Goal: Task Accomplishment & Management: Complete application form

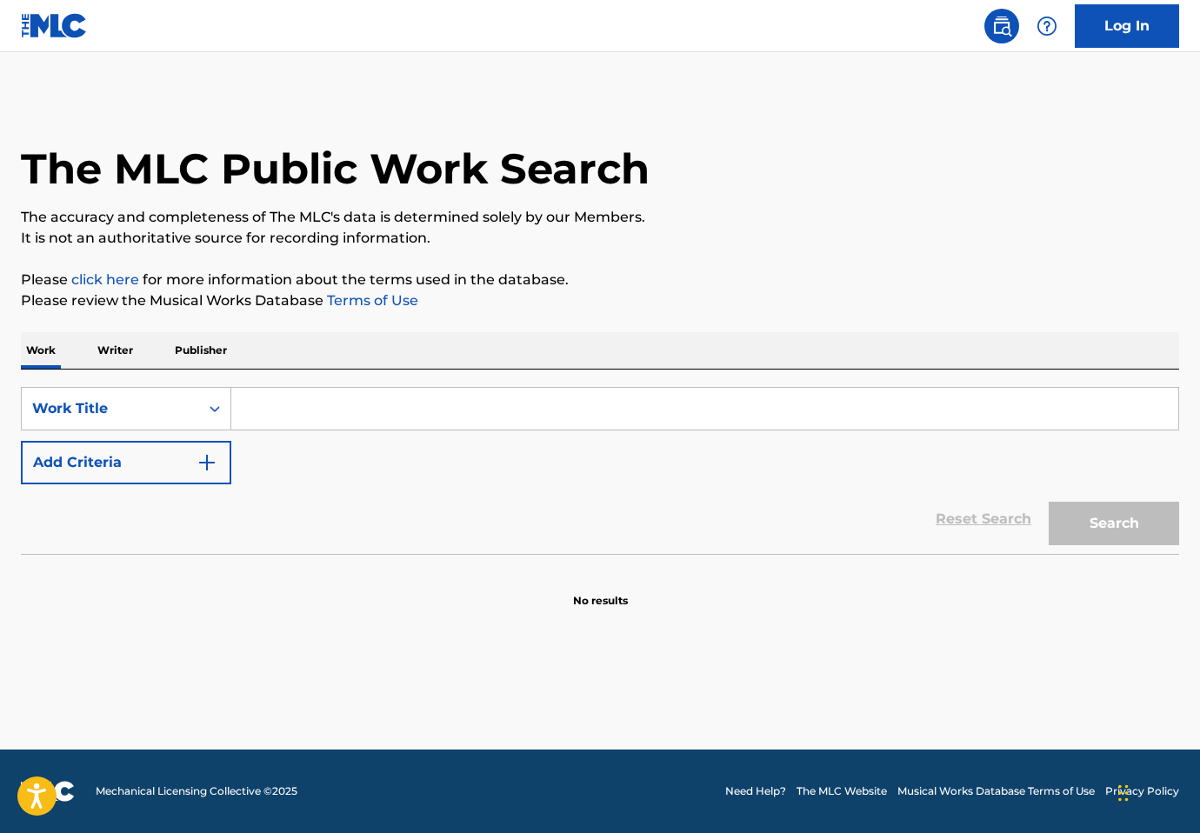
click at [1119, 41] on link "Log In" at bounding box center [1127, 25] width 104 height 43
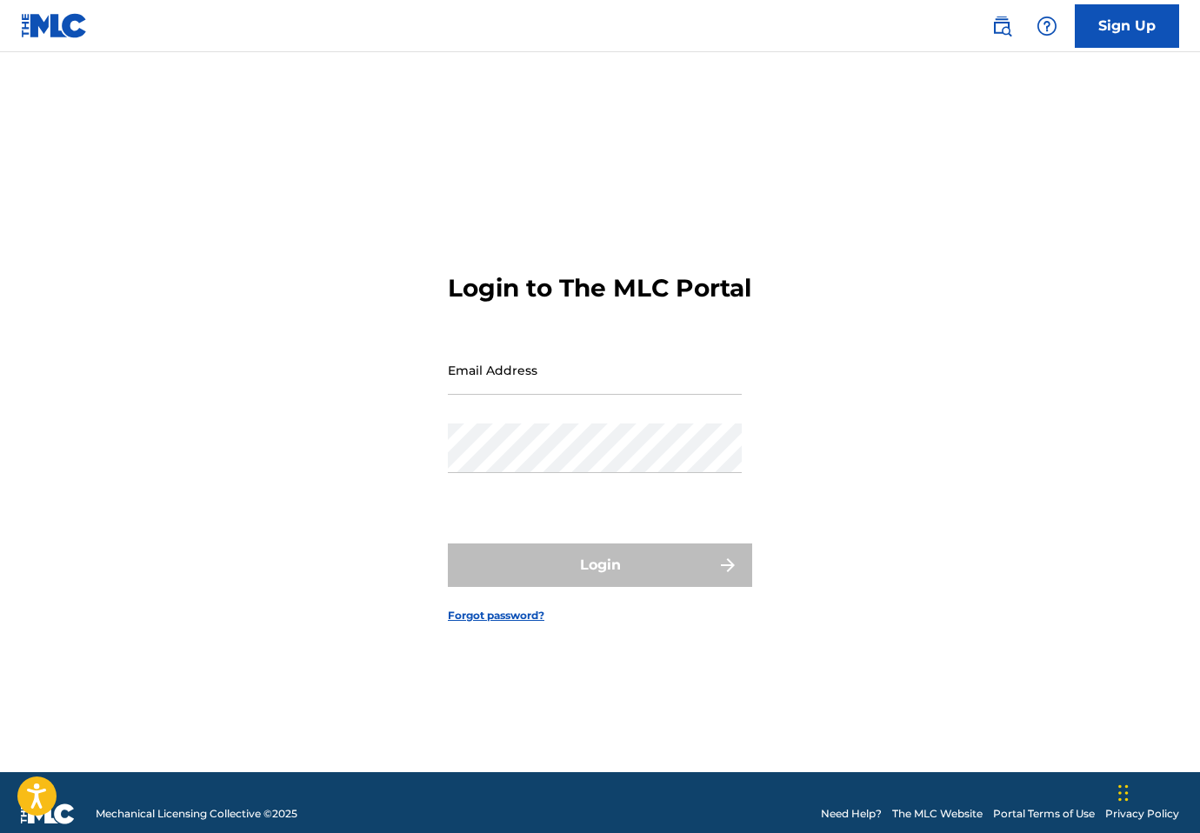
click at [535, 392] on input "Email Address" at bounding box center [595, 370] width 294 height 50
type input "[EMAIL_ADDRESS][DOMAIN_NAME]"
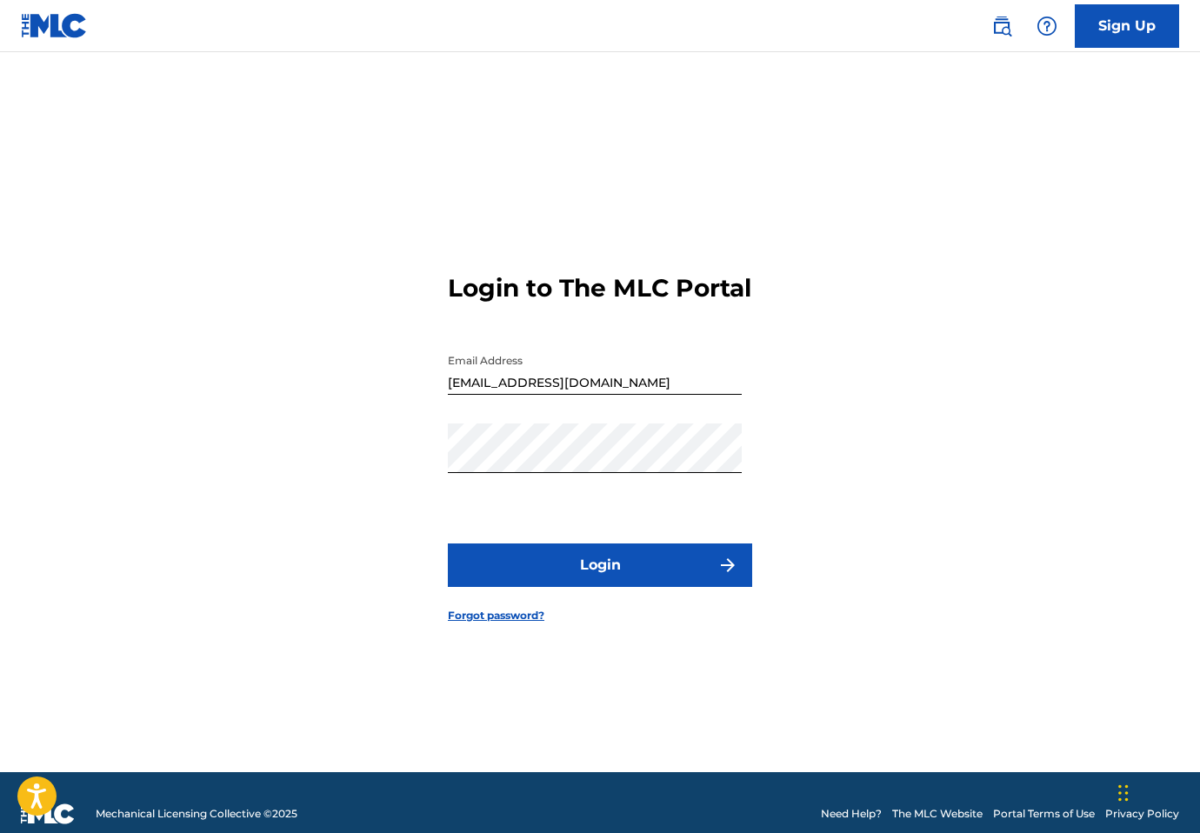
click at [534, 587] on button "Login" at bounding box center [600, 565] width 304 height 43
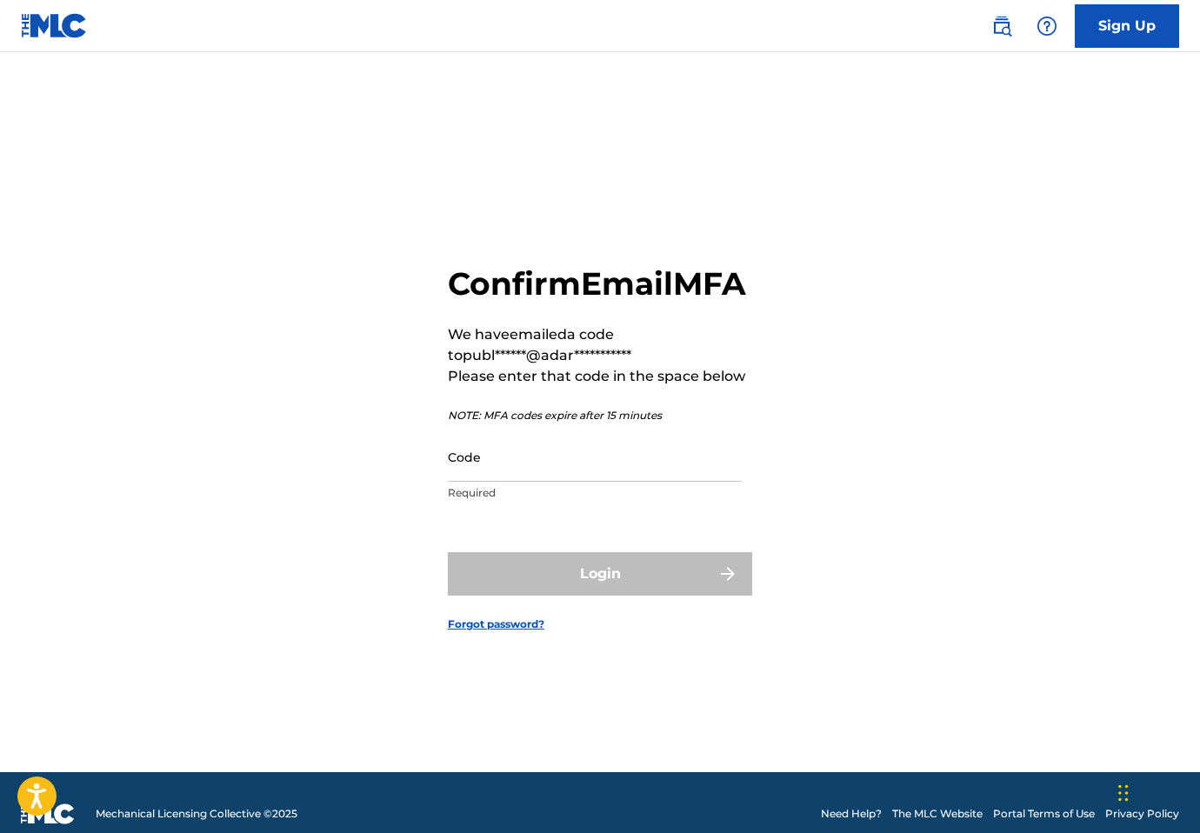
click at [503, 189] on form "**********" at bounding box center [600, 434] width 304 height 677
click at [575, 471] on input "Code" at bounding box center [595, 457] width 294 height 50
paste input "449704"
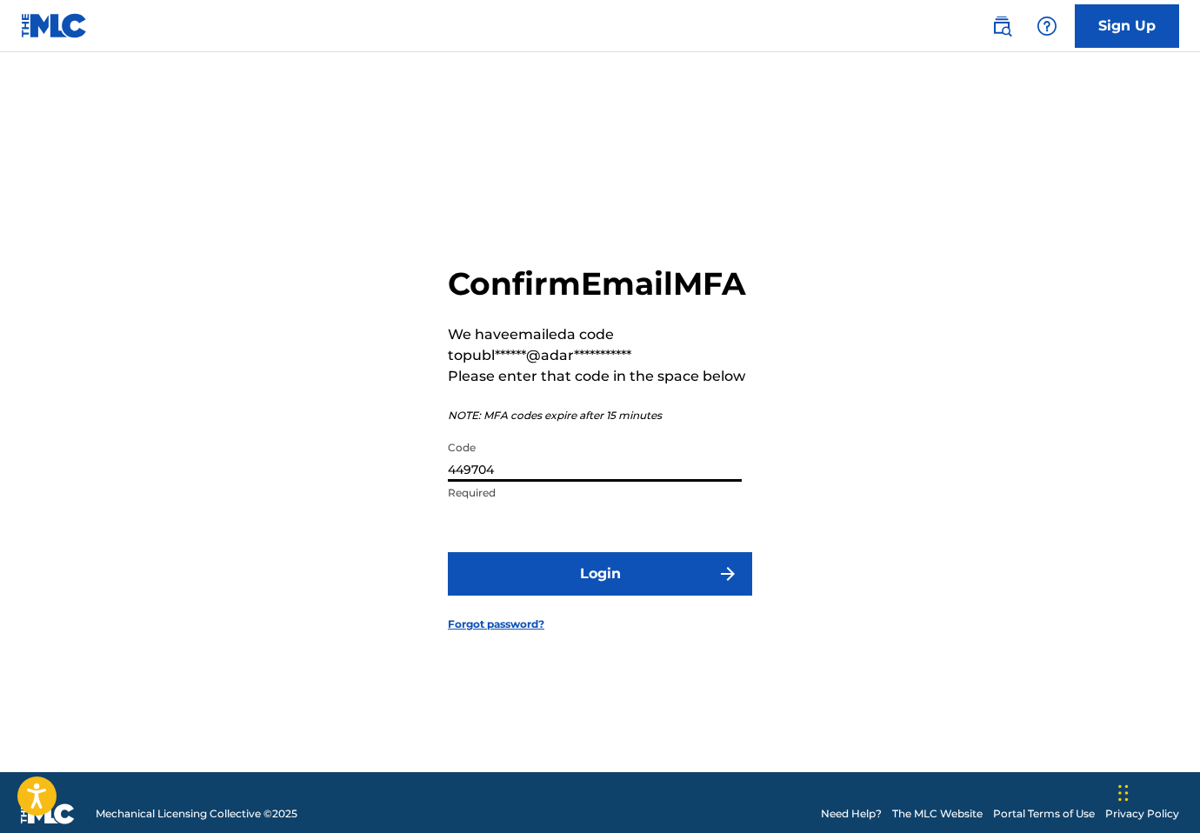
type input "449704"
click at [448, 552] on button "Login" at bounding box center [600, 573] width 304 height 43
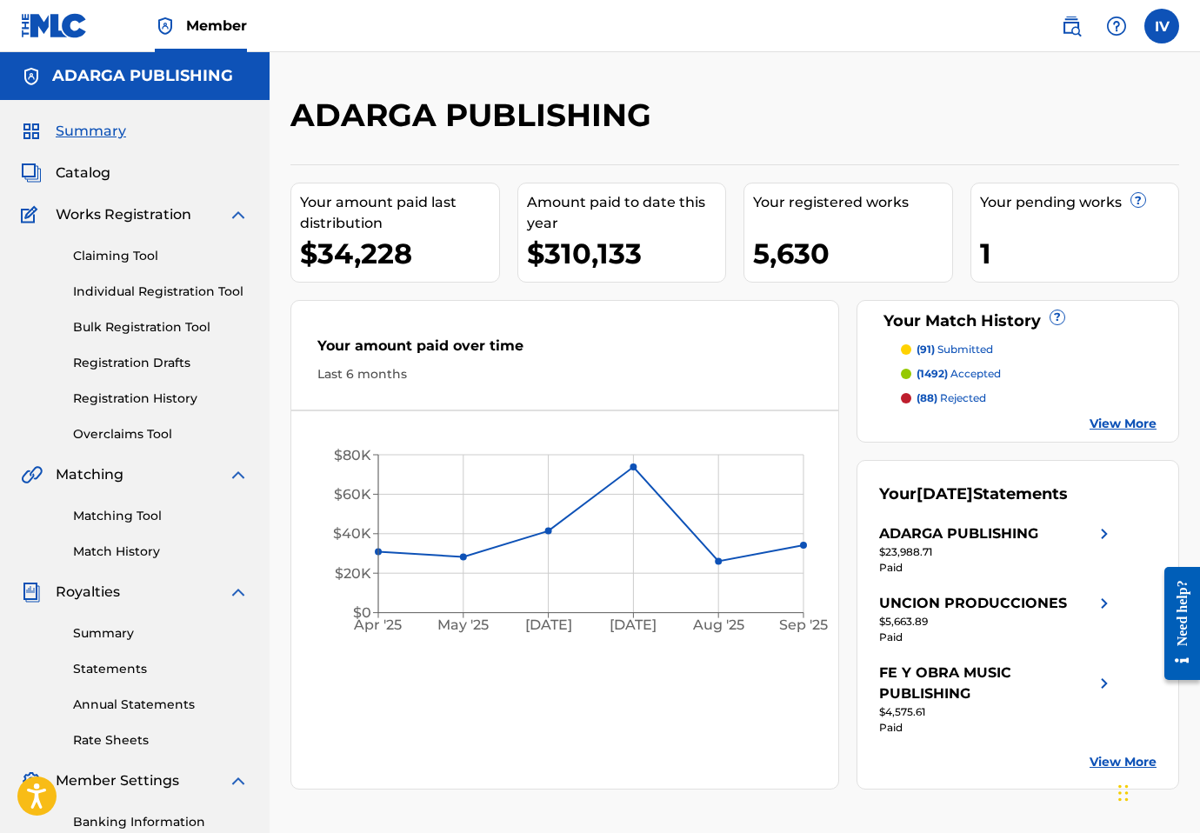
click at [105, 173] on span "Catalog" at bounding box center [83, 173] width 55 height 21
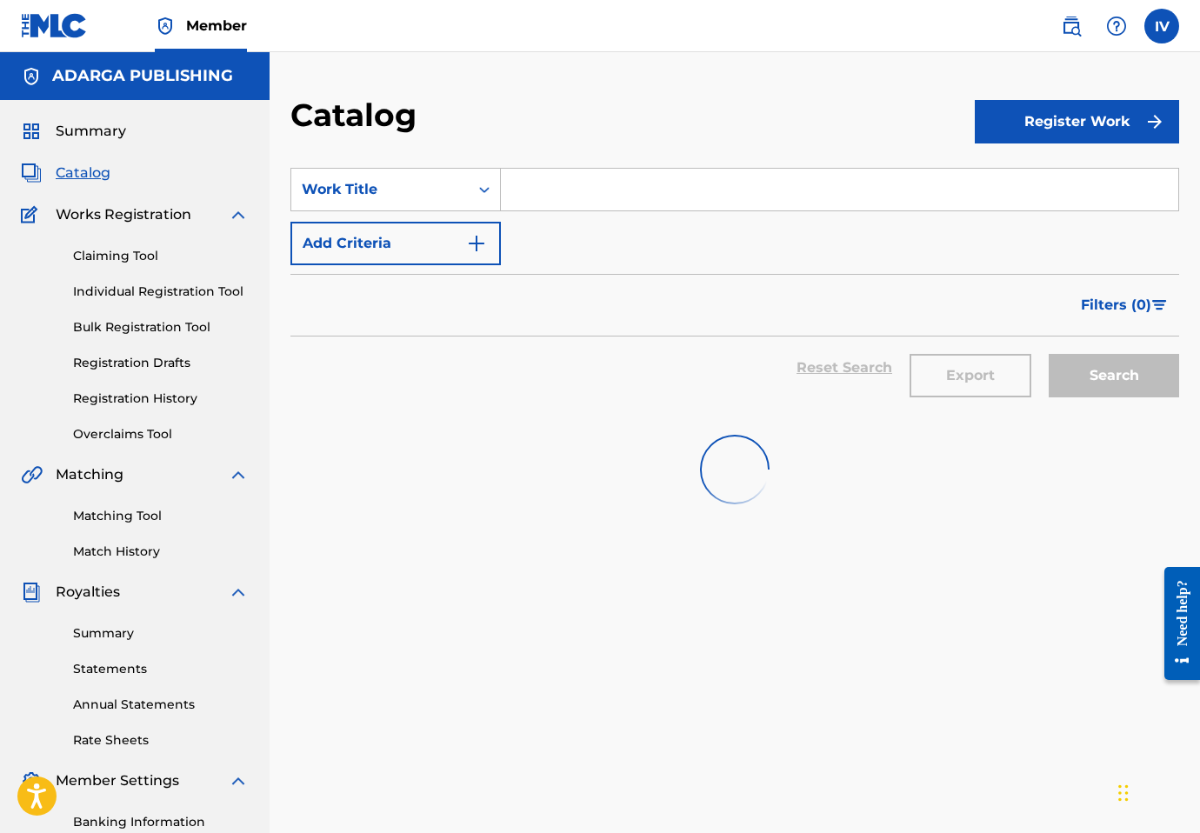
click at [584, 208] on input "Search Form" at bounding box center [840, 190] width 678 height 42
paste input "Medley Evangelio"
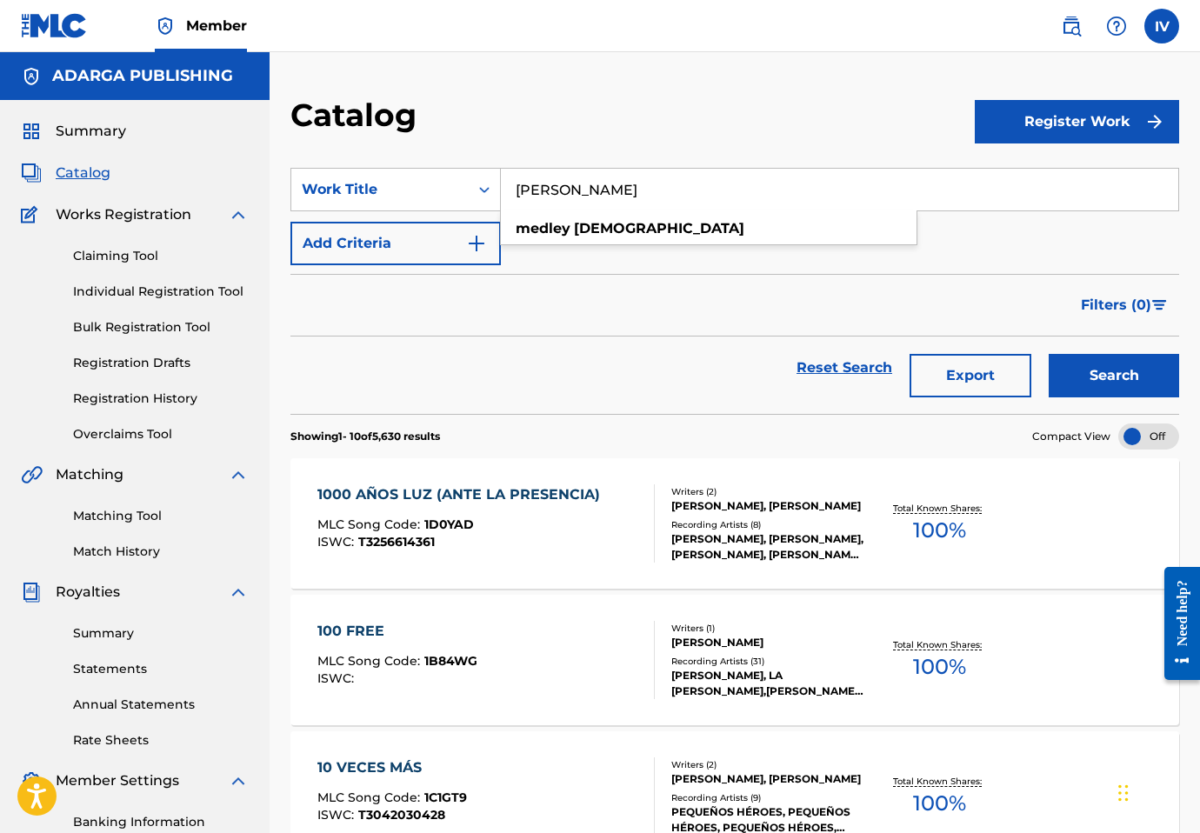
type input "Medley Evangelio"
click at [1049, 354] on button "Search" at bounding box center [1114, 375] width 130 height 43
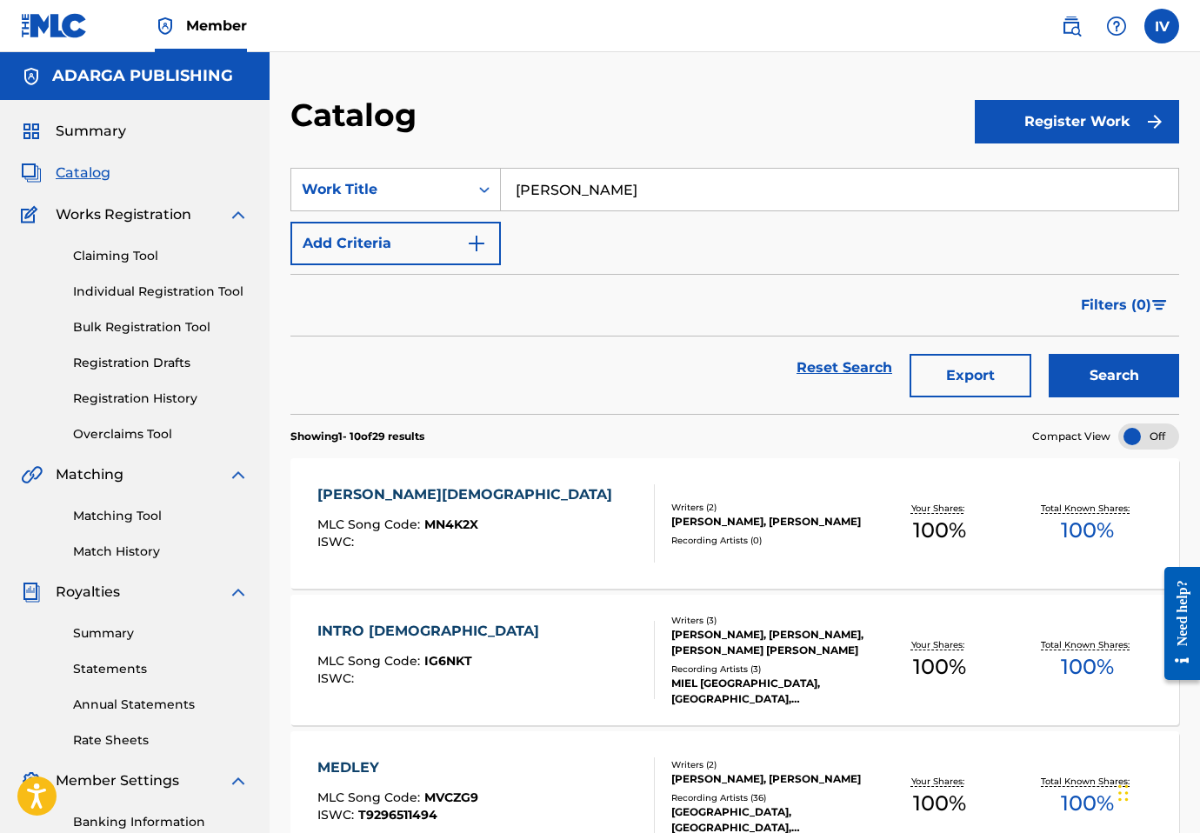
click at [501, 501] on div "MEDLEY EVANGELIO MLC Song Code : MN4K2X ISWC :" at bounding box center [485, 523] width 337 height 78
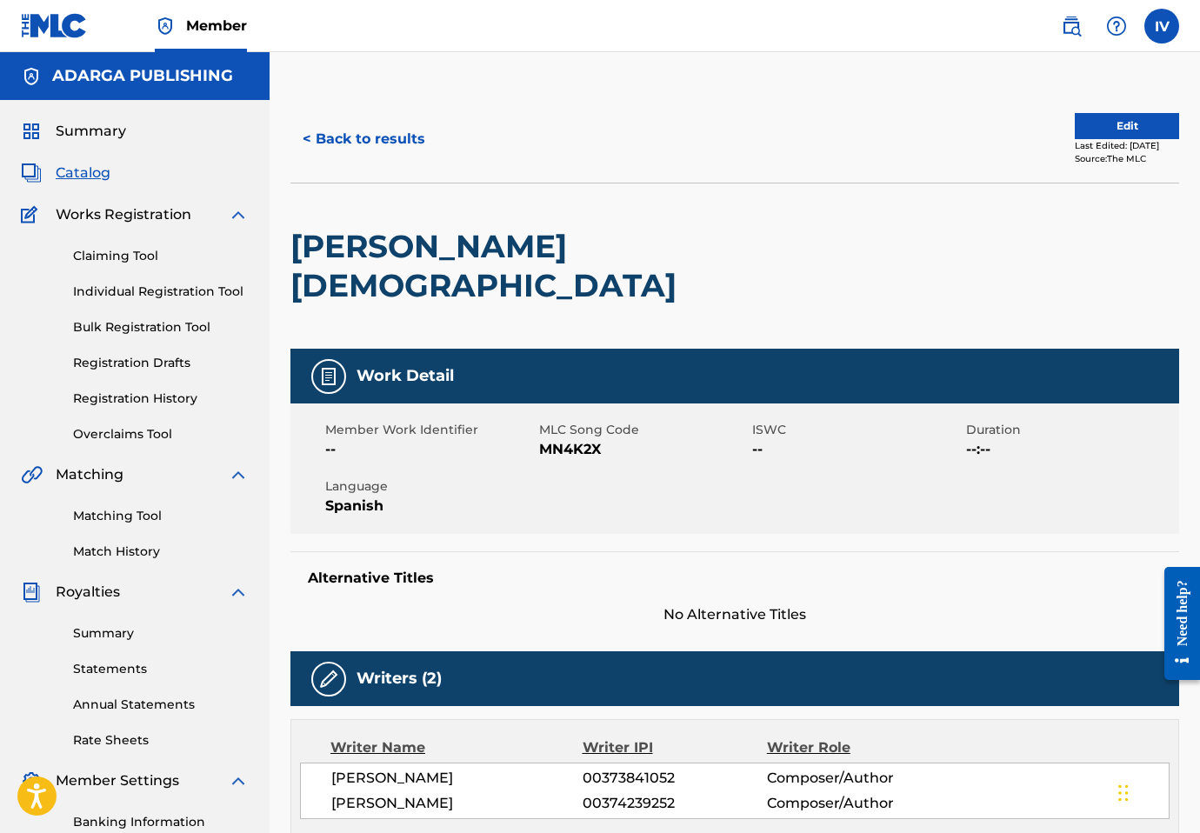
click at [562, 439] on span "MN4K2X" at bounding box center [644, 449] width 210 height 21
copy span "MN4K2X"
click at [383, 152] on button "< Back to results" at bounding box center [364, 138] width 147 height 43
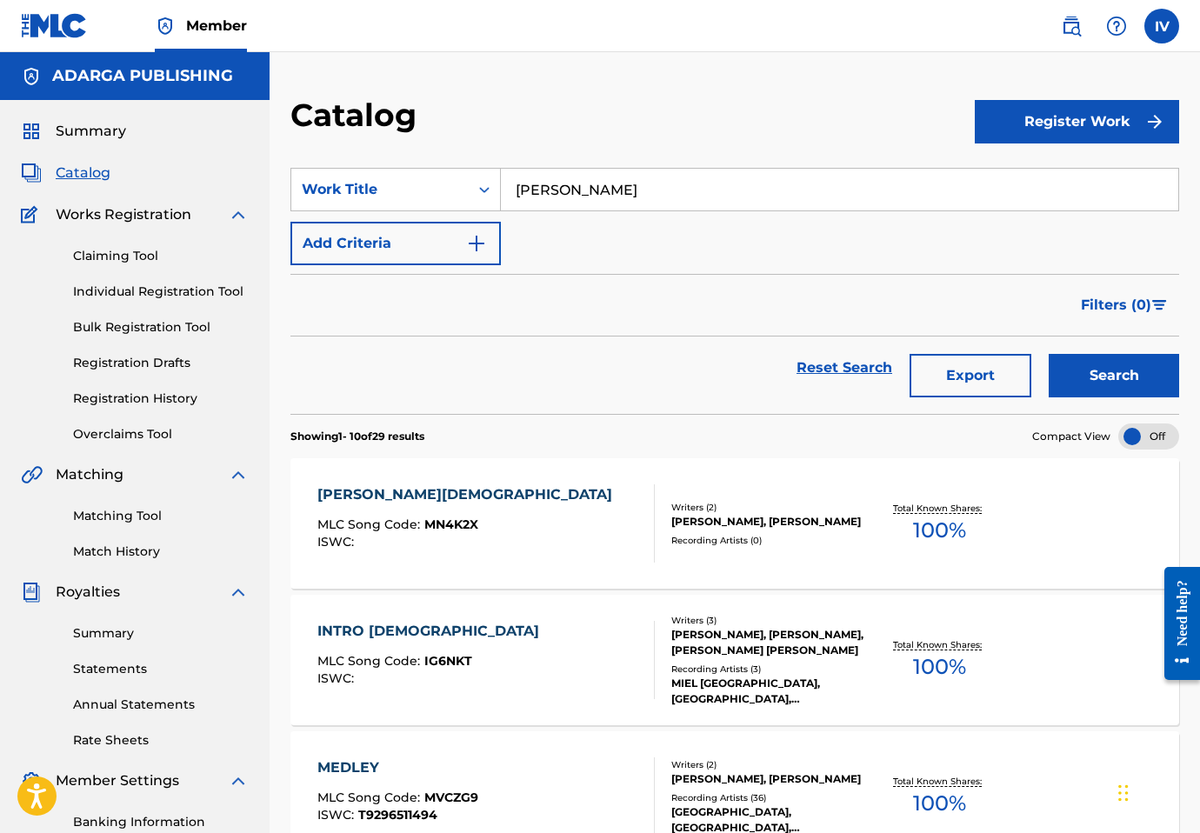
click at [686, 202] on input "Medley Evangelio" at bounding box center [840, 190] width 678 height 42
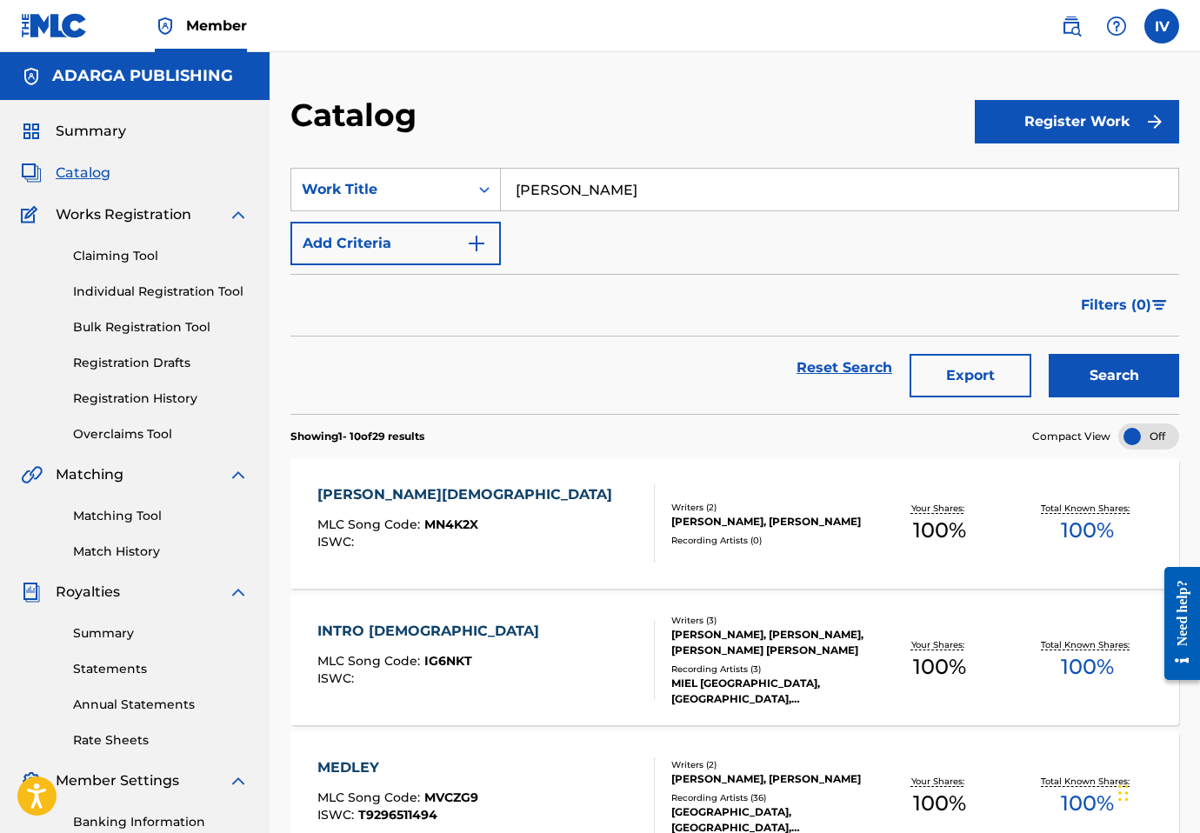
paste input "Coritos"
type input "Medley Coritos"
click at [1049, 354] on button "Search" at bounding box center [1114, 375] width 130 height 43
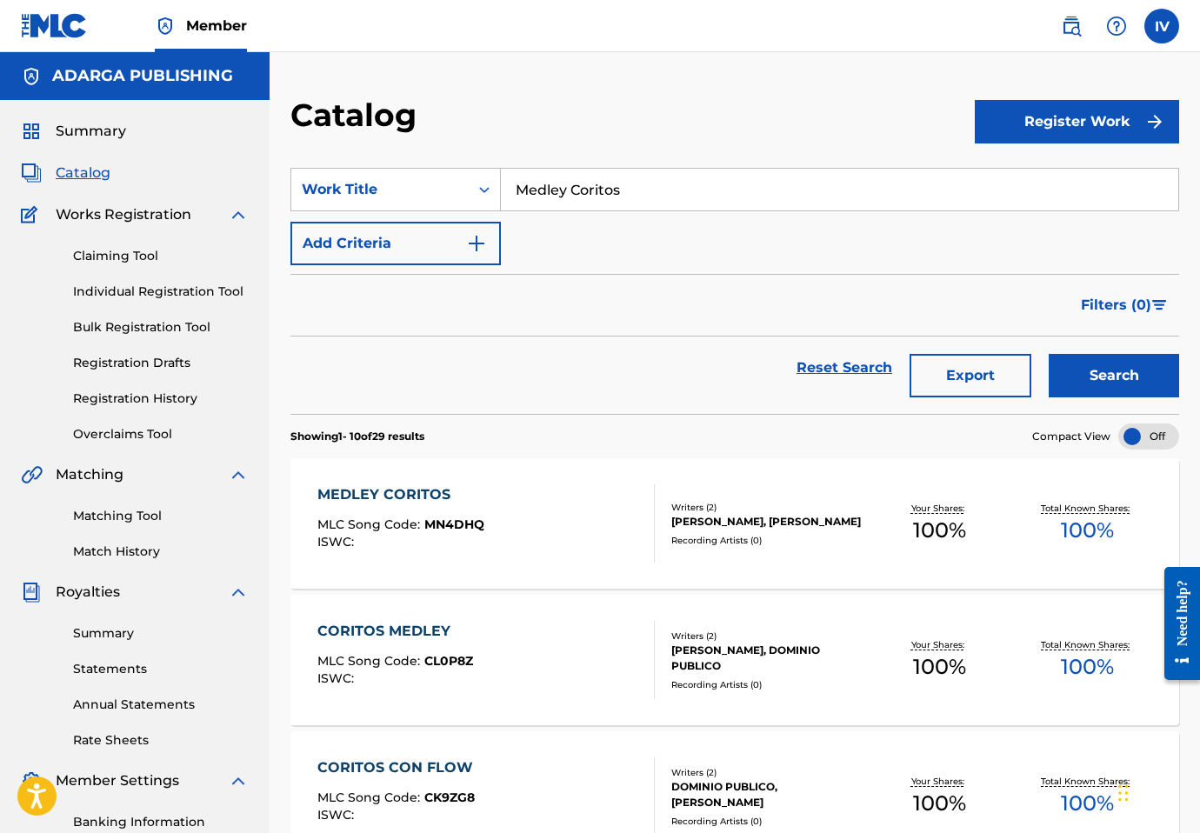
click at [465, 495] on div "MEDLEY CORITOS" at bounding box center [400, 494] width 167 height 21
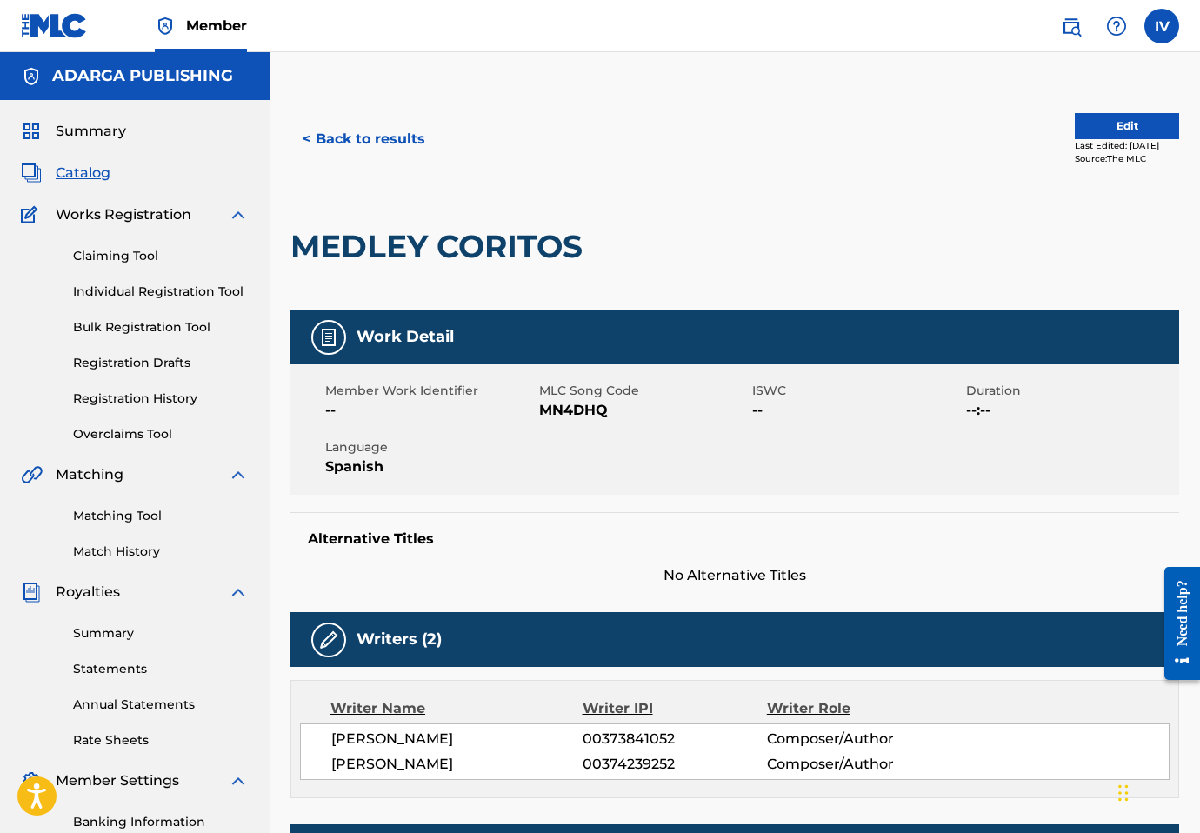
click at [544, 420] on span "MN4DHQ" at bounding box center [644, 410] width 210 height 21
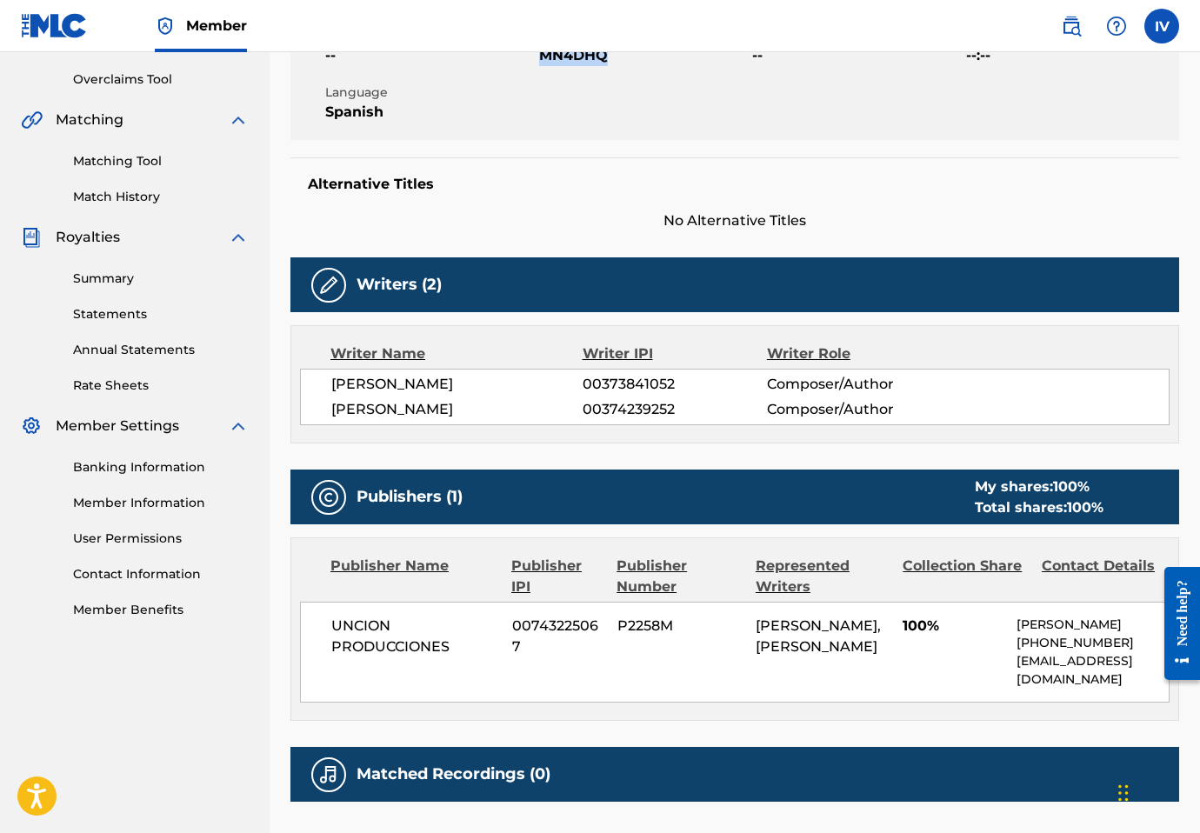
copy span "MN4DHQ"
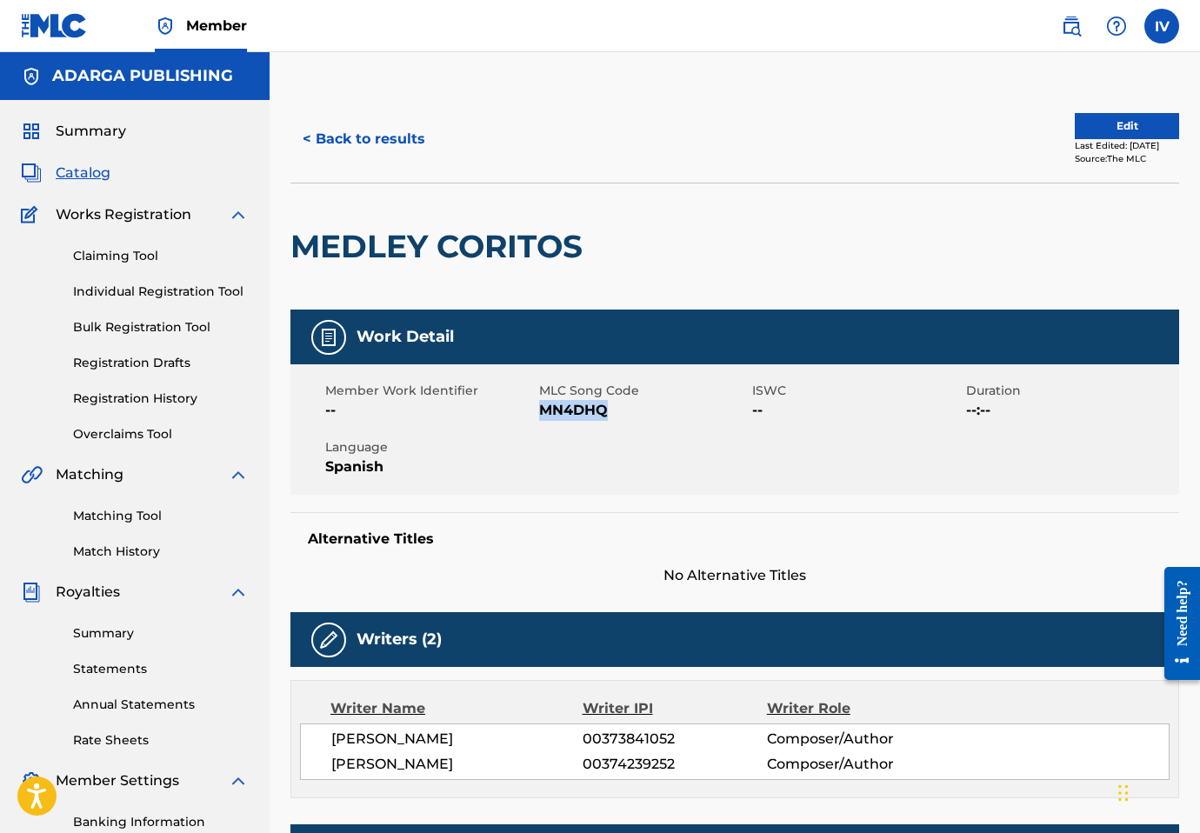
click at [1075, 130] on button "Edit" at bounding box center [1127, 126] width 104 height 26
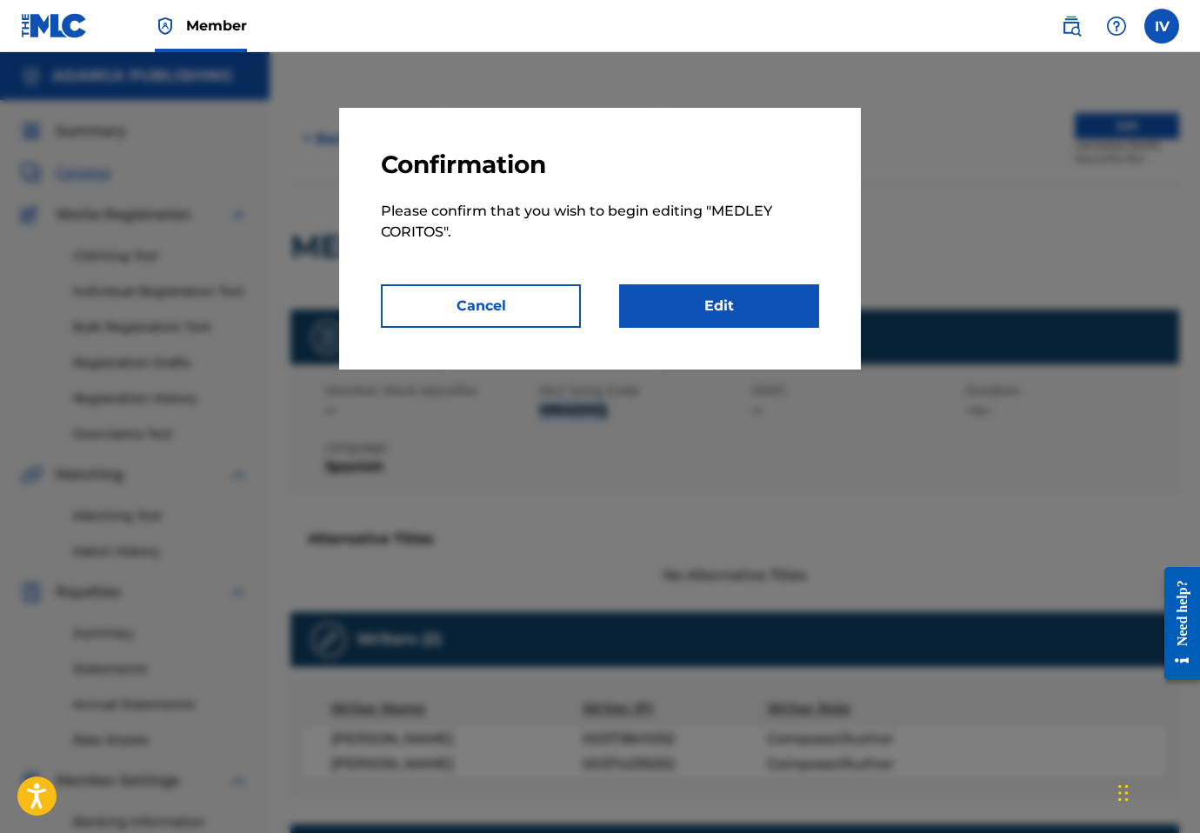
click at [666, 311] on link "Edit" at bounding box center [719, 305] width 200 height 43
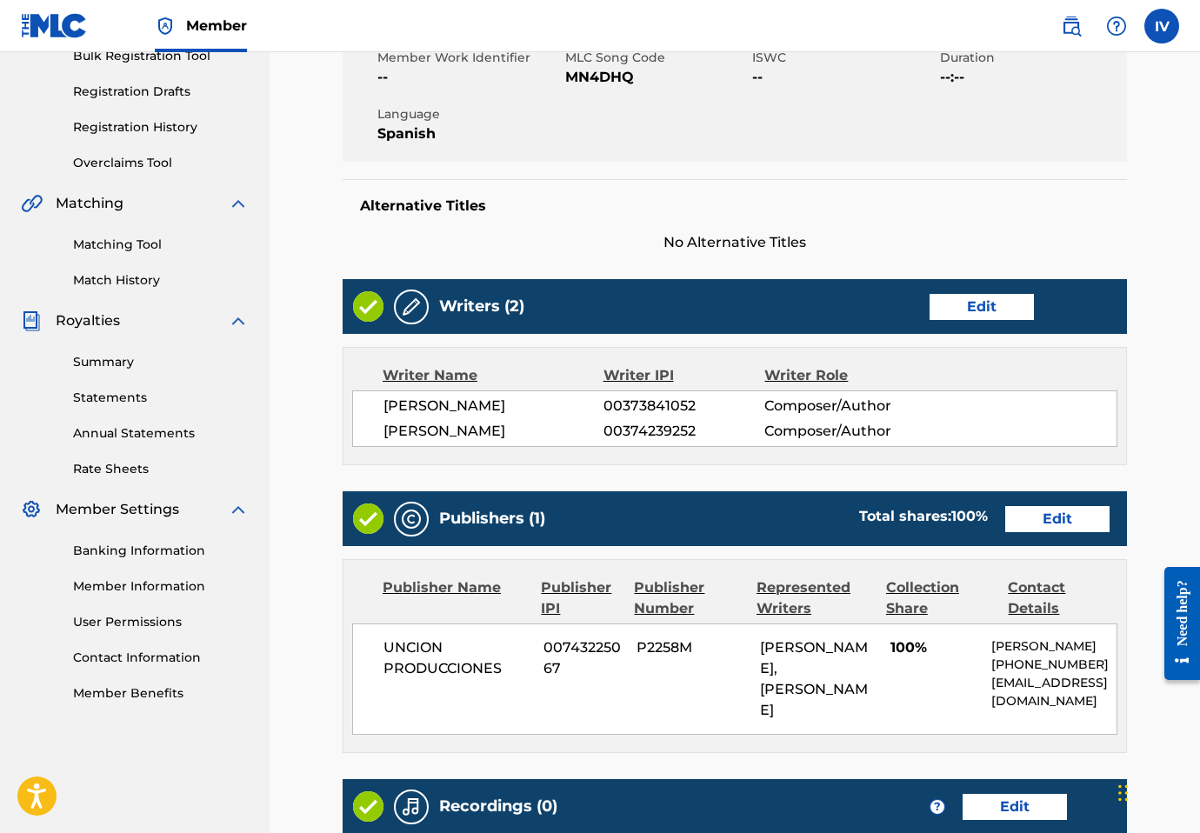
scroll to position [274, 0]
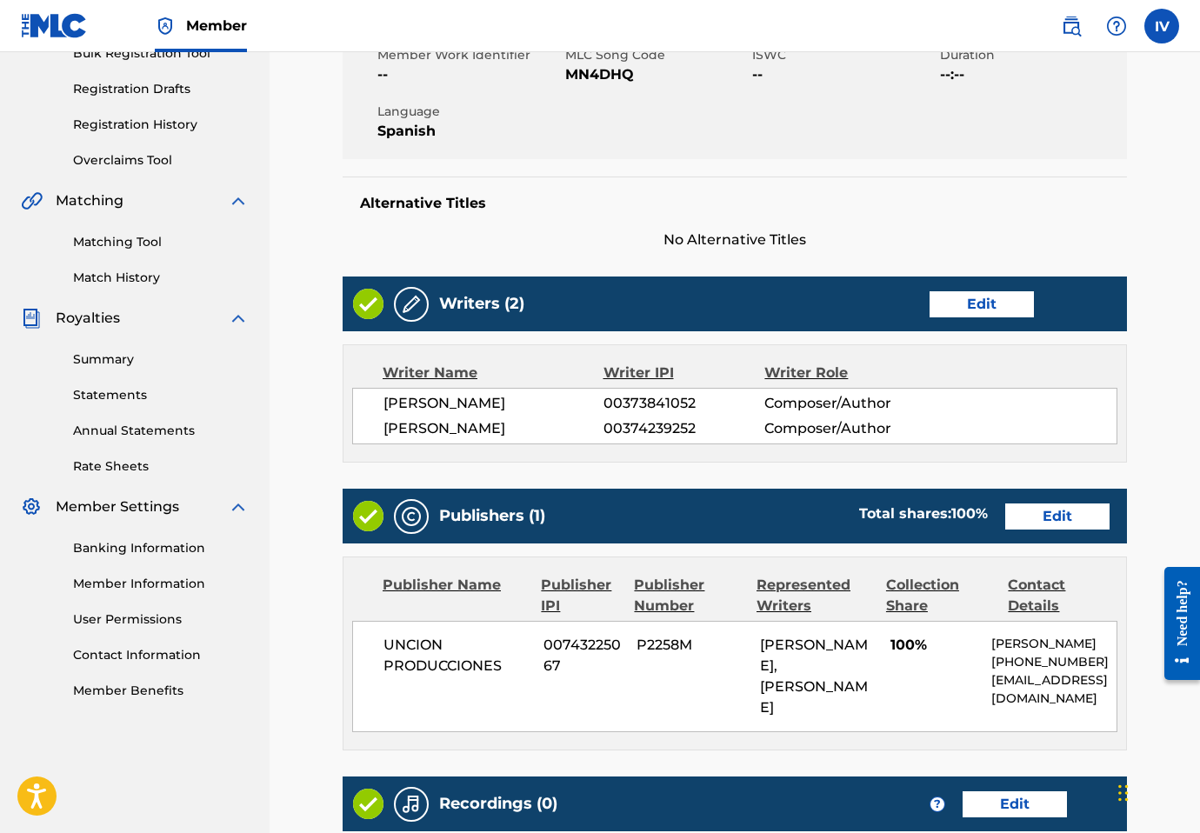
click at [993, 303] on link "Edit" at bounding box center [982, 304] width 104 height 26
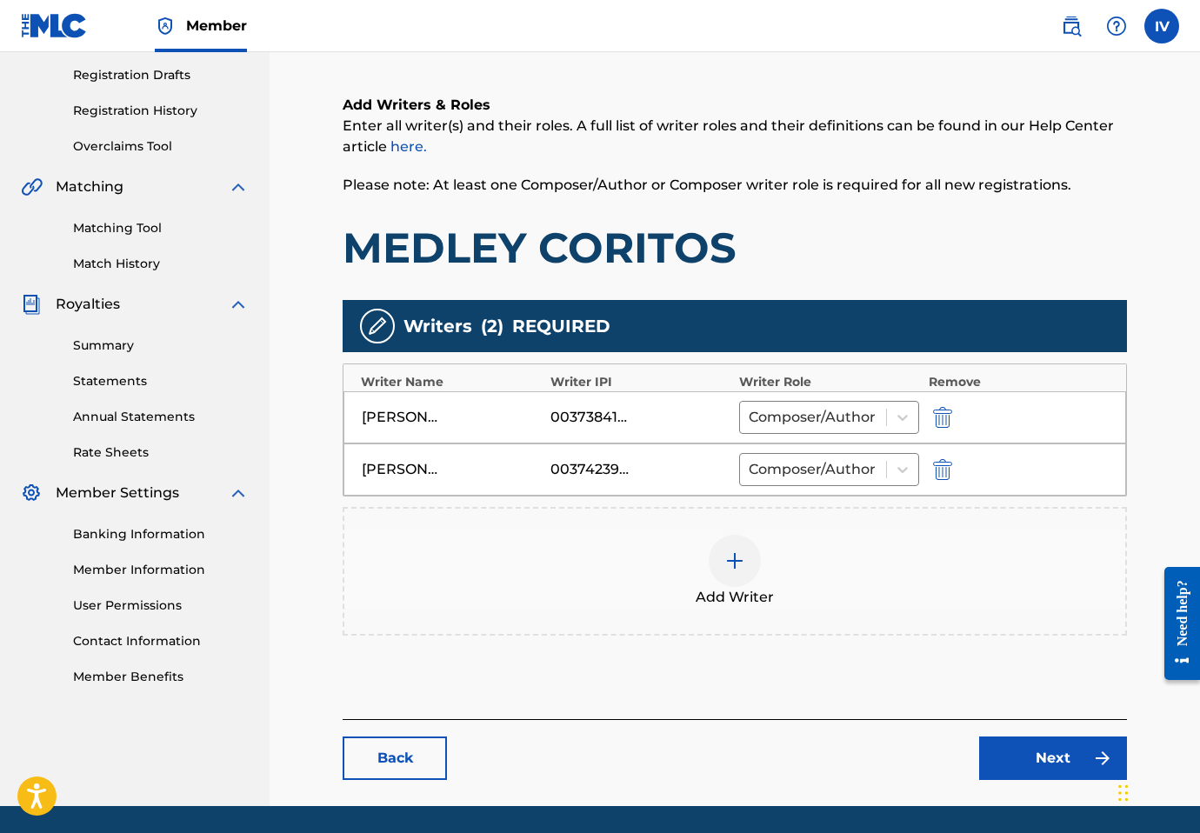
scroll to position [344, 0]
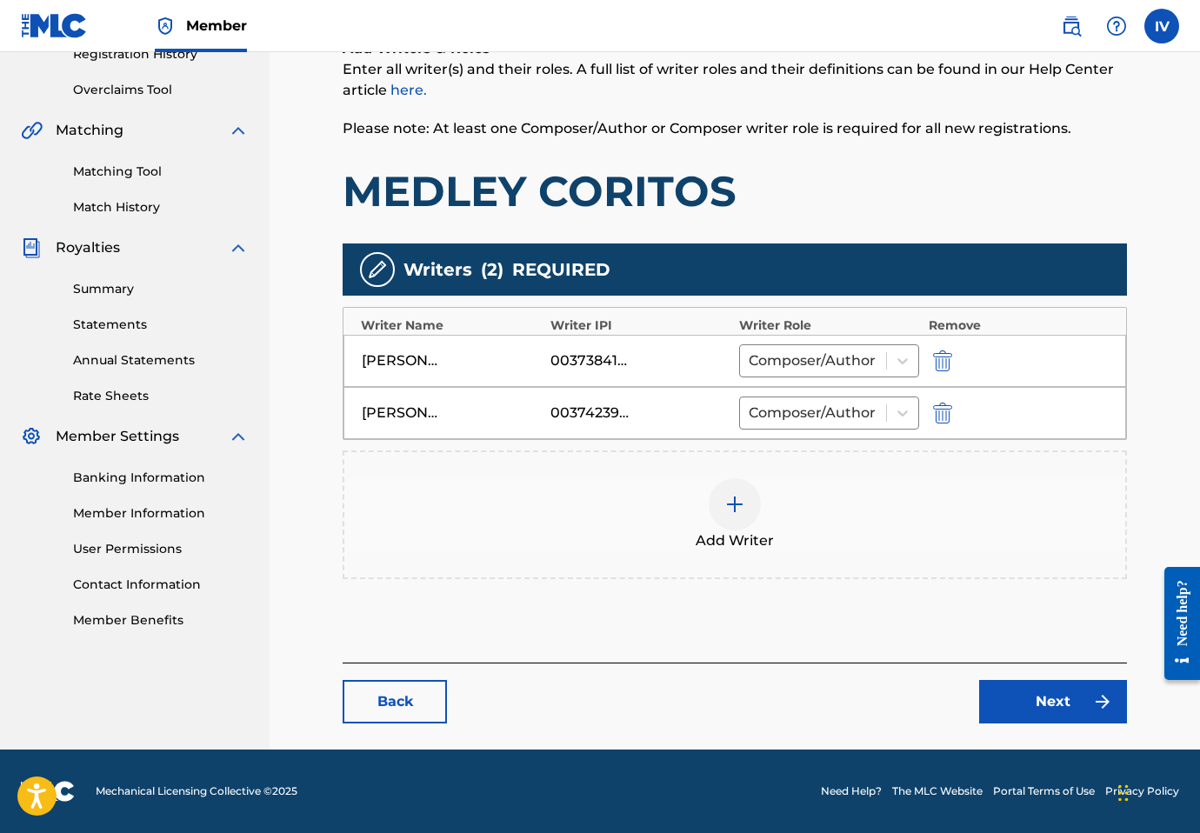
click at [589, 490] on div "Add Writer" at bounding box center [734, 514] width 781 height 73
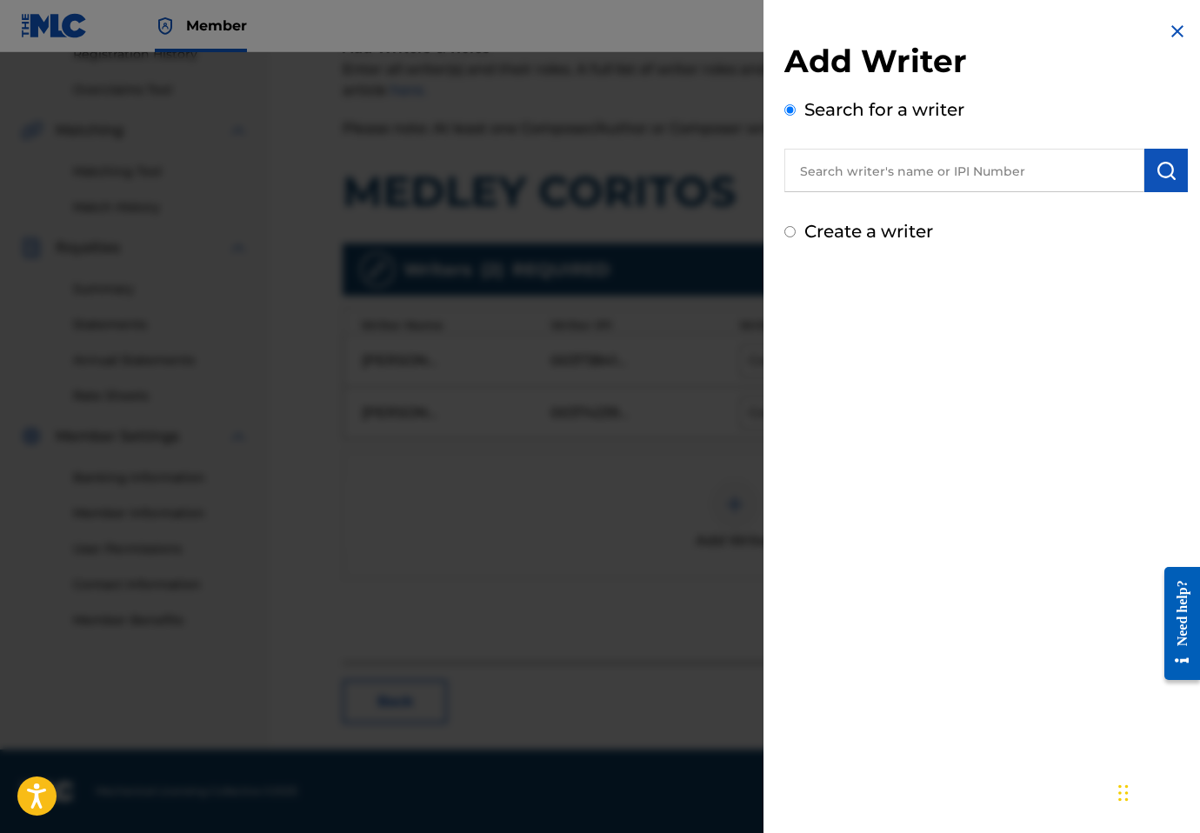
click at [939, 160] on input "text" at bounding box center [965, 170] width 360 height 43
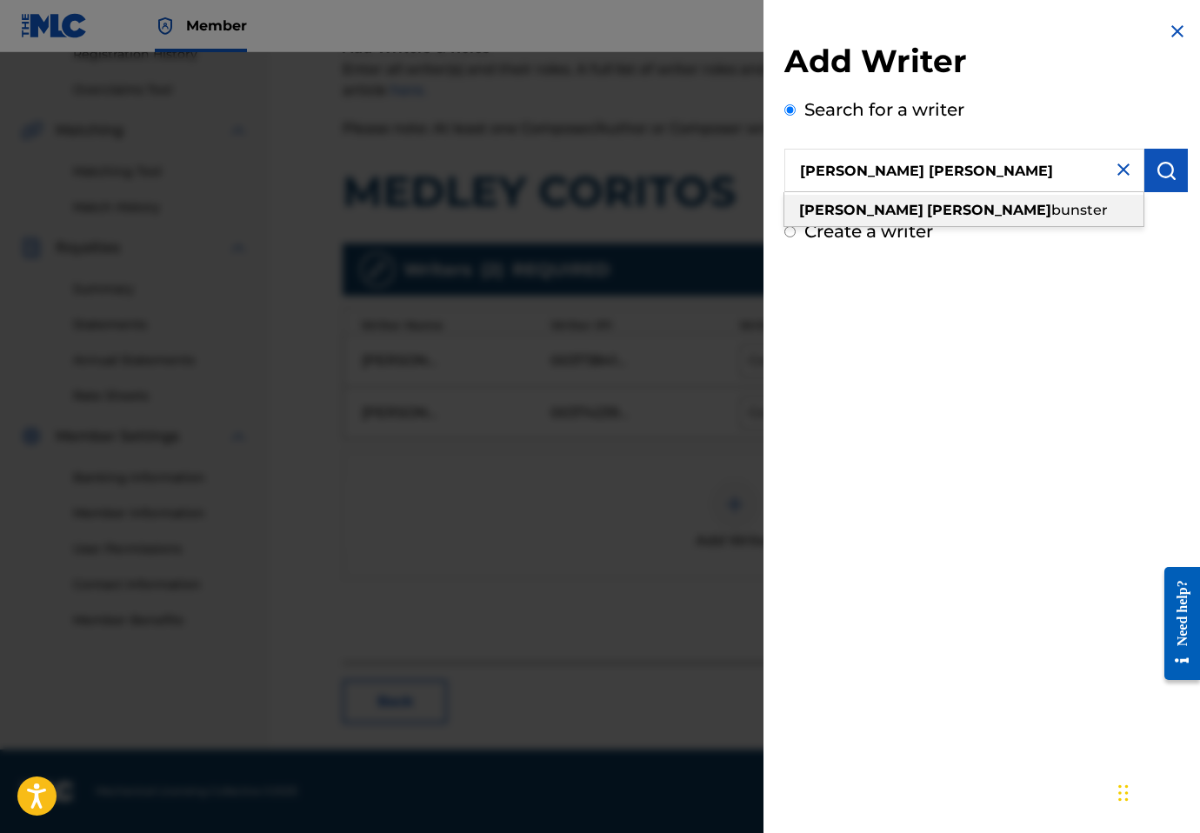
click at [913, 200] on div "billy brian bunster" at bounding box center [964, 210] width 359 height 31
type input "billy brian bunster"
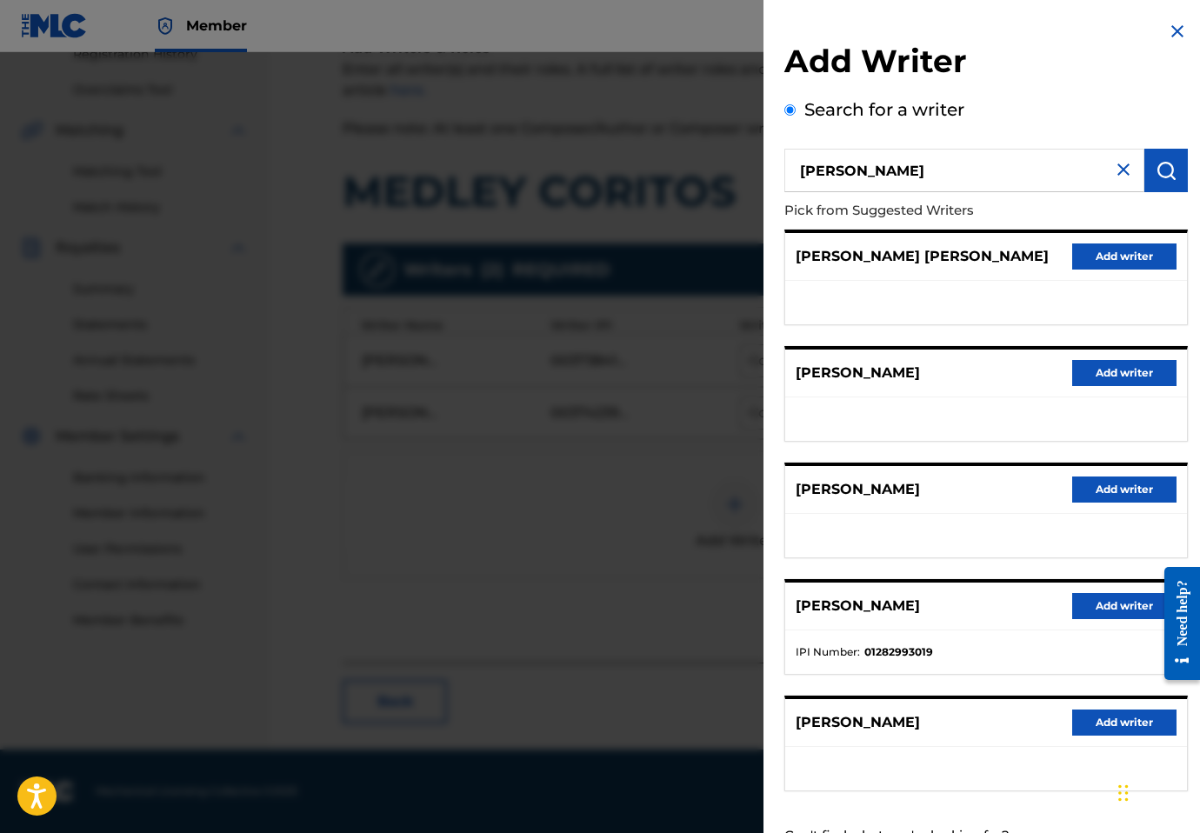
scroll to position [23, 0]
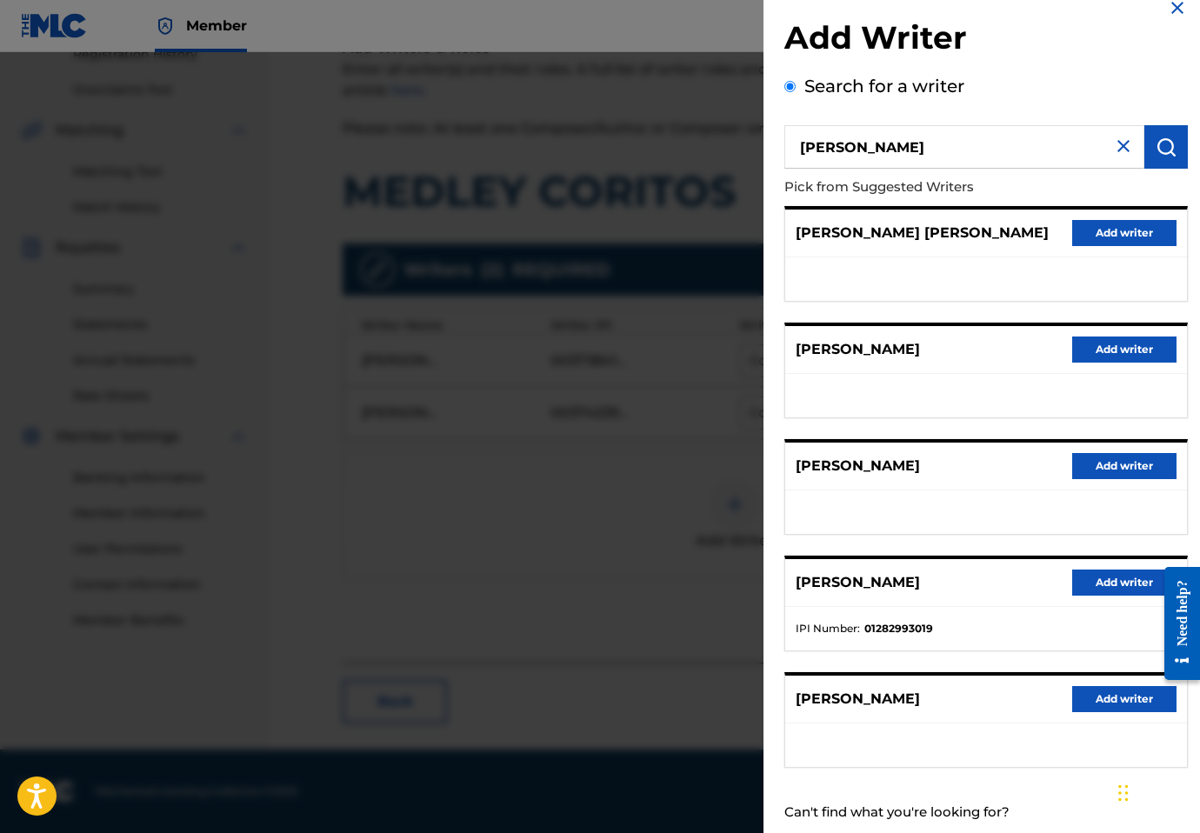
click at [1112, 591] on button "Add writer" at bounding box center [1124, 583] width 104 height 26
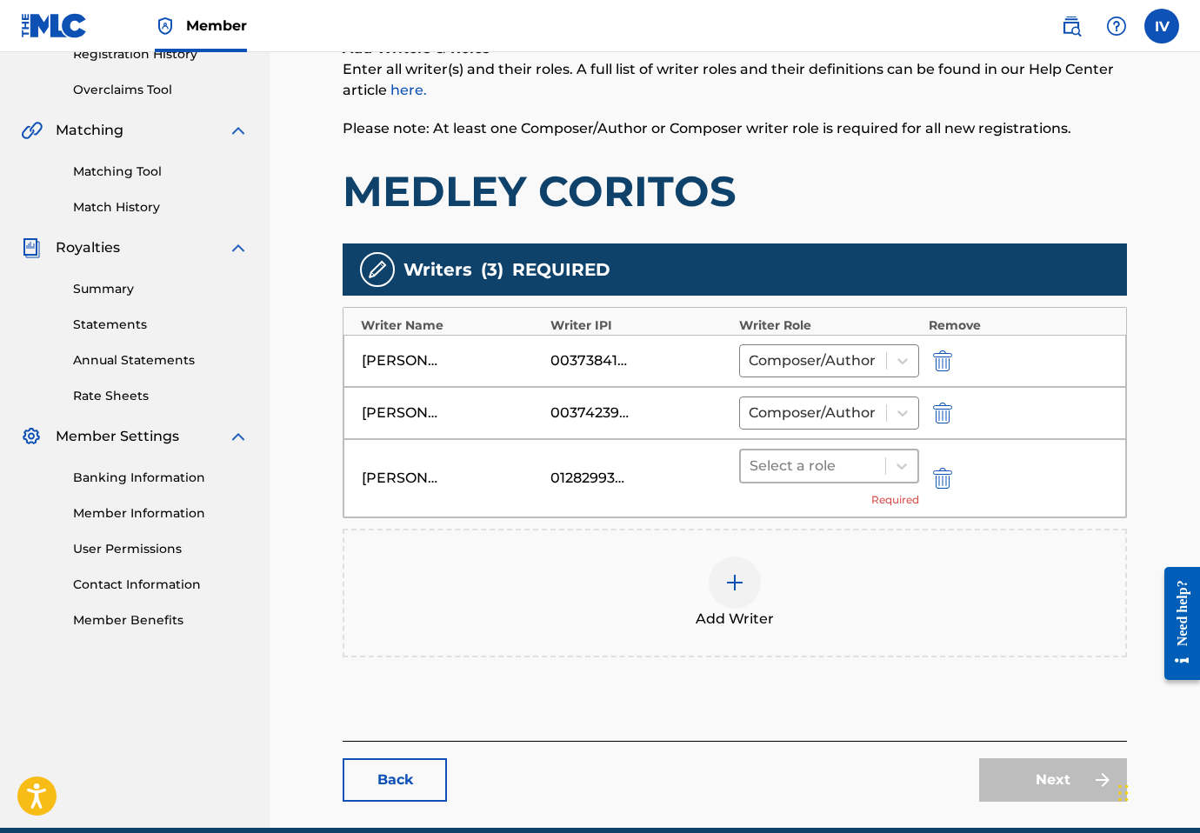
click at [832, 467] on div at bounding box center [813, 466] width 127 height 24
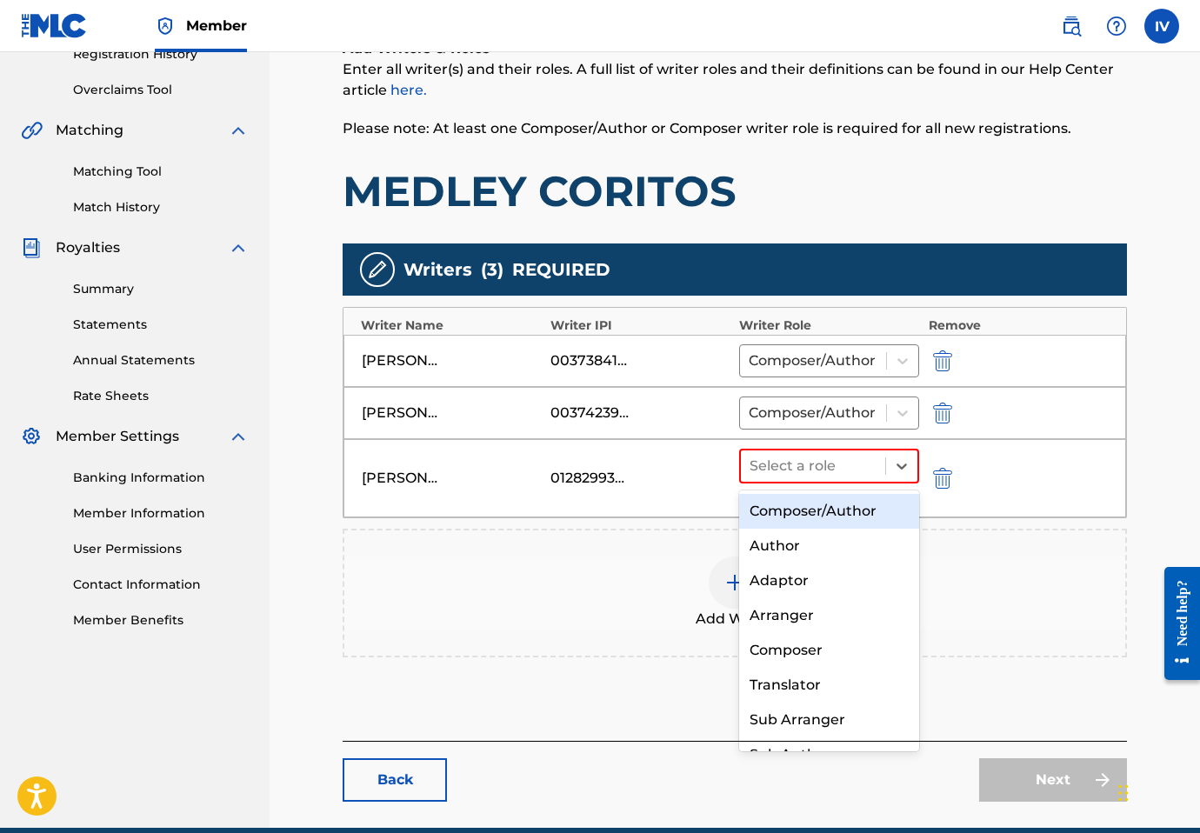
click at [786, 497] on div "Composer/Author" at bounding box center [829, 511] width 180 height 35
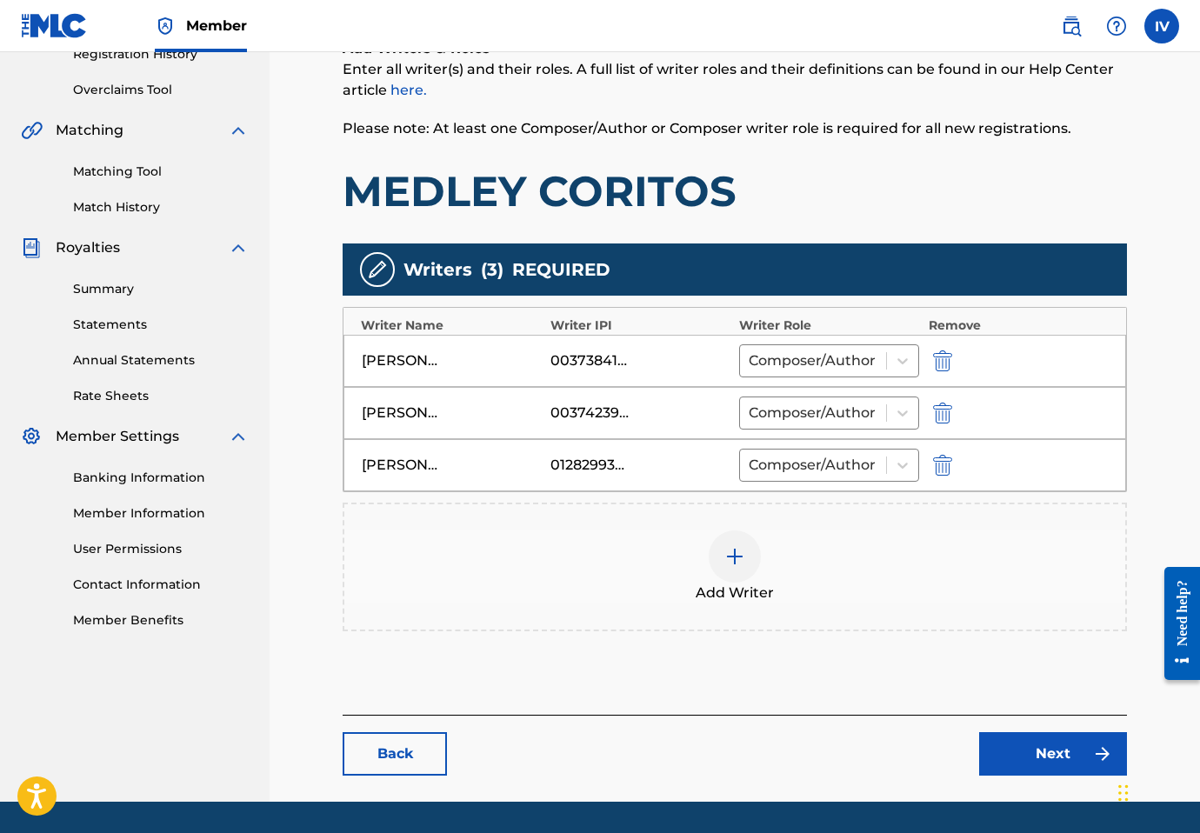
click at [706, 580] on div "Add Writer" at bounding box center [734, 567] width 781 height 73
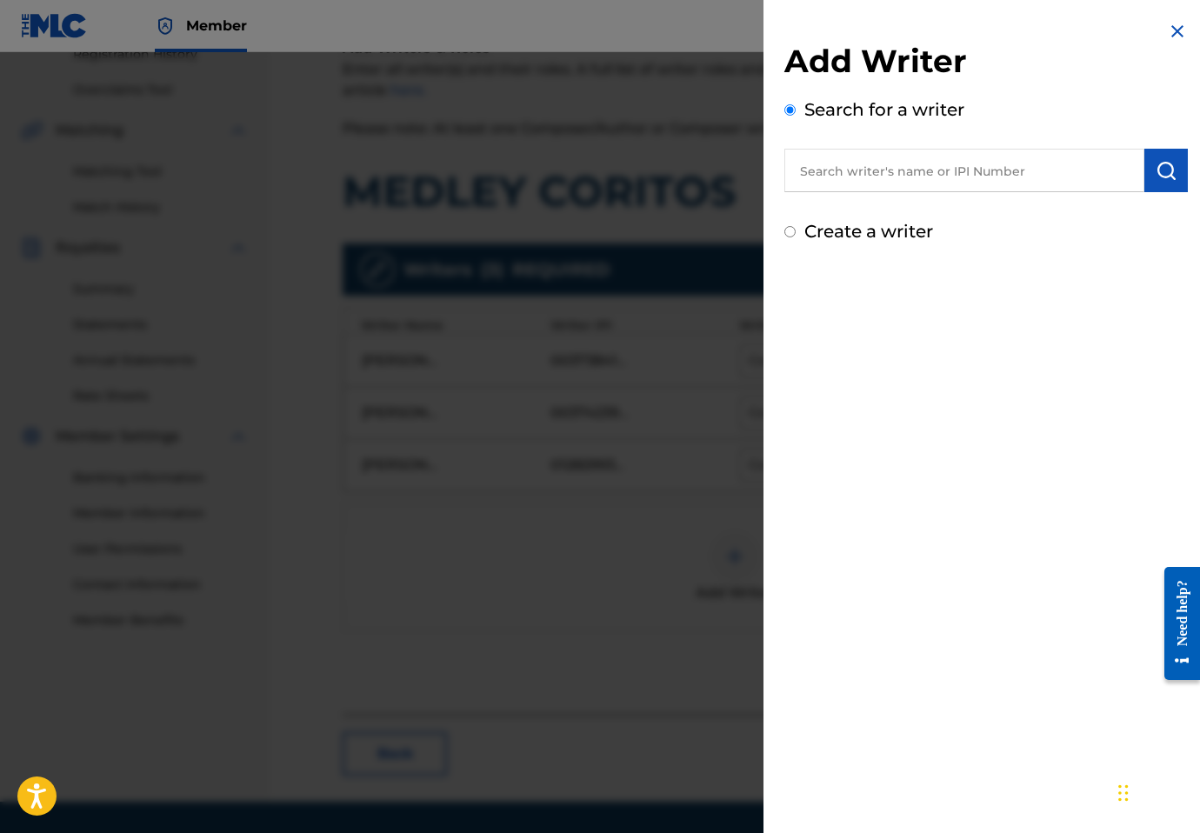
click at [1039, 174] on input "text" at bounding box center [965, 170] width 360 height 43
paste input "835461040"
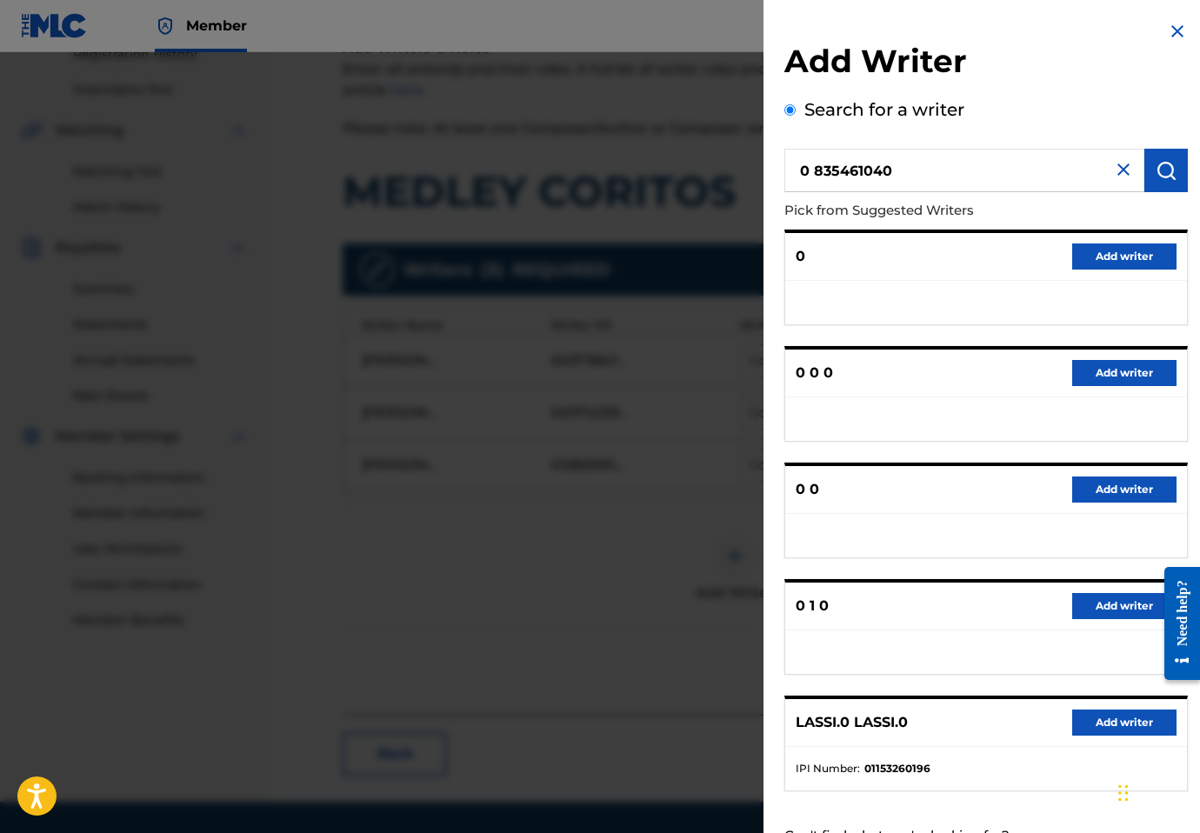
paste input "text"
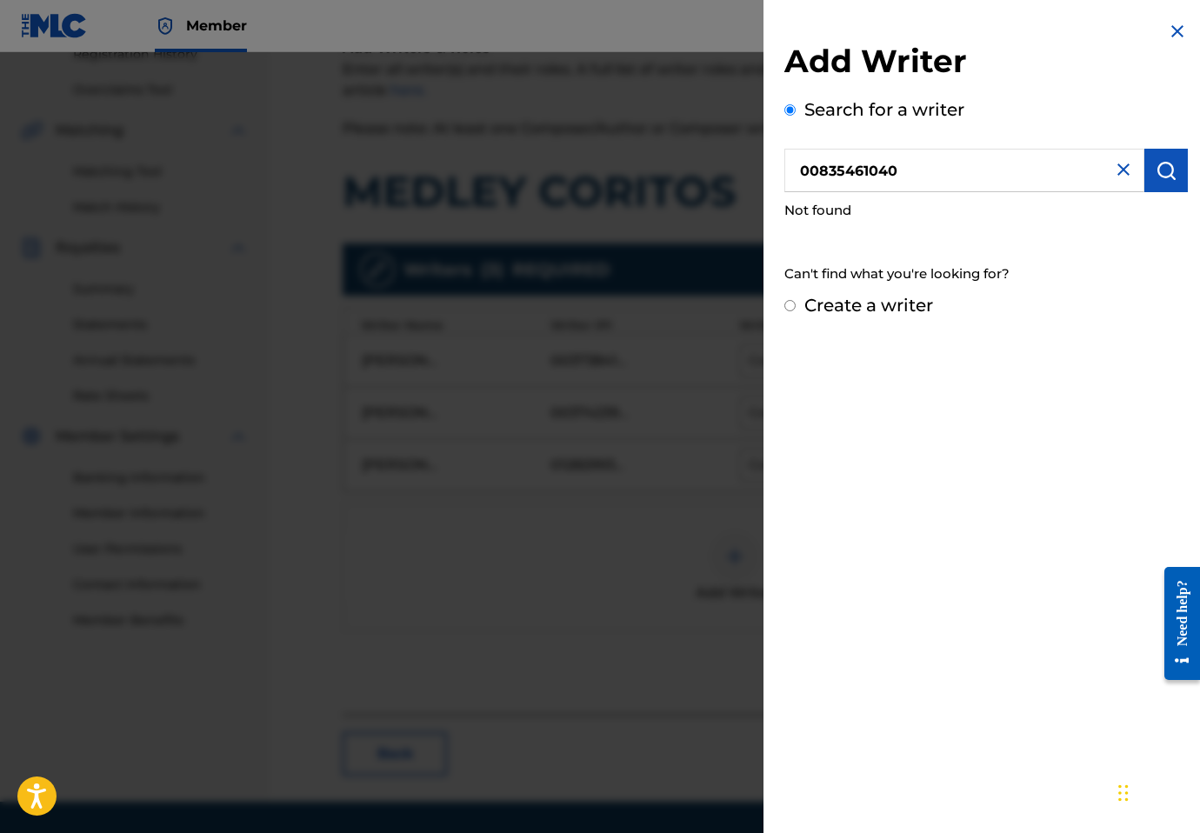
type input "00835461040"
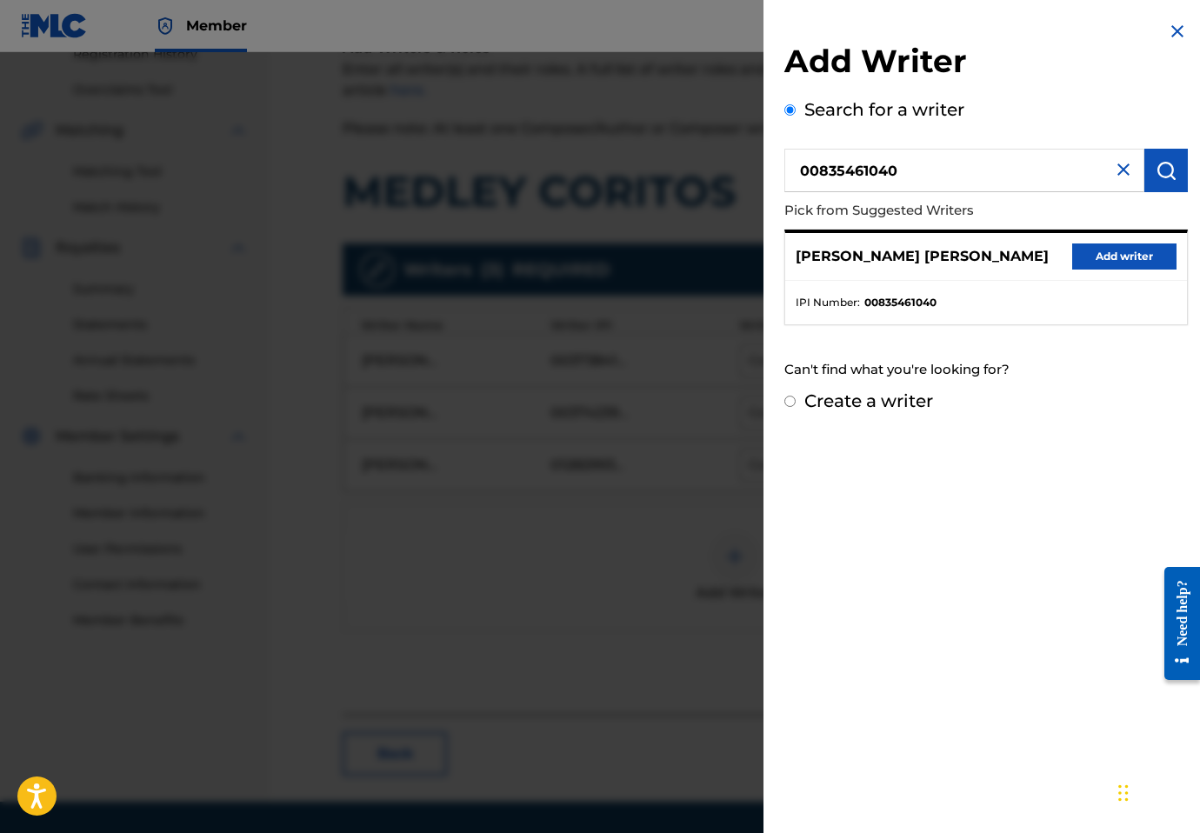
click at [1140, 255] on button "Add writer" at bounding box center [1124, 257] width 104 height 26
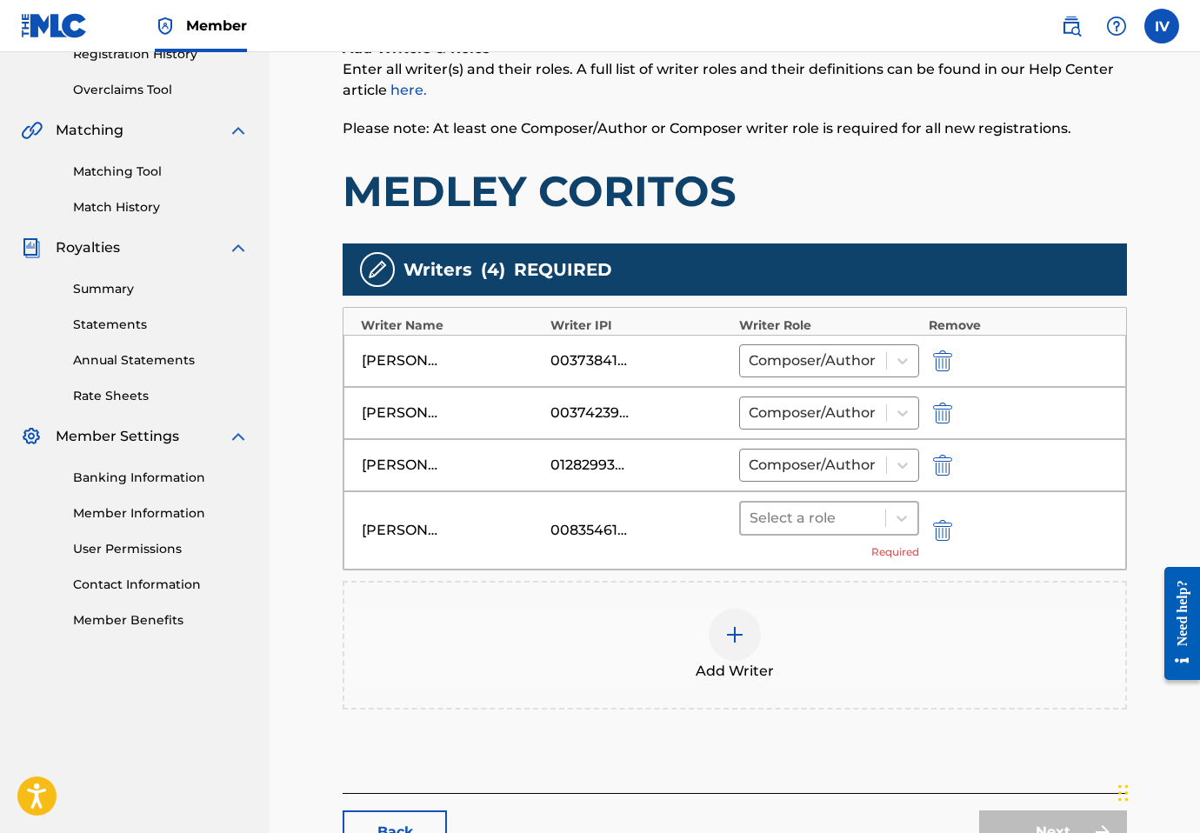
click at [780, 518] on div at bounding box center [813, 518] width 127 height 24
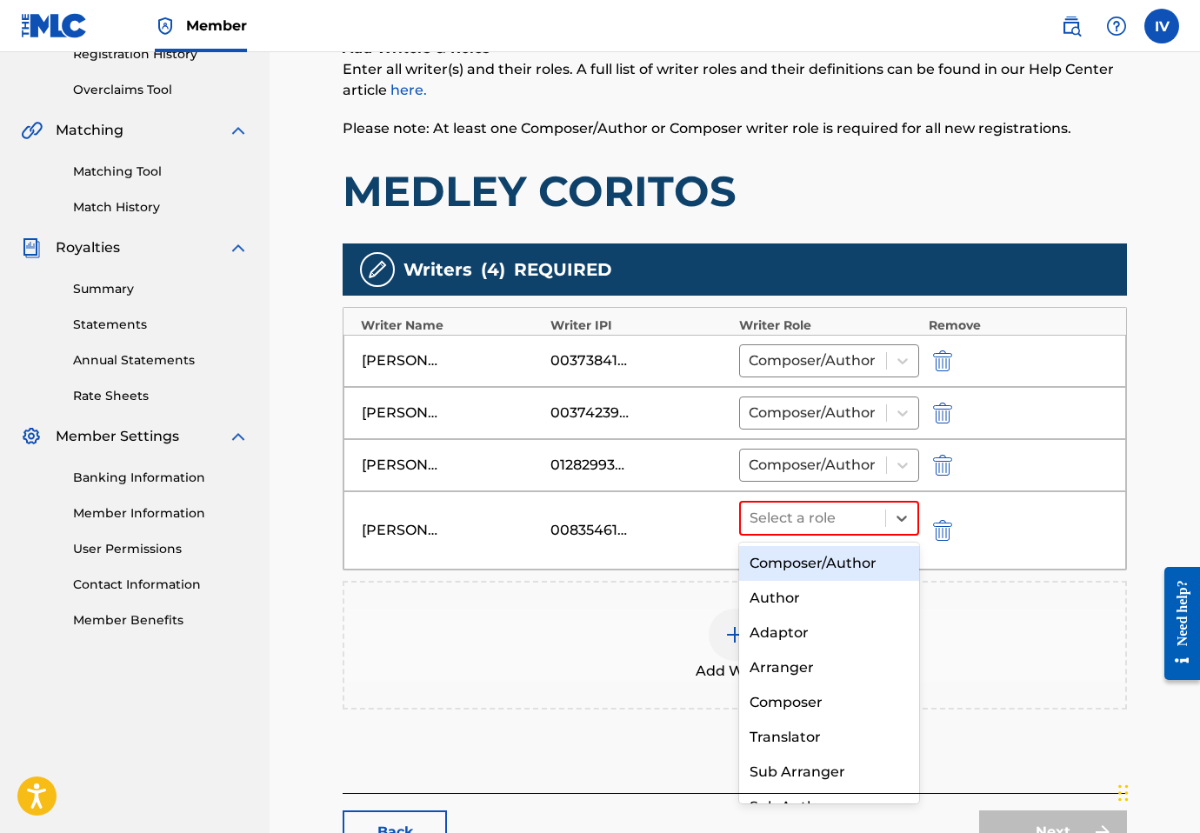
click at [769, 564] on div "Composer/Author" at bounding box center [829, 563] width 180 height 35
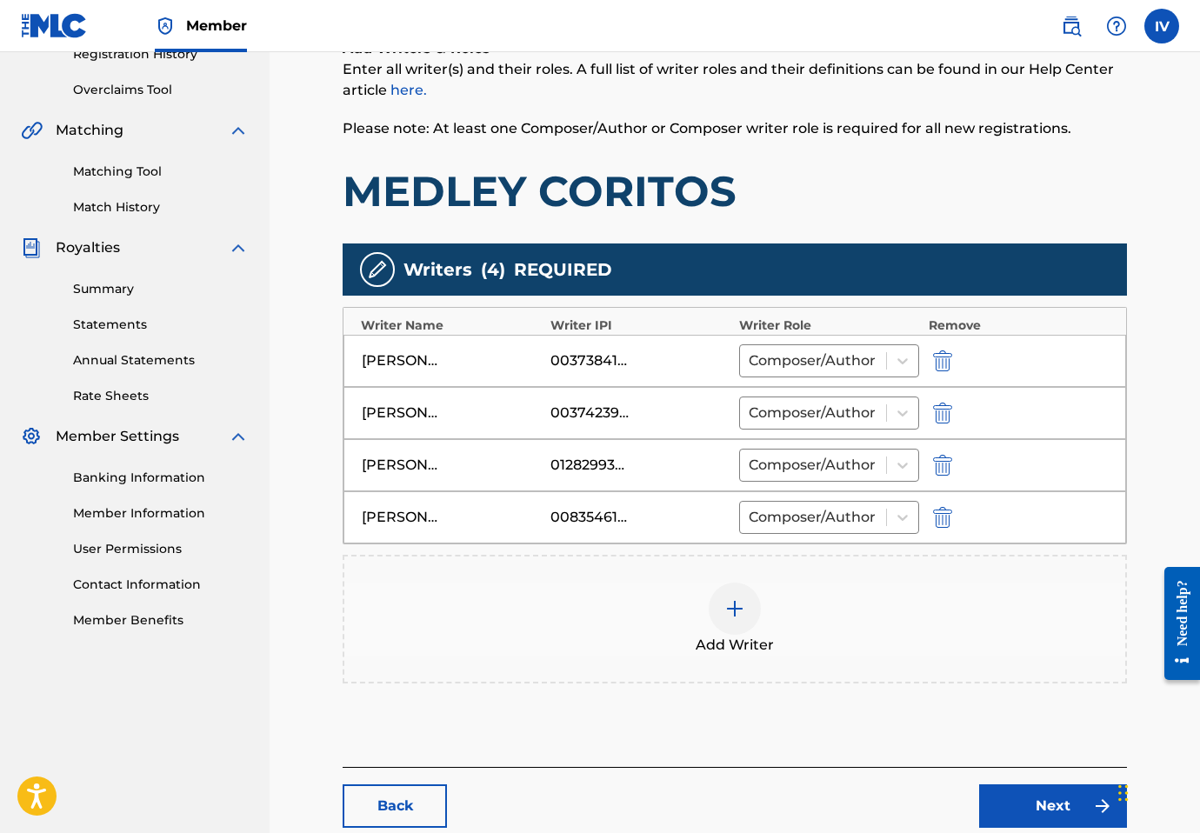
click at [685, 589] on div "Add Writer" at bounding box center [734, 619] width 781 height 73
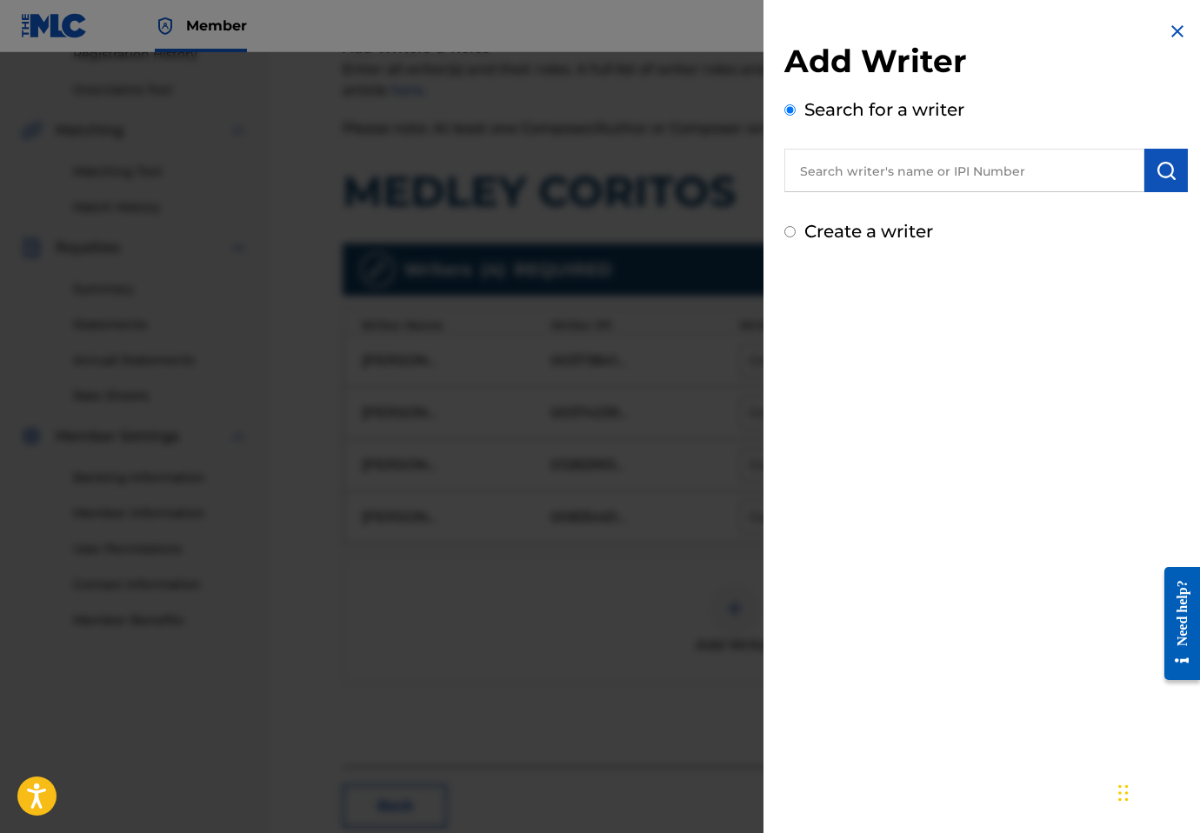
click at [975, 157] on input "text" at bounding box center [965, 170] width 360 height 43
paste input "Mario A. Menéndez"
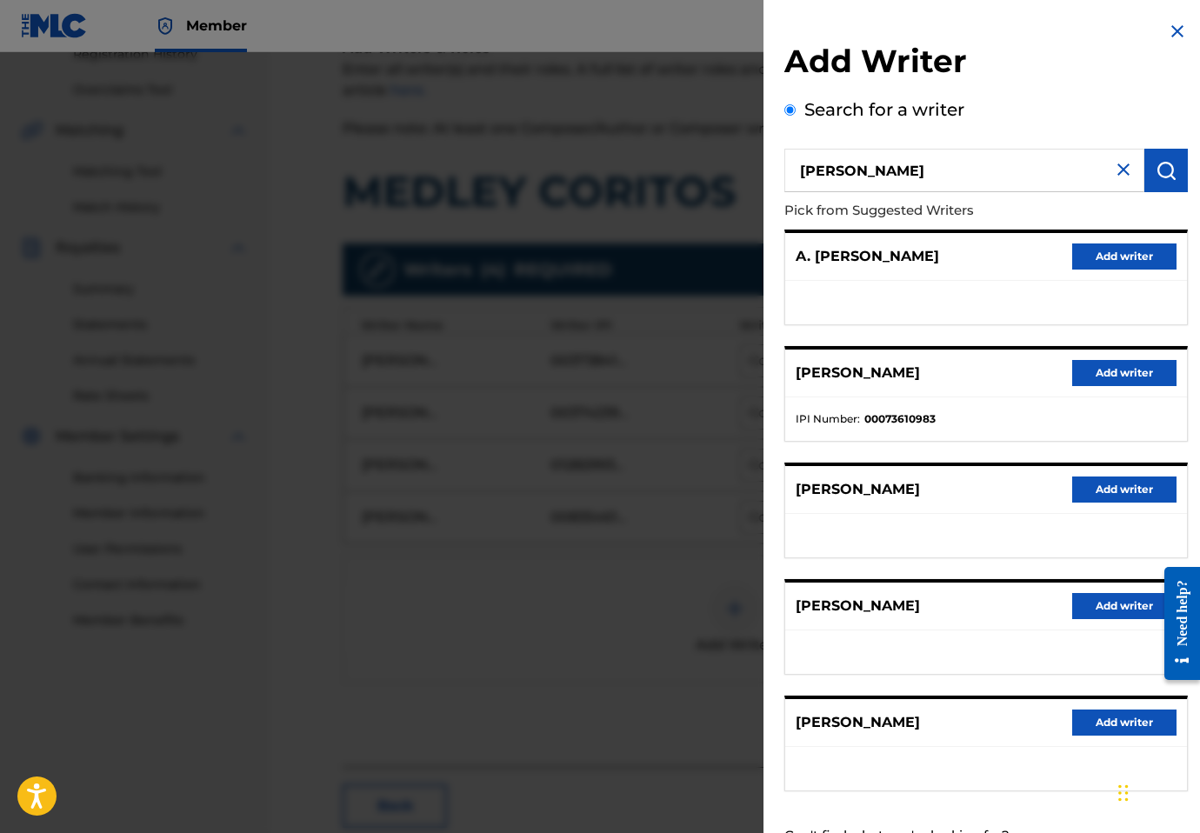
scroll to position [26, 0]
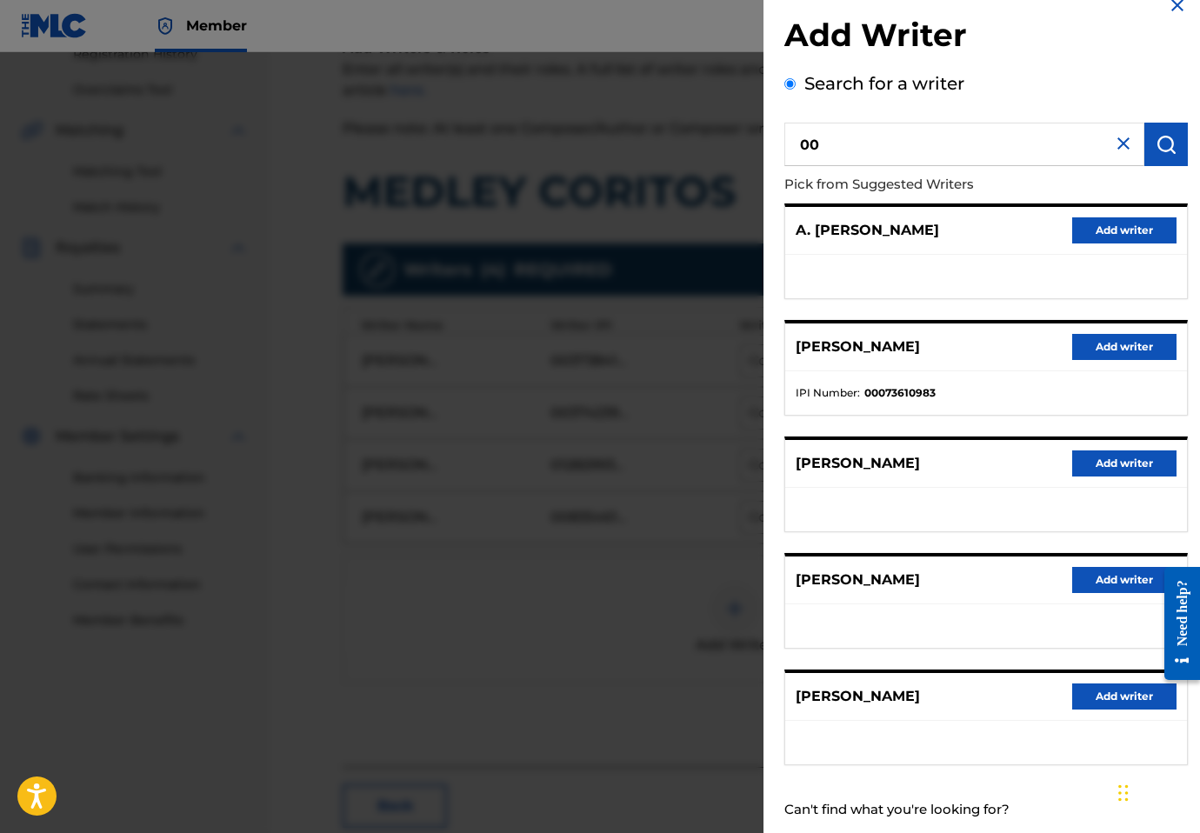
paste input "1130036817"
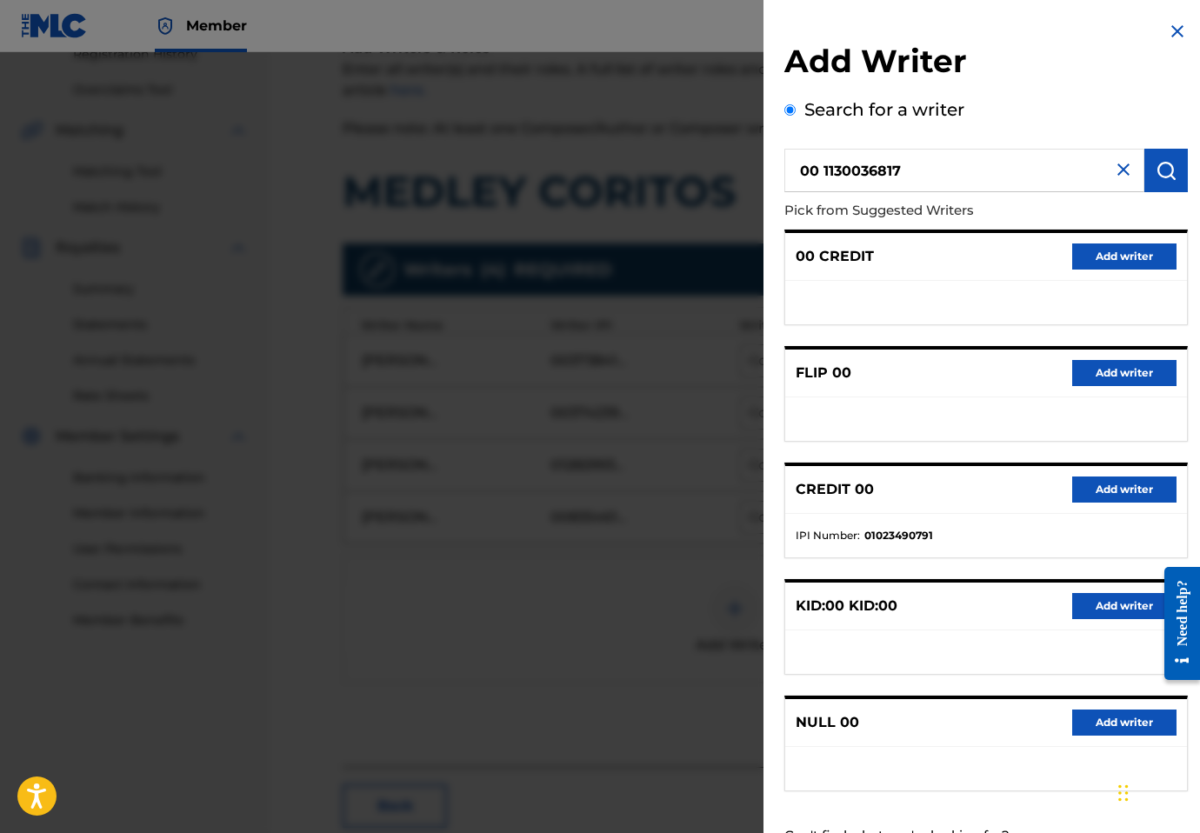
paste input "text"
type input "01130036817"
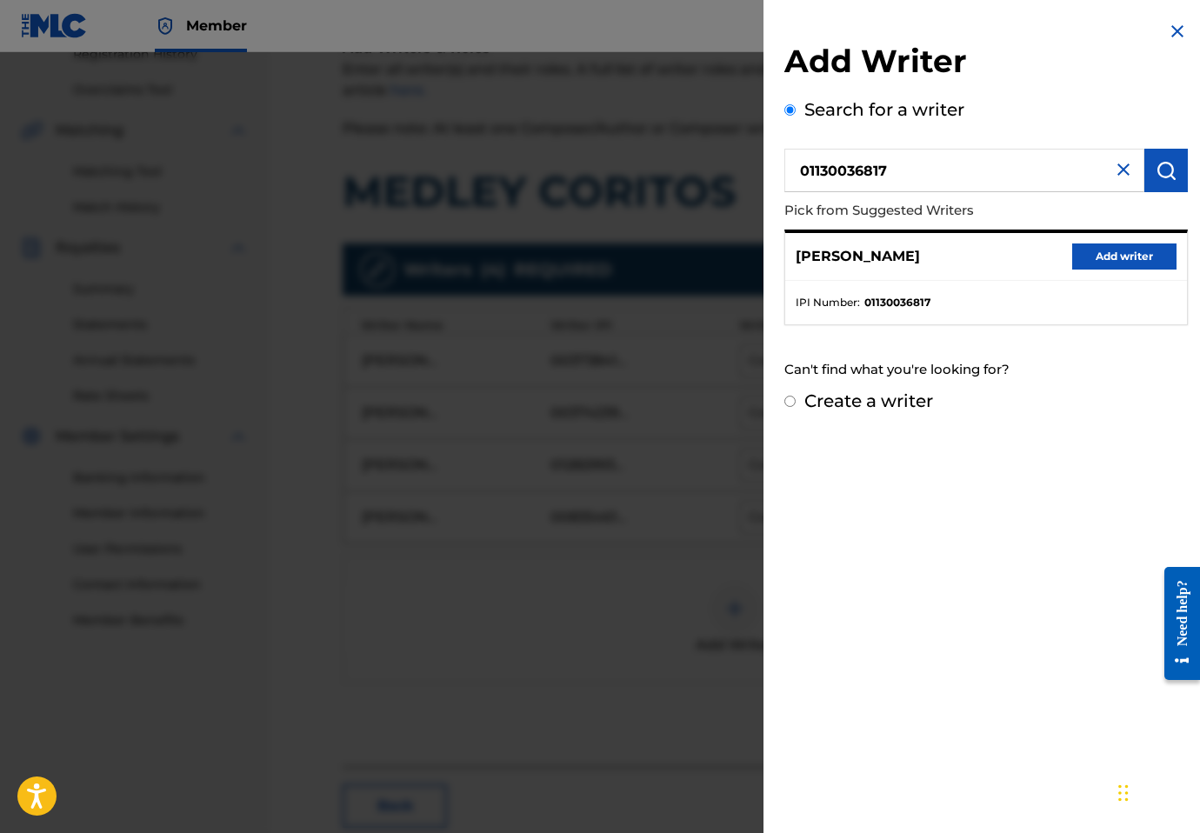
click at [1119, 244] on button "Add writer" at bounding box center [1124, 257] width 104 height 26
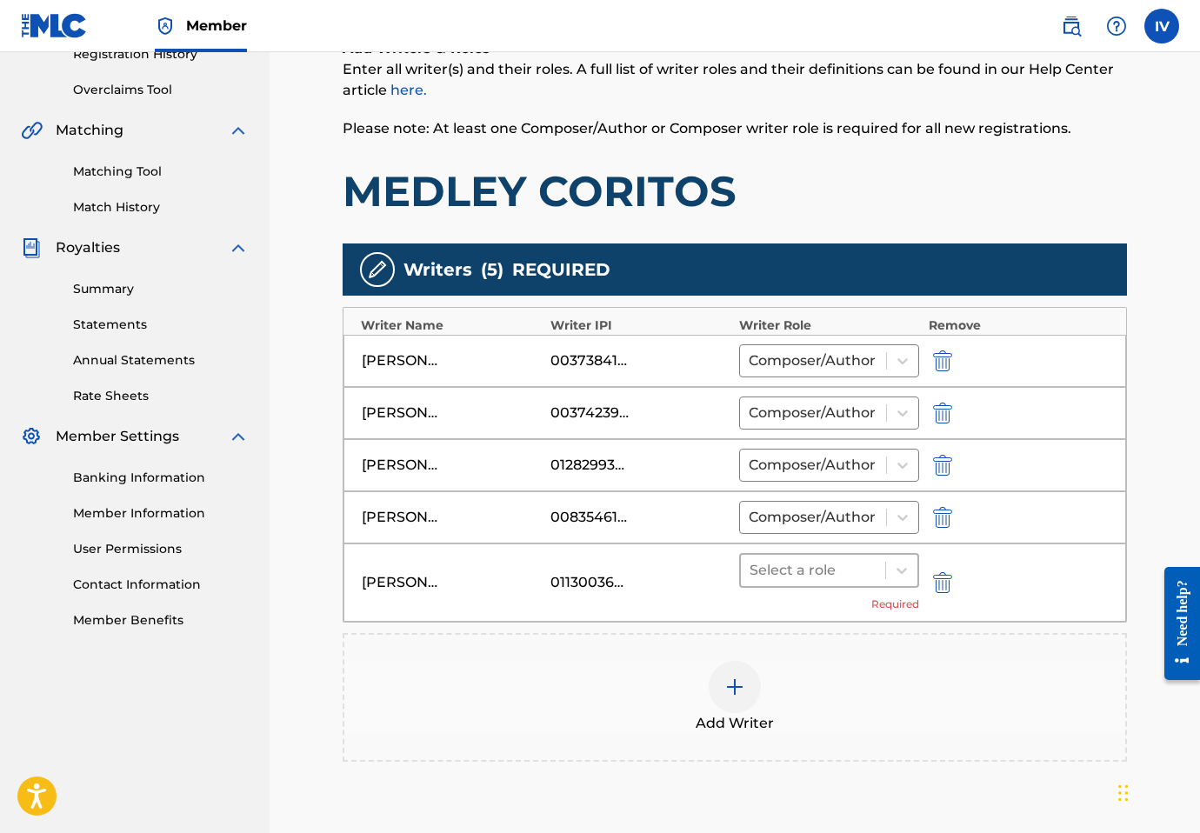
click at [825, 569] on div at bounding box center [813, 570] width 127 height 24
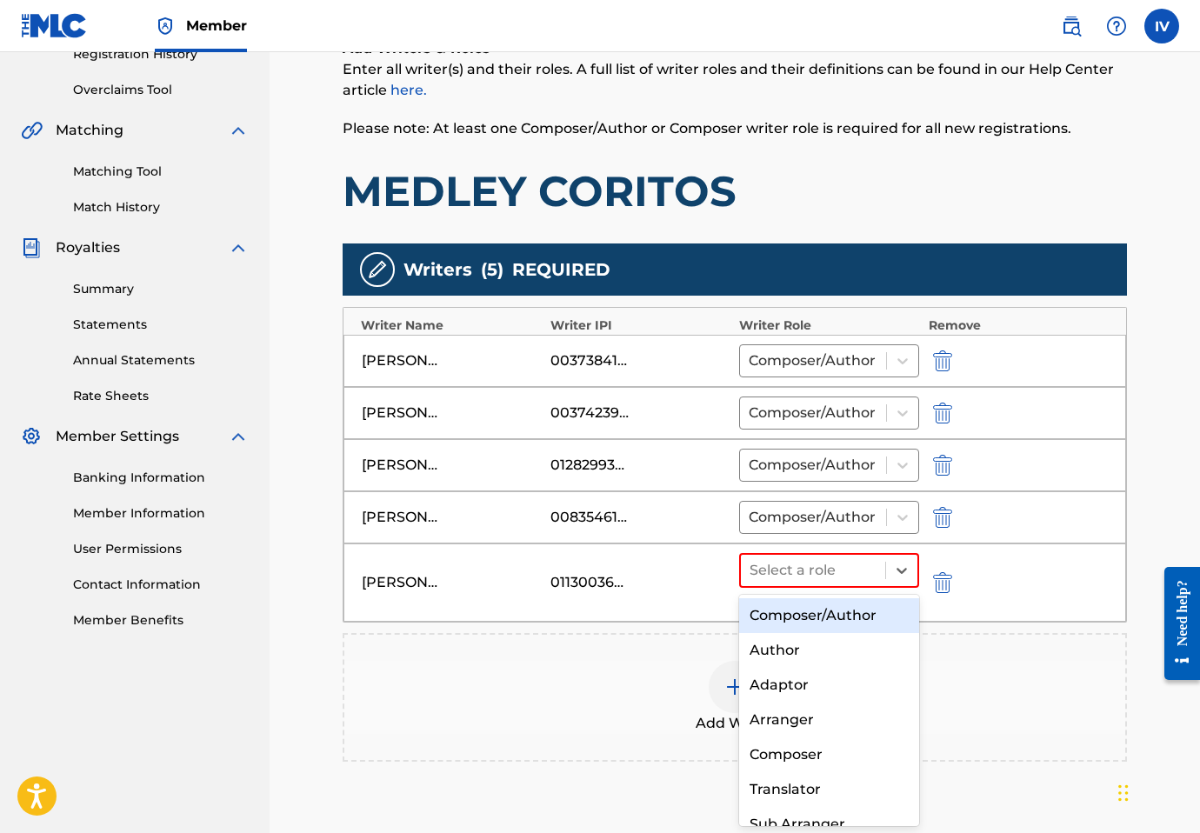
click at [804, 609] on div "Composer/Author" at bounding box center [829, 615] width 180 height 35
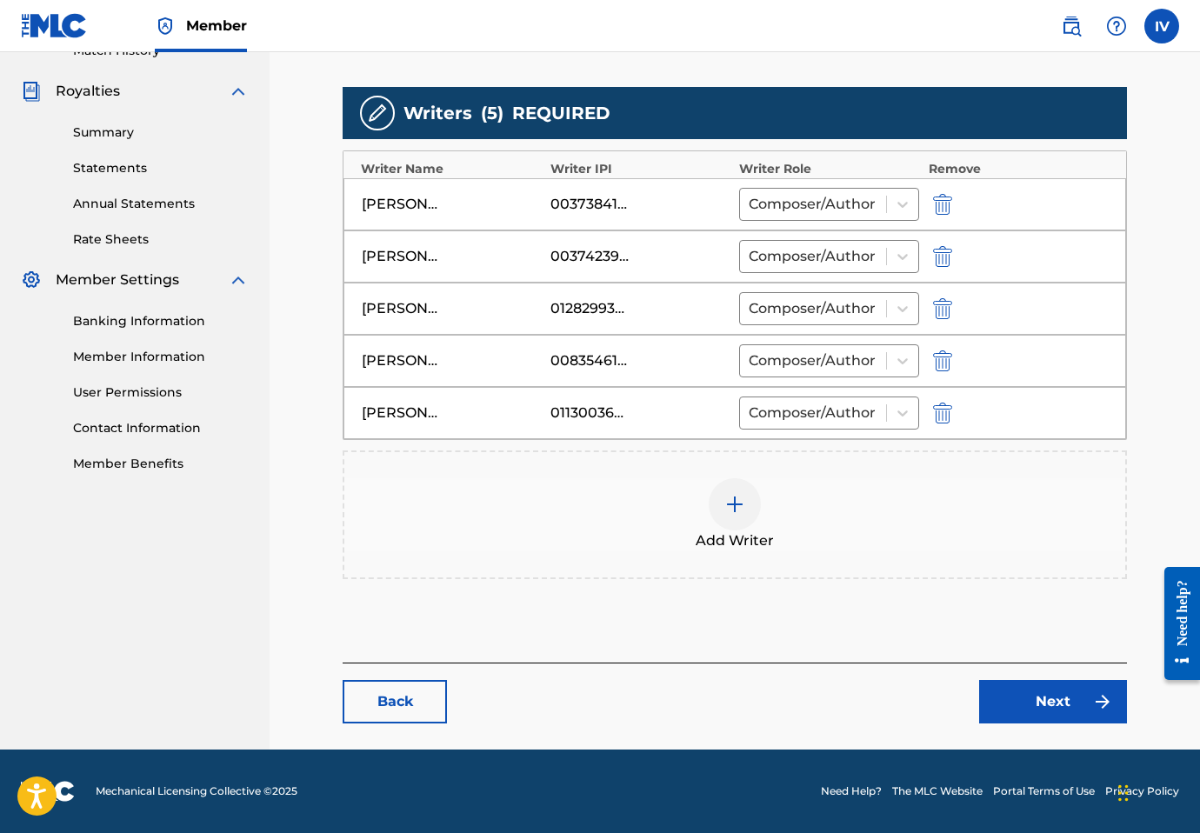
click at [1062, 689] on link "Next" at bounding box center [1053, 701] width 148 height 43
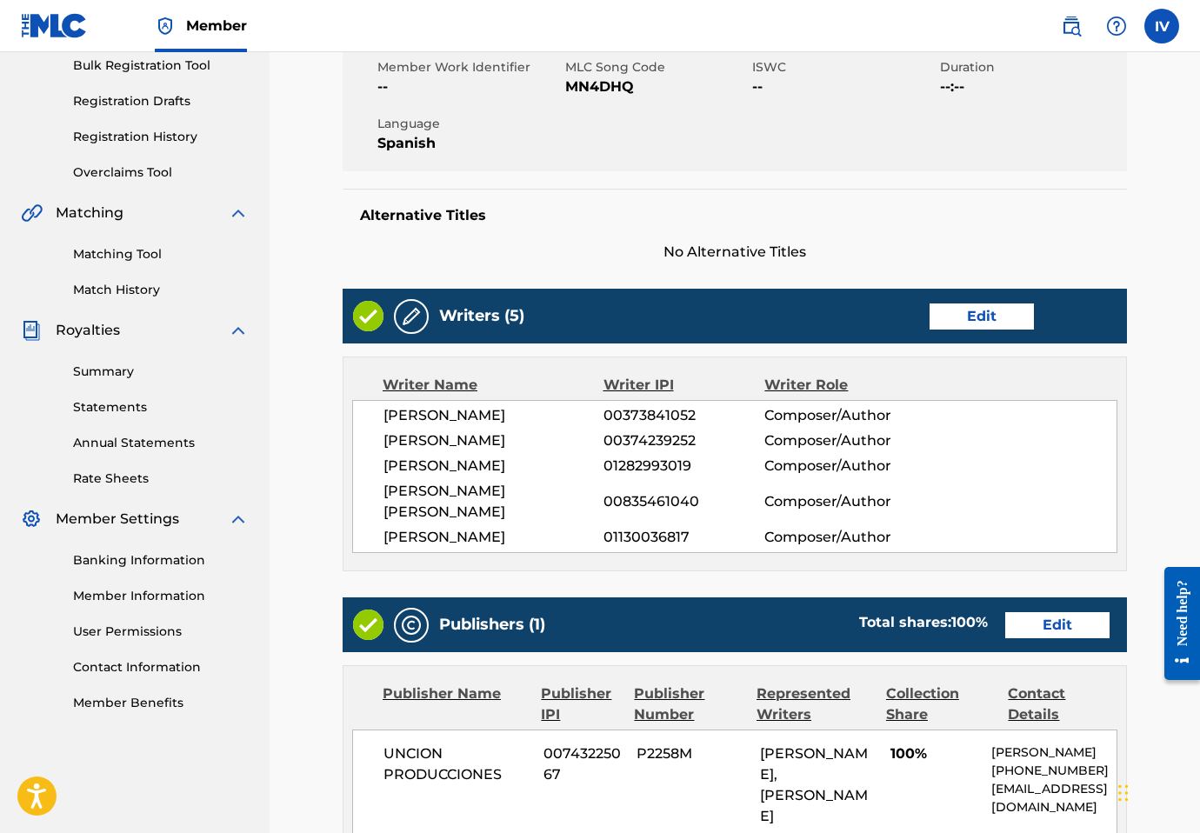
scroll to position [373, 0]
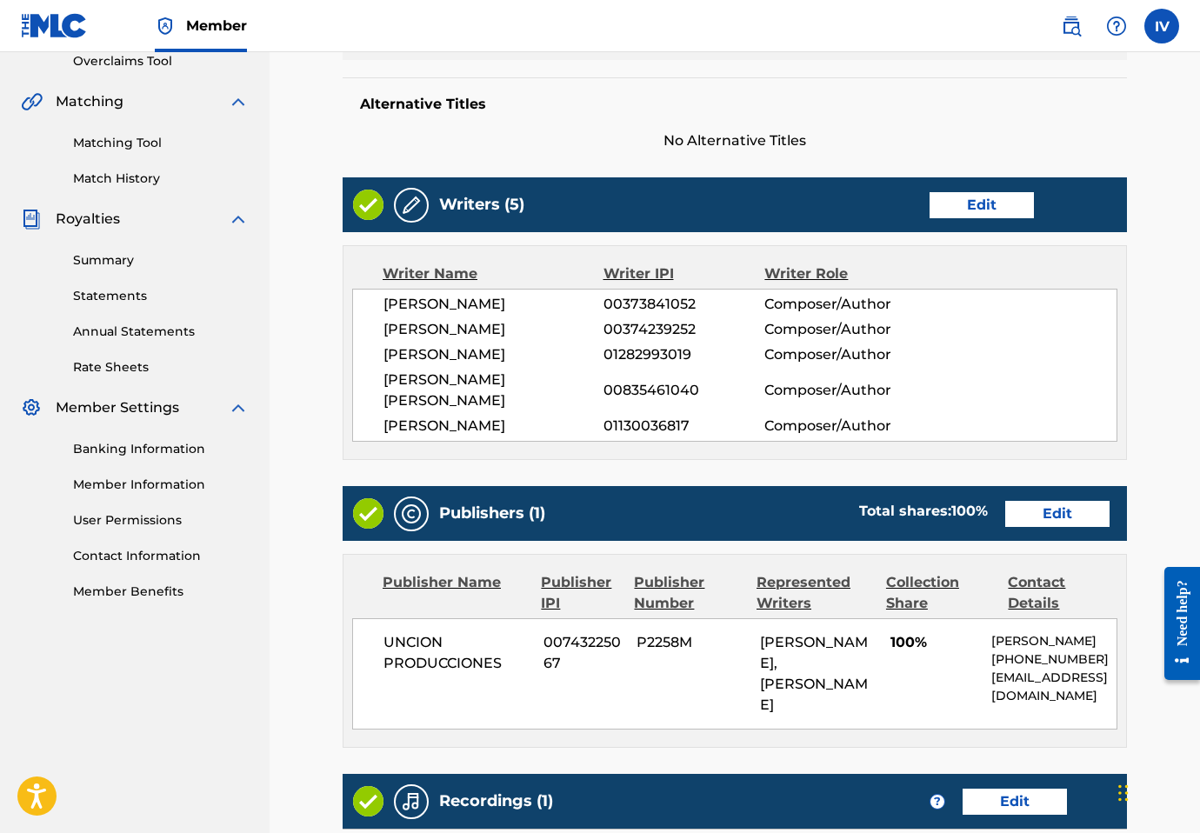
click at [1025, 523] on link "Edit" at bounding box center [1057, 514] width 104 height 26
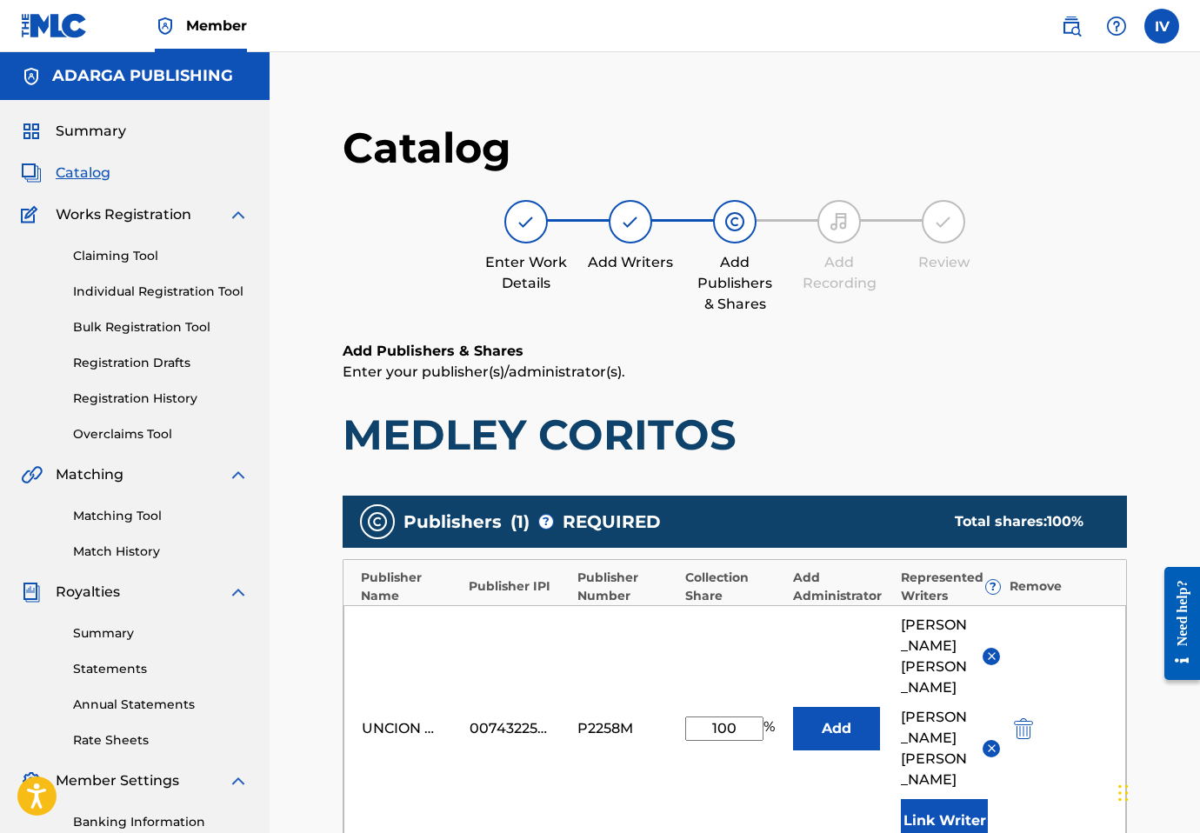
click at [741, 717] on input "100" at bounding box center [724, 729] width 78 height 24
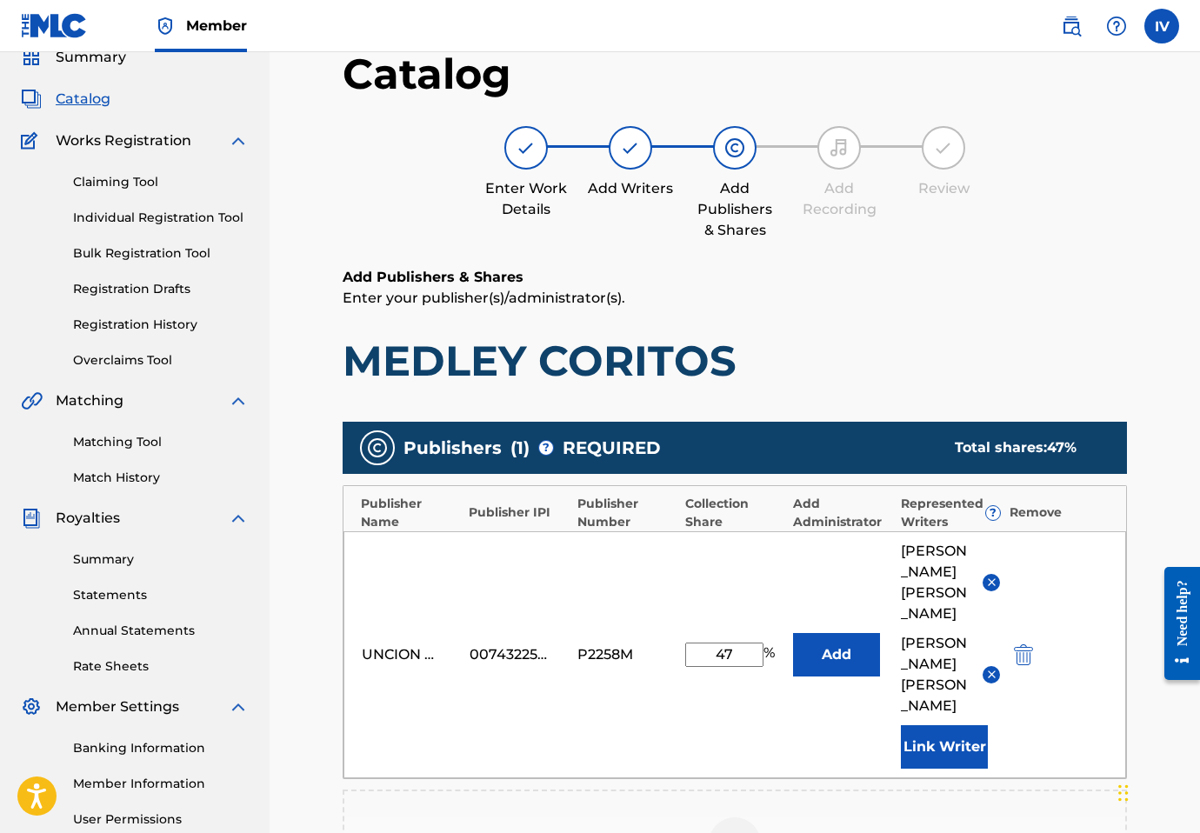
scroll to position [181, 0]
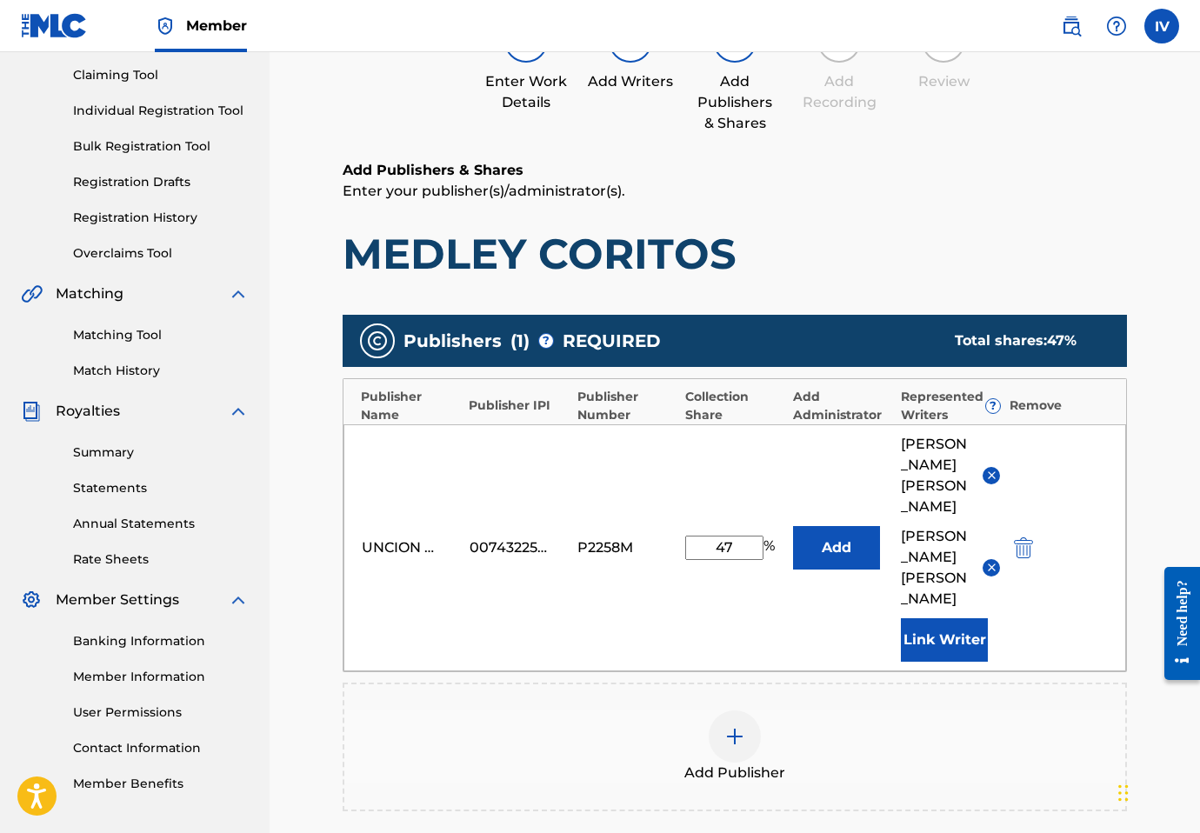
type input "47"
click at [759, 711] on div at bounding box center [735, 737] width 52 height 52
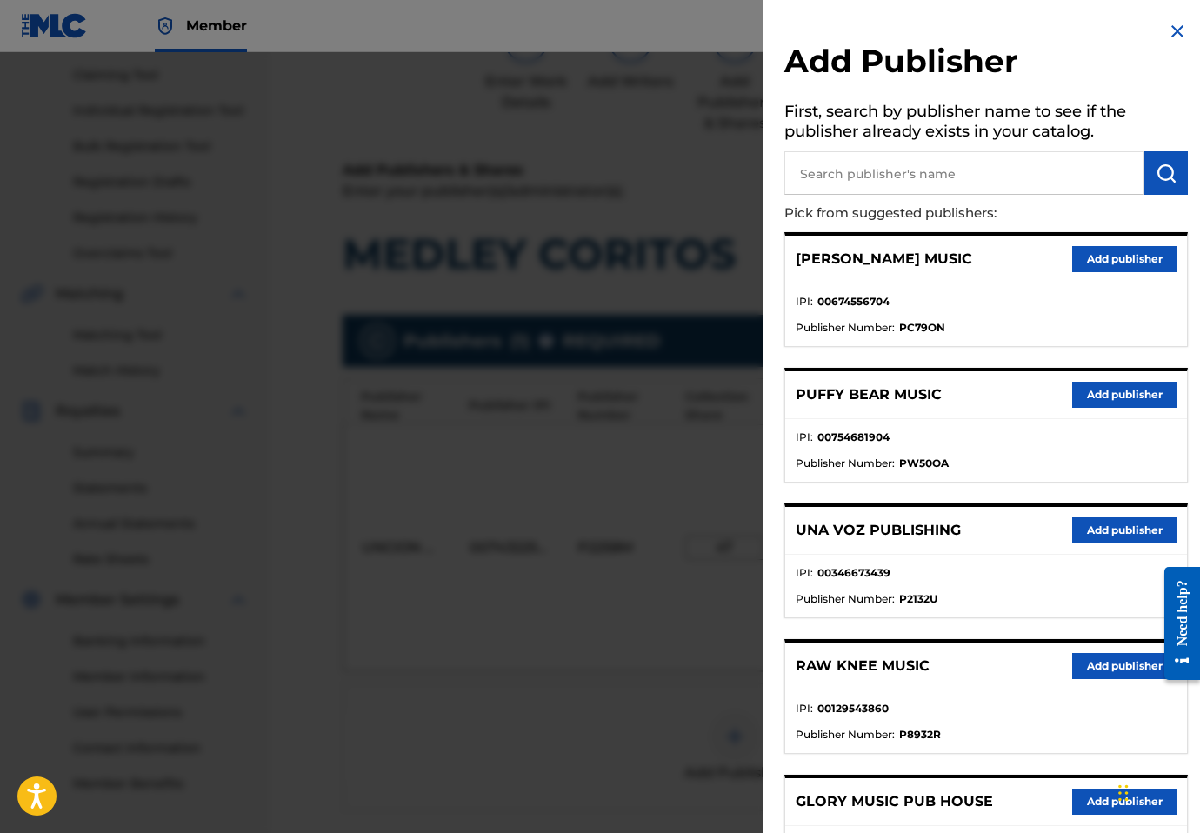
click at [852, 157] on input "text" at bounding box center [965, 172] width 360 height 43
type input "bunster"
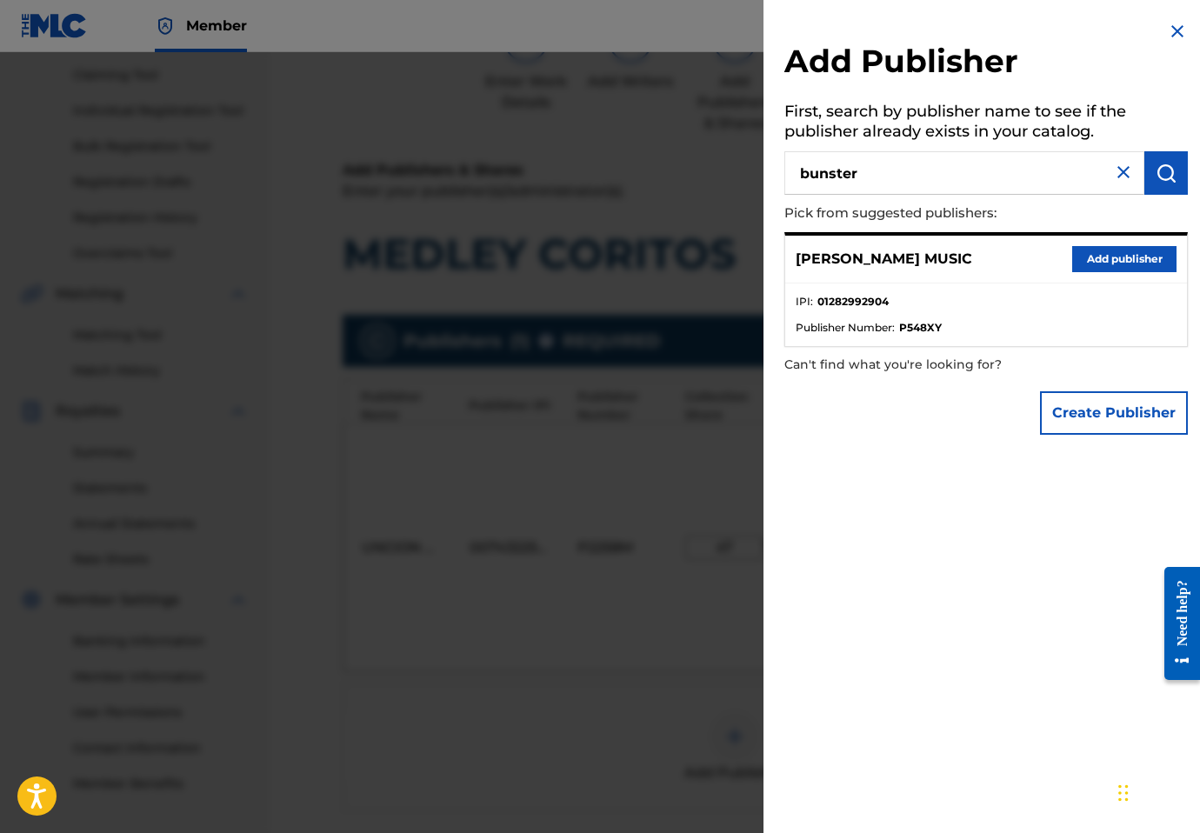
click at [1081, 252] on button "Add publisher" at bounding box center [1124, 259] width 104 height 26
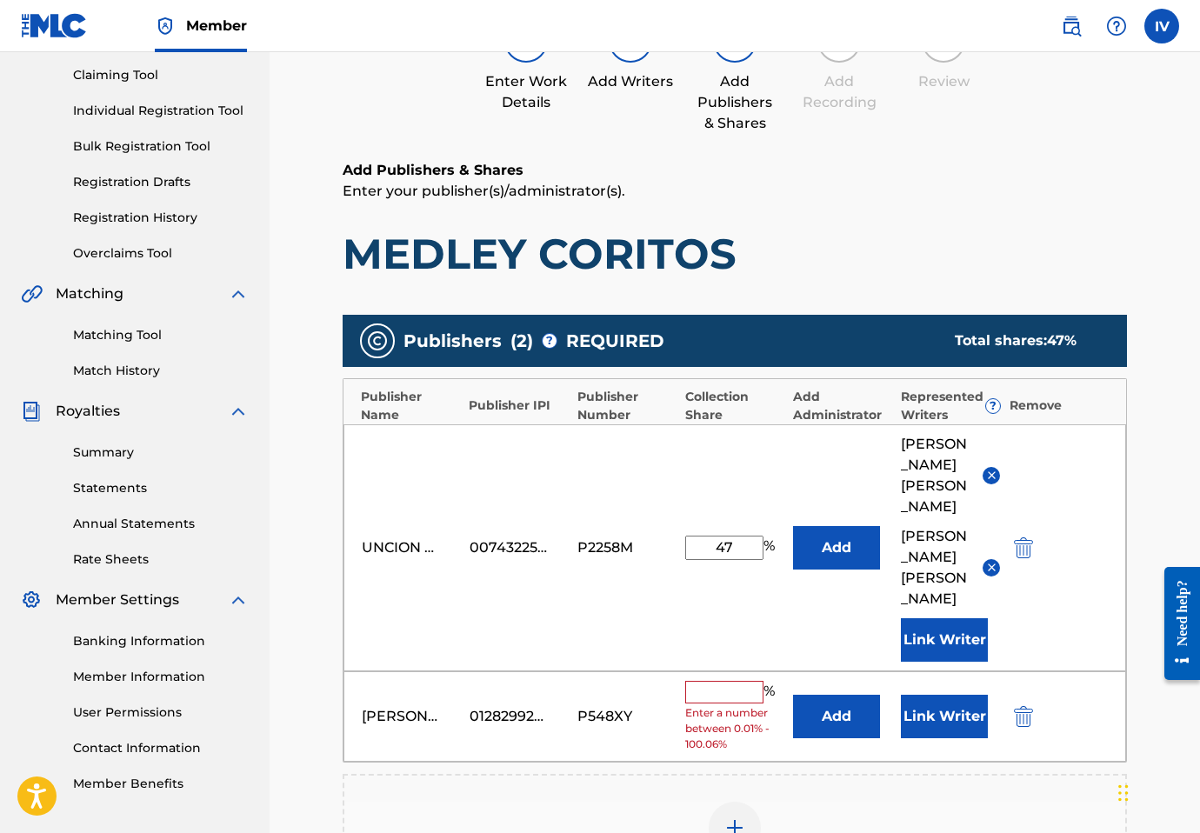
click at [808, 695] on button "Add" at bounding box center [836, 716] width 87 height 43
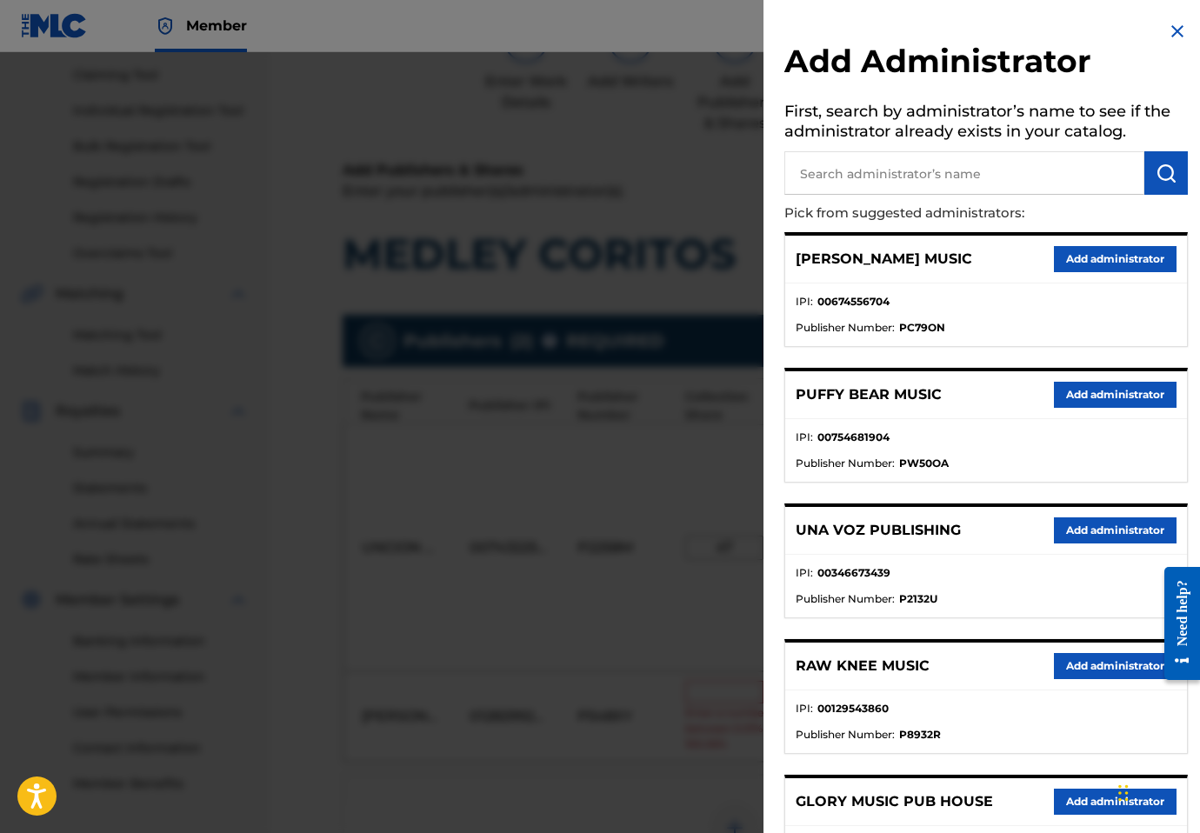
click at [871, 163] on input "text" at bounding box center [965, 172] width 360 height 43
type input "adarga"
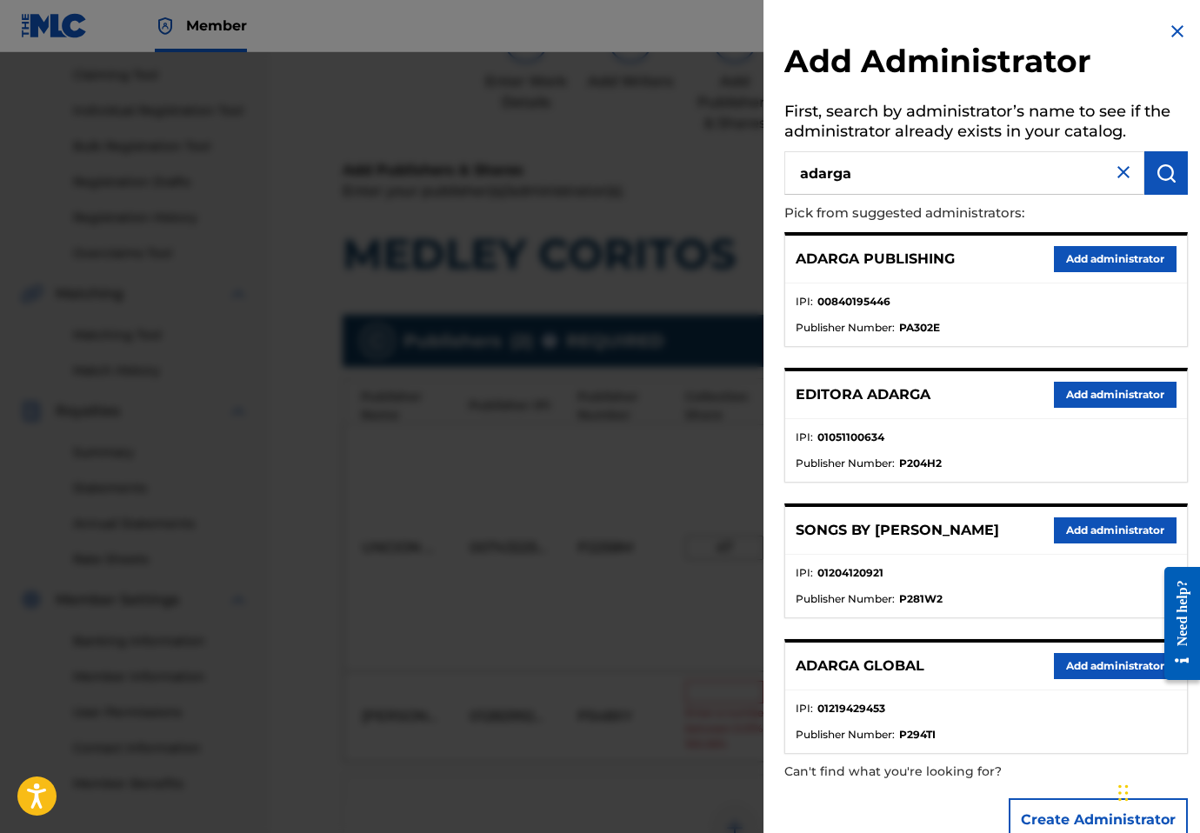
click at [1124, 256] on button "Add administrator" at bounding box center [1115, 259] width 123 height 26
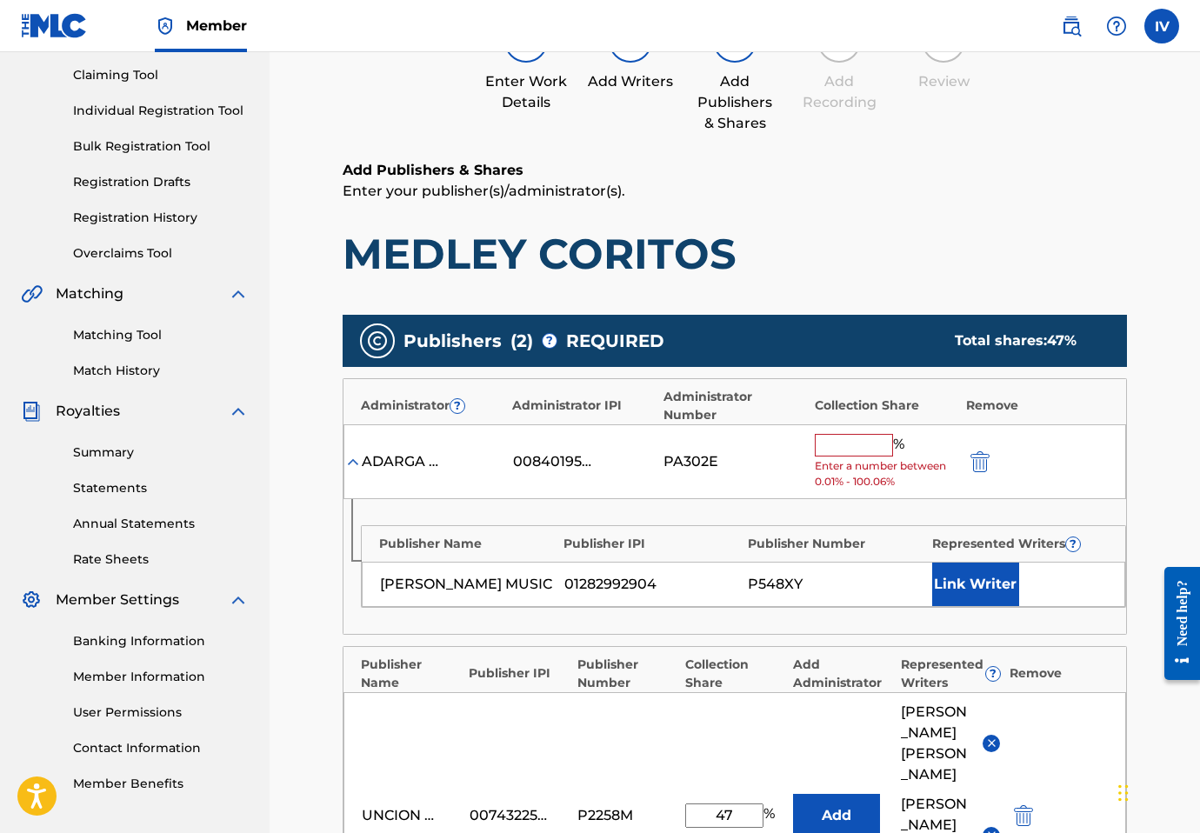
click at [849, 442] on input "text" at bounding box center [854, 445] width 78 height 23
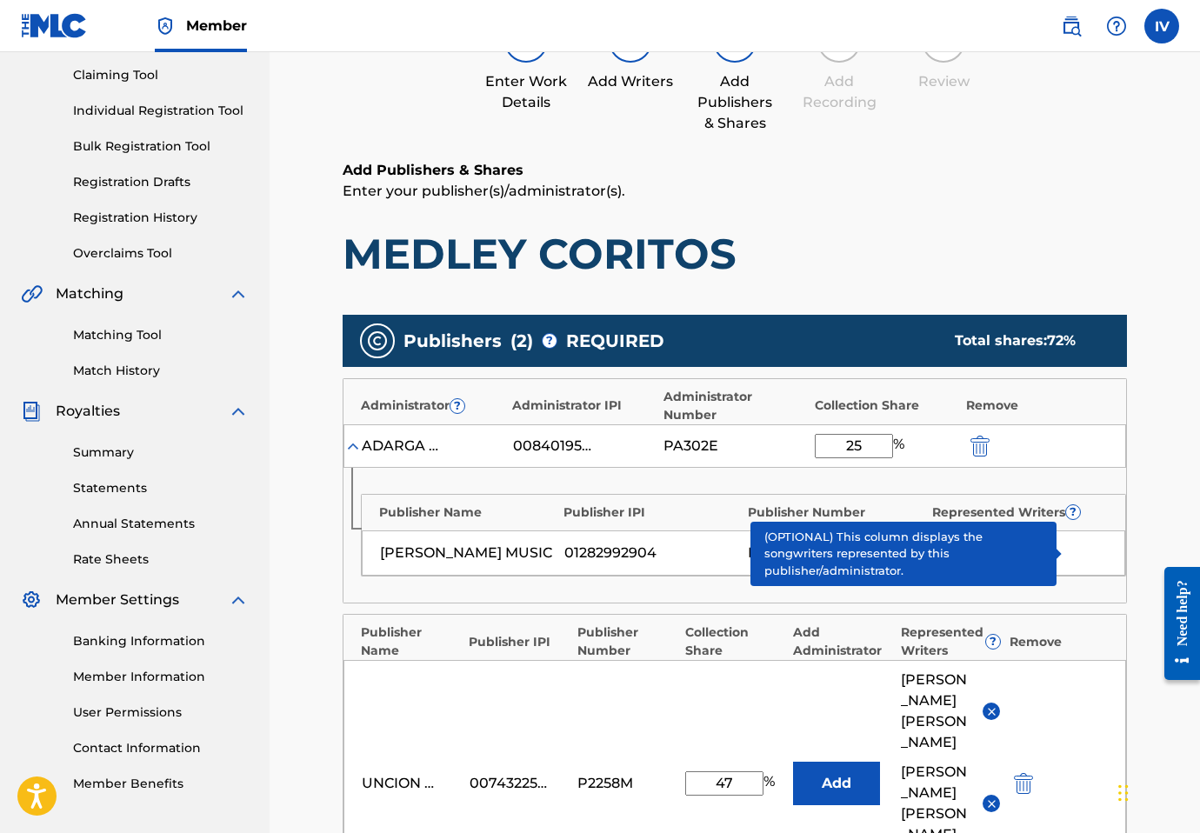
type input "25"
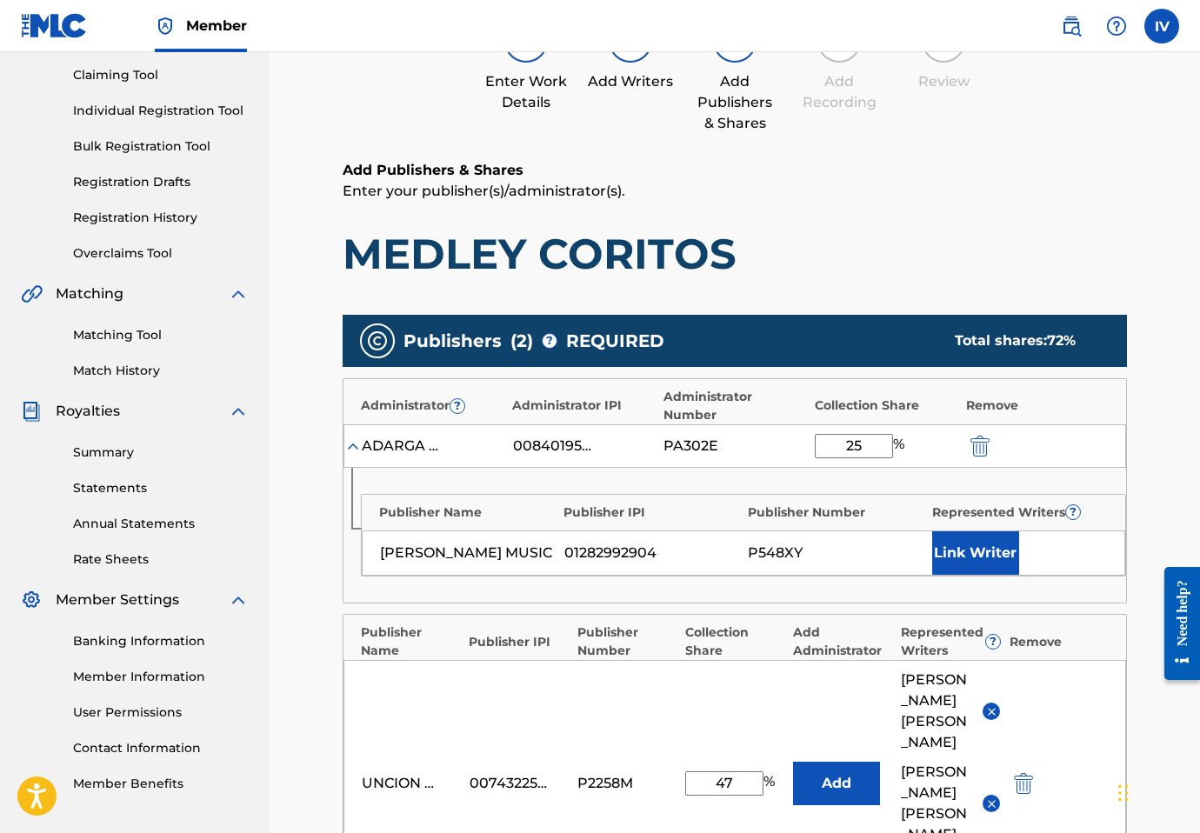
click at [1001, 547] on button "Link Writer" at bounding box center [975, 552] width 87 height 43
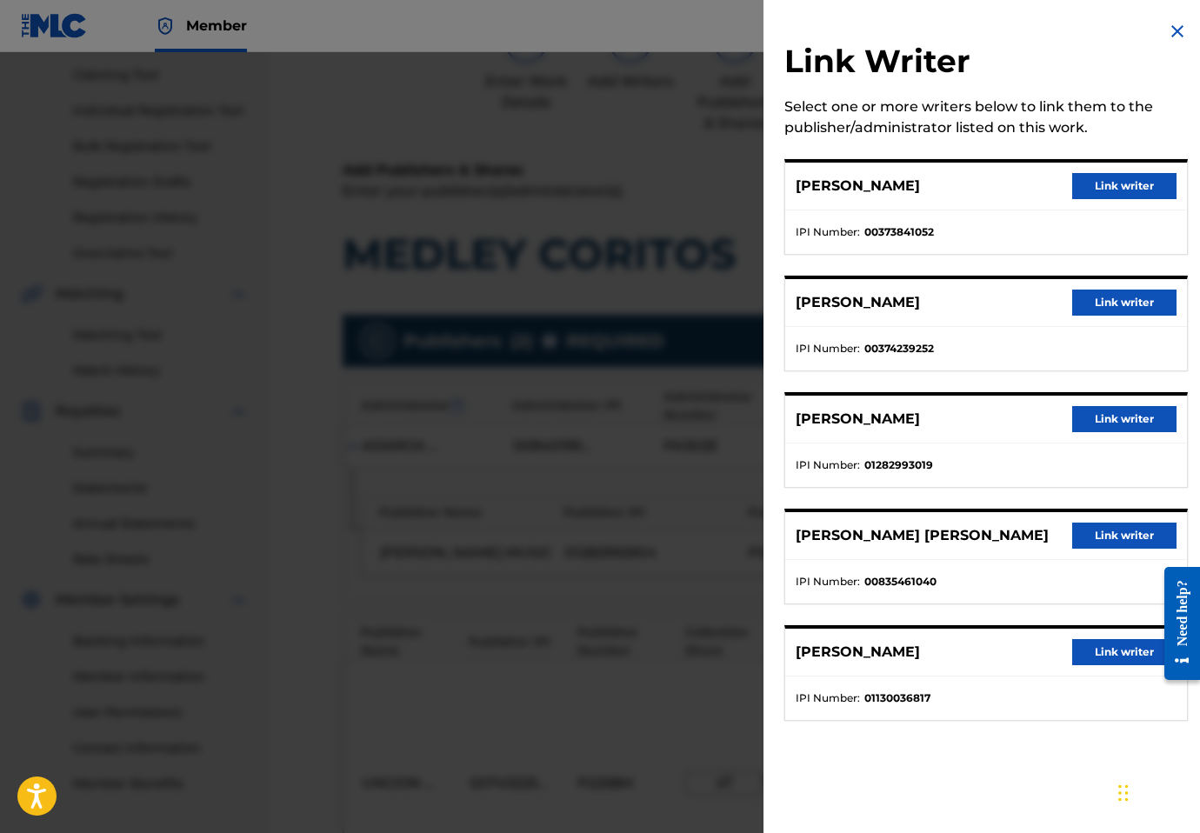
click at [1118, 420] on button "Link writer" at bounding box center [1124, 419] width 104 height 26
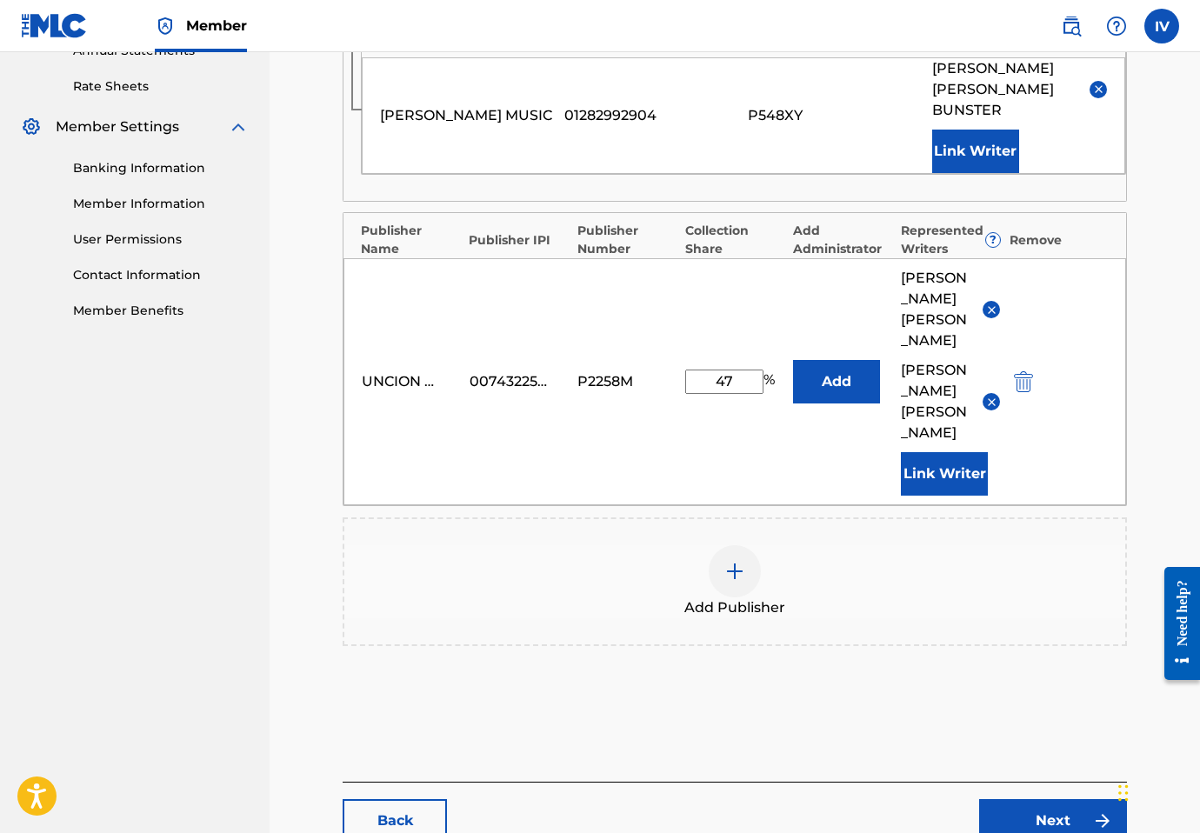
scroll to position [710, 0]
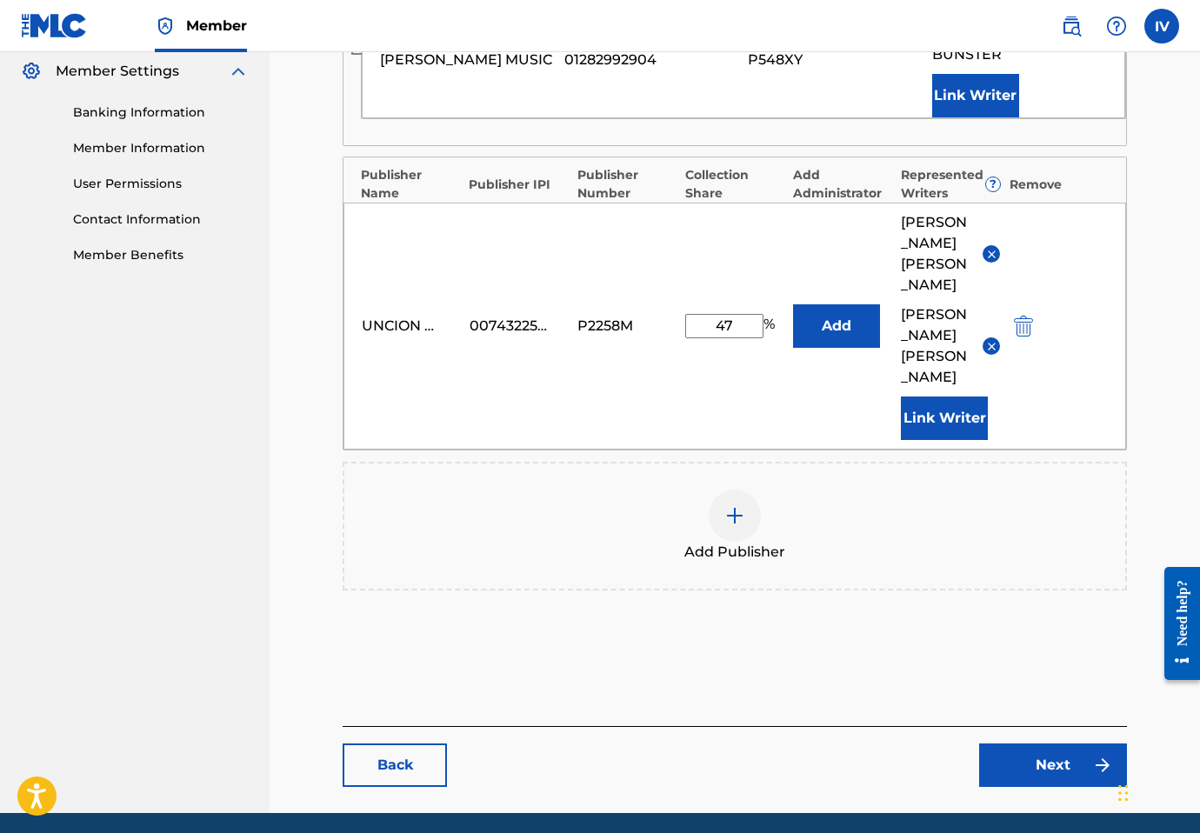
click at [1058, 744] on link "Next" at bounding box center [1053, 765] width 148 height 43
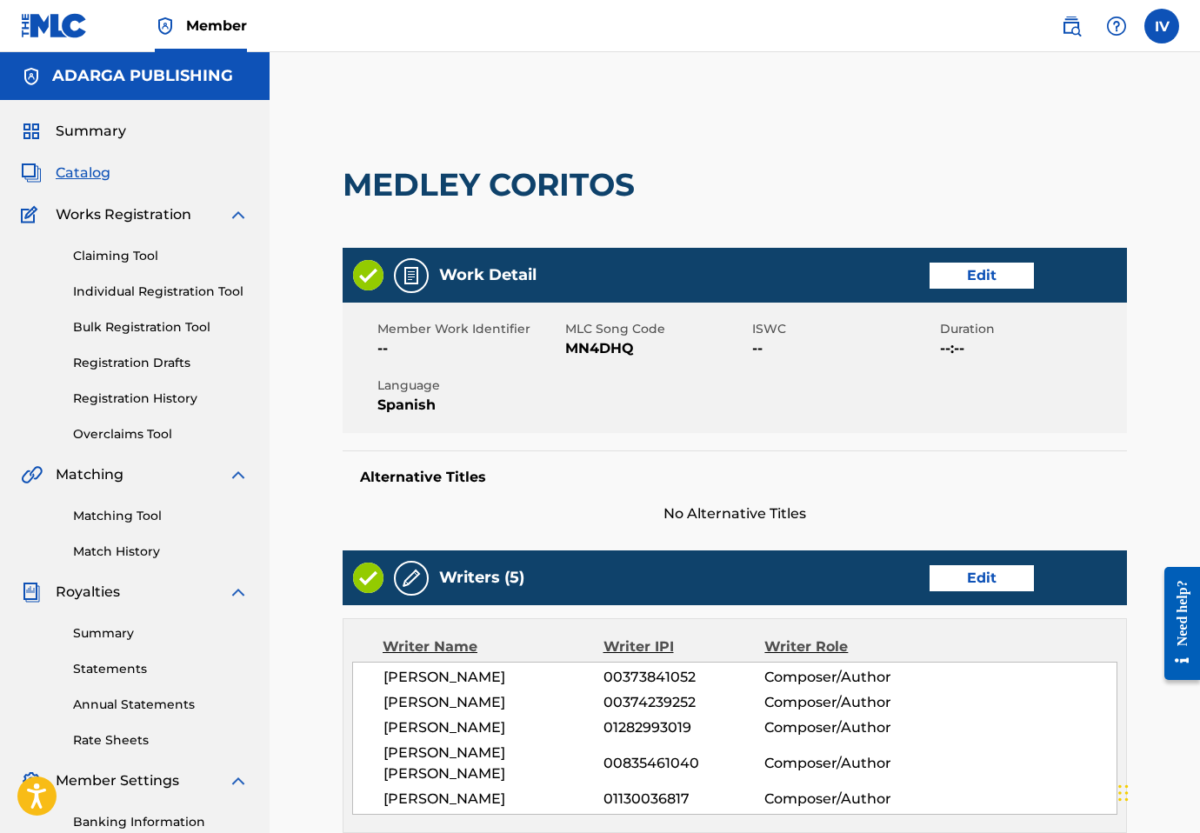
click at [961, 275] on link "Edit" at bounding box center [982, 276] width 104 height 26
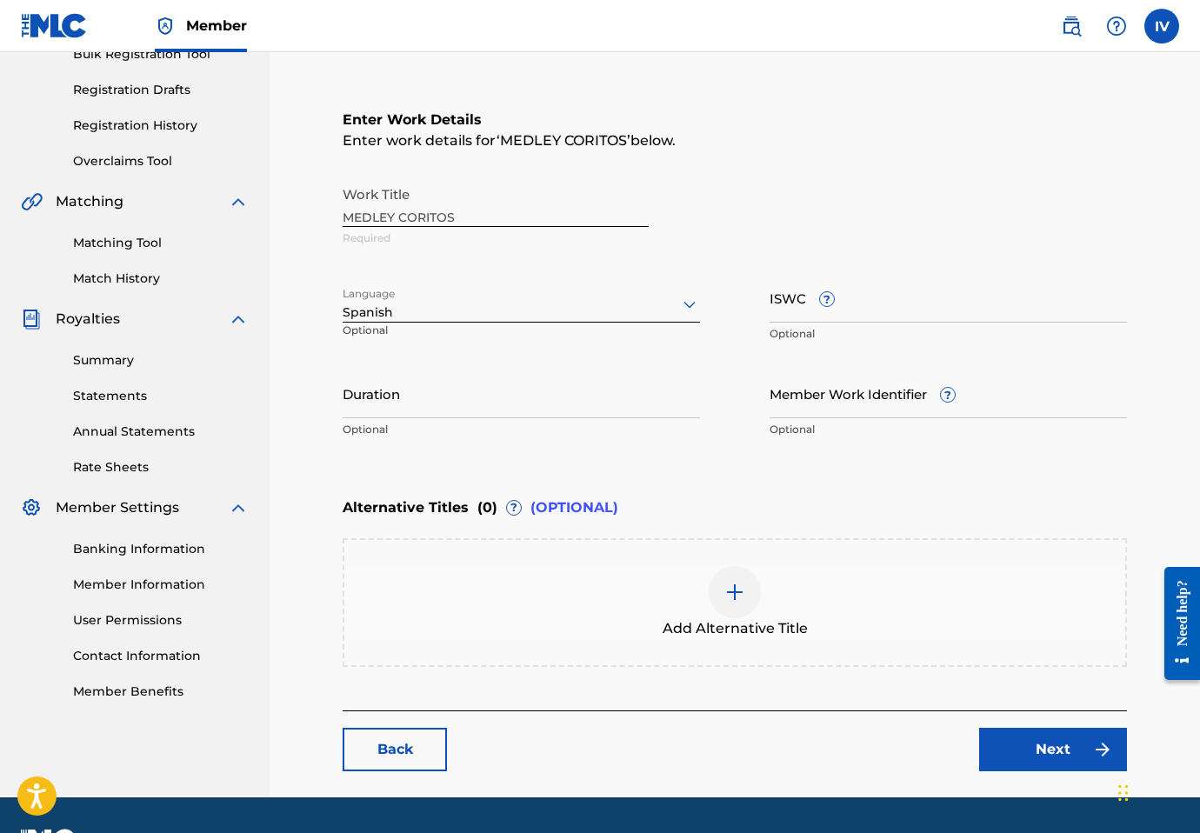
scroll to position [320, 0]
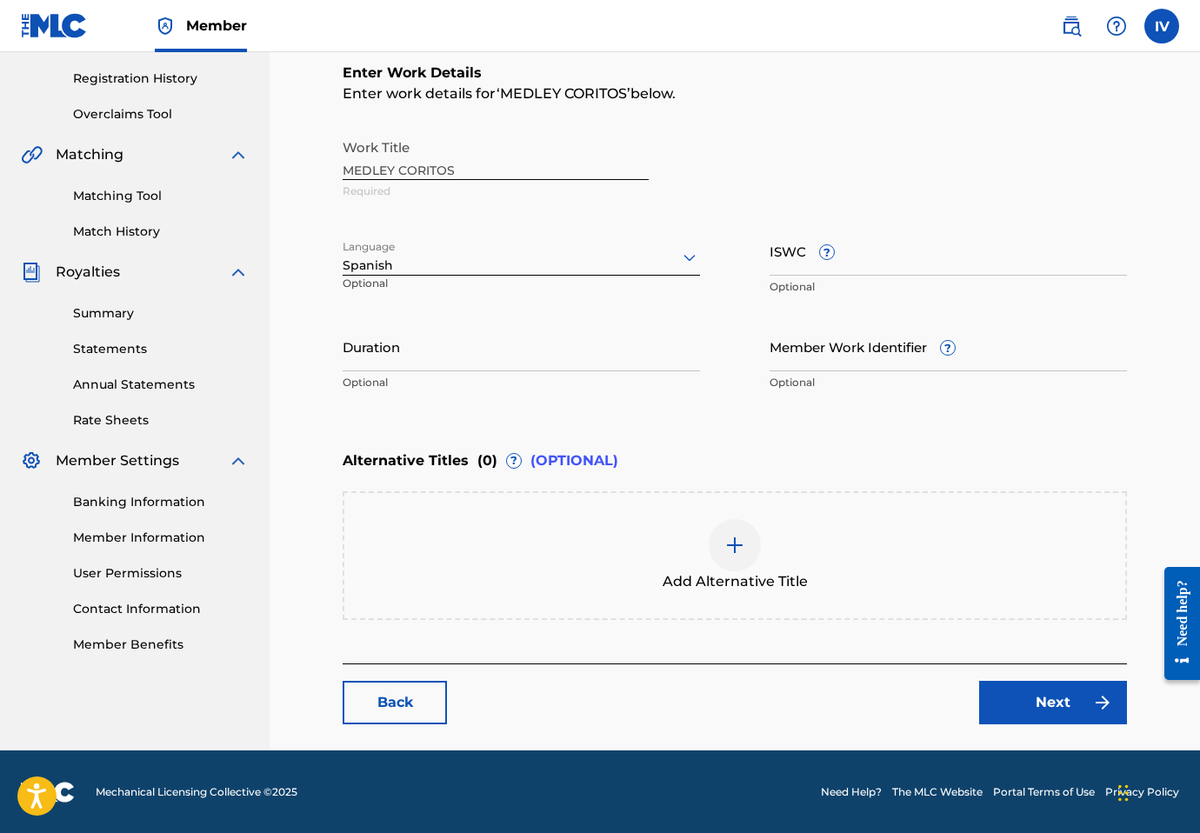
click at [458, 635] on div "Enter Work Details Enter work details for ‘ MEDLEY CORITOS ’ below. Work Title …" at bounding box center [735, 342] width 785 height 643
click at [476, 578] on div "Add Alternative Title" at bounding box center [734, 555] width 781 height 73
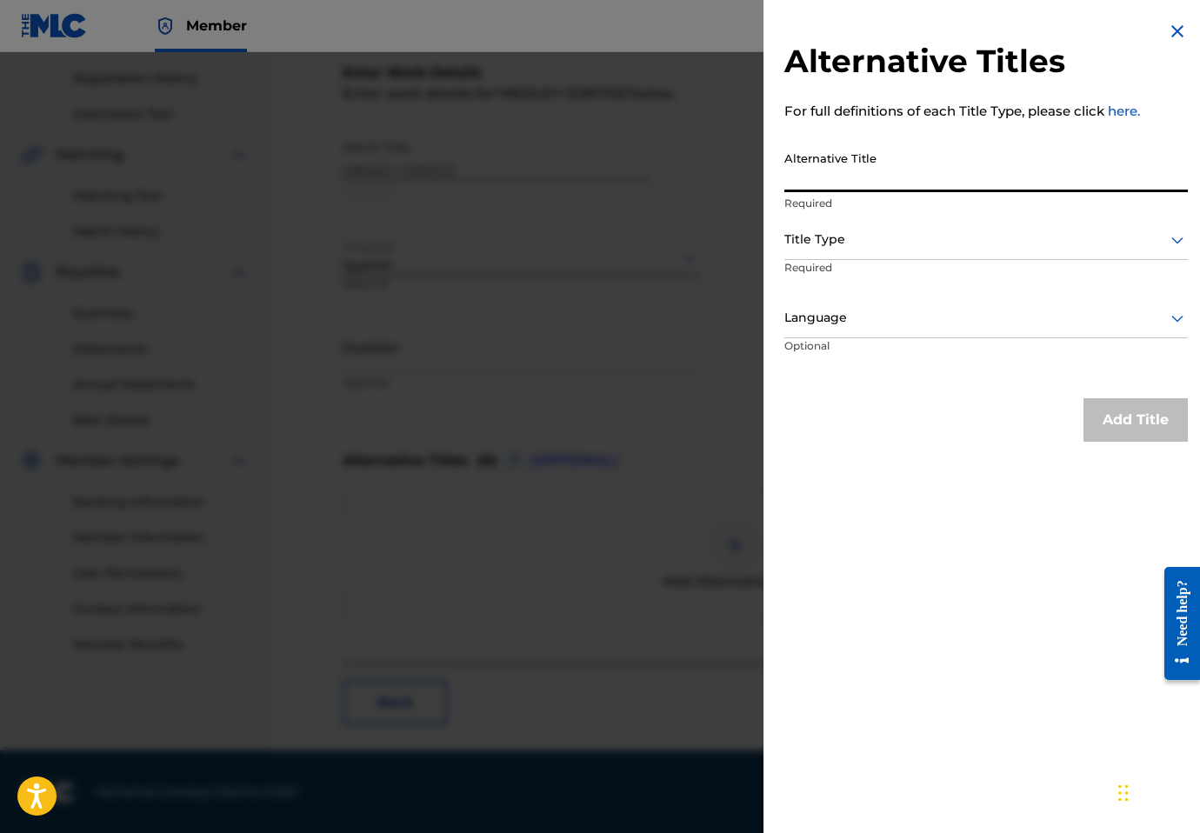
click at [830, 170] on input "Alternative Title" at bounding box center [987, 168] width 404 height 50
paste input "CORITOS"
type input "CORITOS"
click at [878, 219] on div "Alternative Title CORITOS Required" at bounding box center [987, 182] width 404 height 78
click at [865, 229] on div at bounding box center [987, 240] width 404 height 22
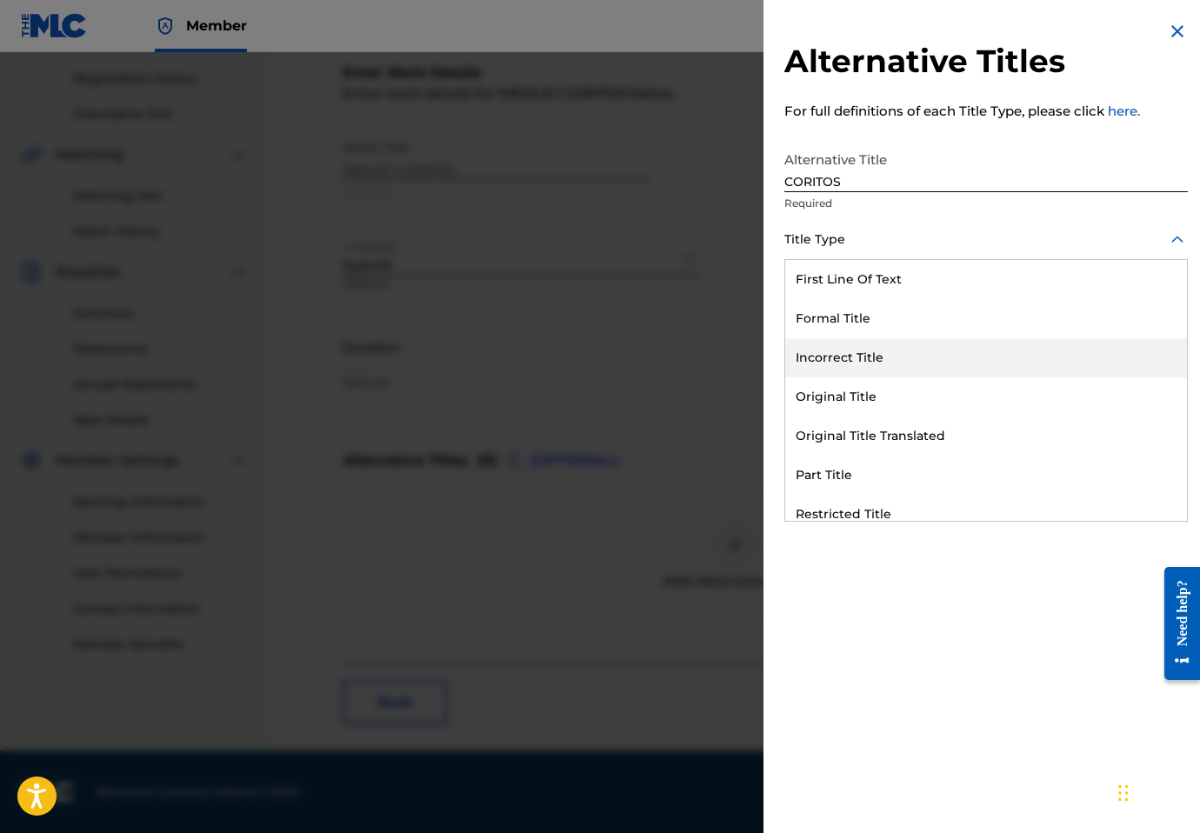
scroll to position [170, 0]
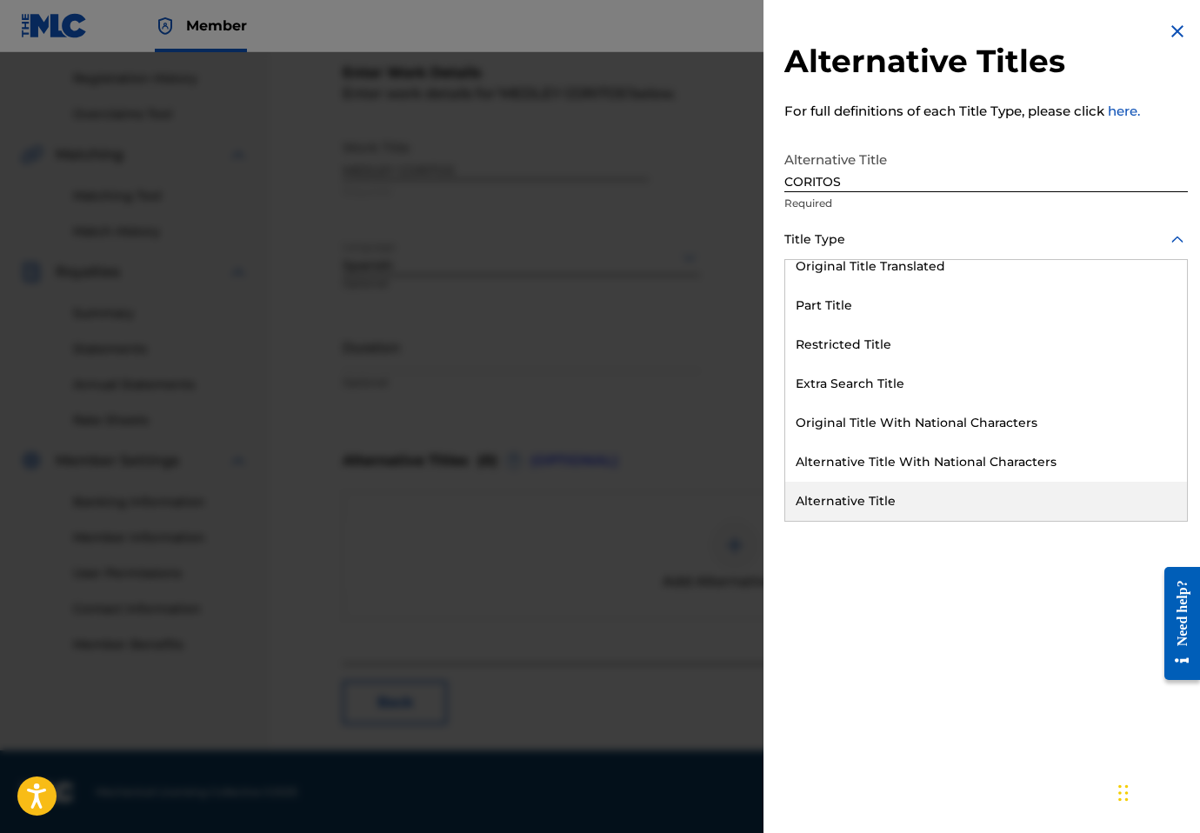
click at [845, 489] on div "Alternative Title" at bounding box center [986, 501] width 402 height 39
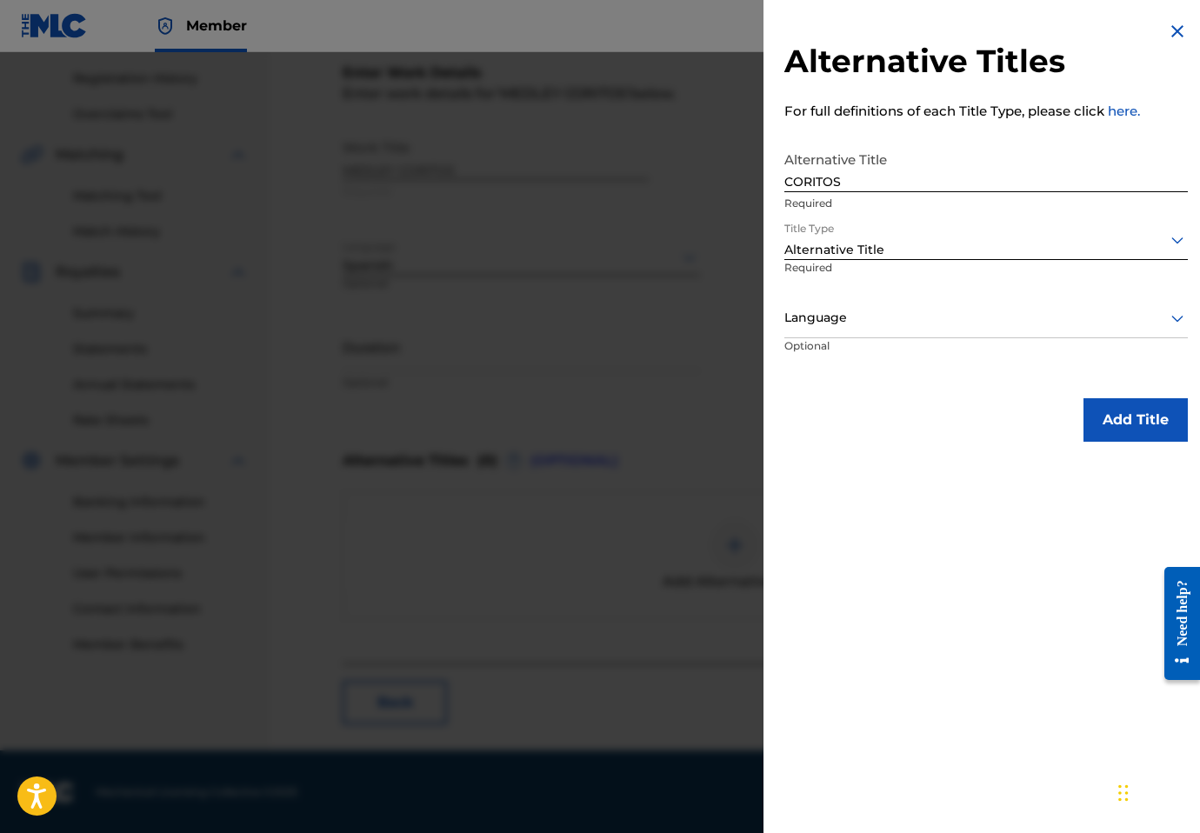
click at [845, 341] on p "Optional" at bounding box center [850, 357] width 130 height 39
click at [842, 329] on div "Language" at bounding box center [987, 318] width 404 height 39
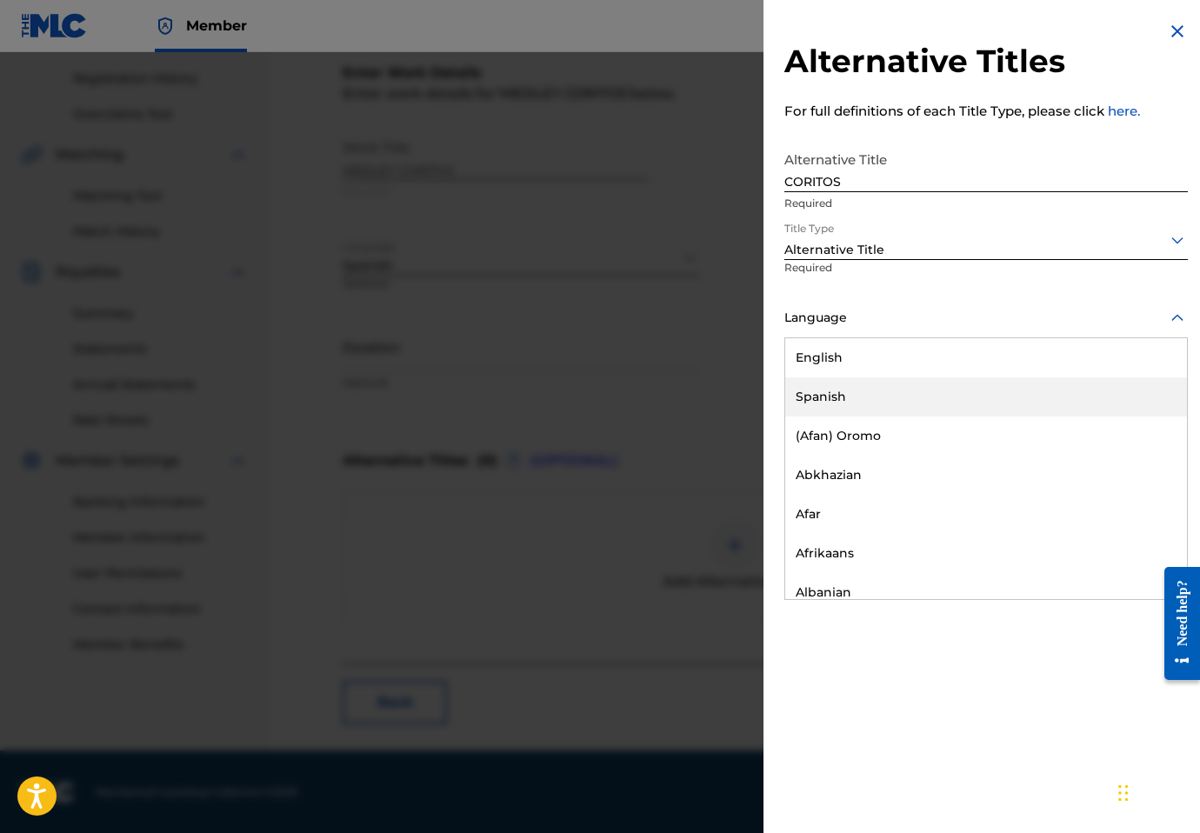
click at [842, 384] on div "Spanish" at bounding box center [986, 396] width 402 height 39
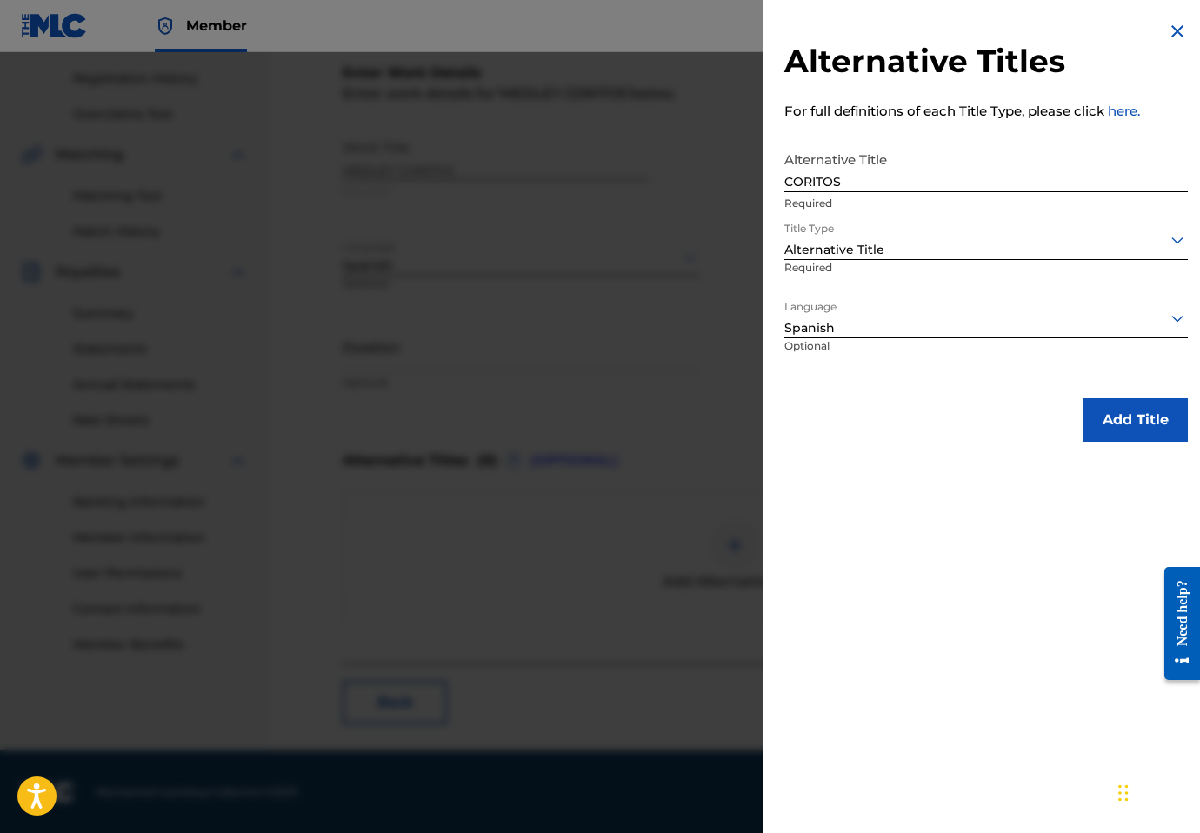
click at [1134, 403] on button "Add Title" at bounding box center [1136, 419] width 104 height 43
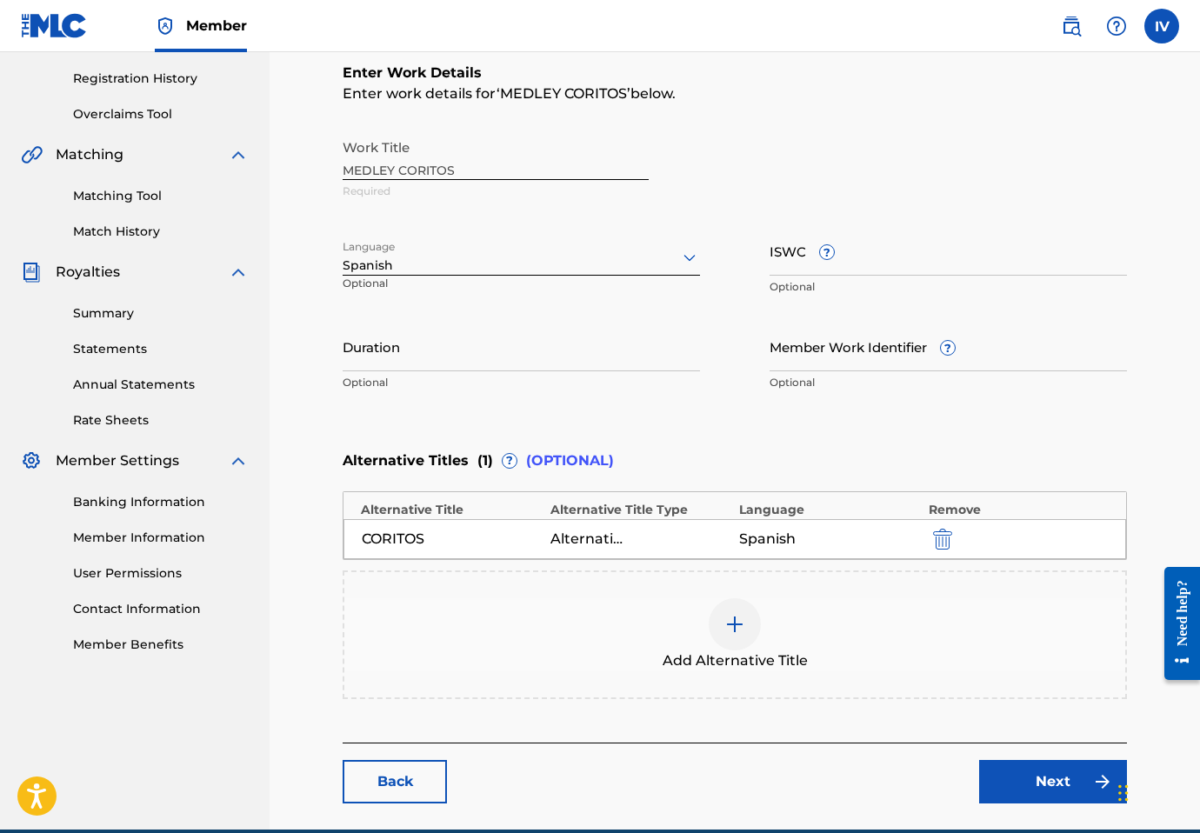
click at [540, 633] on div "Add Alternative Title" at bounding box center [734, 634] width 781 height 73
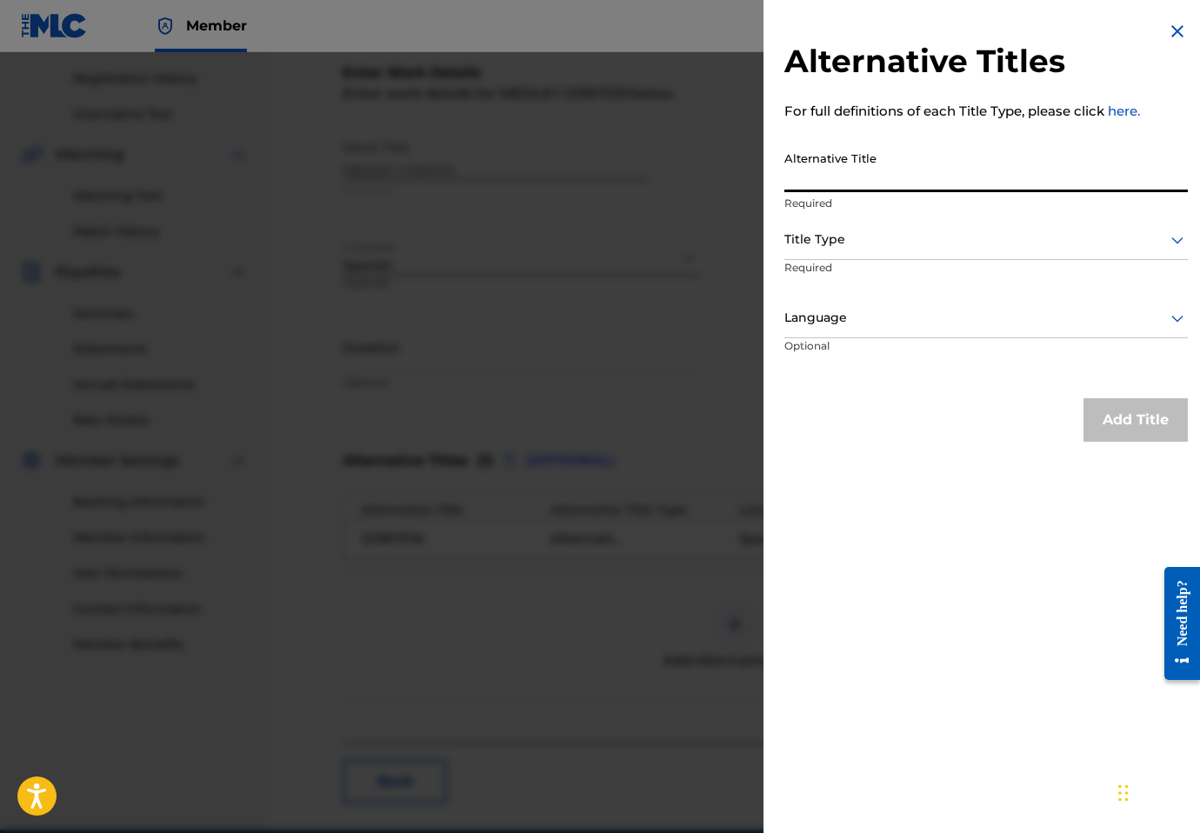
click at [922, 170] on input "Alternative Title" at bounding box center [987, 168] width 404 height 50
paste input "CORITOS (INSTRUMENTAL)"
type input "CORITOS (INSTRUMENTAL)"
click at [890, 250] on div at bounding box center [987, 240] width 404 height 22
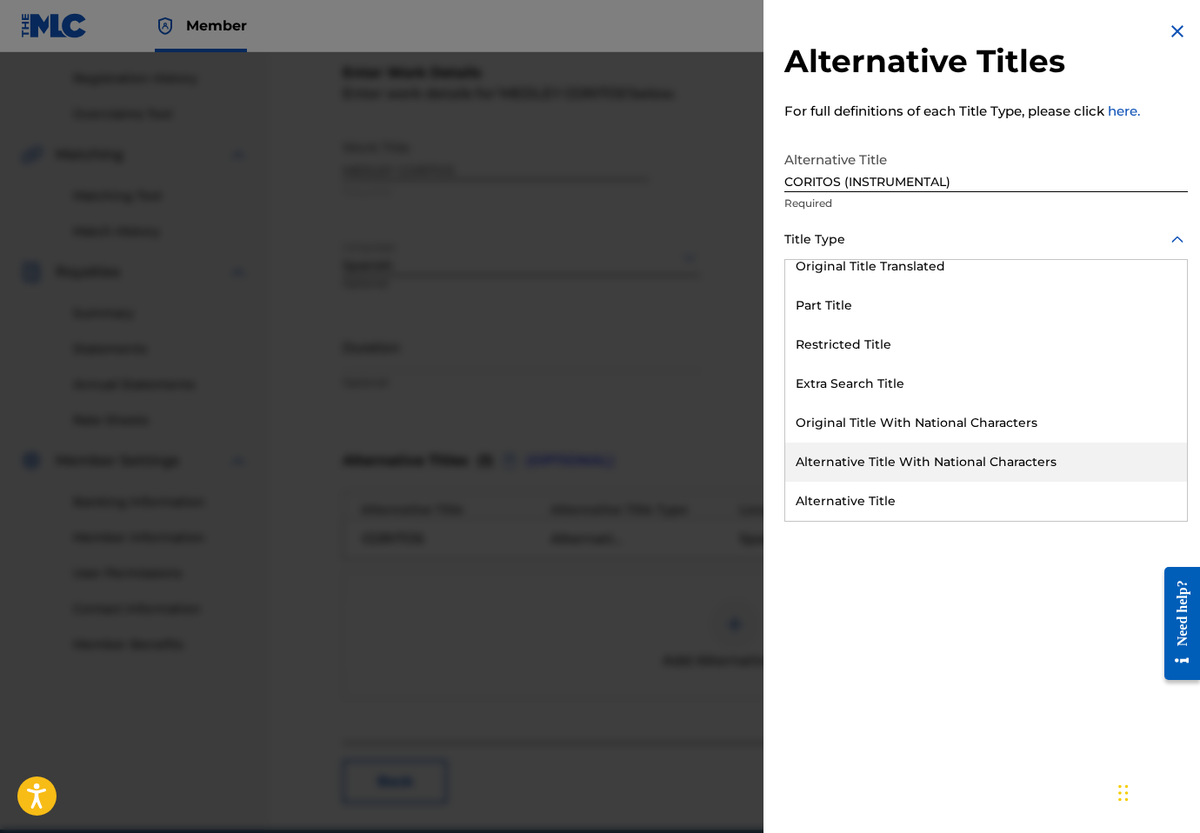
click at [845, 496] on div "Alternative Title" at bounding box center [986, 501] width 402 height 39
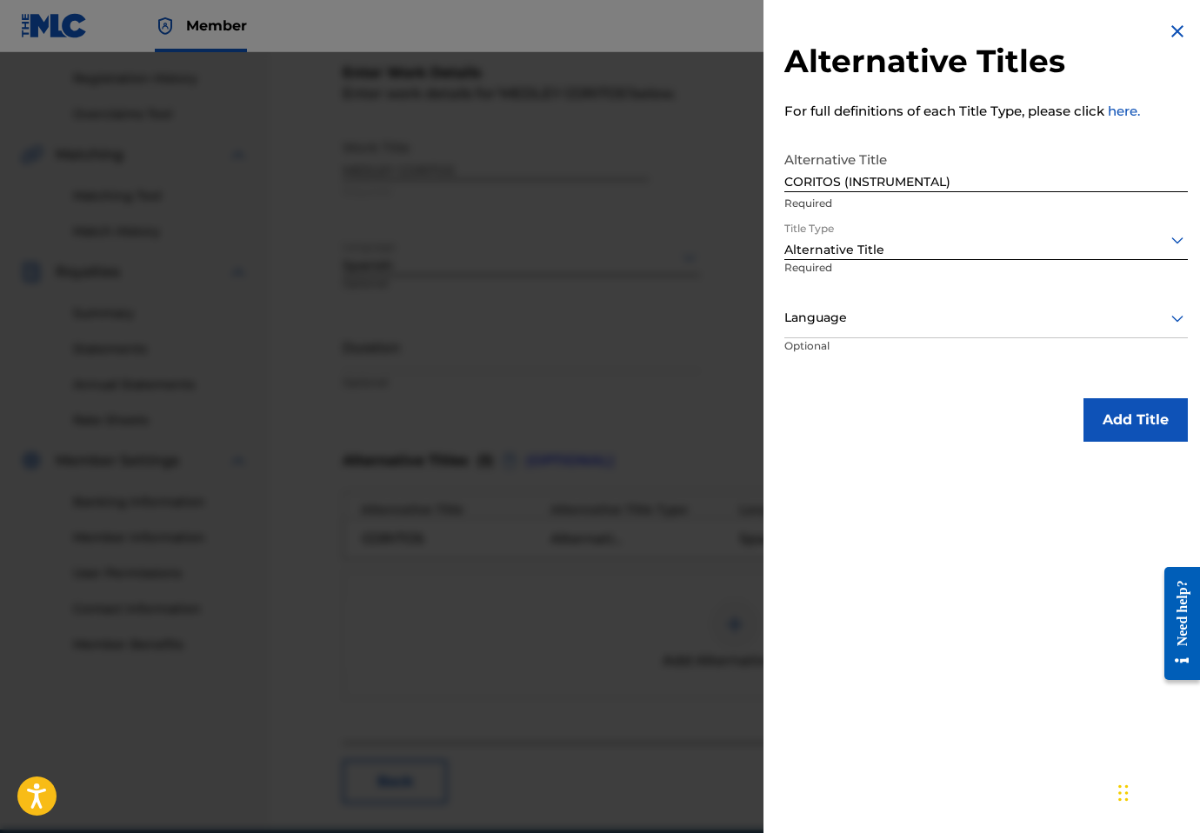
click at [866, 297] on p "Required" at bounding box center [847, 279] width 124 height 39
click at [851, 322] on div at bounding box center [987, 318] width 404 height 22
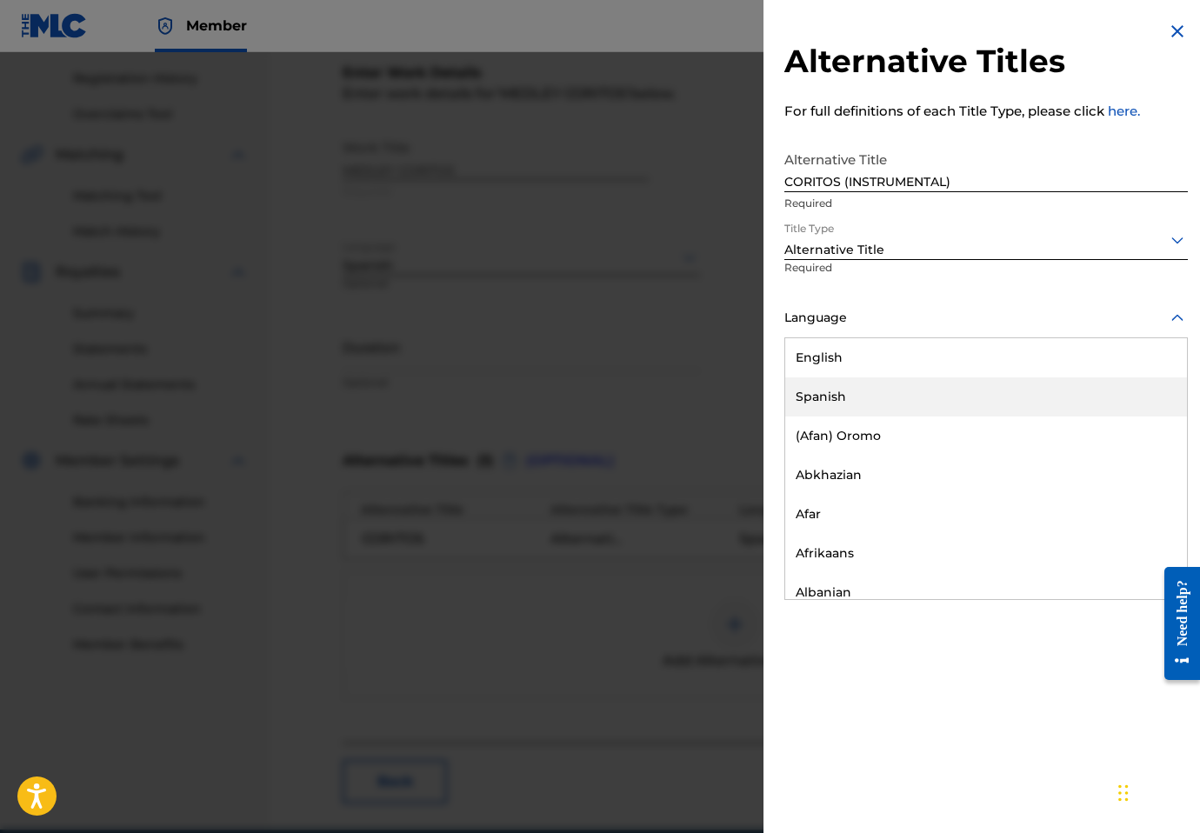
click at [823, 386] on div "Spanish" at bounding box center [986, 396] width 402 height 39
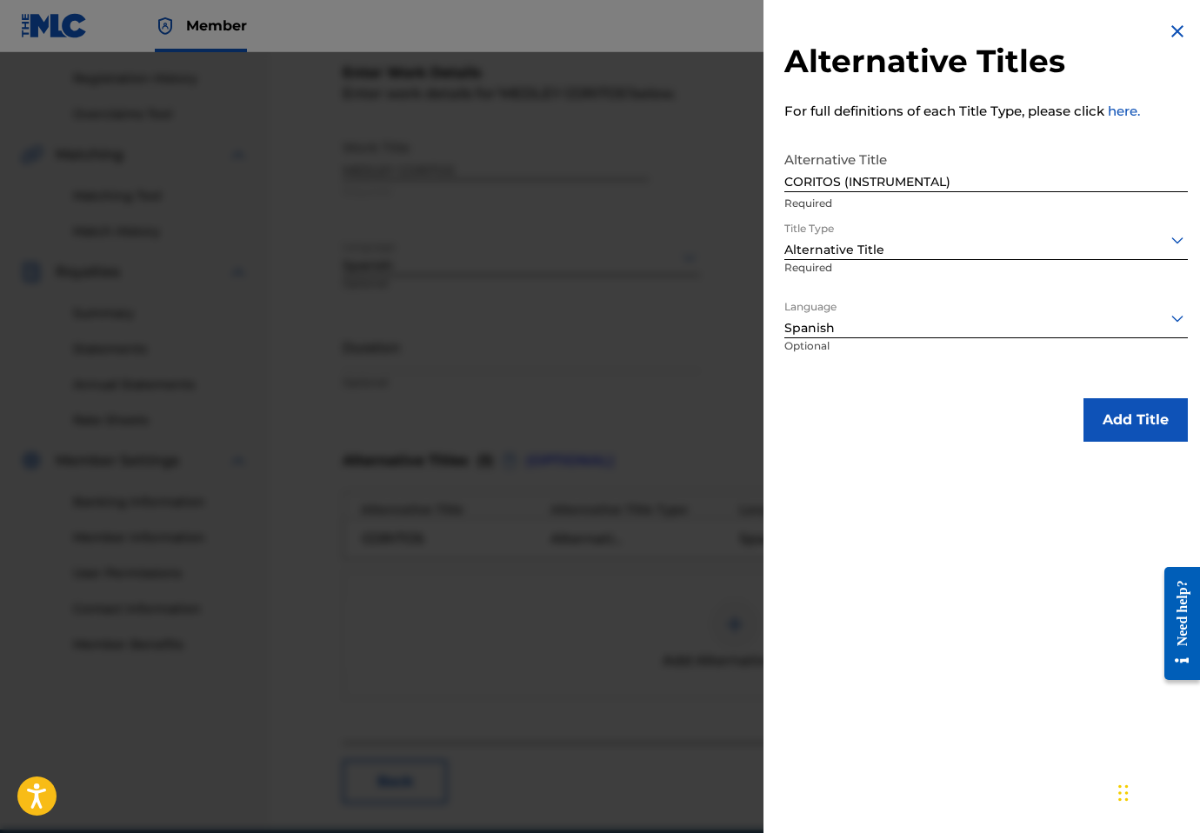
click at [1105, 404] on button "Add Title" at bounding box center [1136, 419] width 104 height 43
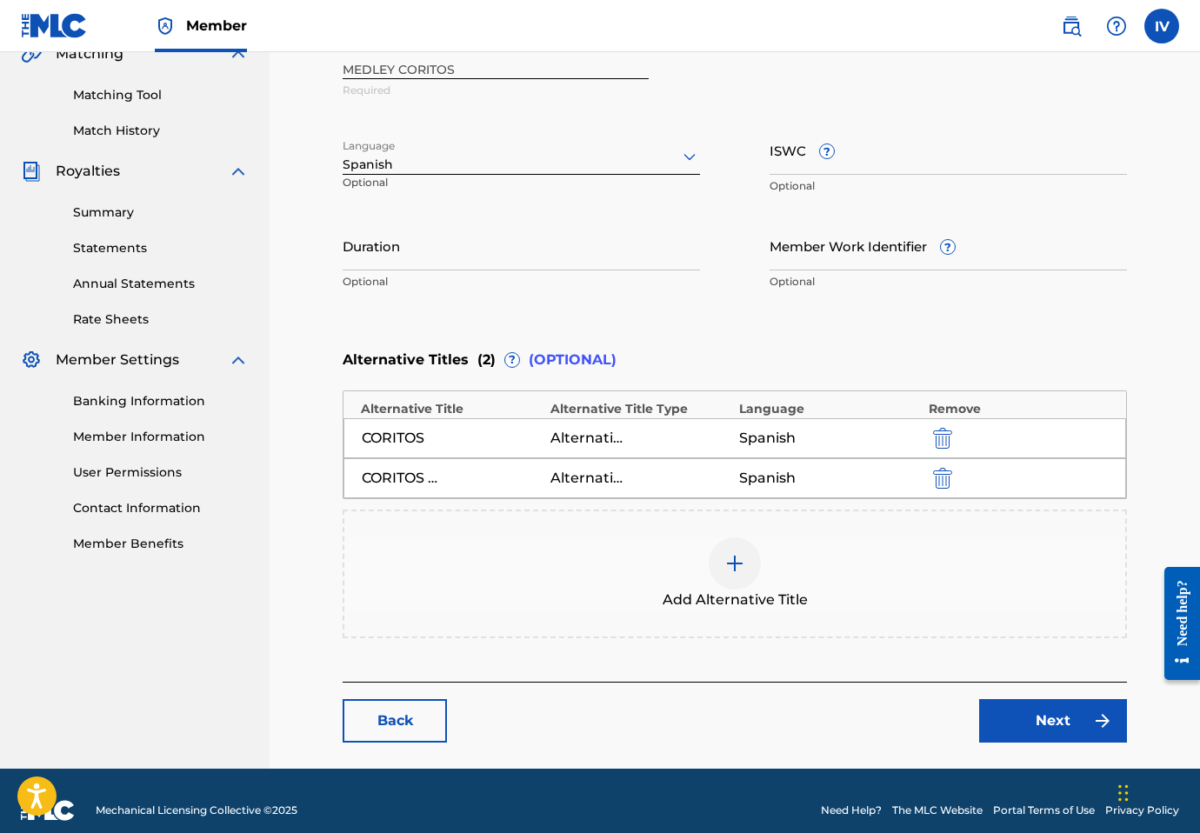
scroll to position [440, 0]
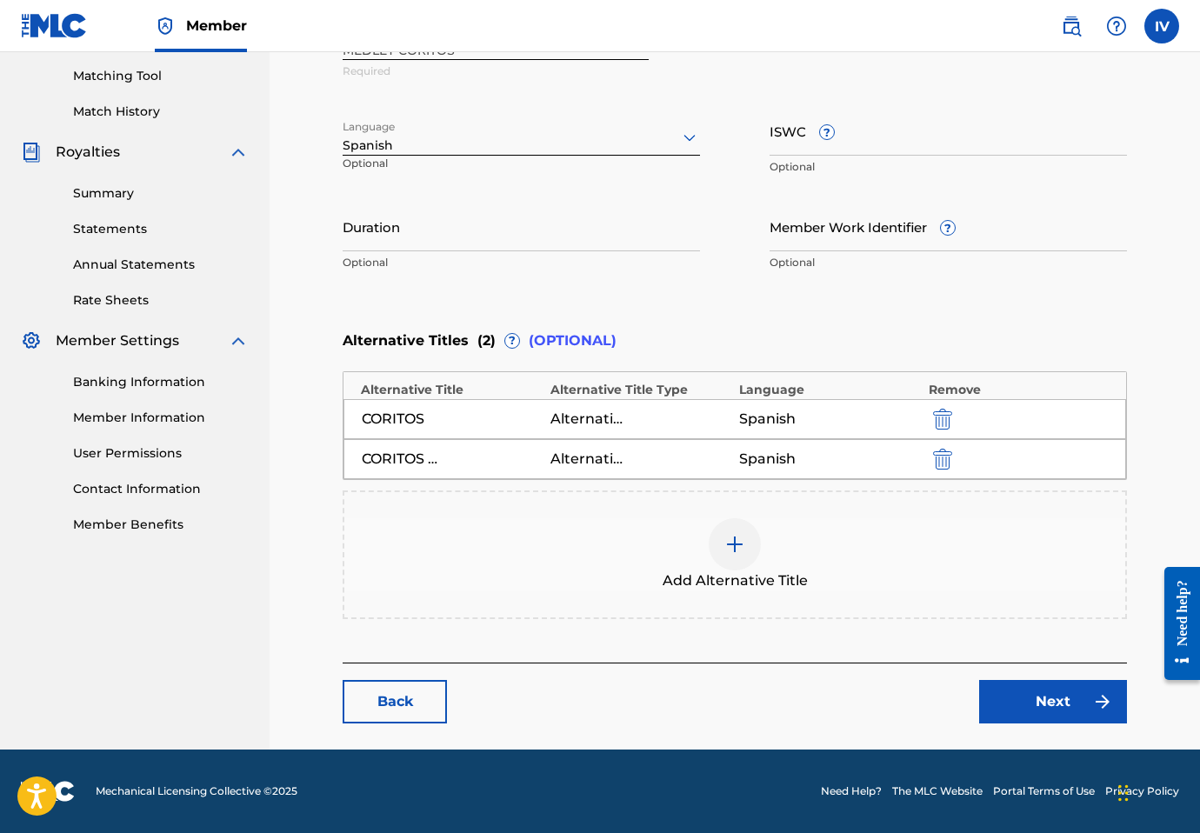
click at [1017, 718] on link "Next" at bounding box center [1053, 701] width 148 height 43
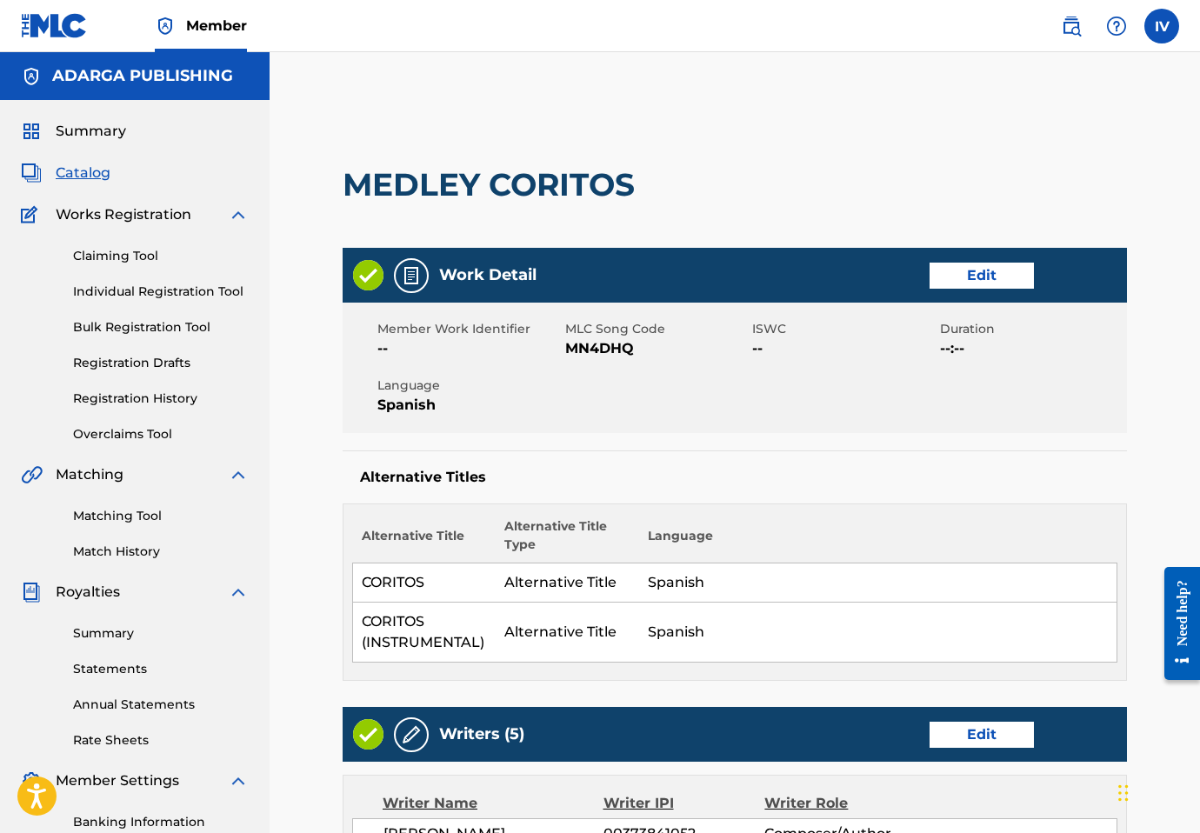
click at [758, 351] on span "--" at bounding box center [844, 348] width 184 height 21
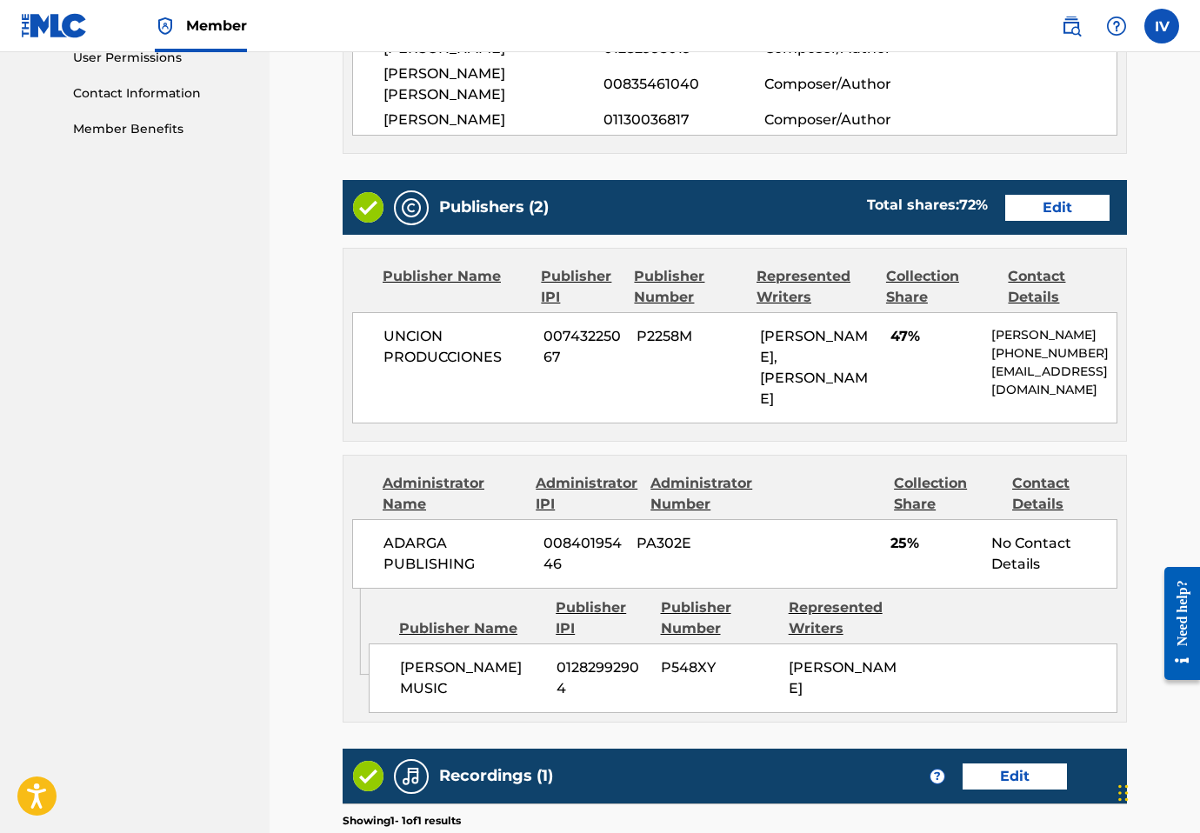
scroll to position [1101, 0]
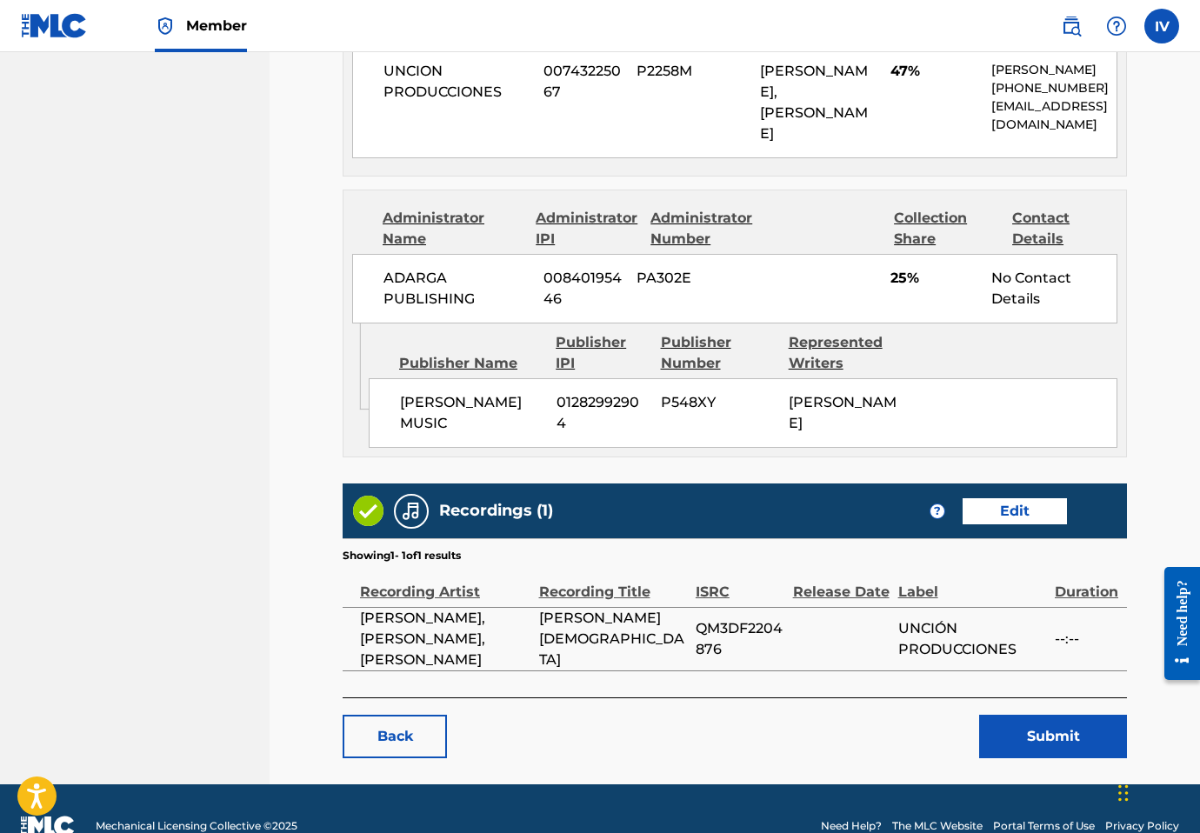
click at [994, 715] on button "Submit" at bounding box center [1053, 736] width 148 height 43
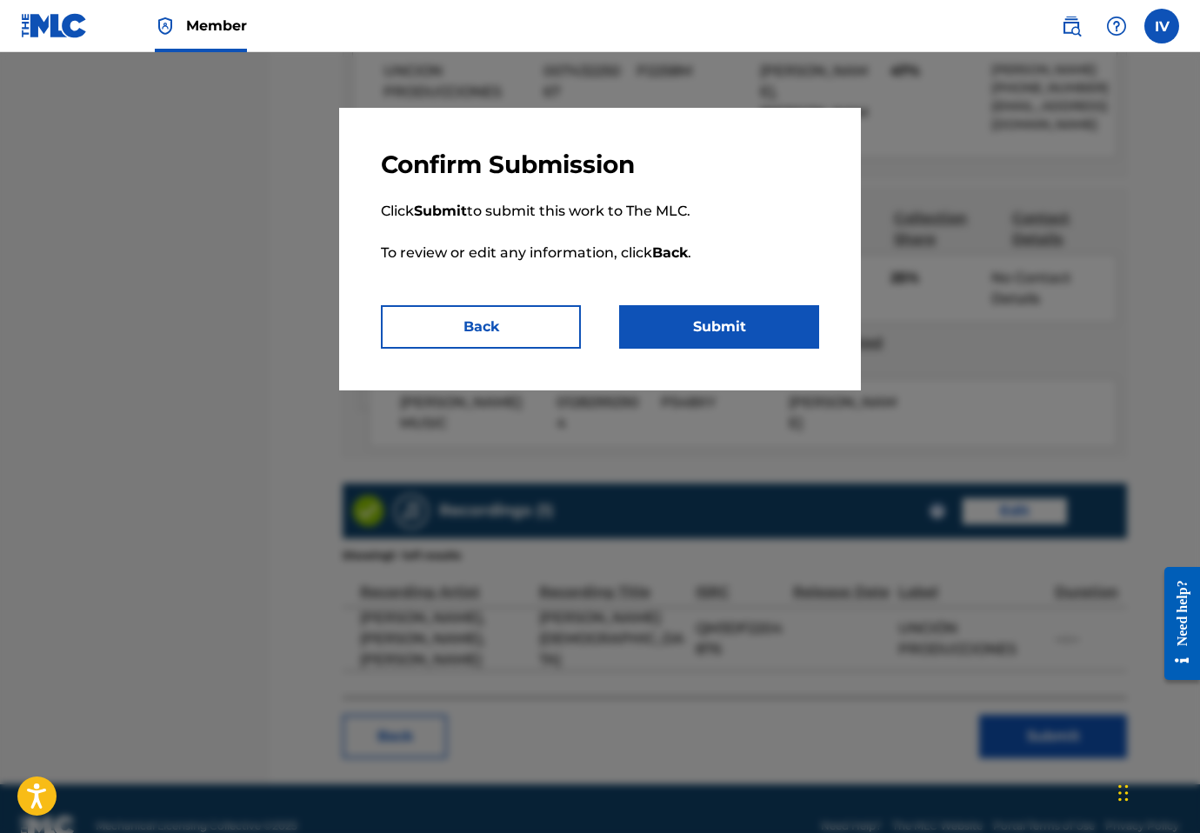
click at [645, 318] on button "Submit" at bounding box center [719, 326] width 200 height 43
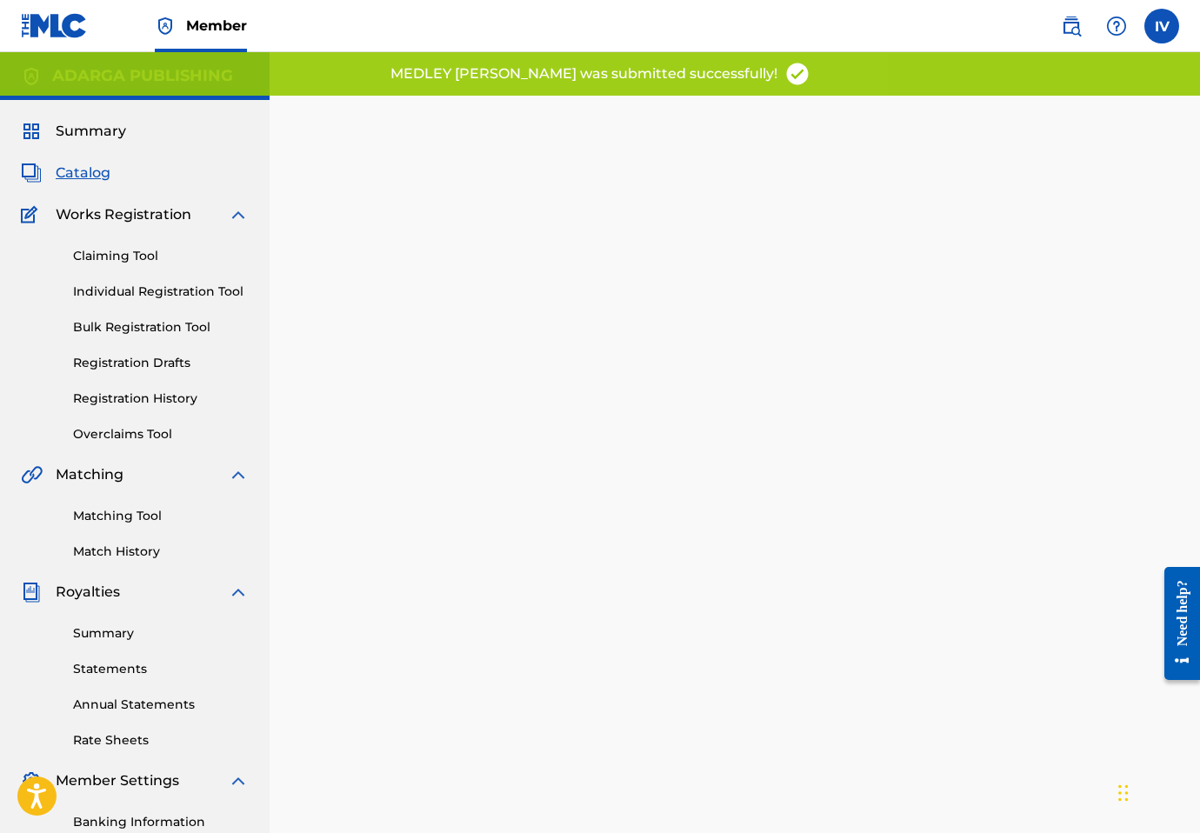
click at [128, 523] on link "Matching Tool" at bounding box center [161, 516] width 176 height 18
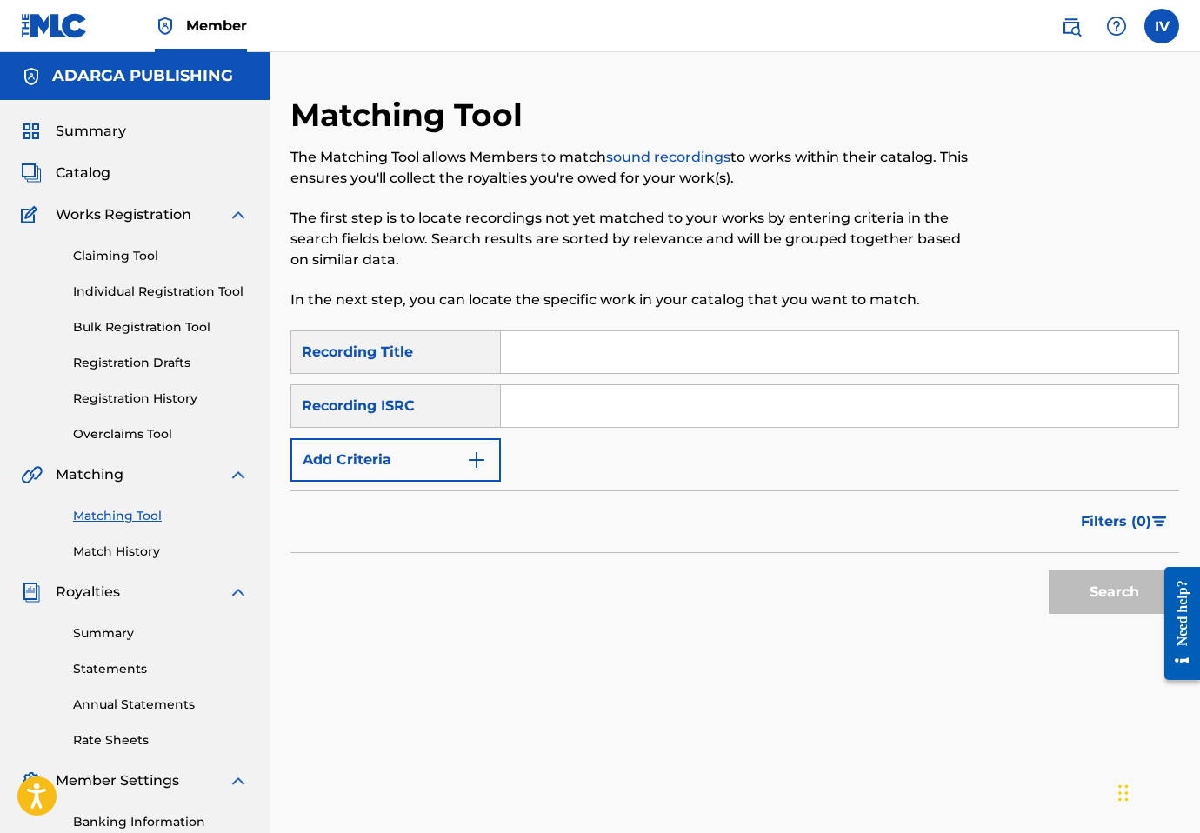
click at [97, 162] on div "Summary Catalog Works Registration Claiming Tool Individual Registration Tool B…" at bounding box center [135, 547] width 270 height 895
click at [96, 170] on span "Catalog" at bounding box center [83, 173] width 55 height 21
click at [625, 357] on input "Search Form" at bounding box center [840, 352] width 678 height 42
click at [604, 403] on input "Search Form" at bounding box center [840, 406] width 678 height 42
paste input "QM3DF2204876"
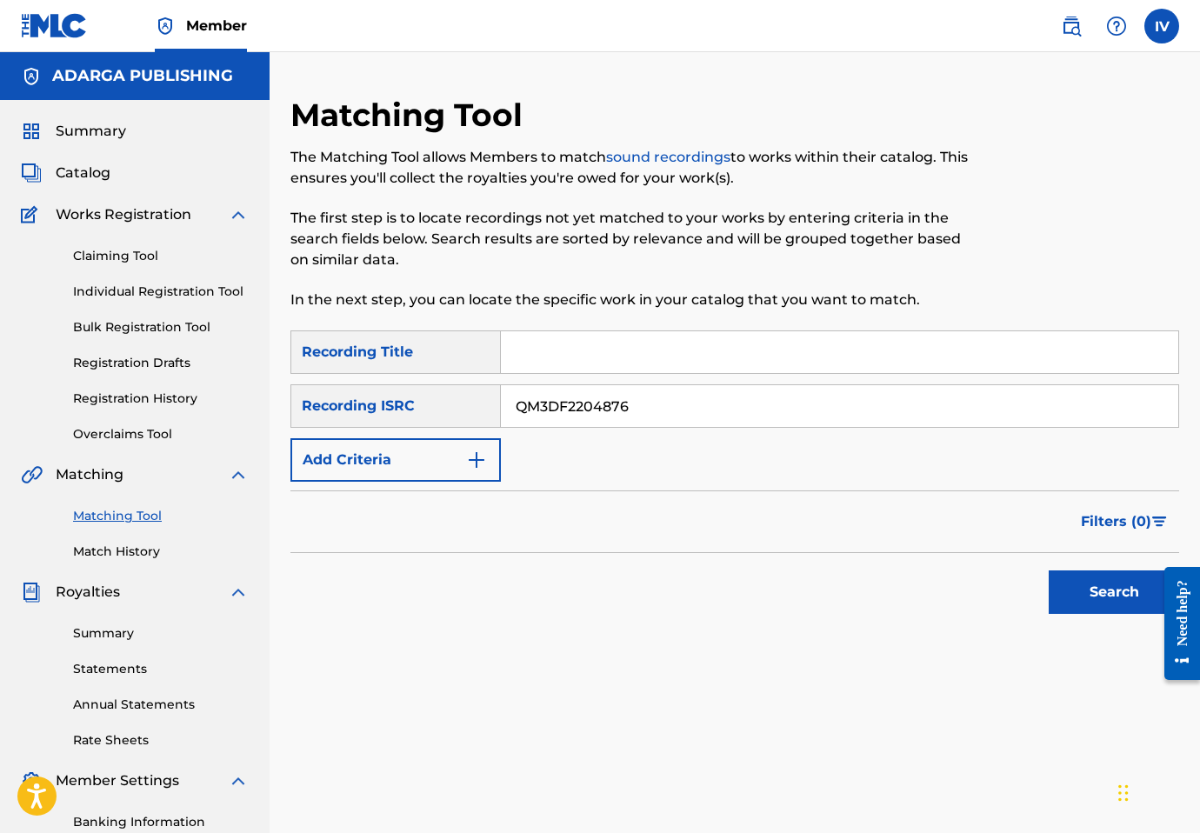
type input "QM3DF2204876"
click at [1049, 571] on button "Search" at bounding box center [1114, 592] width 130 height 43
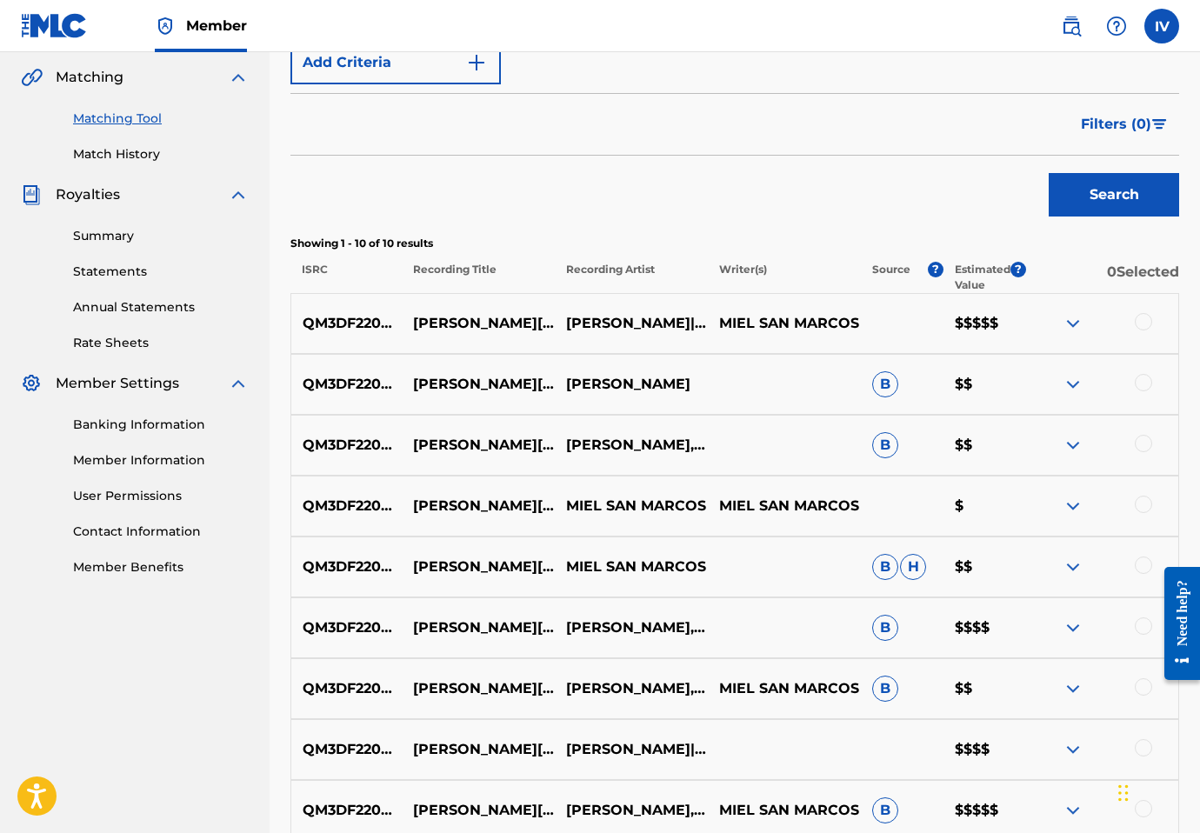
scroll to position [637, 0]
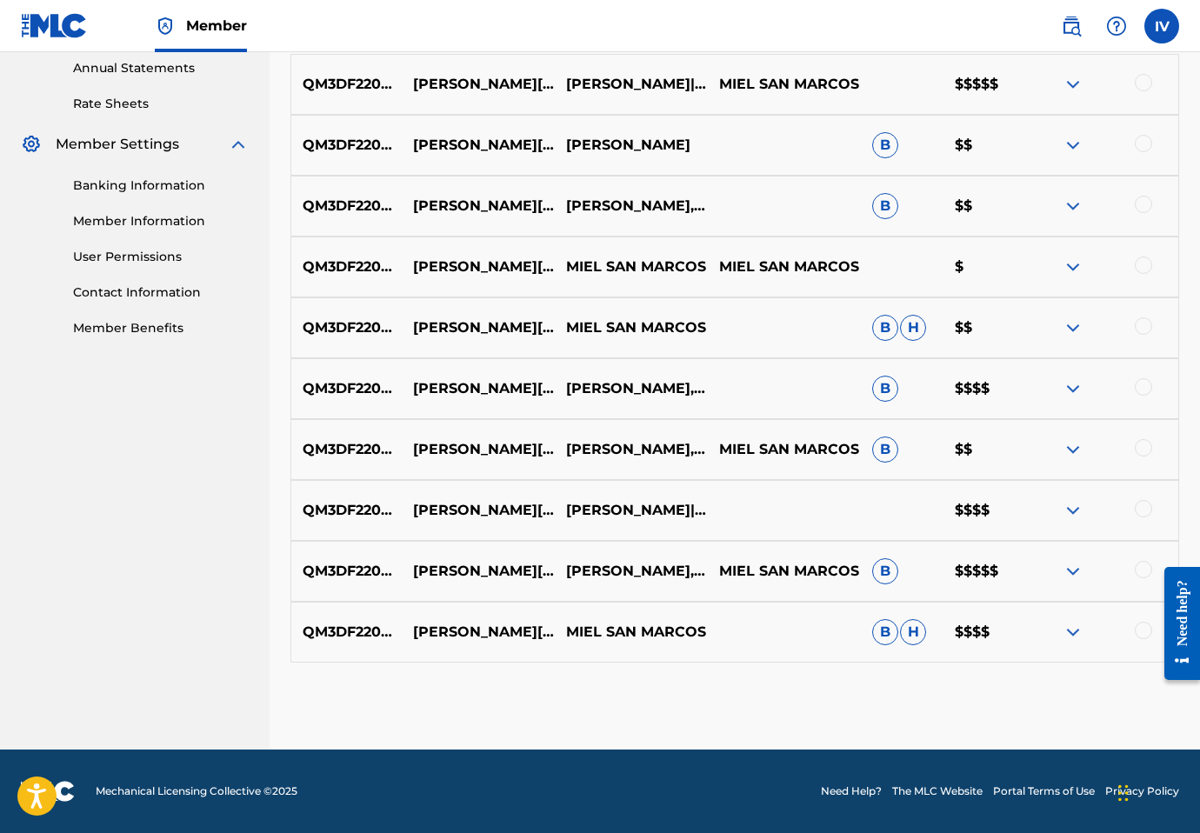
click at [1141, 628] on div at bounding box center [1143, 630] width 17 height 17
click at [1143, 571] on div at bounding box center [1143, 569] width 17 height 17
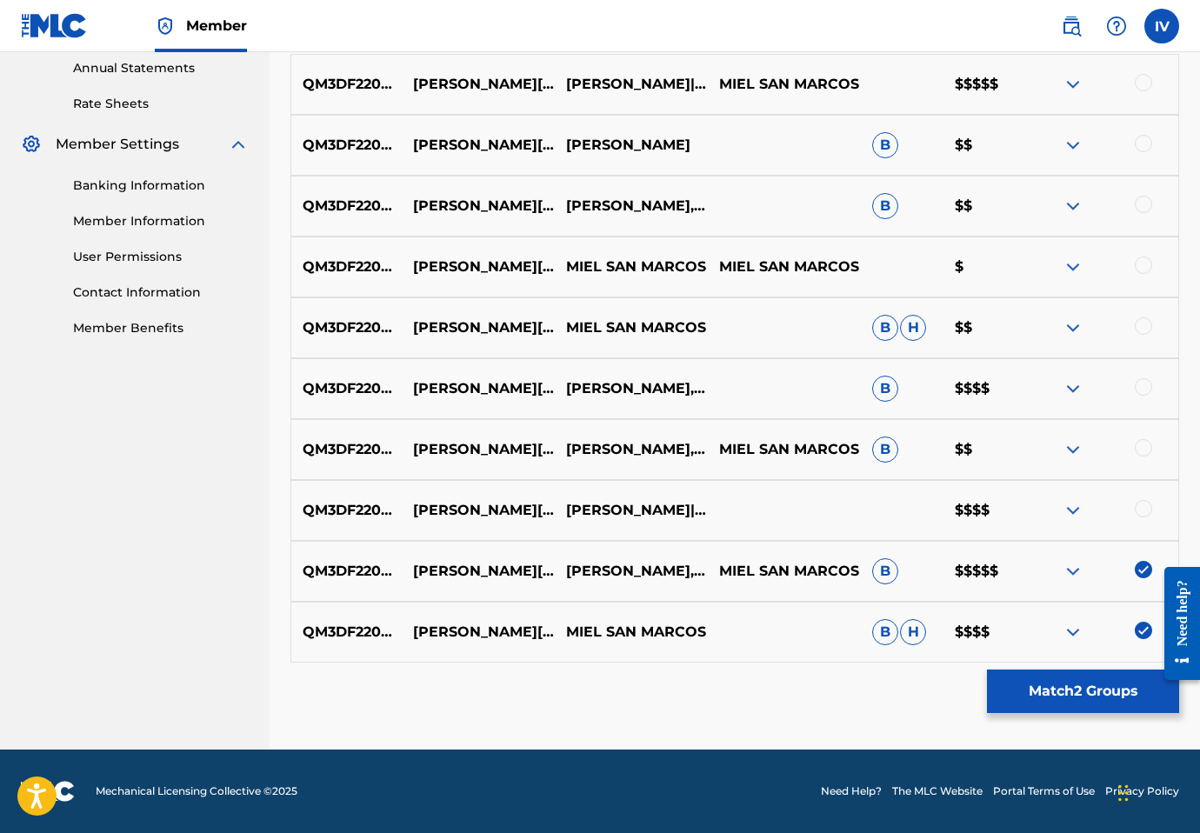
click at [1144, 505] on div at bounding box center [1143, 508] width 17 height 17
click at [1146, 445] on div at bounding box center [1143, 447] width 17 height 17
click at [1145, 388] on div at bounding box center [1143, 386] width 17 height 17
click at [1145, 317] on div at bounding box center [1143, 325] width 17 height 17
click at [1145, 269] on div at bounding box center [1143, 265] width 17 height 17
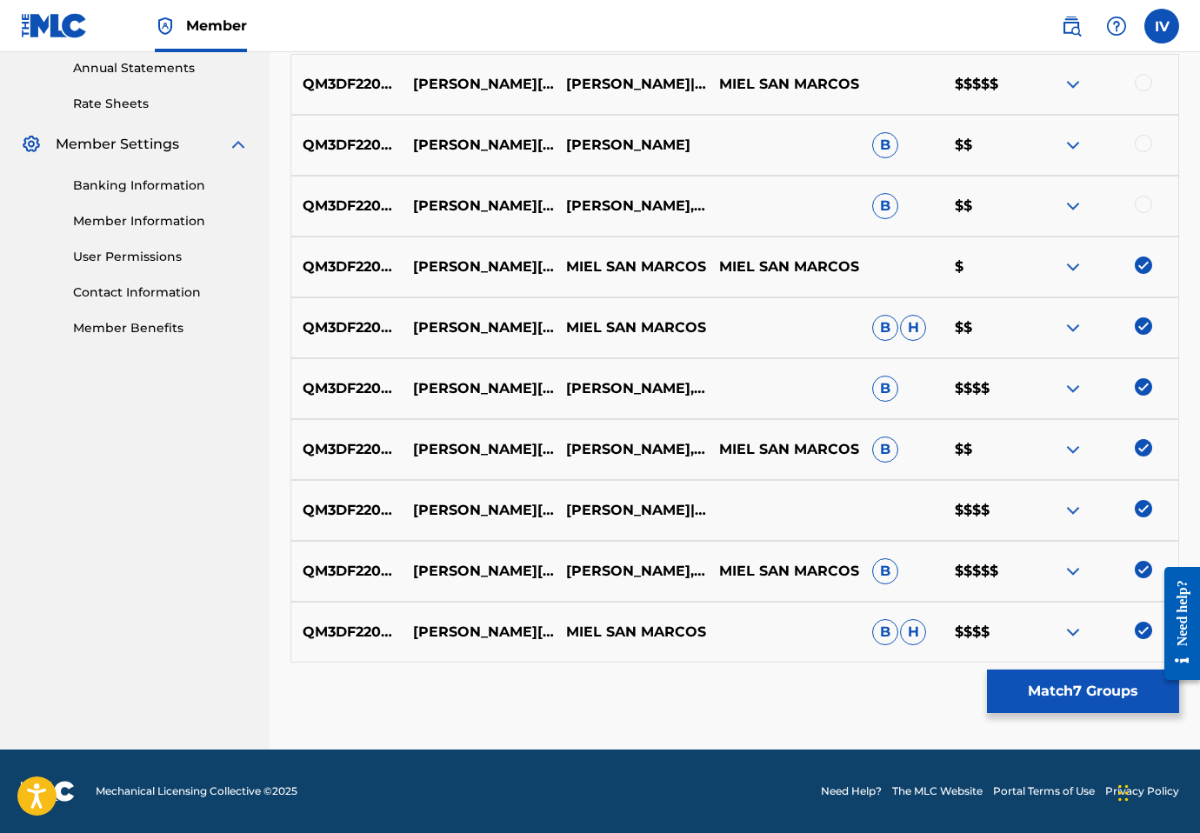
click at [1148, 208] on div at bounding box center [1143, 204] width 17 height 17
click at [1147, 138] on div at bounding box center [1143, 143] width 17 height 17
click at [1147, 75] on div at bounding box center [1143, 82] width 17 height 17
click at [456, 447] on p "MEDLEY EVANGELIO (EN VIVO)" at bounding box center [478, 449] width 153 height 21
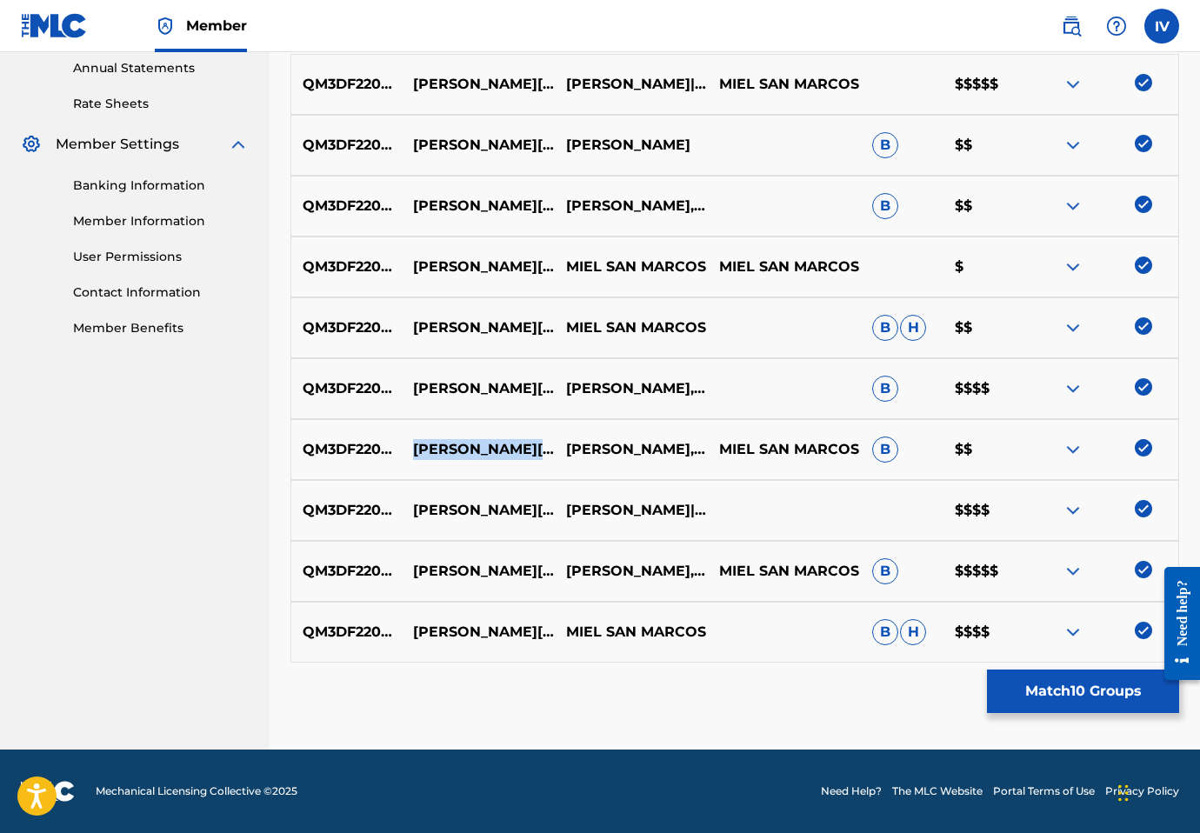
click at [456, 447] on p "MEDLEY EVANGELIO (EN VIVO)" at bounding box center [478, 449] width 153 height 21
copy p "MEDLEY EVANGELIO (EN VIVO)"
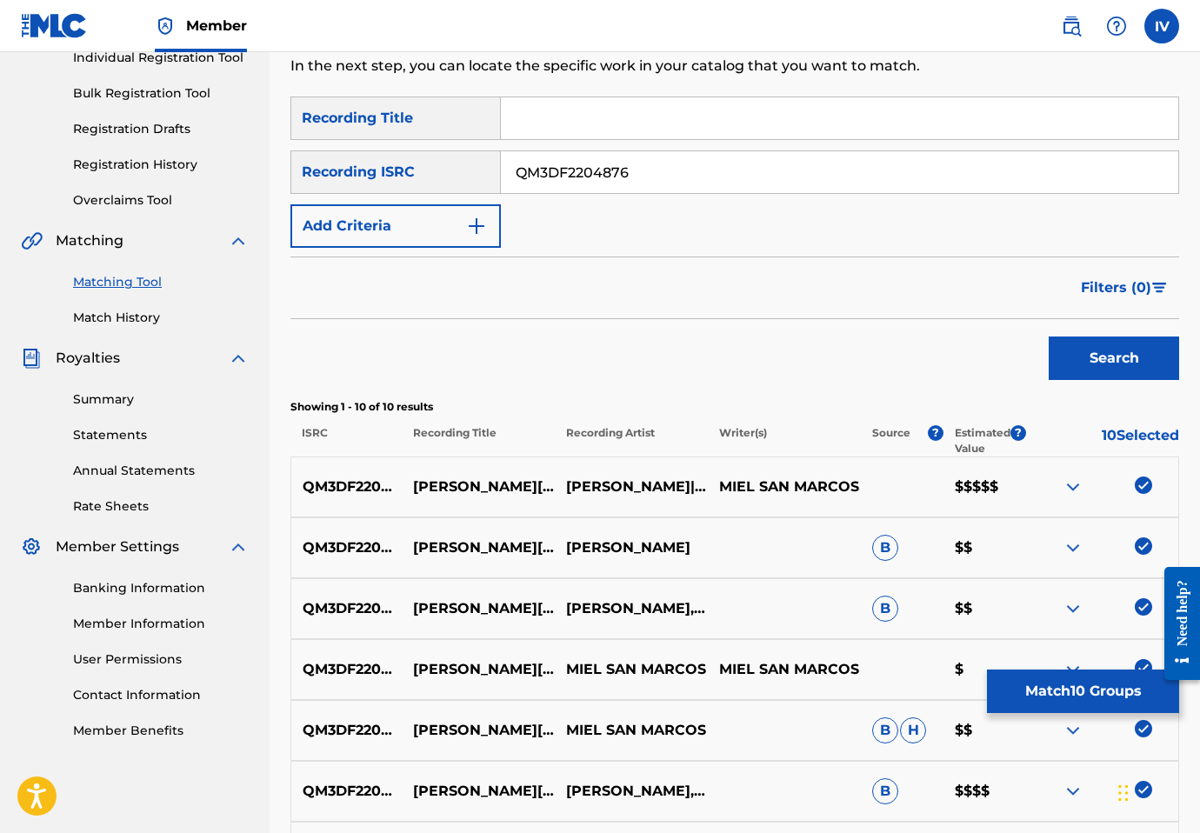
scroll to position [73, 0]
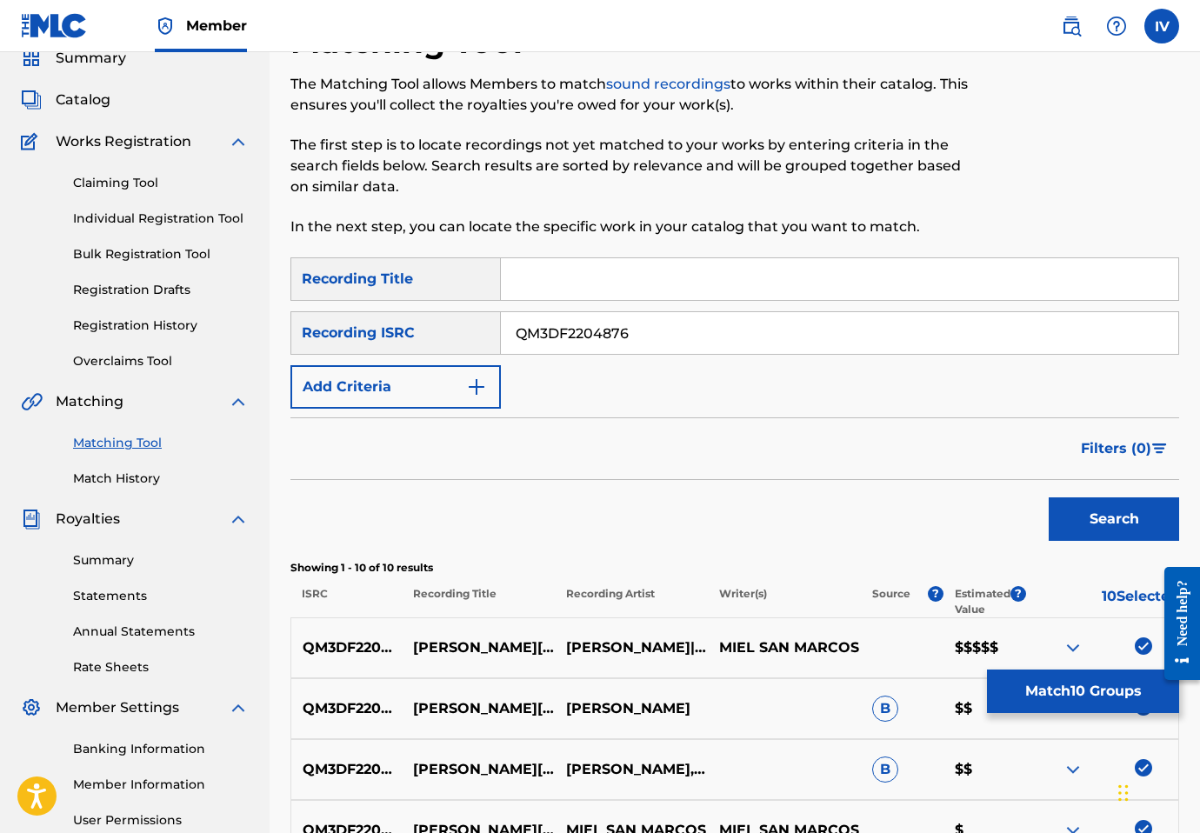
click at [538, 271] on input "Search Form" at bounding box center [840, 279] width 678 height 42
paste input "MEDLEY EVANGELIO (EN VIVO)"
click at [665, 278] on input "MEDLEY EVANGELIO (EN VIVO)" at bounding box center [840, 279] width 678 height 42
type input "[PERSON_NAME][DEMOGRAPHIC_DATA]"
click at [630, 331] on input "QM3DF2204876" at bounding box center [840, 333] width 678 height 42
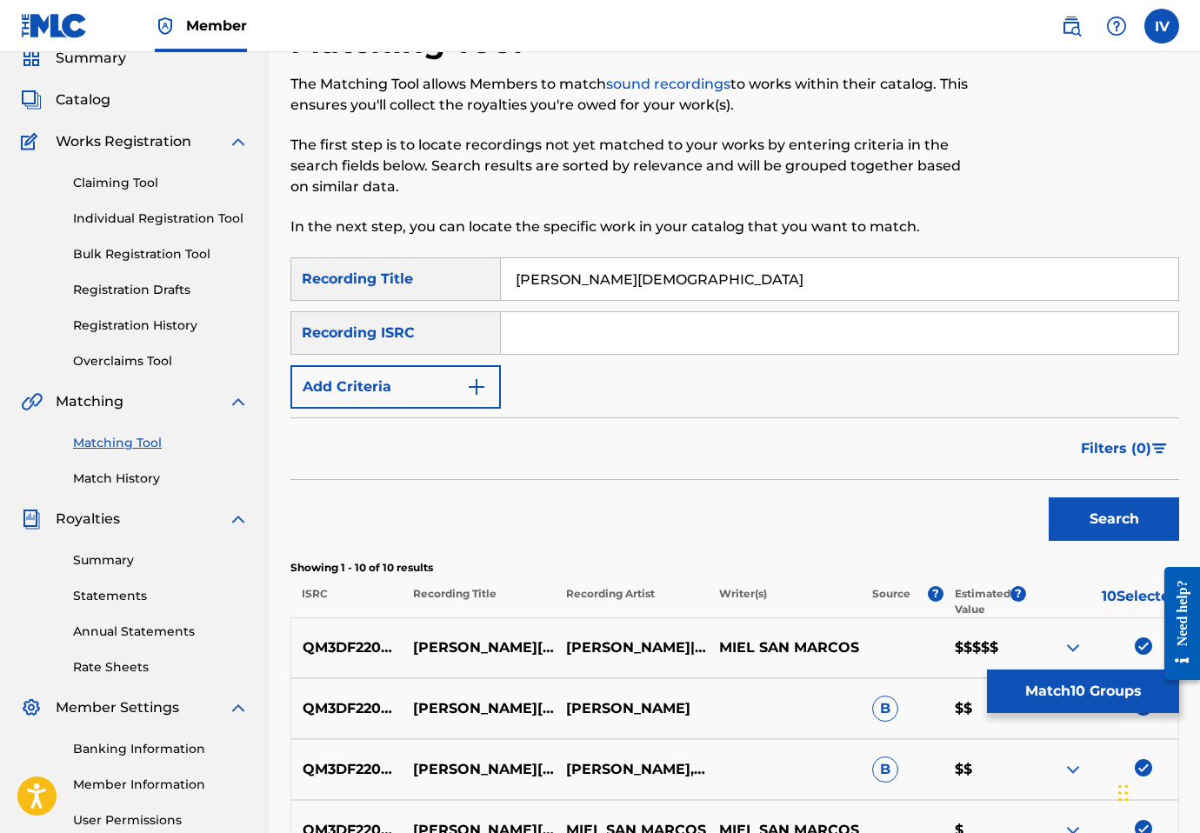
click at [449, 404] on button "Add Criteria" at bounding box center [396, 386] width 210 height 43
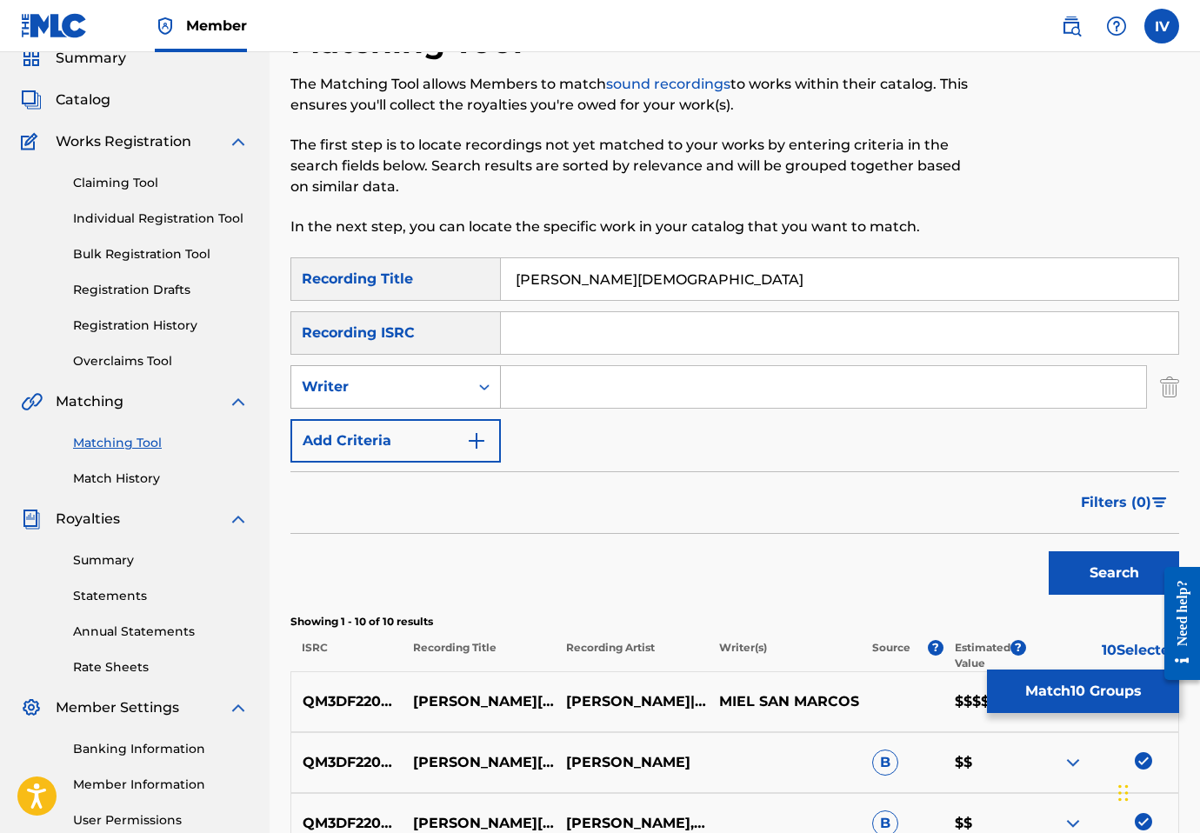
click at [388, 384] on div "Writer" at bounding box center [380, 387] width 157 height 21
click at [388, 457] on div "Writer" at bounding box center [395, 473] width 209 height 43
click at [388, 453] on button "Add Criteria" at bounding box center [396, 440] width 210 height 43
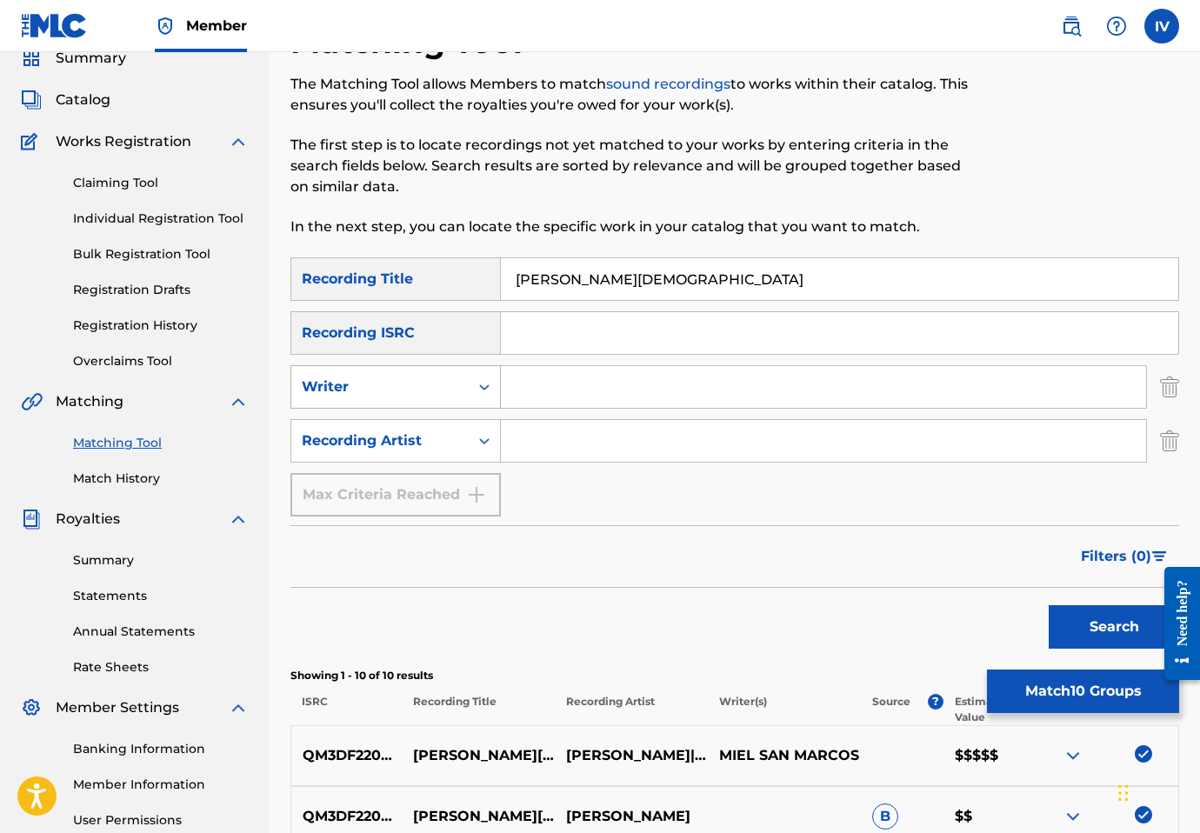
click at [395, 389] on div "Writer" at bounding box center [380, 387] width 157 height 21
click at [410, 382] on div "Writer" at bounding box center [380, 387] width 157 height 21
click at [1176, 384] on img "Search Form" at bounding box center [1169, 386] width 19 height 43
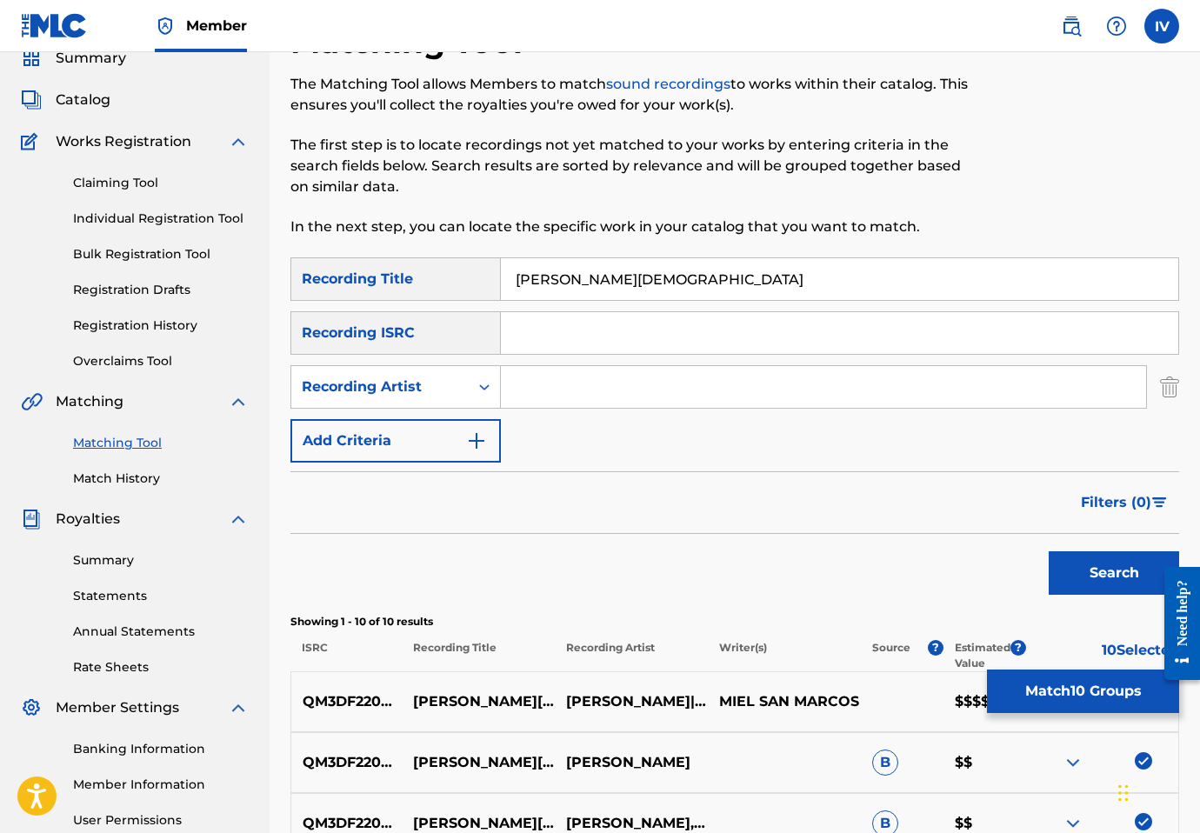
click at [750, 692] on p "MIEL SAN MARCOS" at bounding box center [784, 701] width 153 height 21
copy div "MIEL SAN MARCOS"
click at [618, 394] on input "Search Form" at bounding box center [823, 387] width 645 height 42
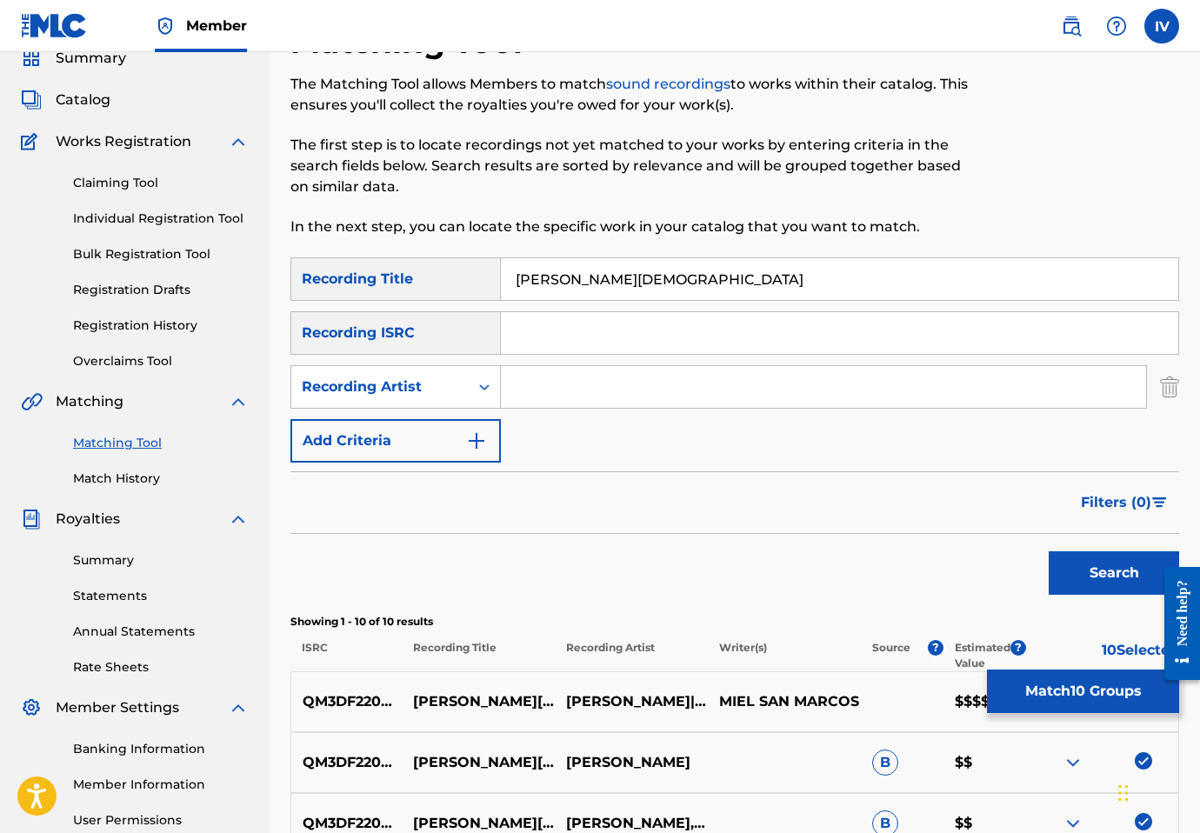
paste input "MIEL SAN MARCOS"
type input "MIEL SAN MARCOS"
click at [1049, 551] on button "Search" at bounding box center [1114, 572] width 130 height 43
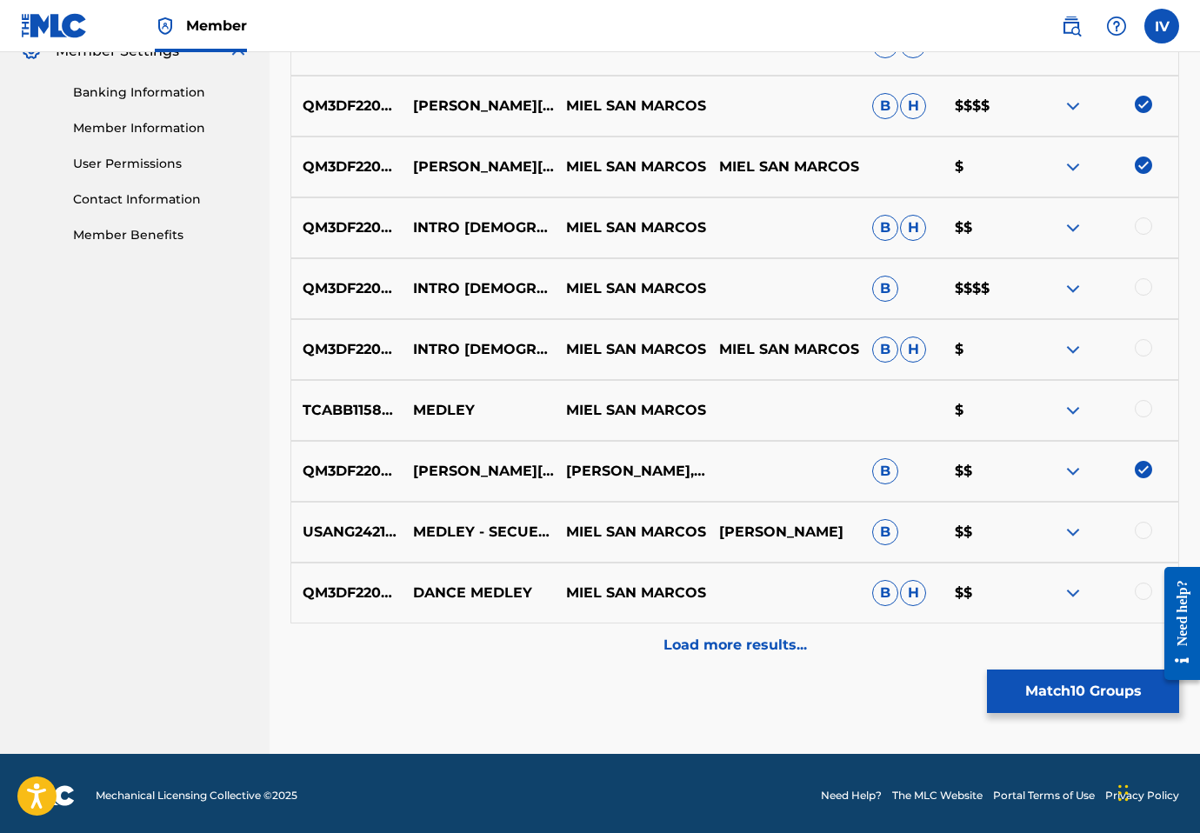
scroll to position [734, 0]
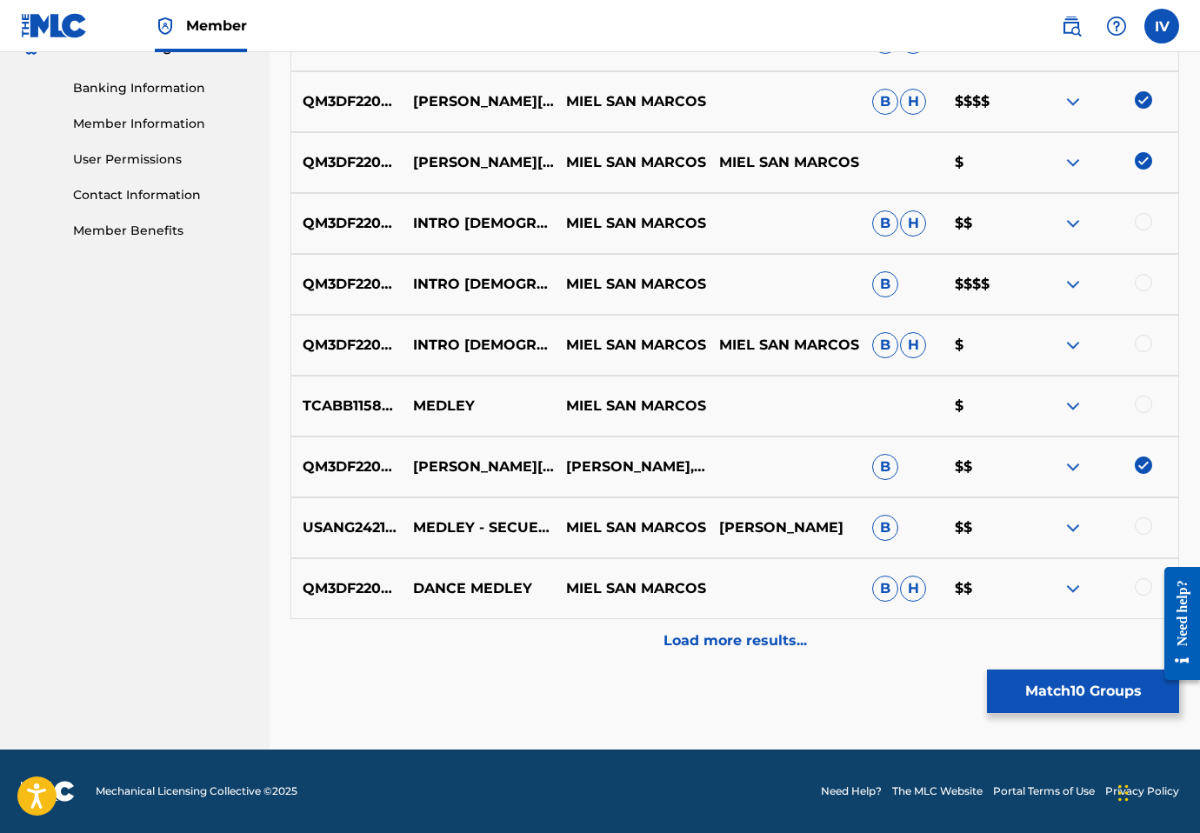
click at [757, 662] on div "Load more results..." at bounding box center [735, 640] width 889 height 43
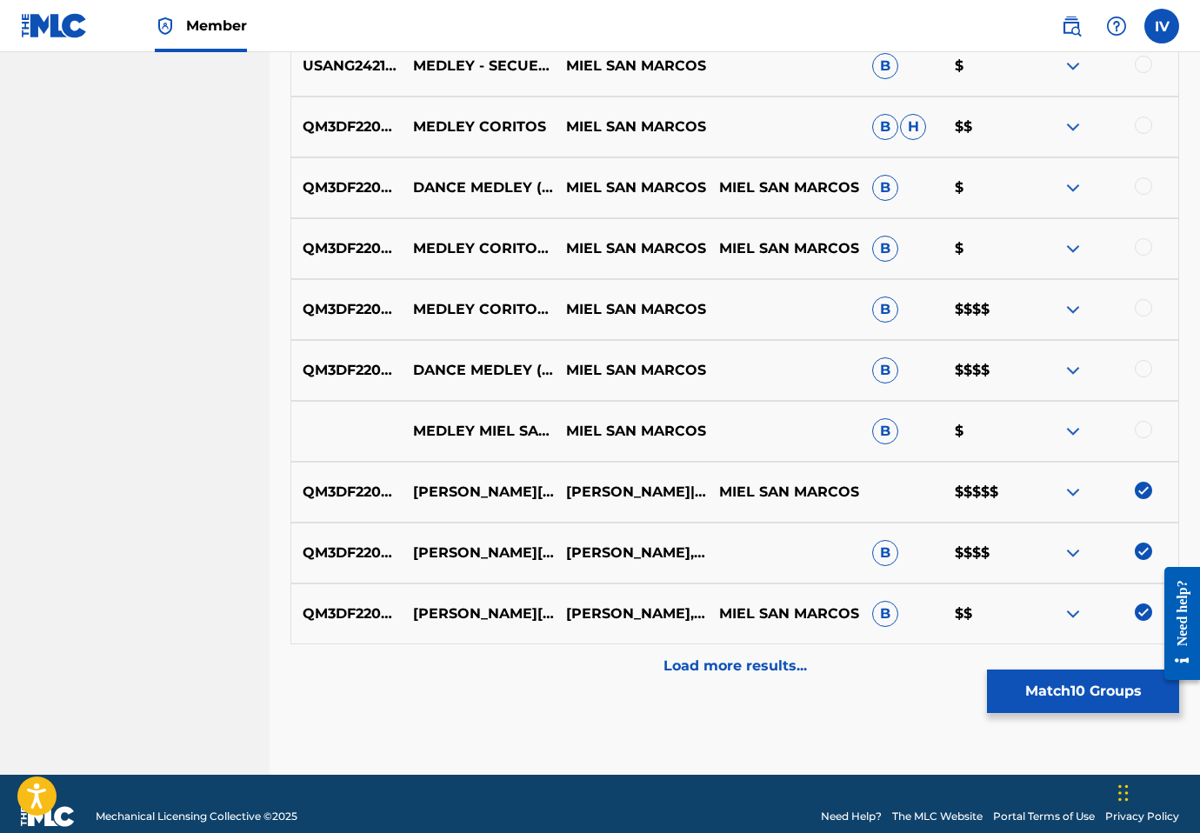
scroll to position [1343, 0]
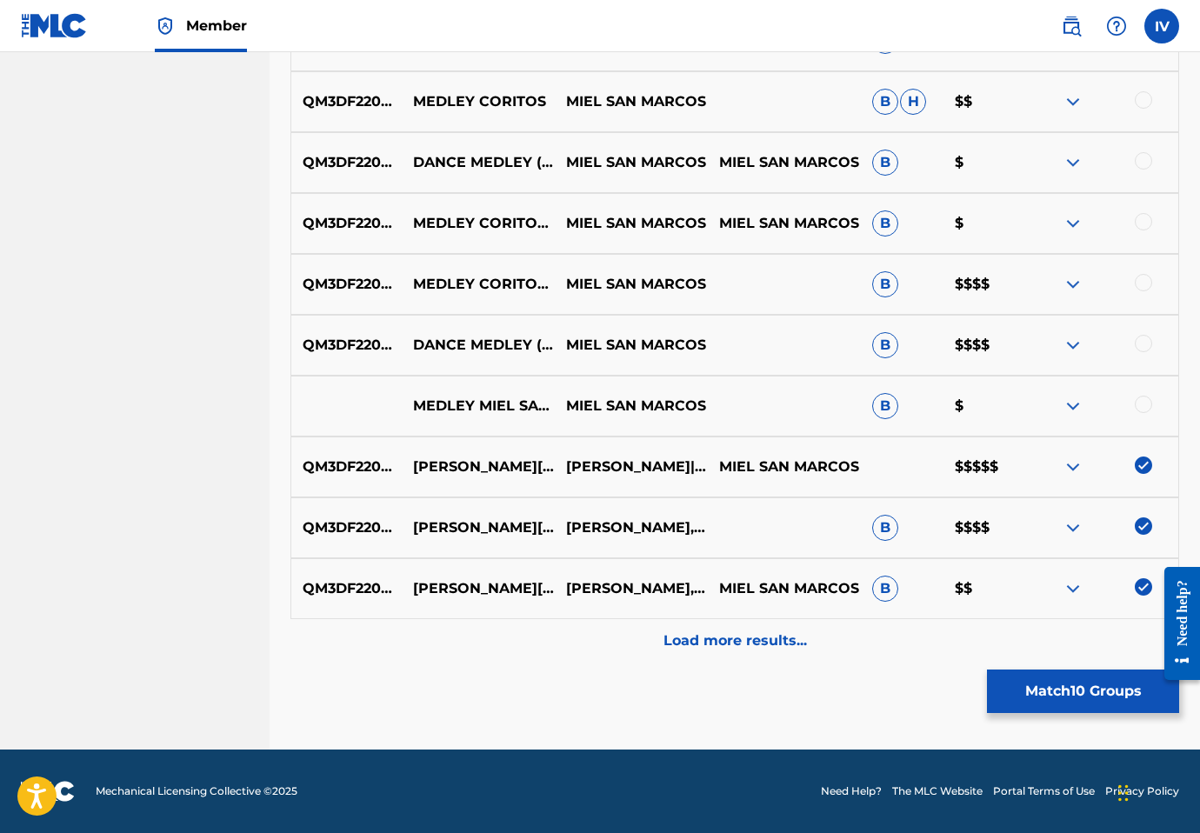
click at [759, 646] on p "Load more results..." at bounding box center [736, 641] width 144 height 21
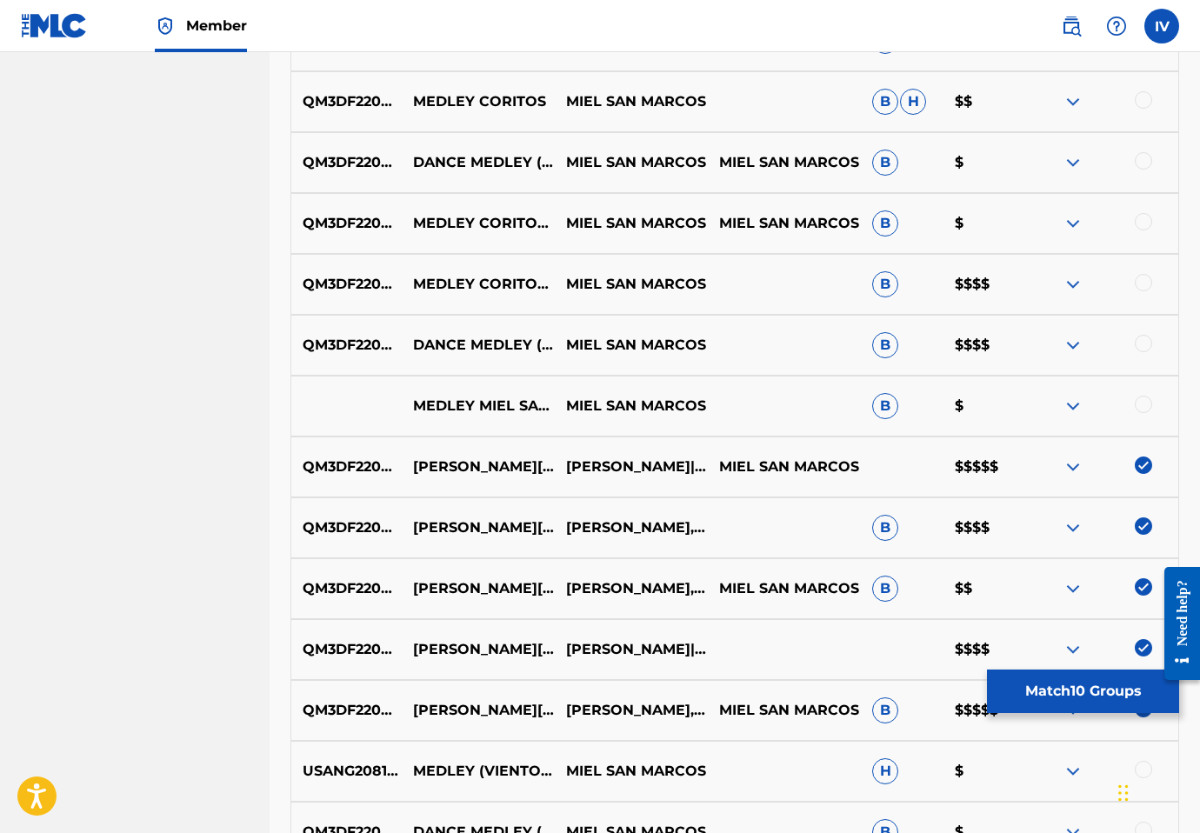
scroll to position [1952, 0]
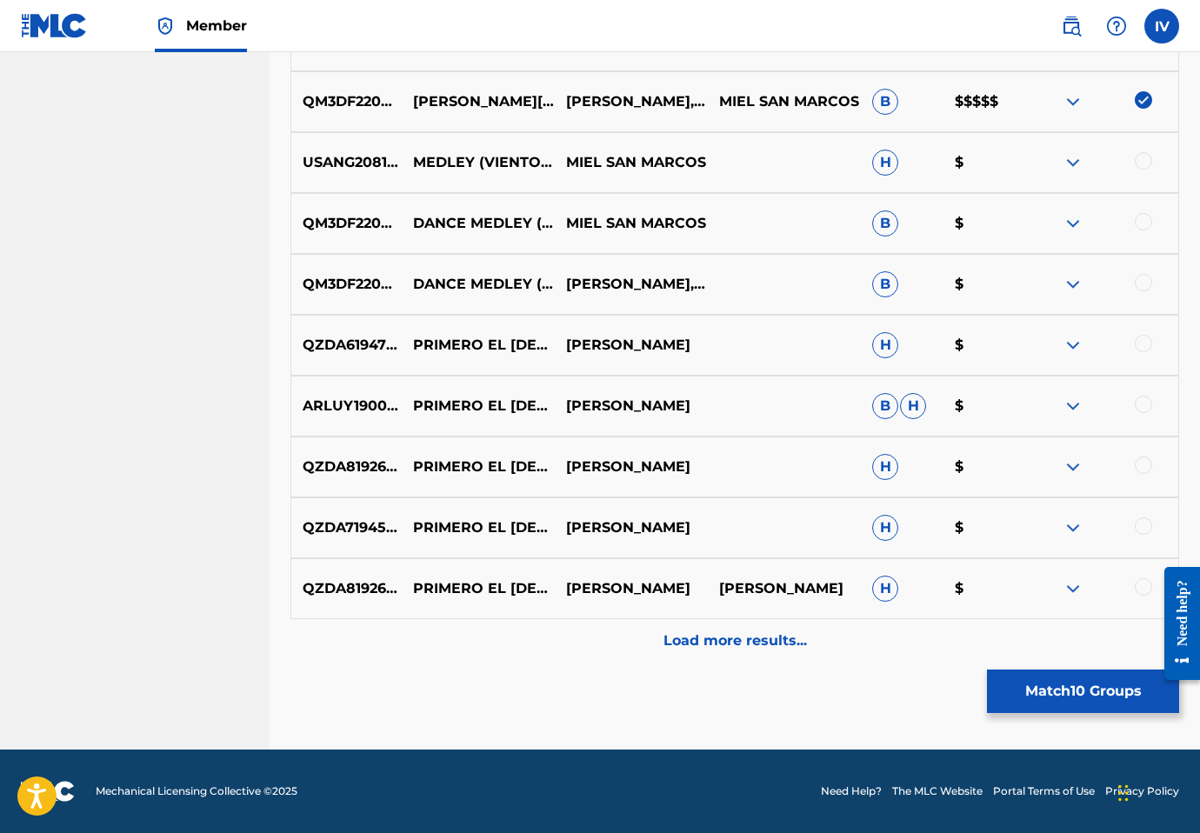
click at [700, 641] on p "Load more results..." at bounding box center [736, 641] width 144 height 21
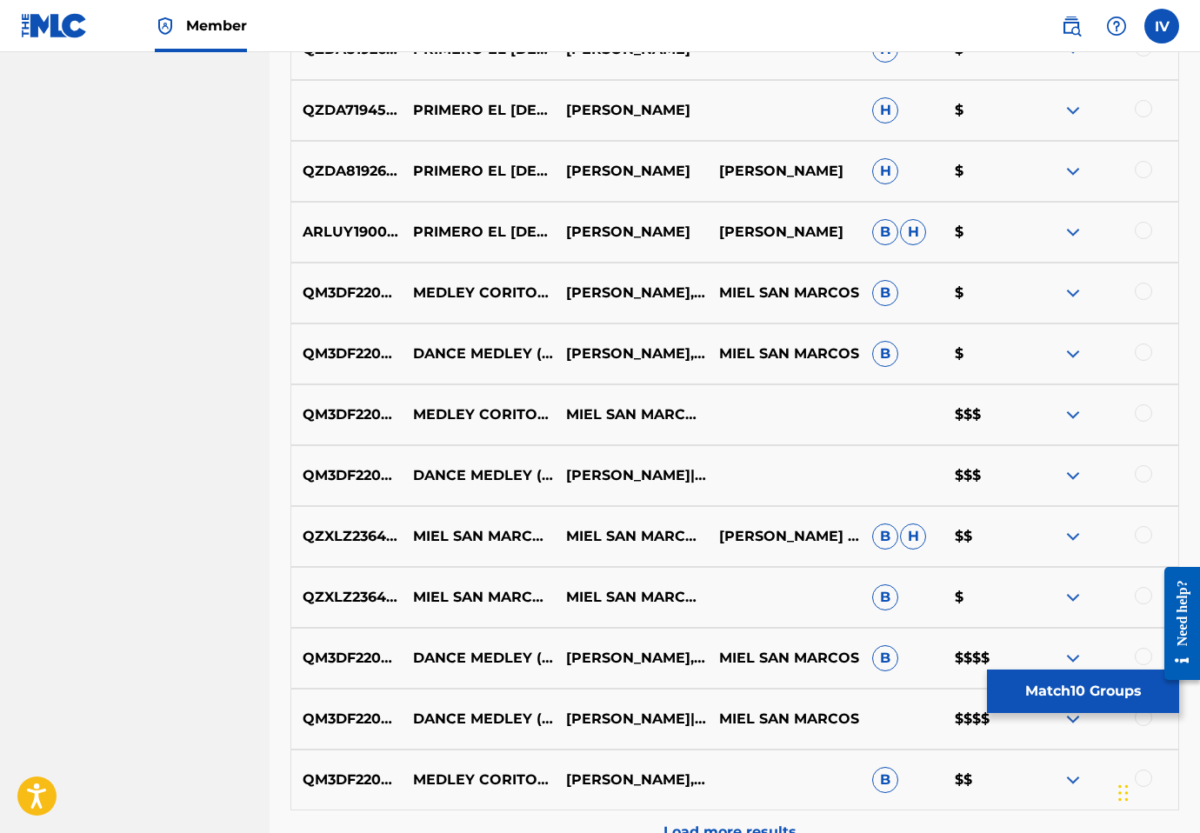
scroll to position [2561, 0]
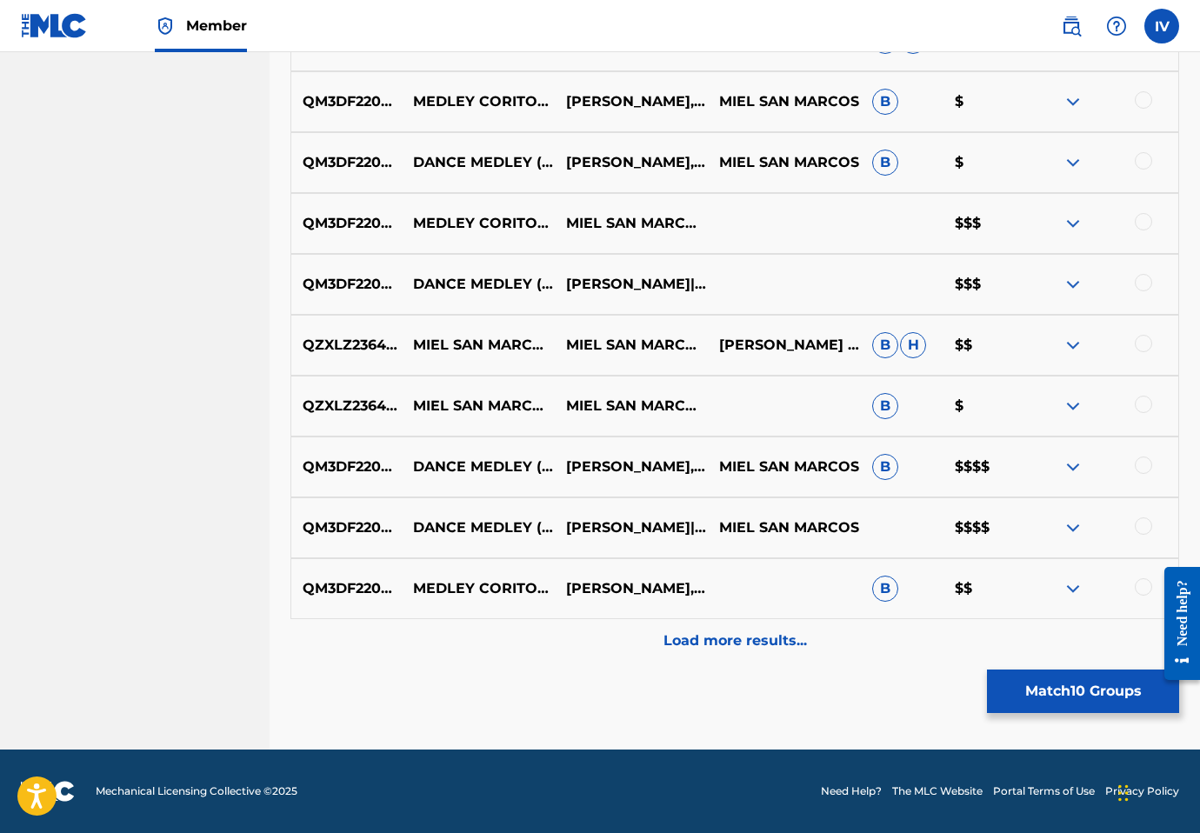
click at [1055, 694] on button "Match 10 Groups" at bounding box center [1083, 691] width 192 height 43
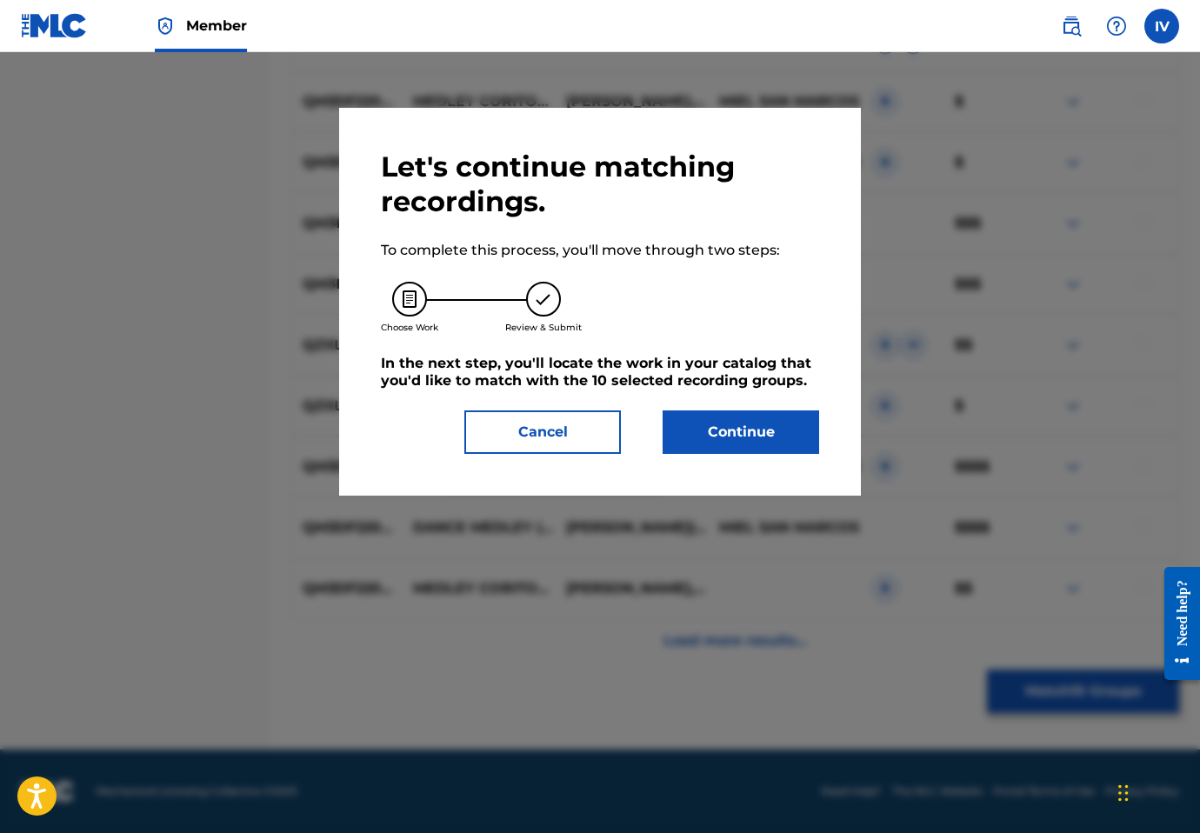
click at [773, 444] on button "Continue" at bounding box center [741, 432] width 157 height 43
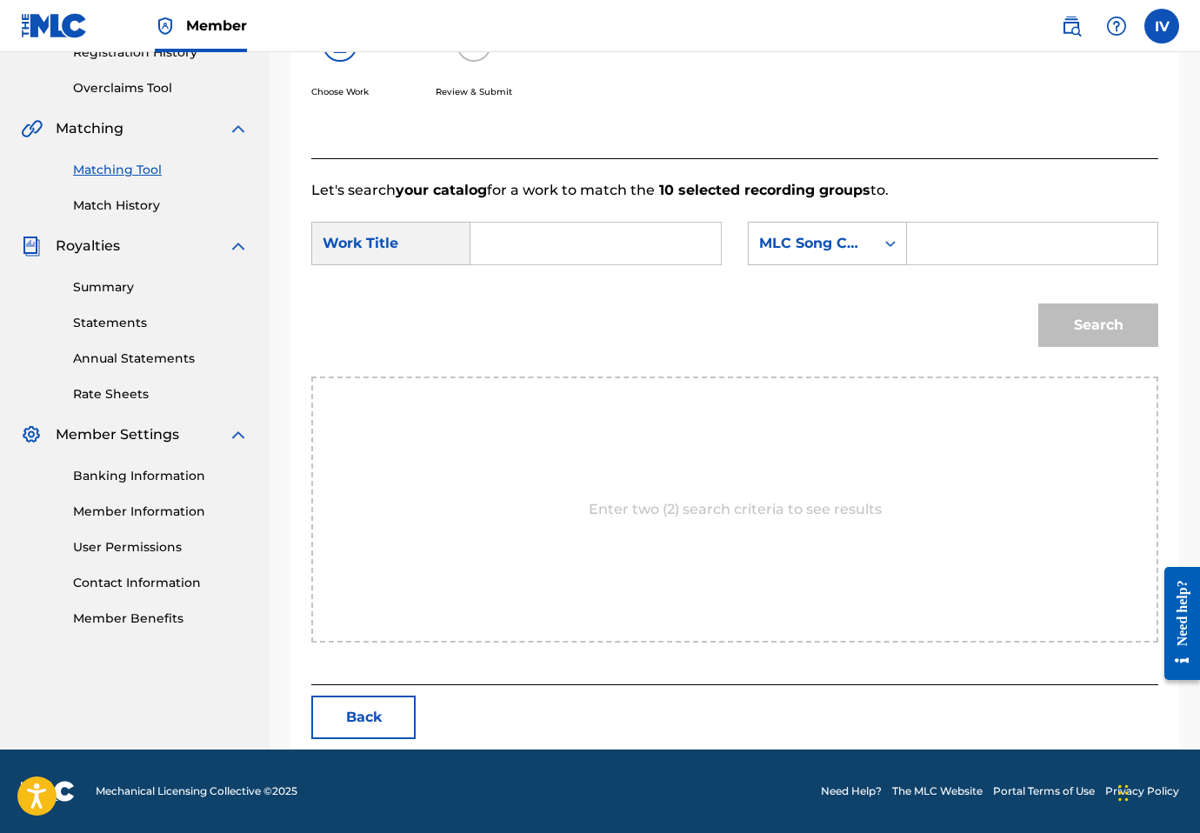
click at [631, 244] on input "Search Form" at bounding box center [595, 244] width 221 height 42
click at [567, 243] on input "Search Form" at bounding box center [595, 244] width 221 height 42
click at [507, 284] on strong "medley" at bounding box center [527, 282] width 55 height 17
type input "medley evangelio"
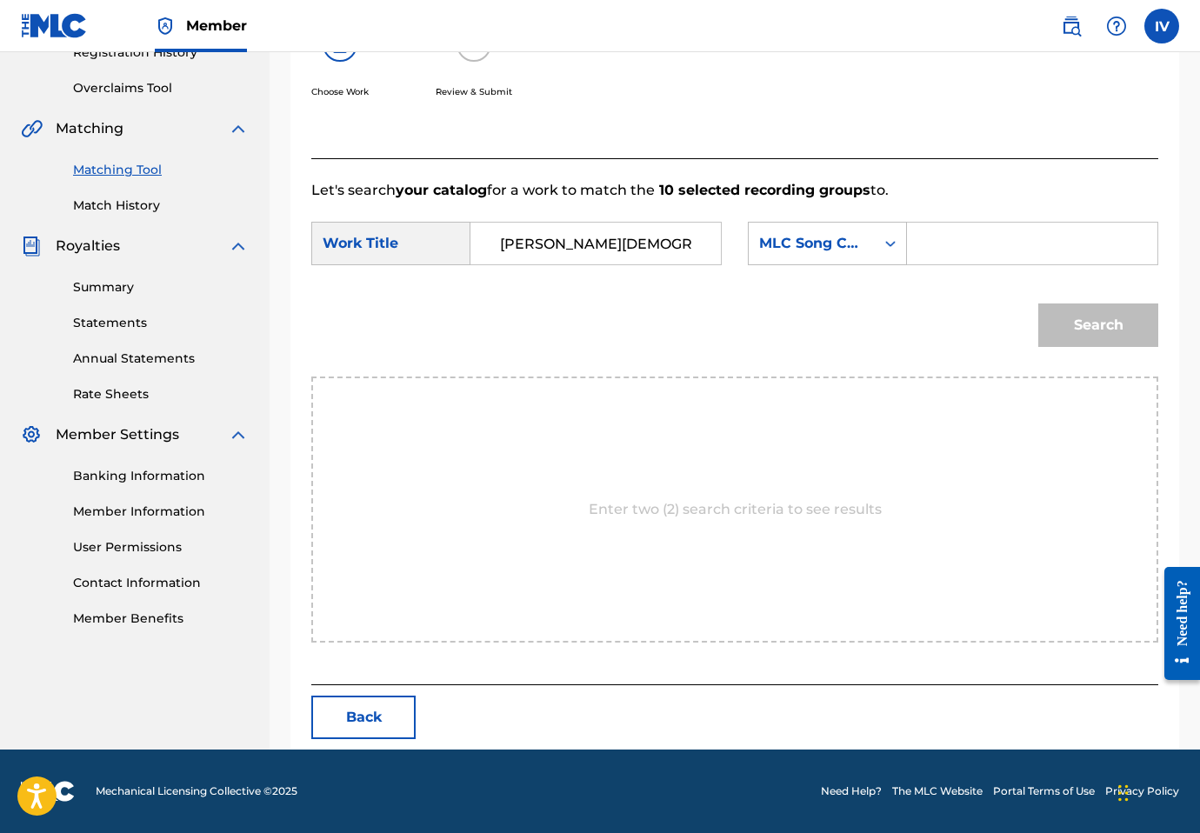
click at [918, 196] on p "Let's search your catalog for a work to match the 10 selected recording groups …" at bounding box center [734, 190] width 847 height 21
click at [852, 234] on div "MLC Song Code" at bounding box center [811, 243] width 105 height 21
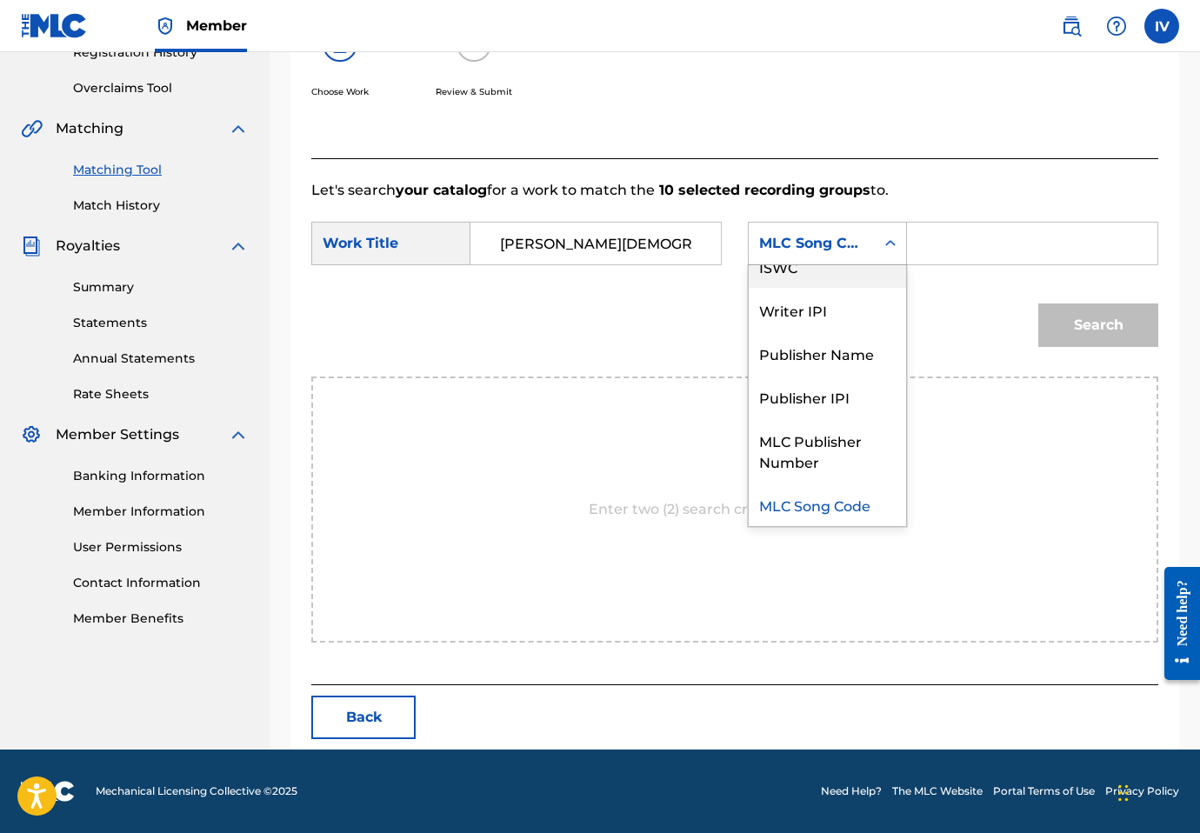
scroll to position [0, 0]
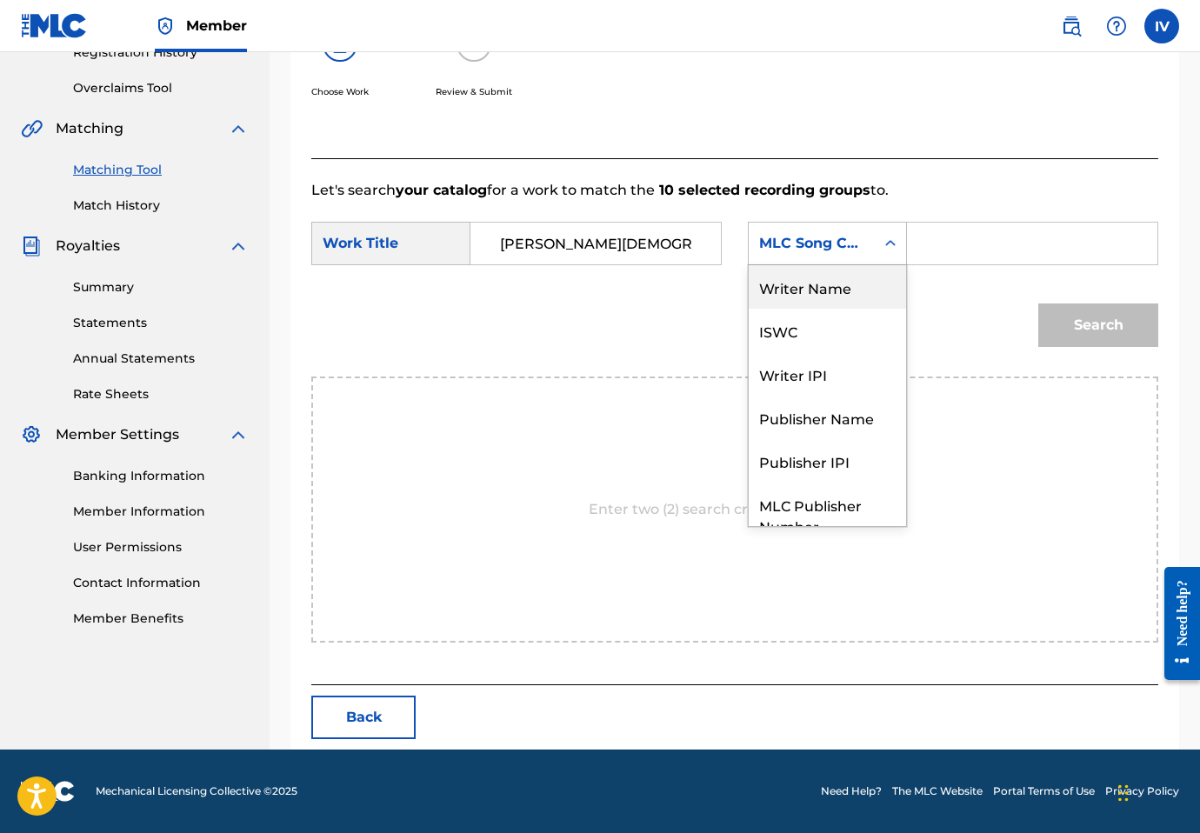
click at [825, 291] on div "Writer Name" at bounding box center [827, 286] width 157 height 43
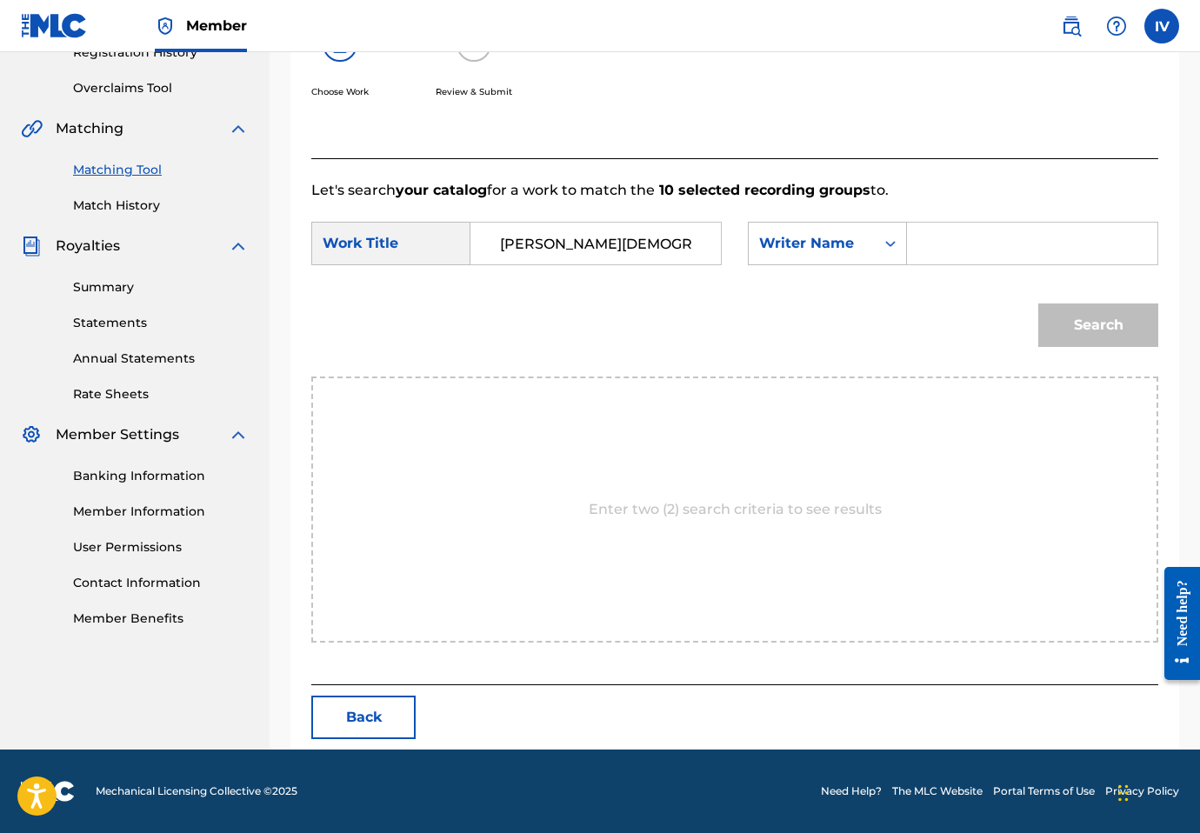
click at [937, 245] on input "Search Form" at bounding box center [1032, 244] width 221 height 42
type input "morales"
click at [1039, 304] on button "Search" at bounding box center [1099, 325] width 120 height 43
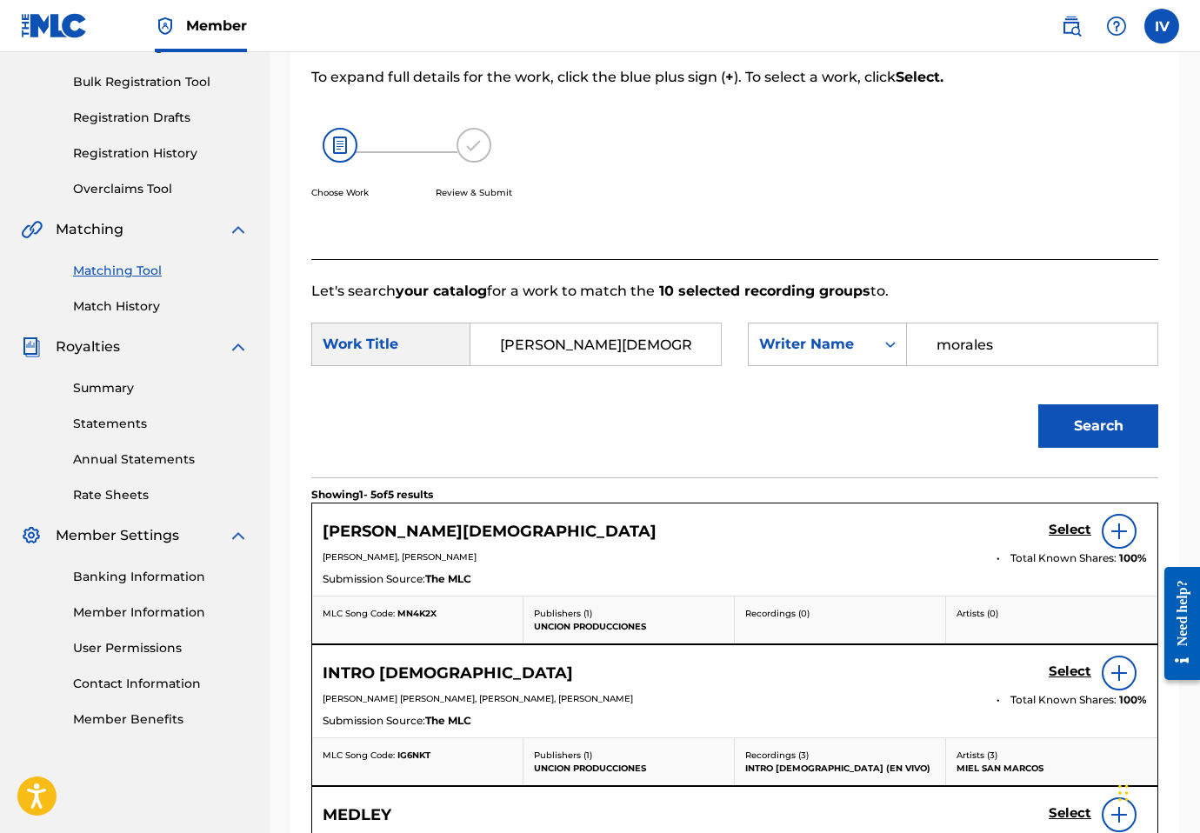
scroll to position [346, 0]
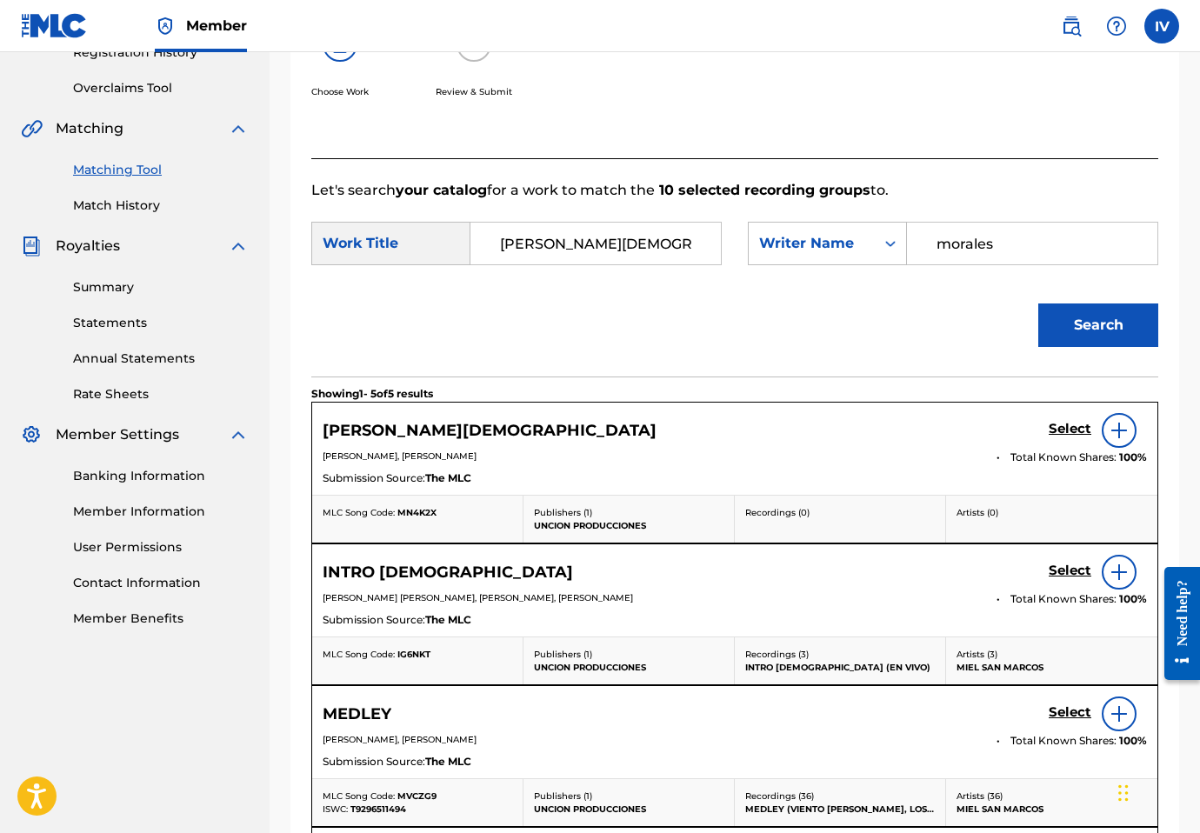
click at [1060, 431] on h5 "Select" at bounding box center [1070, 429] width 43 height 17
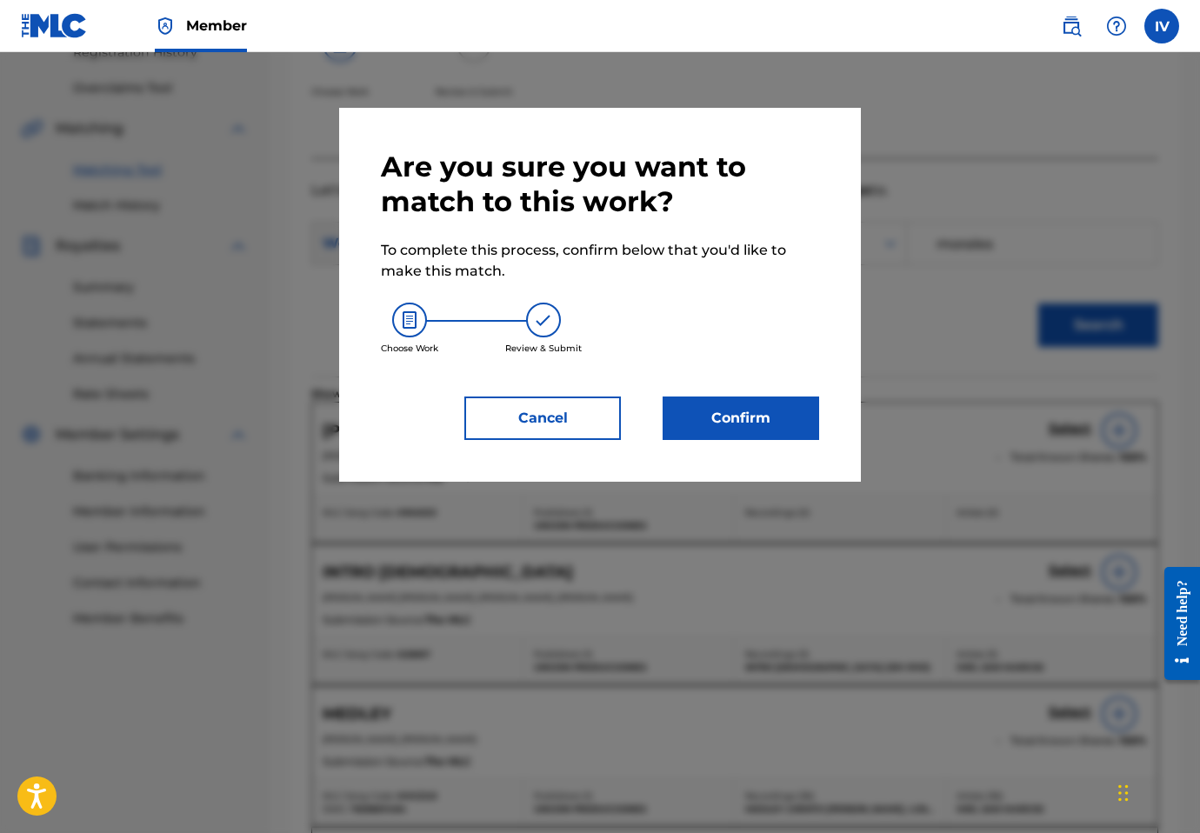
click at [756, 400] on button "Confirm" at bounding box center [741, 418] width 157 height 43
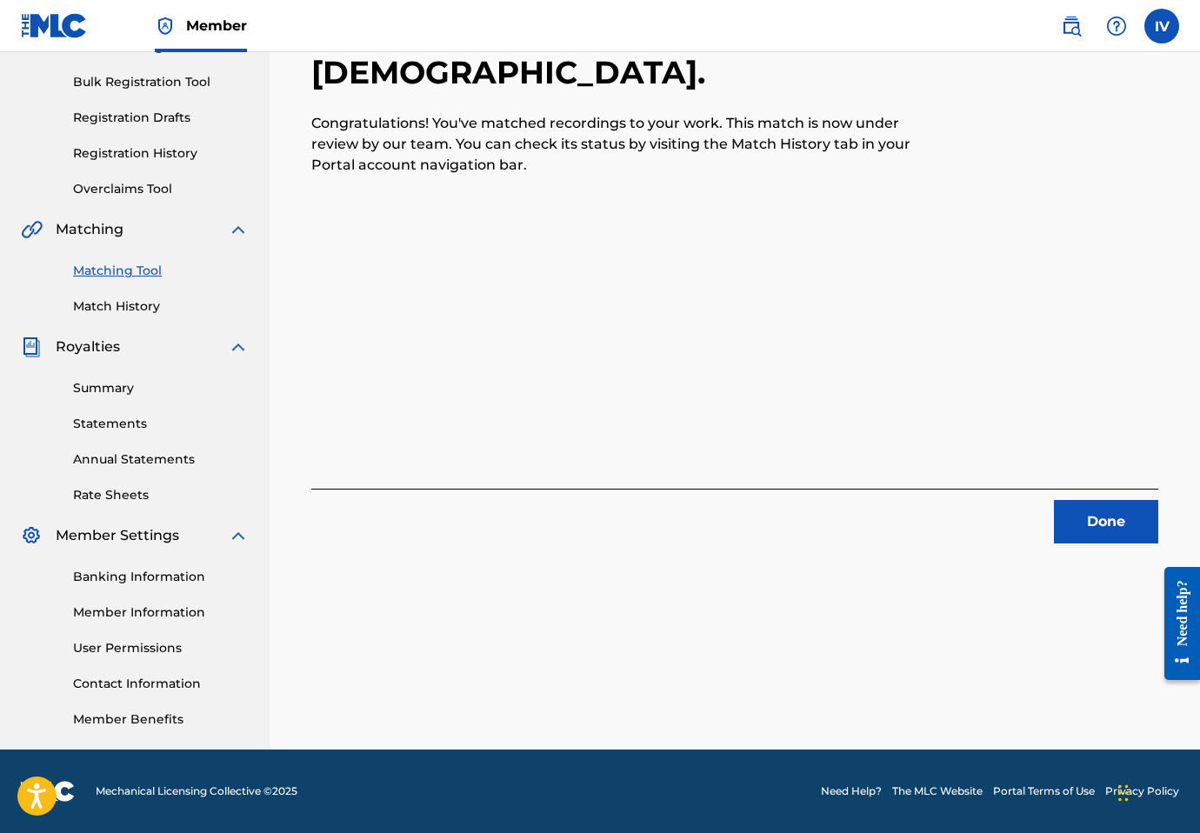
click at [1077, 511] on button "Done" at bounding box center [1106, 521] width 104 height 43
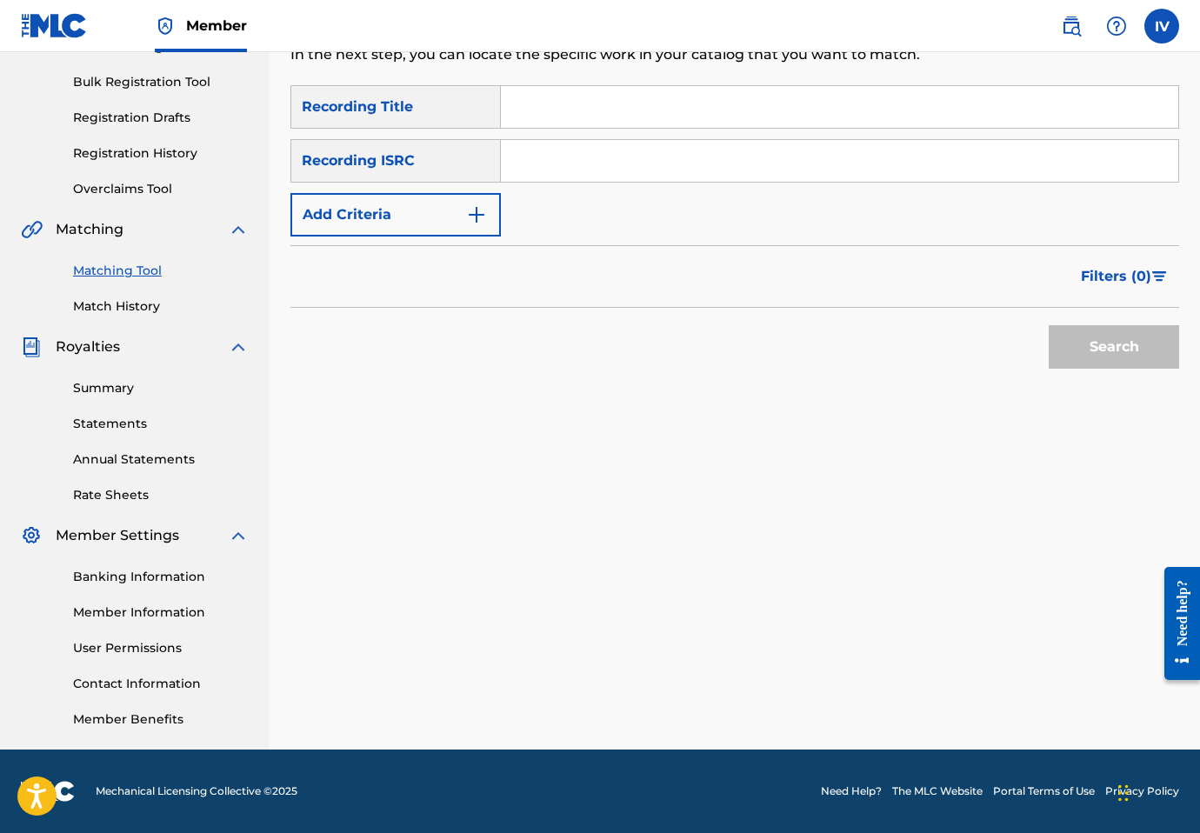
click at [615, 161] on input "Search Form" at bounding box center [840, 161] width 678 height 42
paste input "QM3DF2204870"
type input "QM3DF2204870"
click at [1049, 325] on button "Search" at bounding box center [1114, 346] width 130 height 43
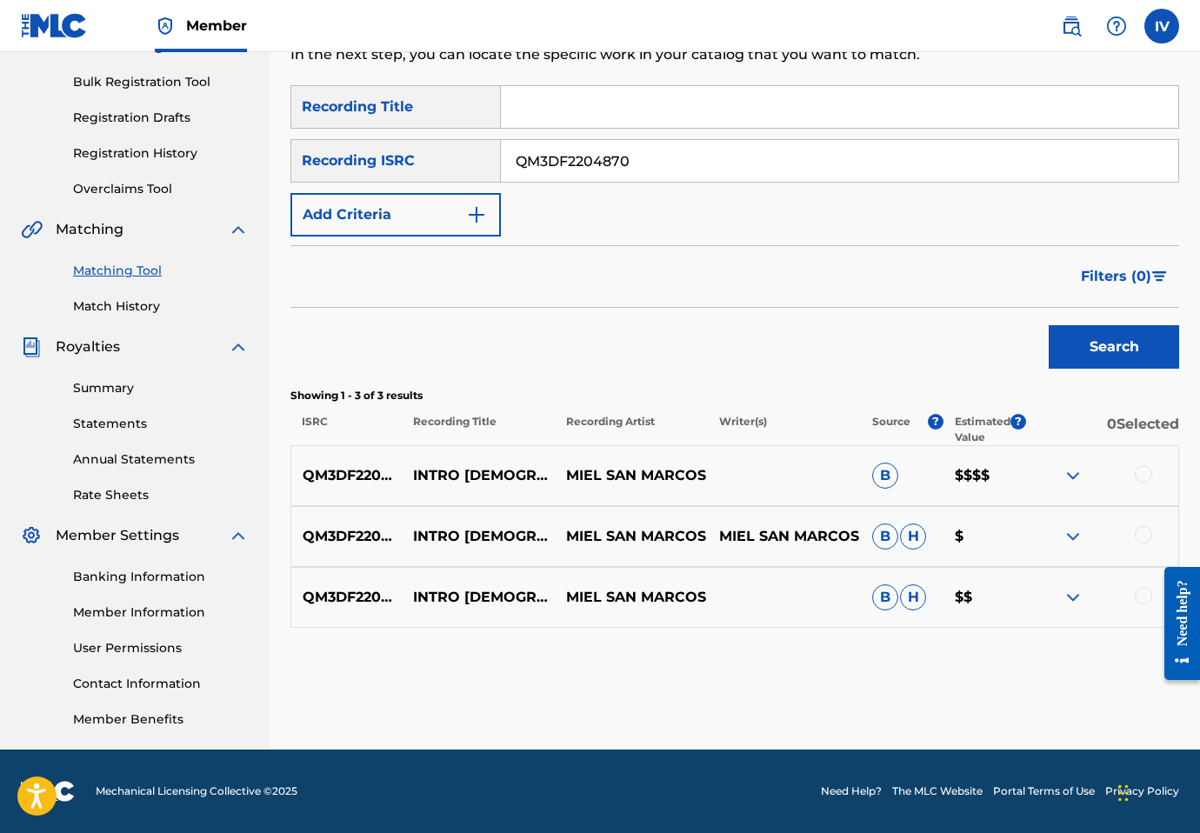
click at [1133, 475] on div at bounding box center [1101, 475] width 153 height 21
click at [1138, 471] on div at bounding box center [1143, 473] width 17 height 17
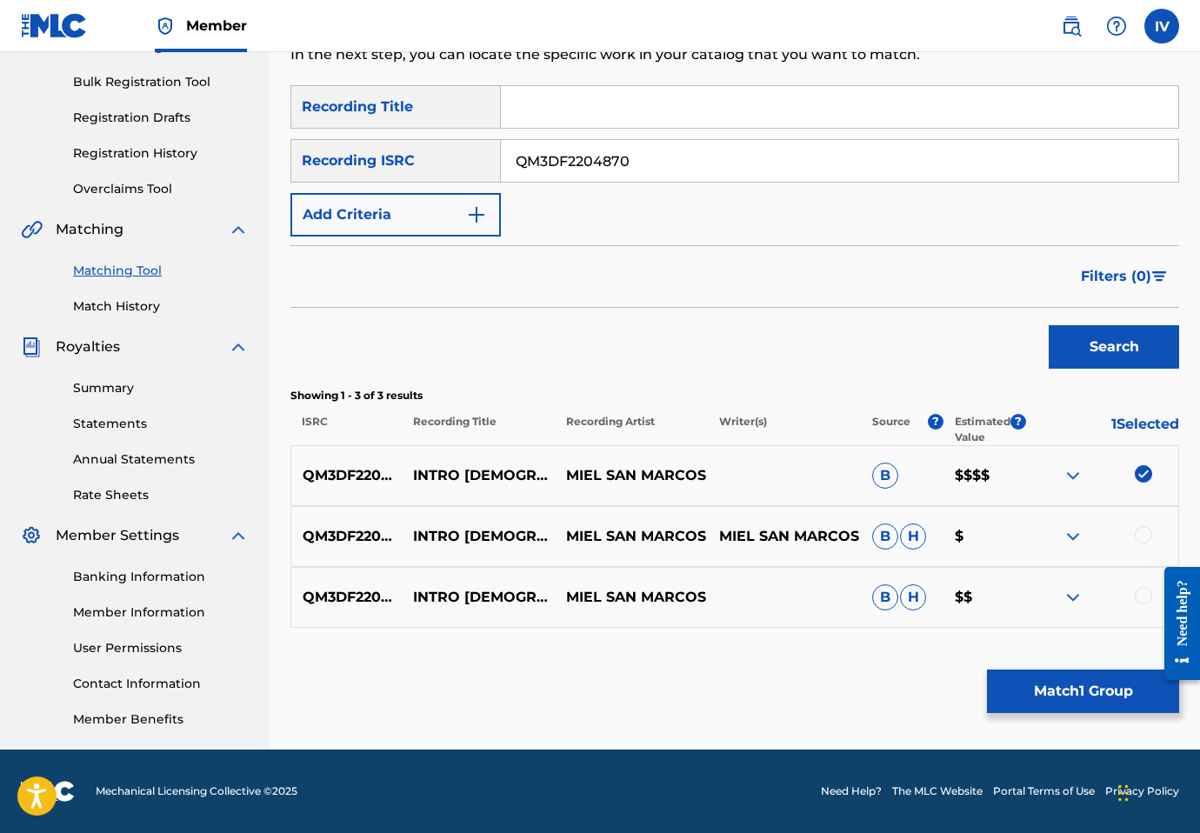
click at [1145, 541] on div at bounding box center [1143, 534] width 17 height 17
click at [1145, 592] on div at bounding box center [1143, 595] width 17 height 17
click at [1114, 710] on button "Match 3 Groups" at bounding box center [1083, 691] width 192 height 43
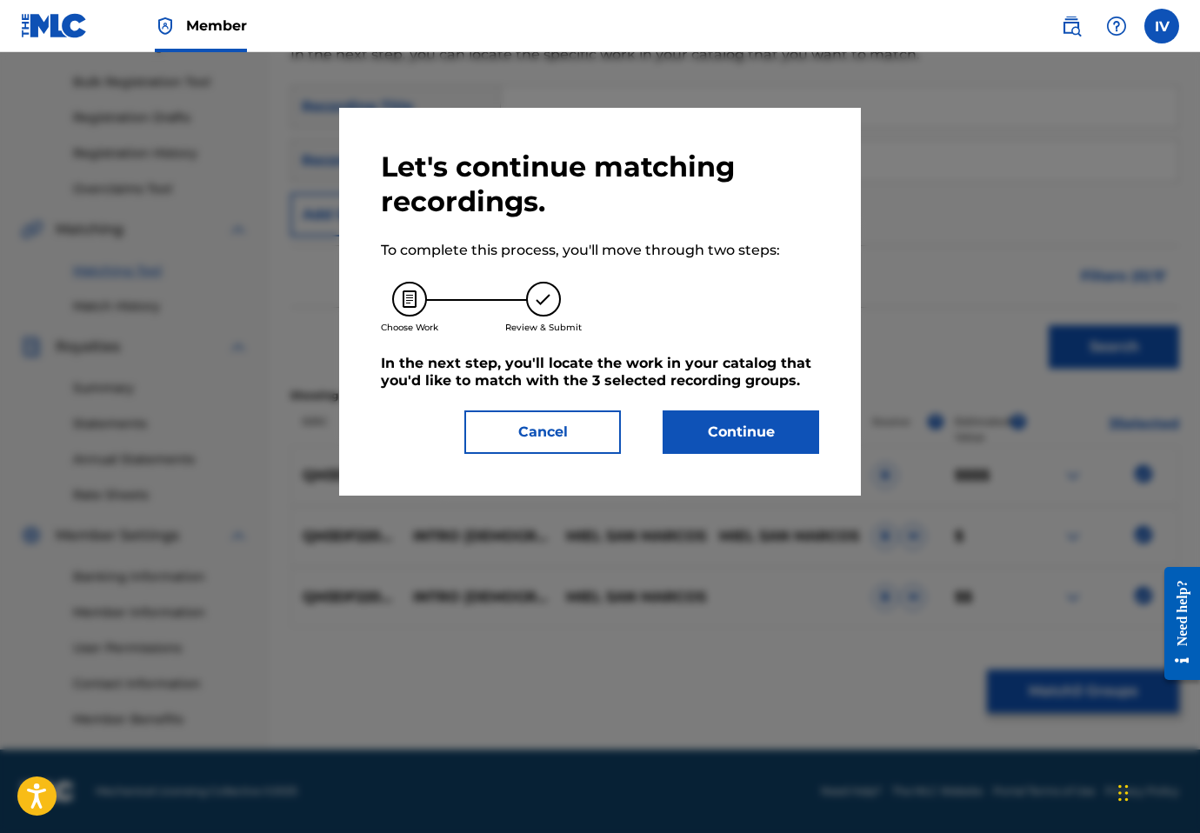
click at [738, 427] on button "Continue" at bounding box center [741, 432] width 157 height 43
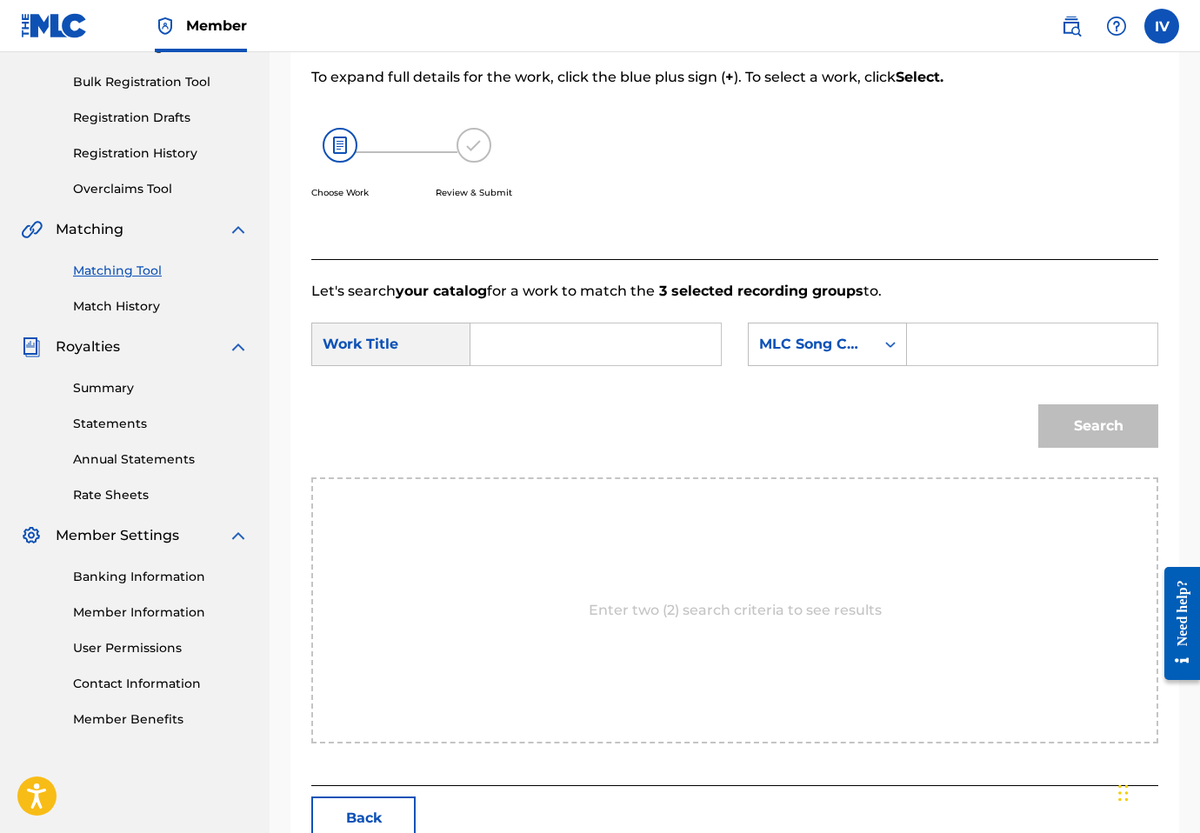
click at [600, 349] on input "Search Form" at bounding box center [595, 345] width 221 height 42
click at [522, 391] on strong "intro" at bounding box center [517, 383] width 35 height 17
type input "intro evangelio"
click at [848, 324] on div "MLC Song Code" at bounding box center [827, 344] width 159 height 43
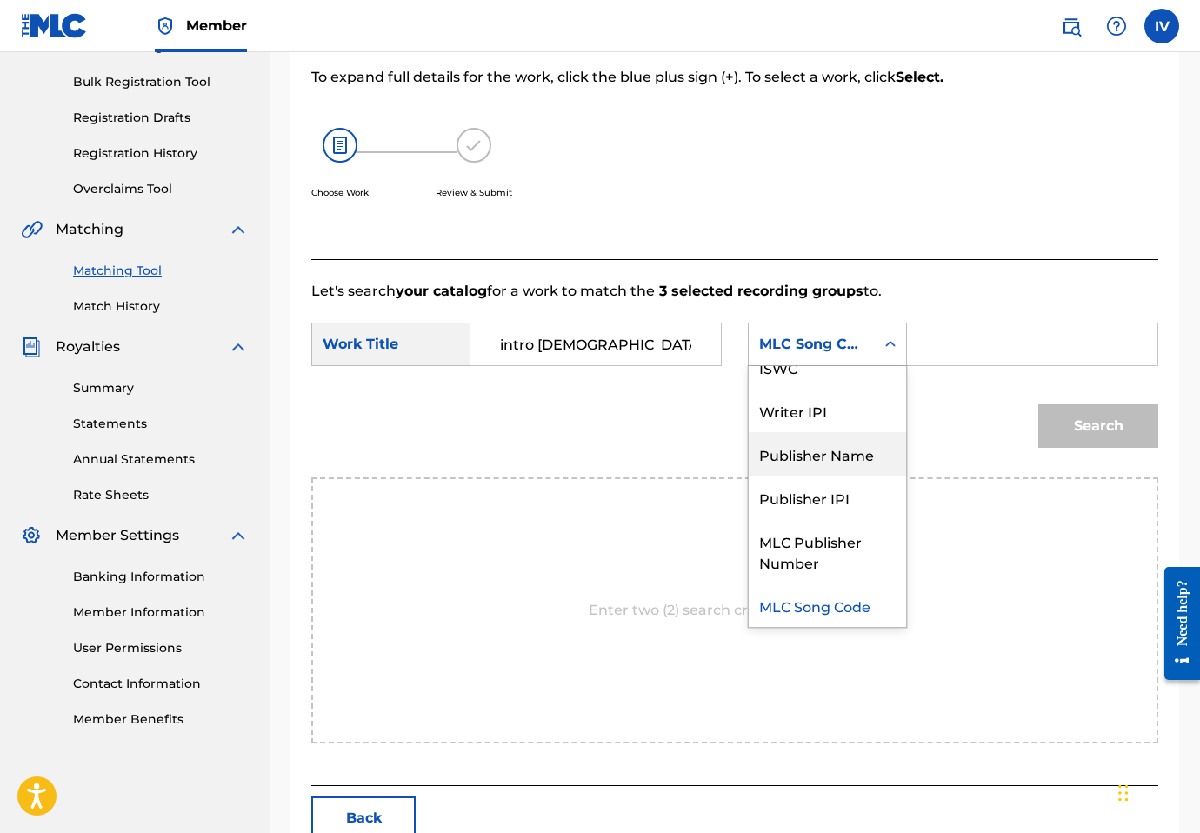
scroll to position [0, 0]
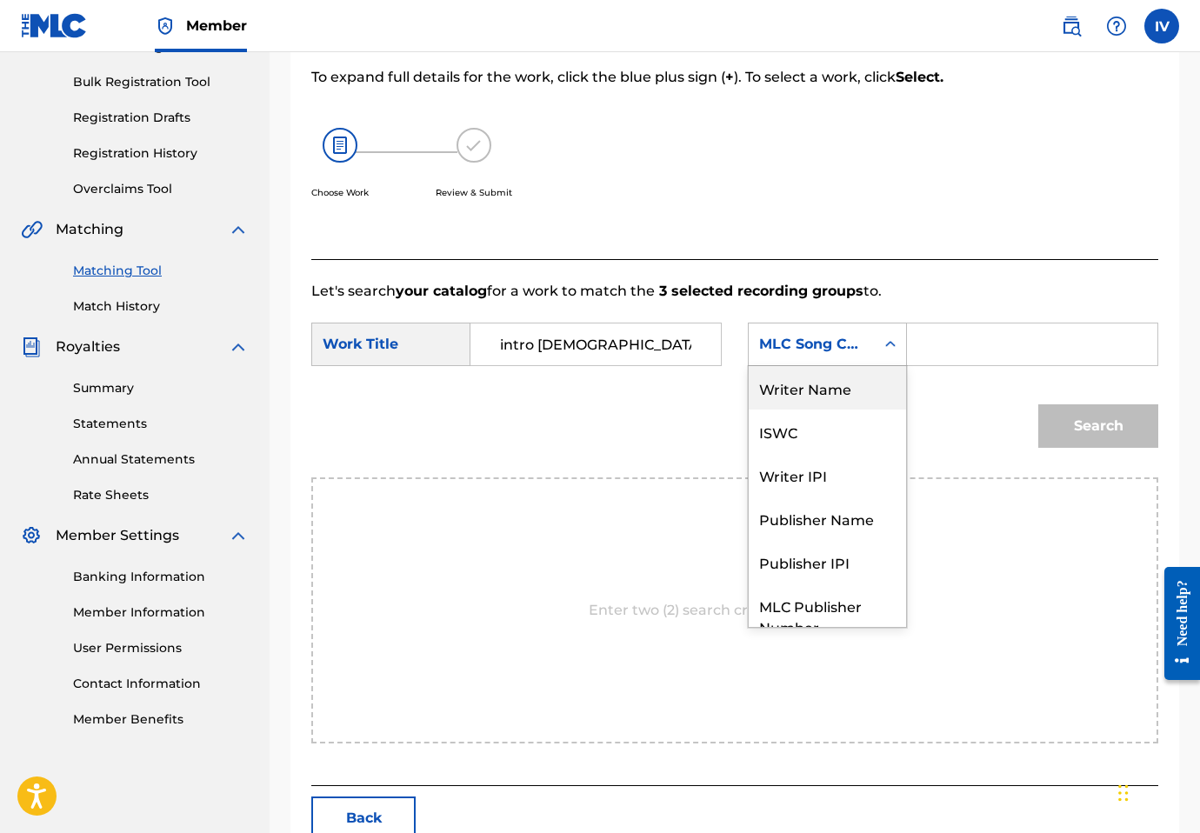
click at [807, 389] on div "Writer Name" at bounding box center [827, 387] width 157 height 43
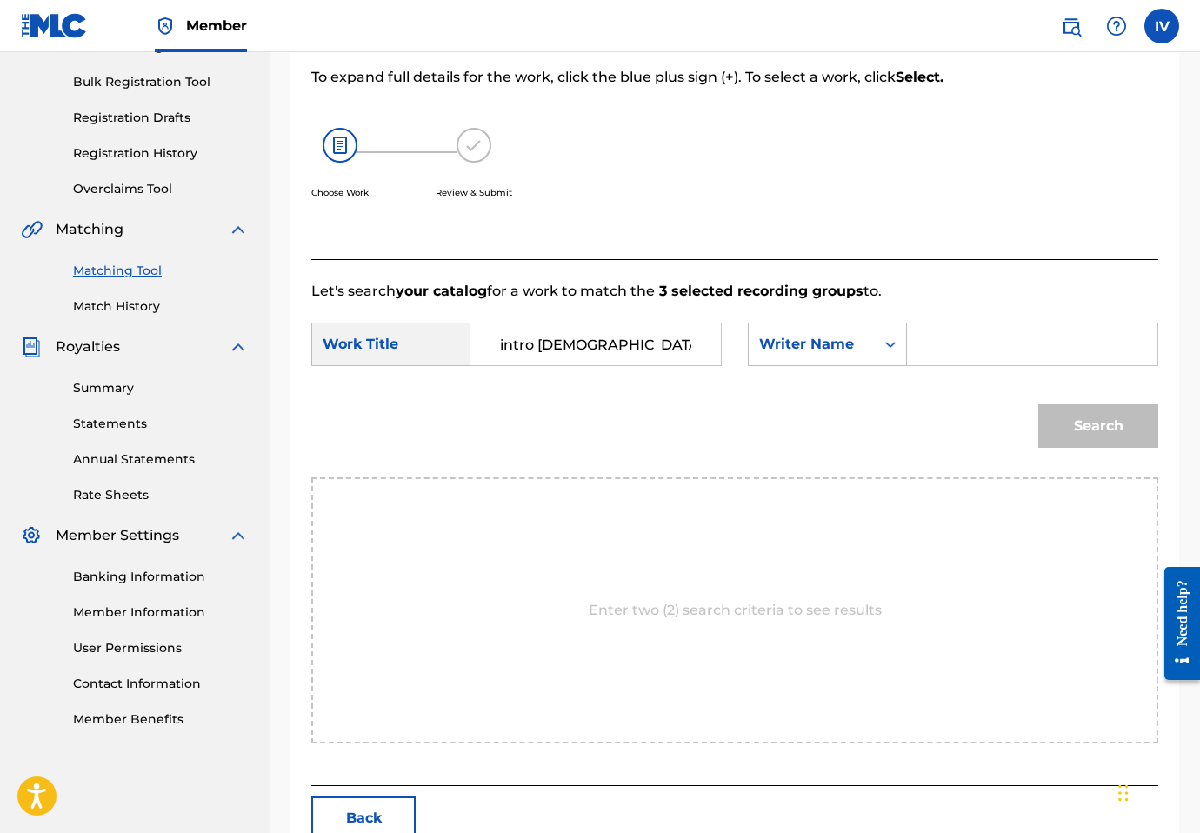
click at [984, 317] on form "SearchWithCriteria0ac1d6d7-3b6c-4d40-9f85-05736a23383a Work Title intro evangel…" at bounding box center [734, 390] width 847 height 176
click at [992, 326] on input "Search Form" at bounding box center [1032, 345] width 221 height 42
type input "morales"
click at [1045, 403] on div "Search" at bounding box center [1094, 422] width 129 height 70
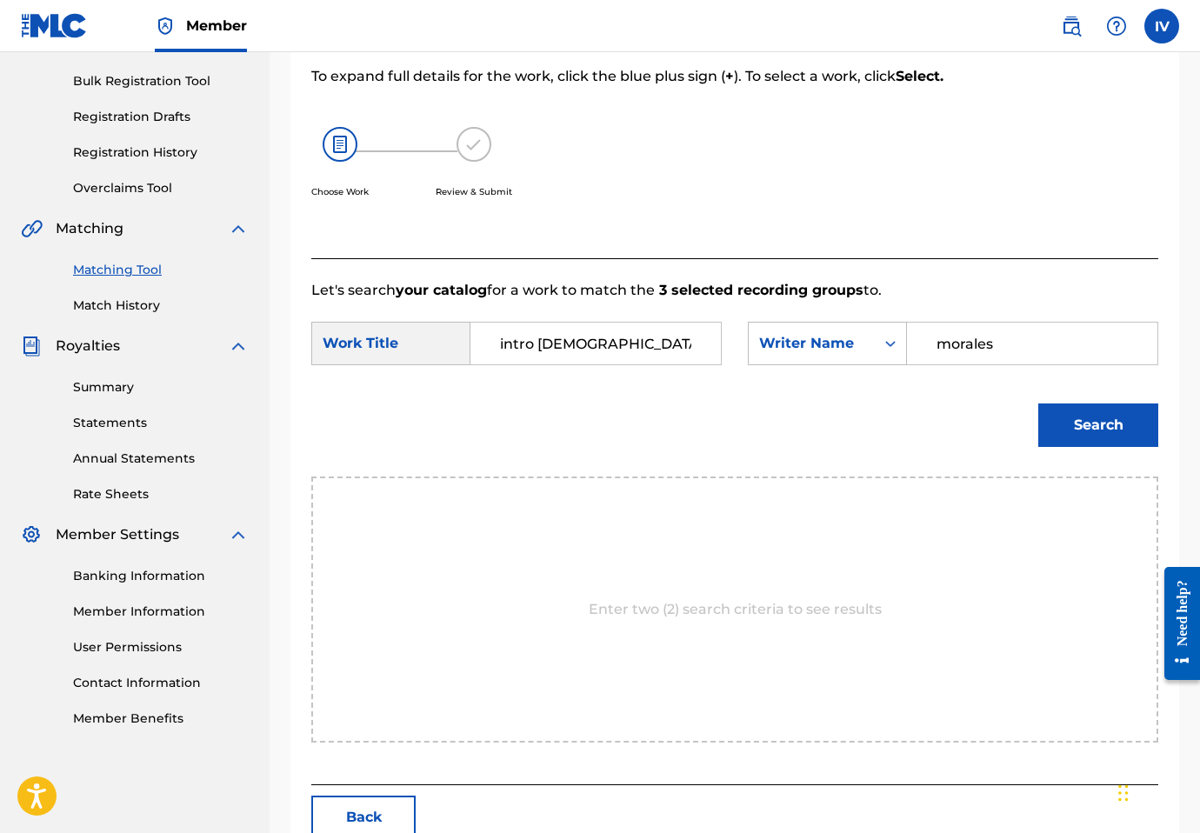
click at [1048, 420] on button "Search" at bounding box center [1099, 425] width 120 height 43
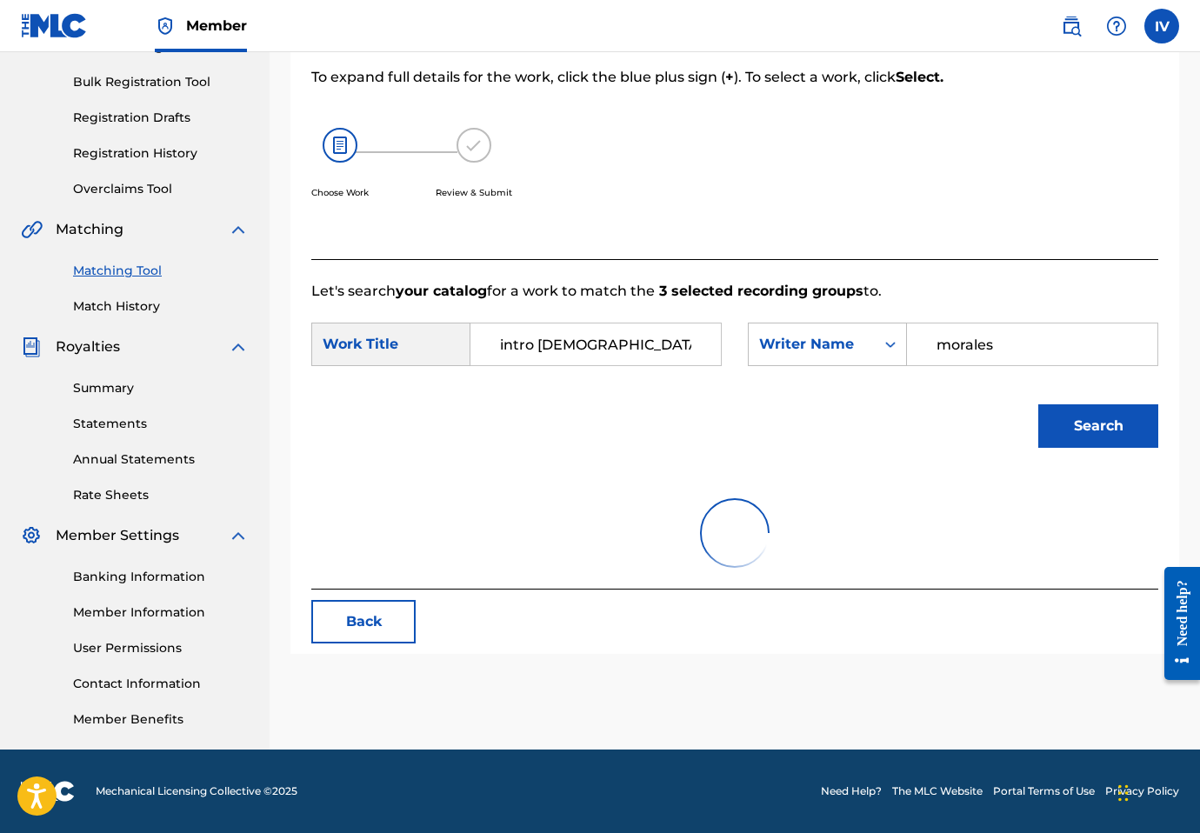
scroll to position [246, 0]
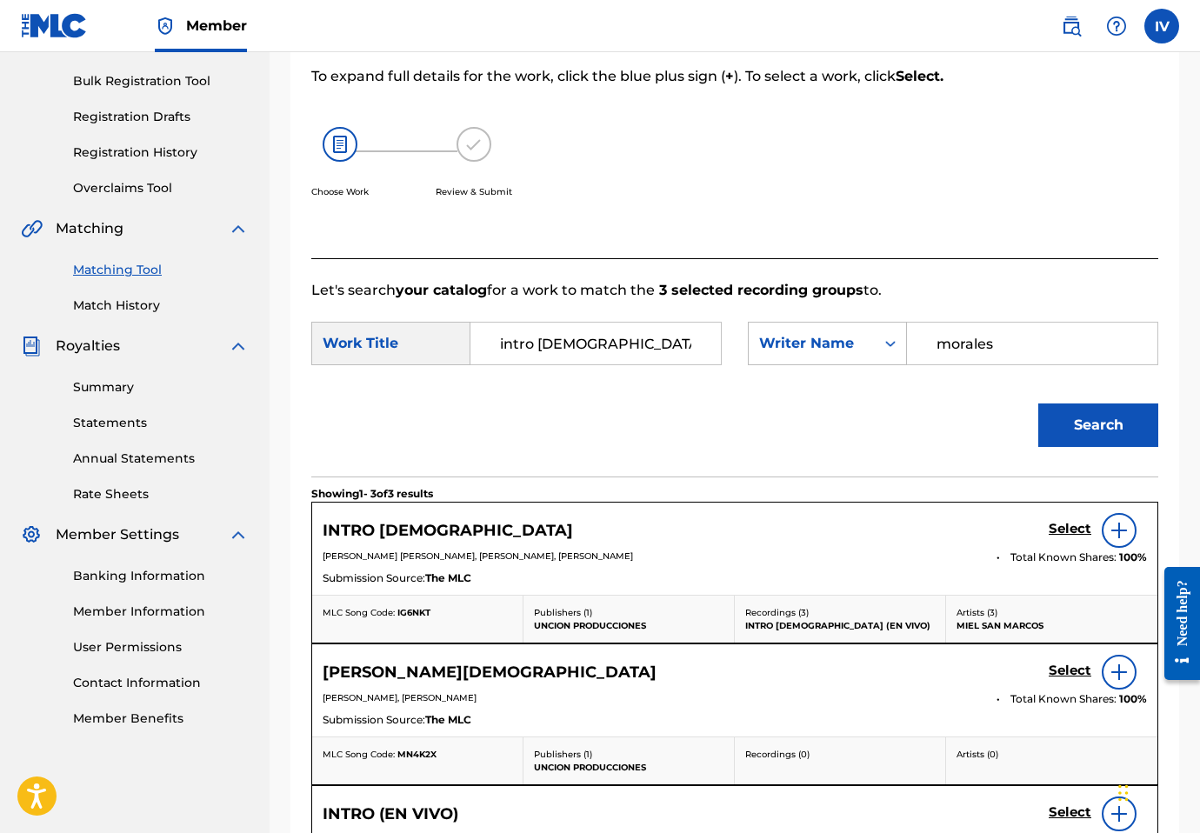
click at [1063, 527] on h5 "Select" at bounding box center [1070, 529] width 43 height 17
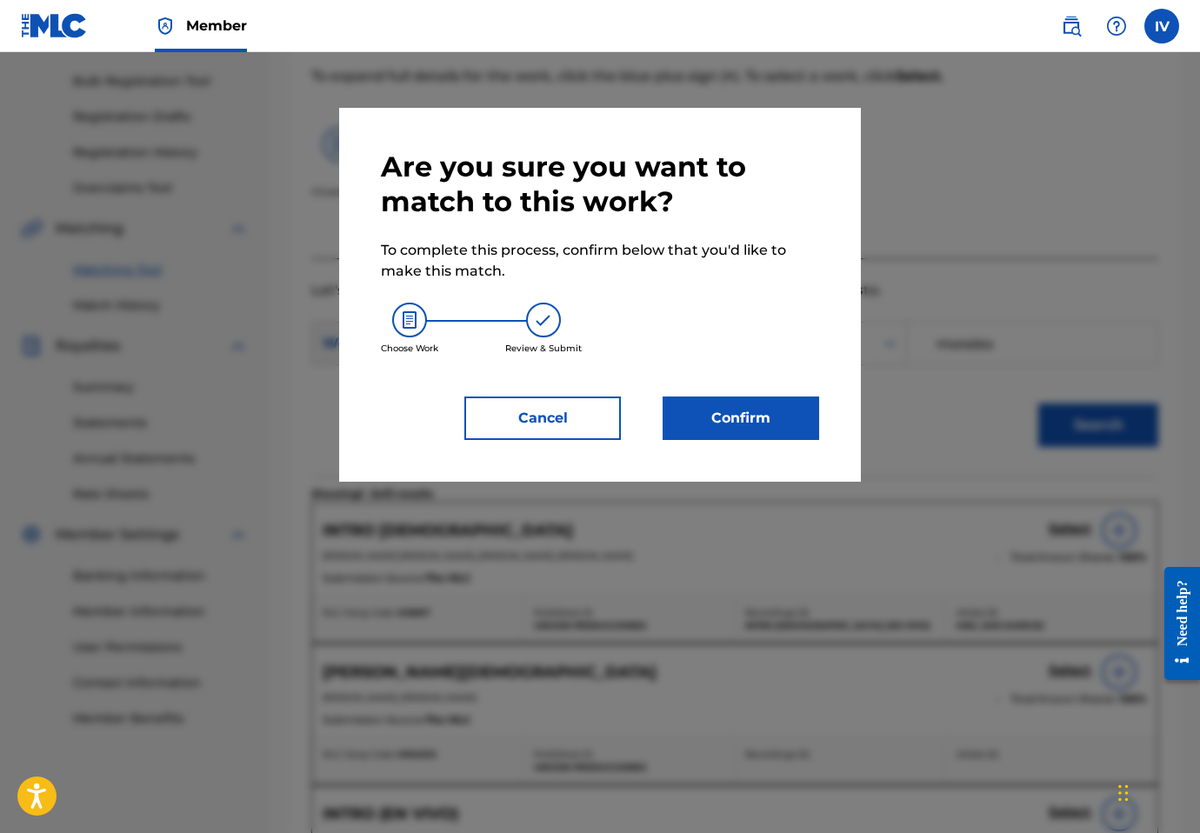
click at [764, 428] on button "Confirm" at bounding box center [741, 418] width 157 height 43
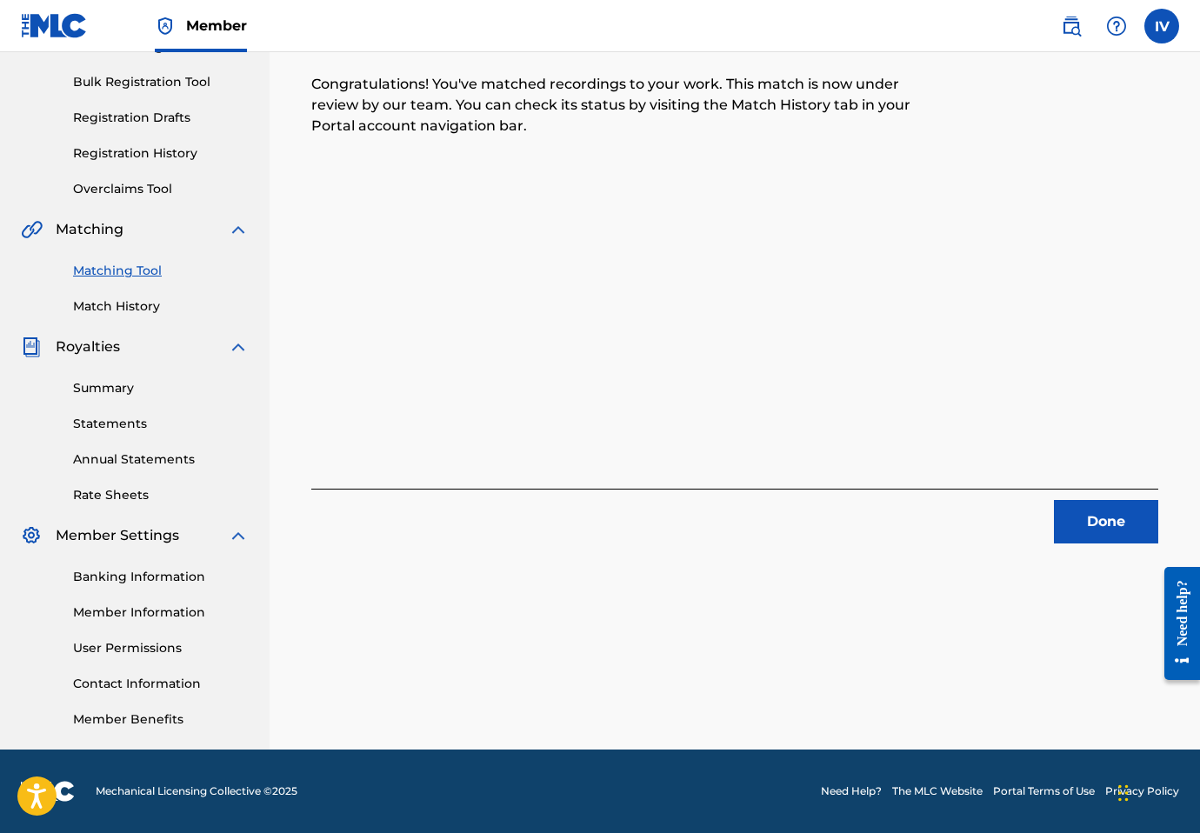
click at [1123, 526] on button "Done" at bounding box center [1106, 521] width 104 height 43
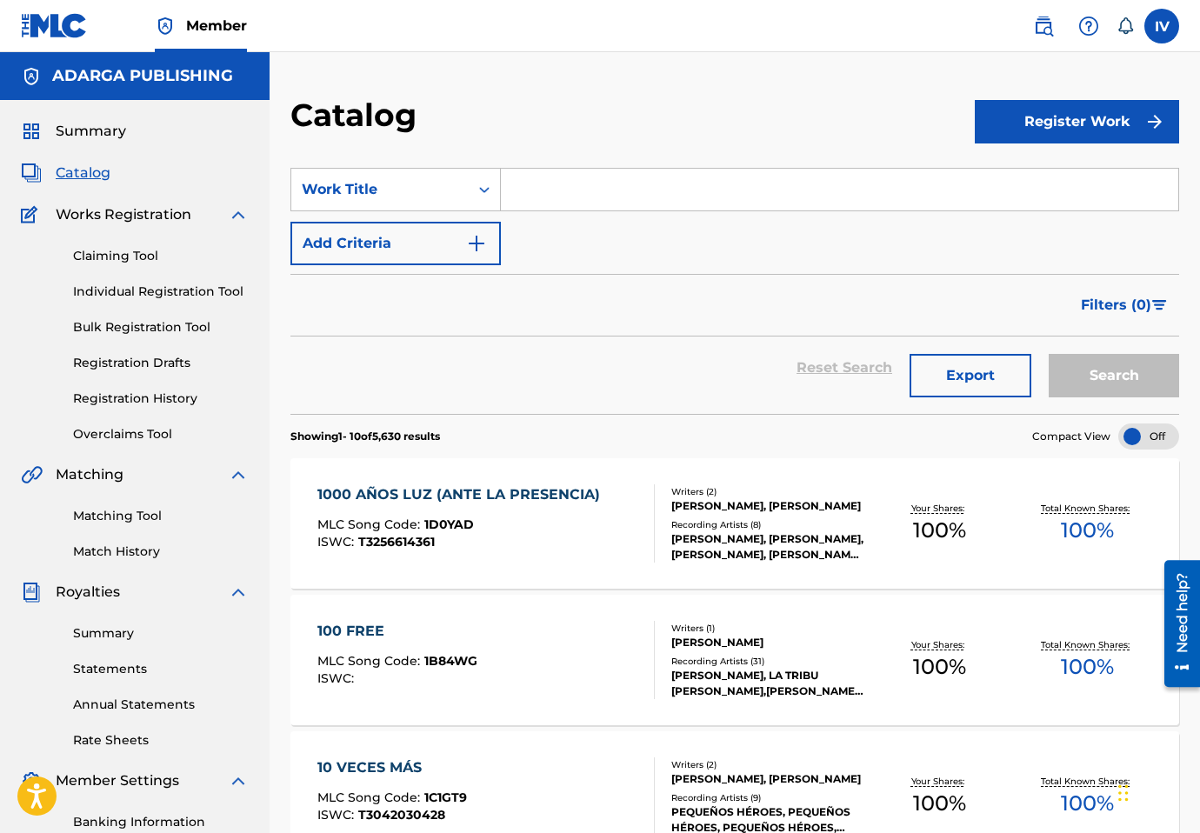
click at [841, 182] on input "Search Form" at bounding box center [840, 190] width 678 height 42
paste input "DANCE MEDLEY"
type input "DANCE MEDLEY"
click at [1049, 354] on button "Search" at bounding box center [1114, 375] width 130 height 43
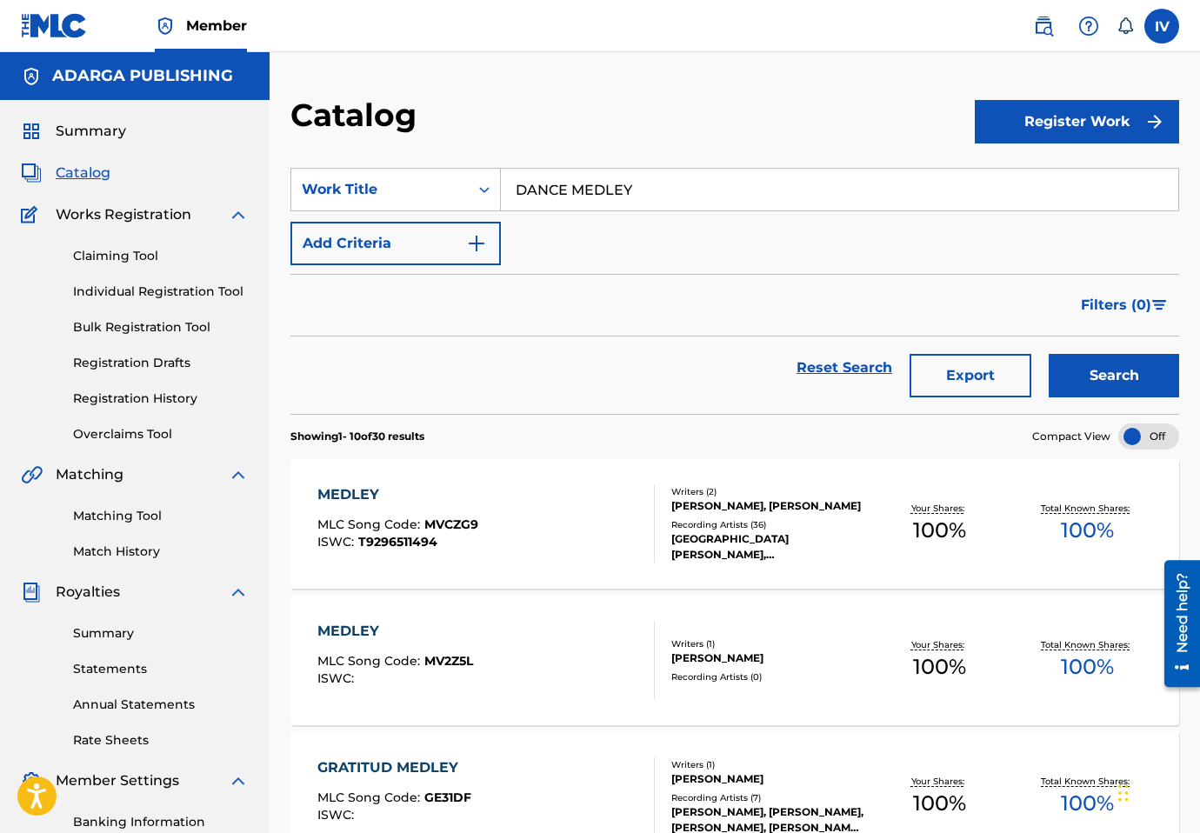
click at [1096, 127] on button "Register Work" at bounding box center [1077, 121] width 204 height 43
click at [1000, 177] on link "Individual" at bounding box center [1077, 178] width 204 height 42
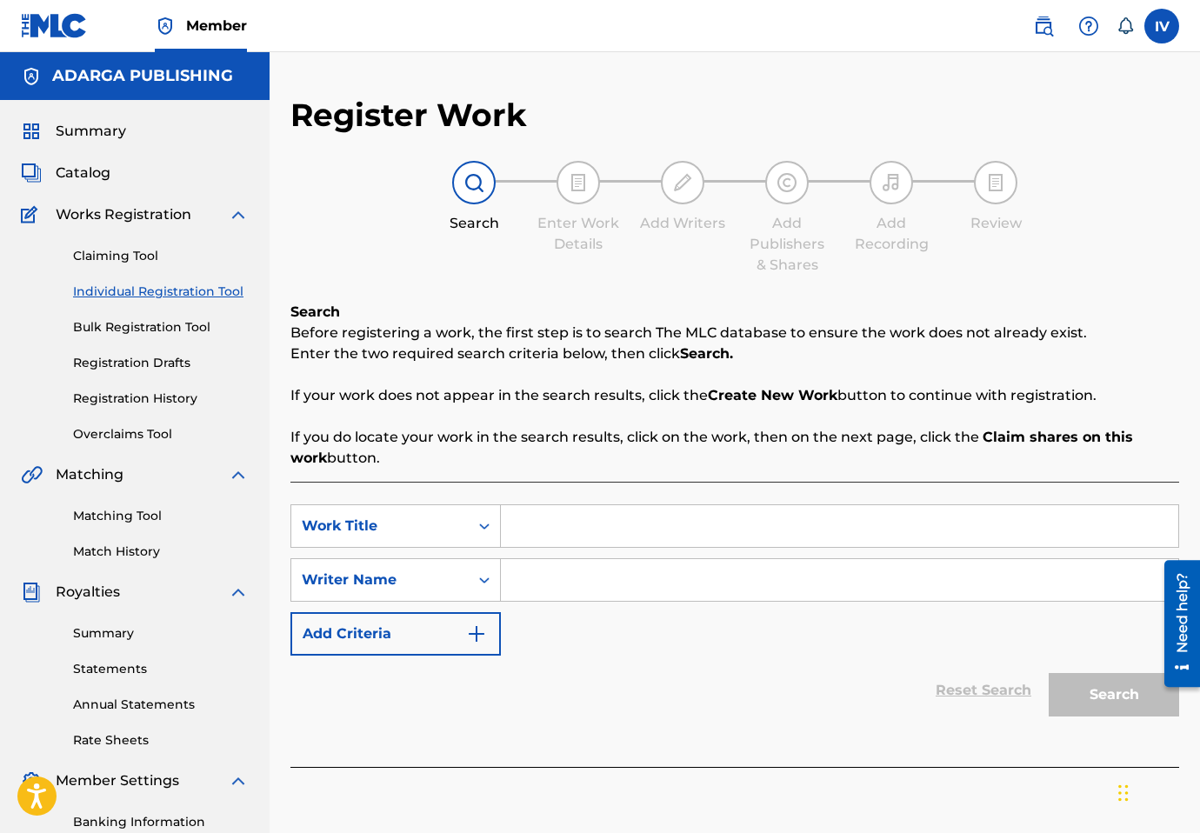
scroll to position [2, 0]
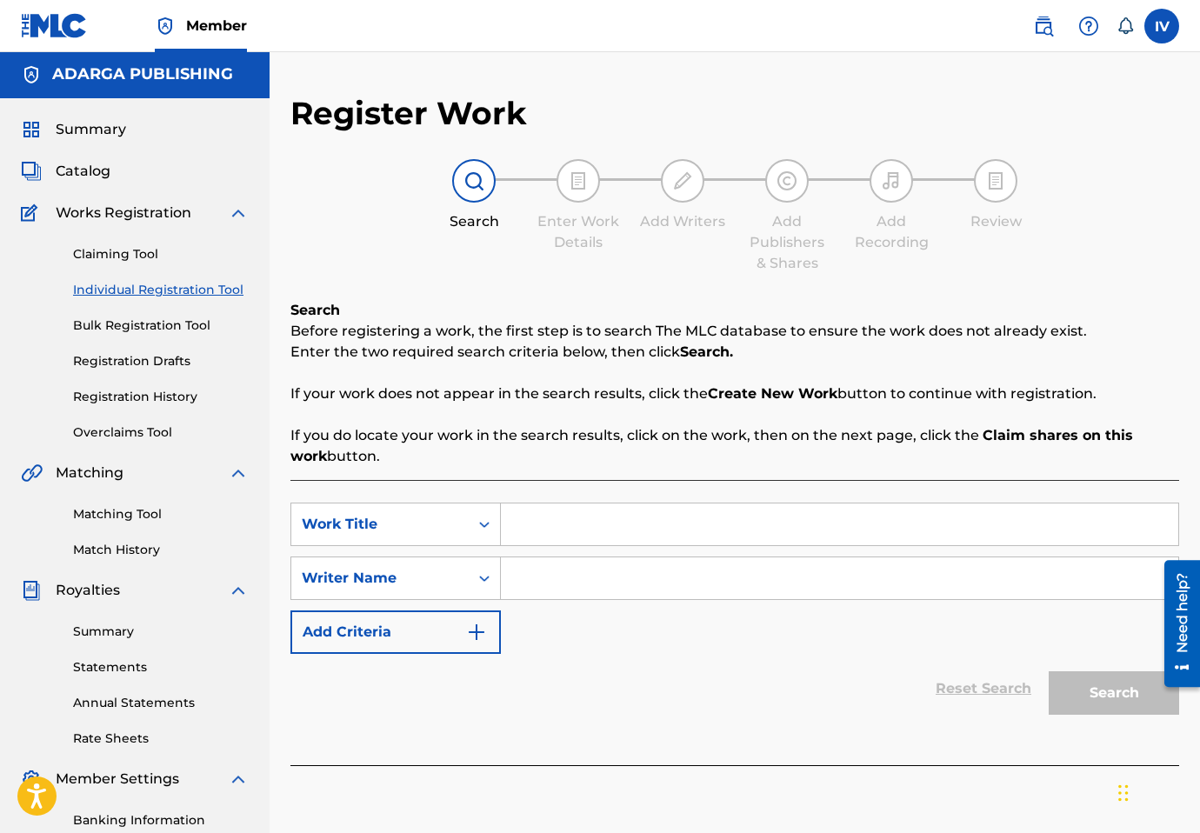
click at [521, 503] on div "Search Form" at bounding box center [840, 524] width 678 height 43
click at [529, 523] on input "Search Form" at bounding box center [840, 525] width 678 height 42
paste input "DANCE MEDLEY"
type input "DANCE MEDLEY"
click at [579, 576] on input "Search Form" at bounding box center [840, 579] width 678 height 42
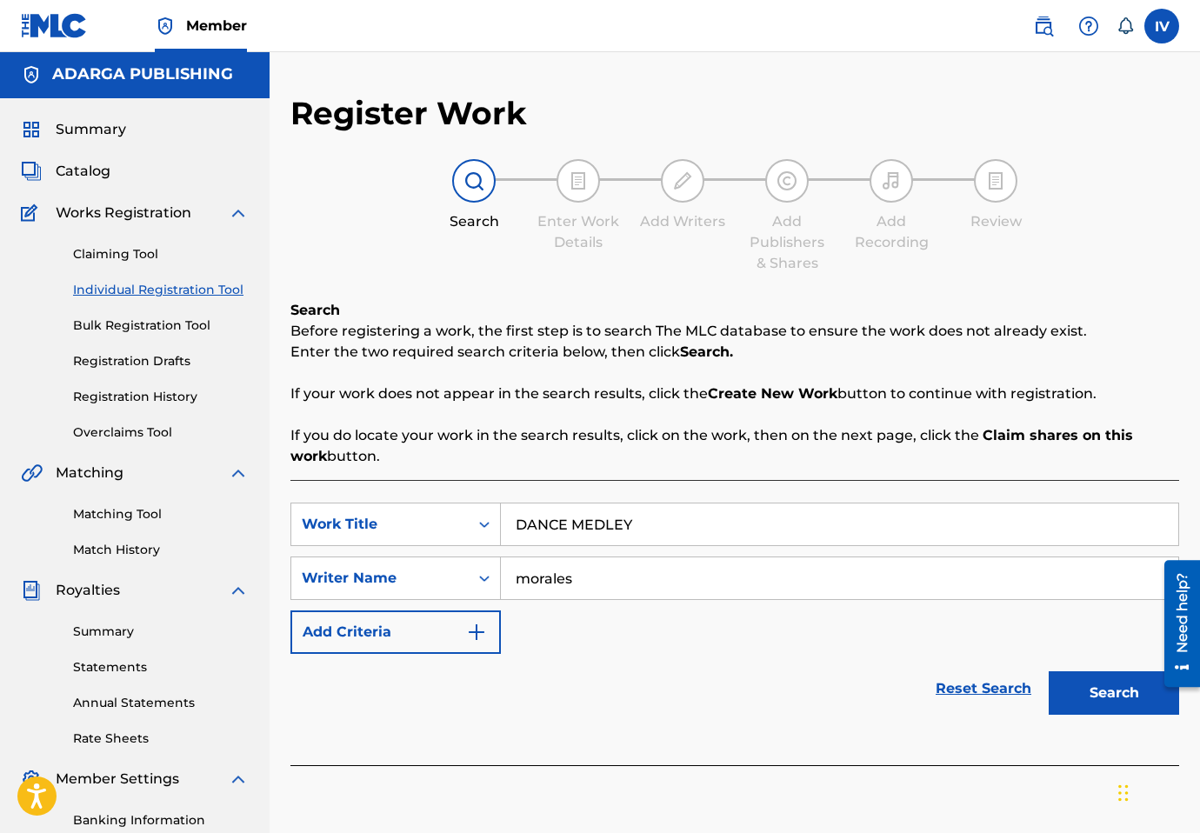
type input "morales"
click at [1049, 671] on button "Search" at bounding box center [1114, 692] width 130 height 43
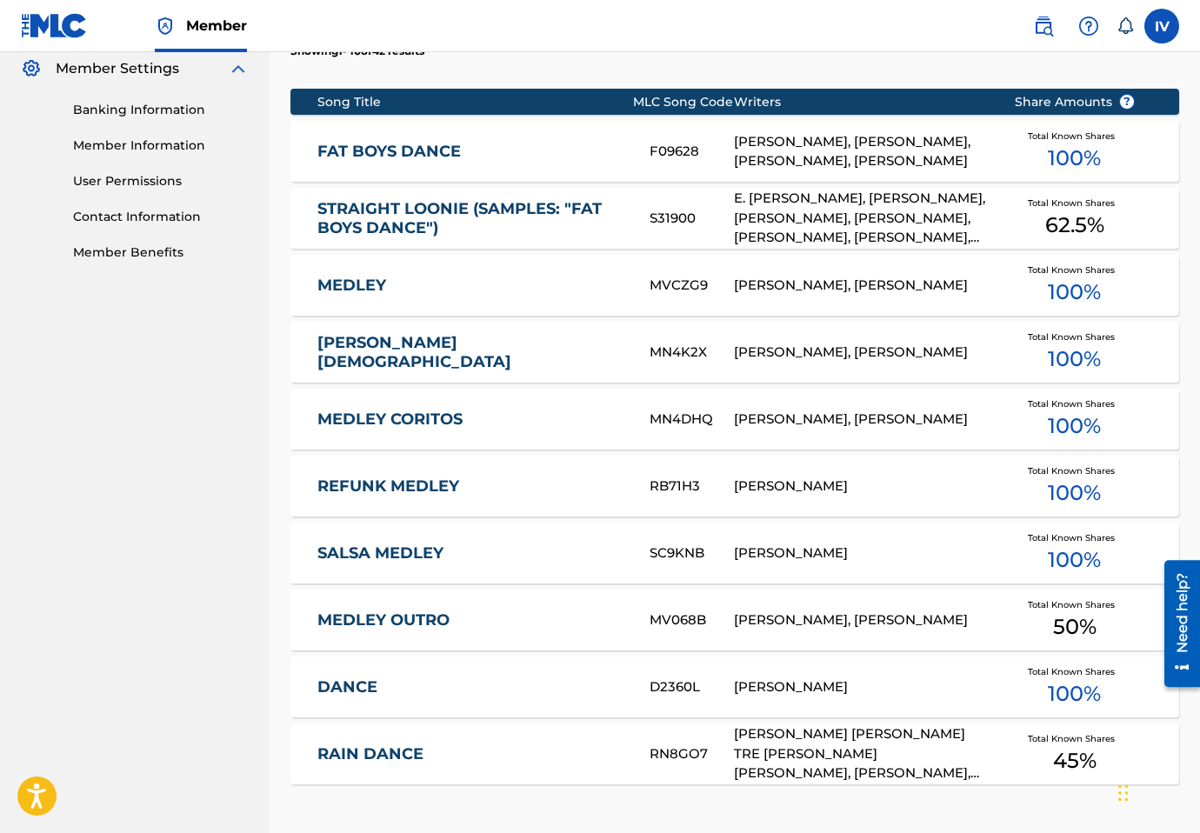
scroll to position [681, 0]
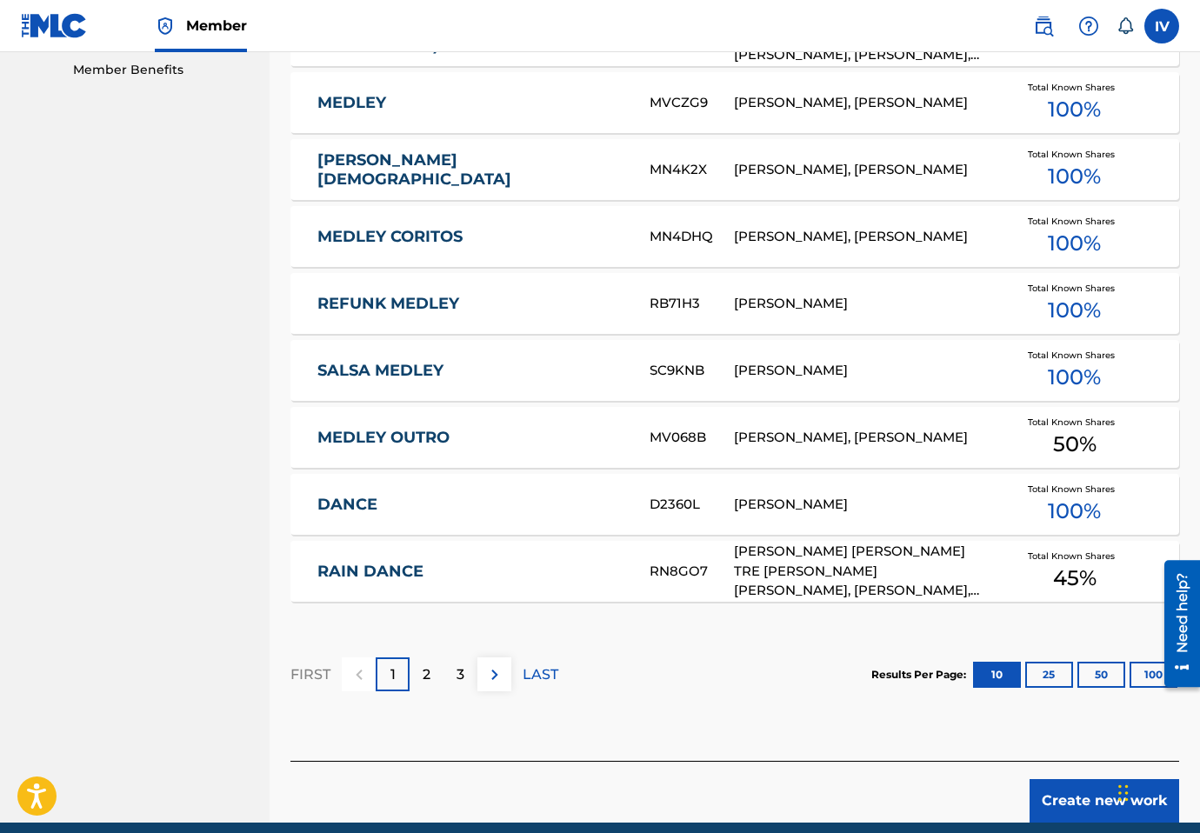
click at [1049, 781] on button "Create new work" at bounding box center [1105, 800] width 150 height 43
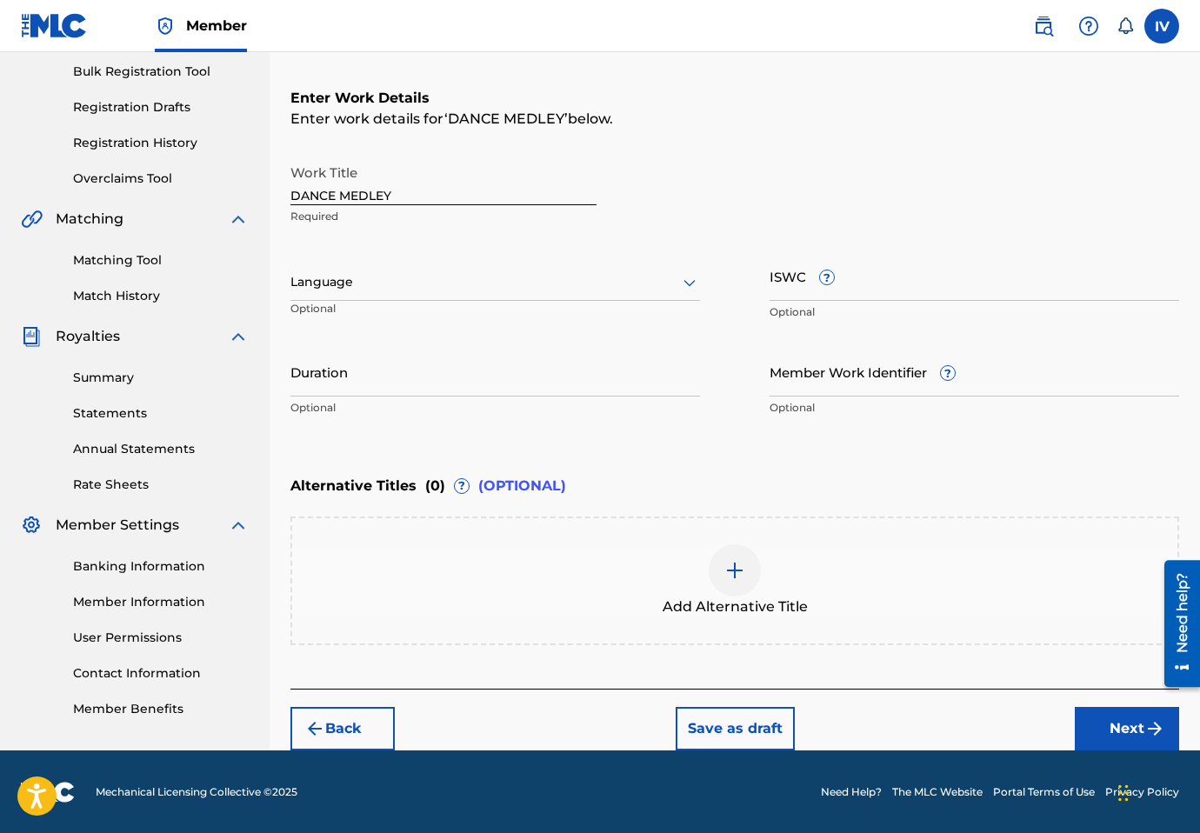
click at [424, 294] on div "Language" at bounding box center [496, 282] width 410 height 37
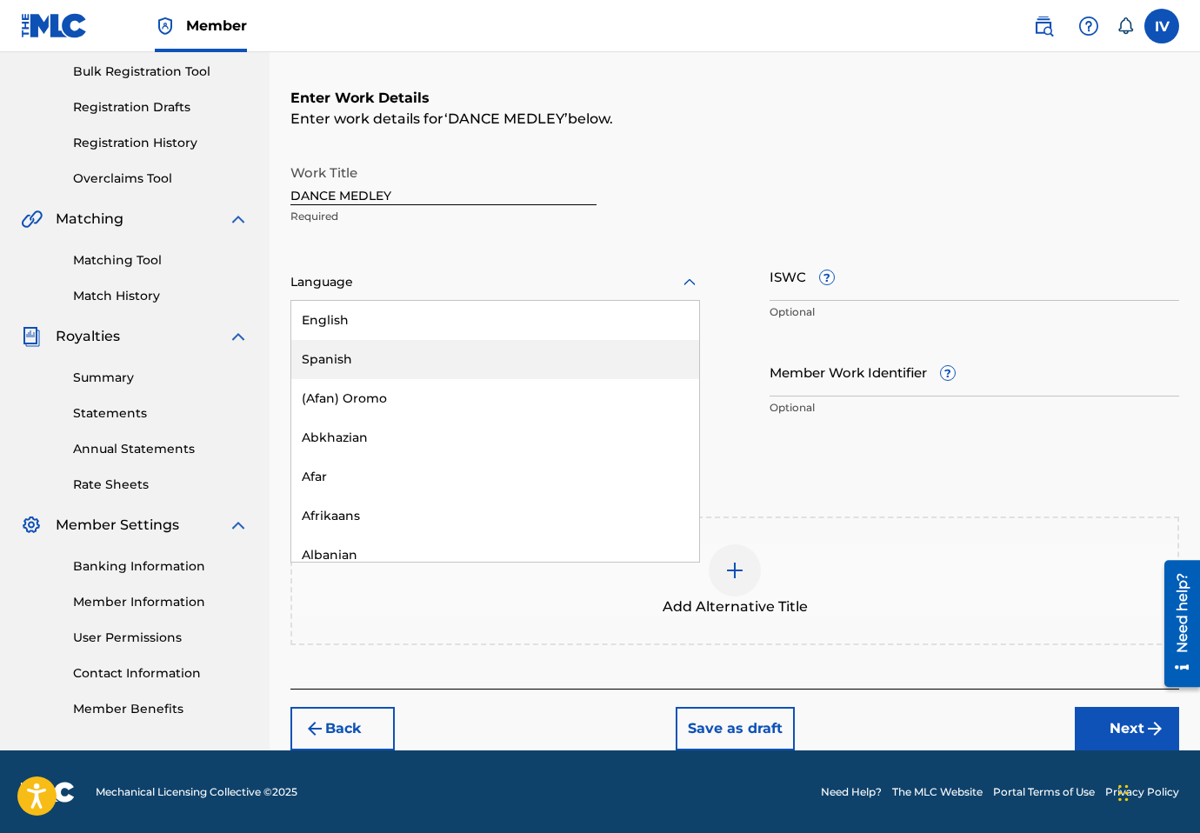
click at [358, 366] on div "Spanish" at bounding box center [495, 359] width 408 height 39
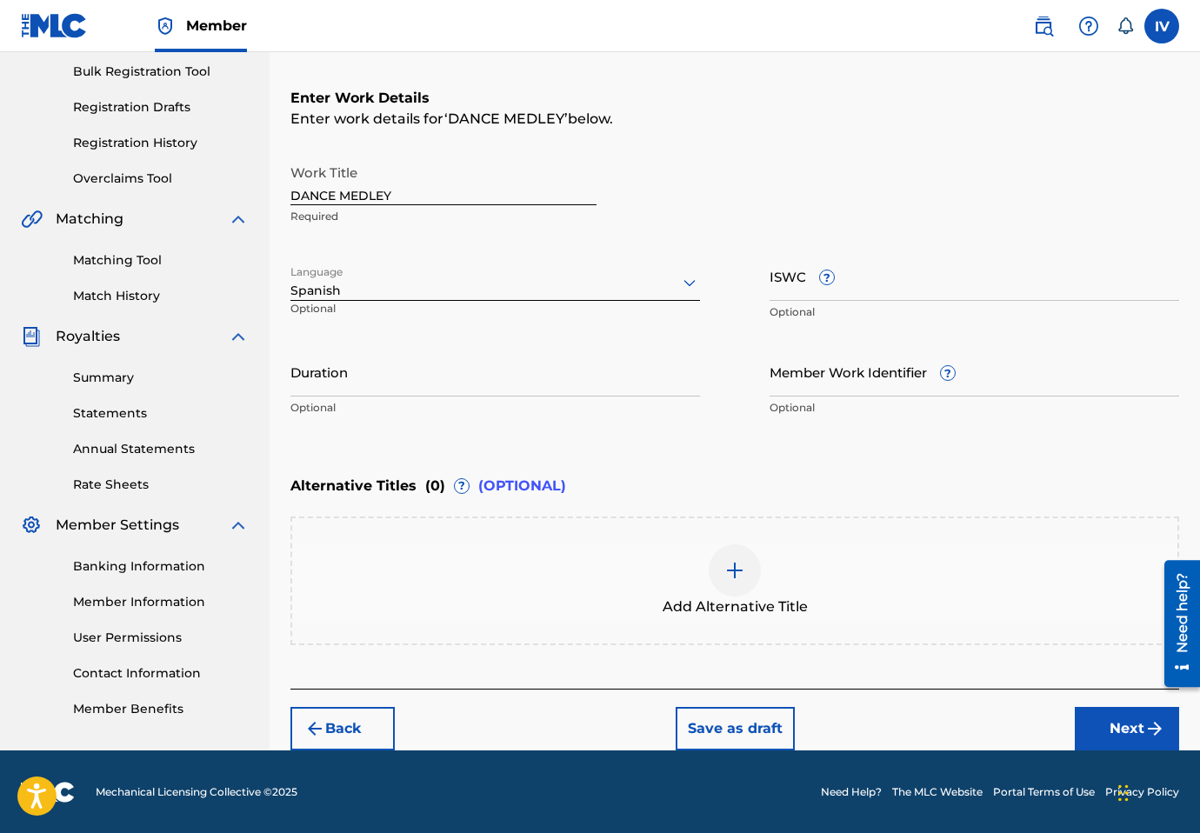
click at [1090, 725] on button "Next" at bounding box center [1127, 728] width 104 height 43
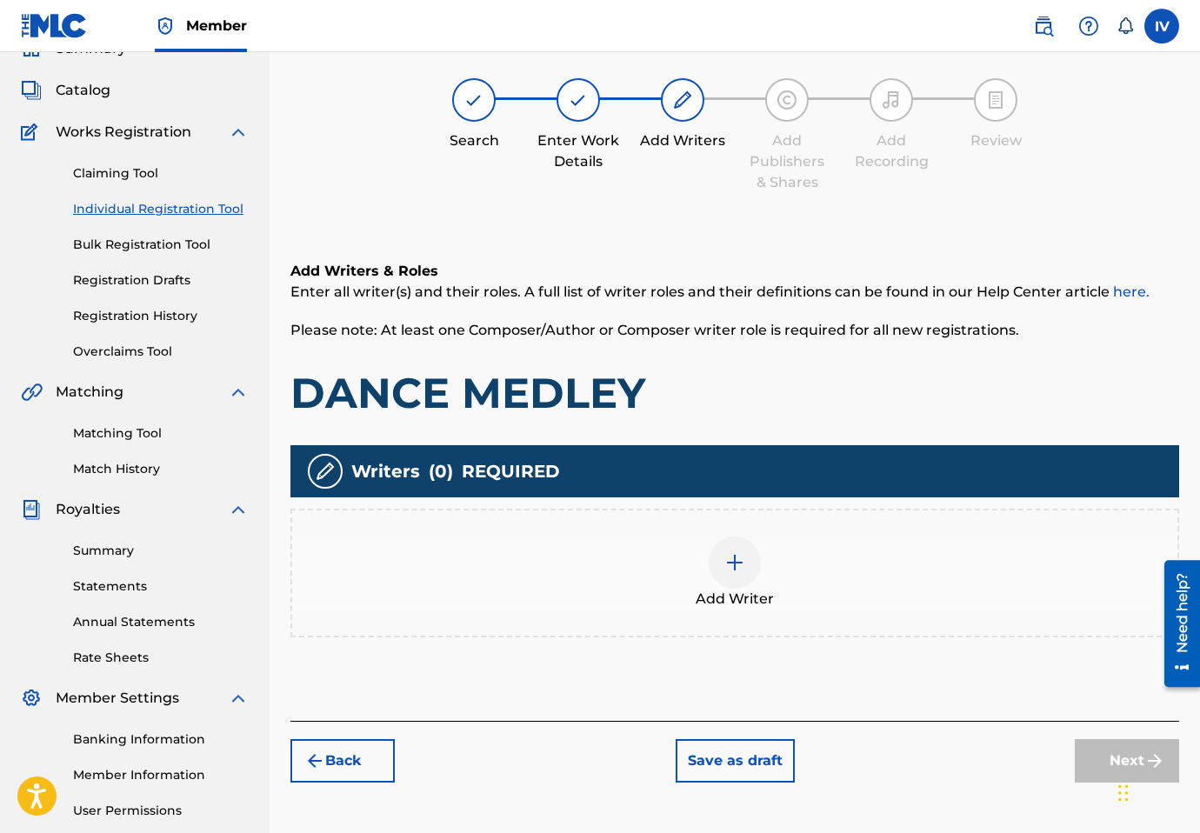
scroll to position [78, 0]
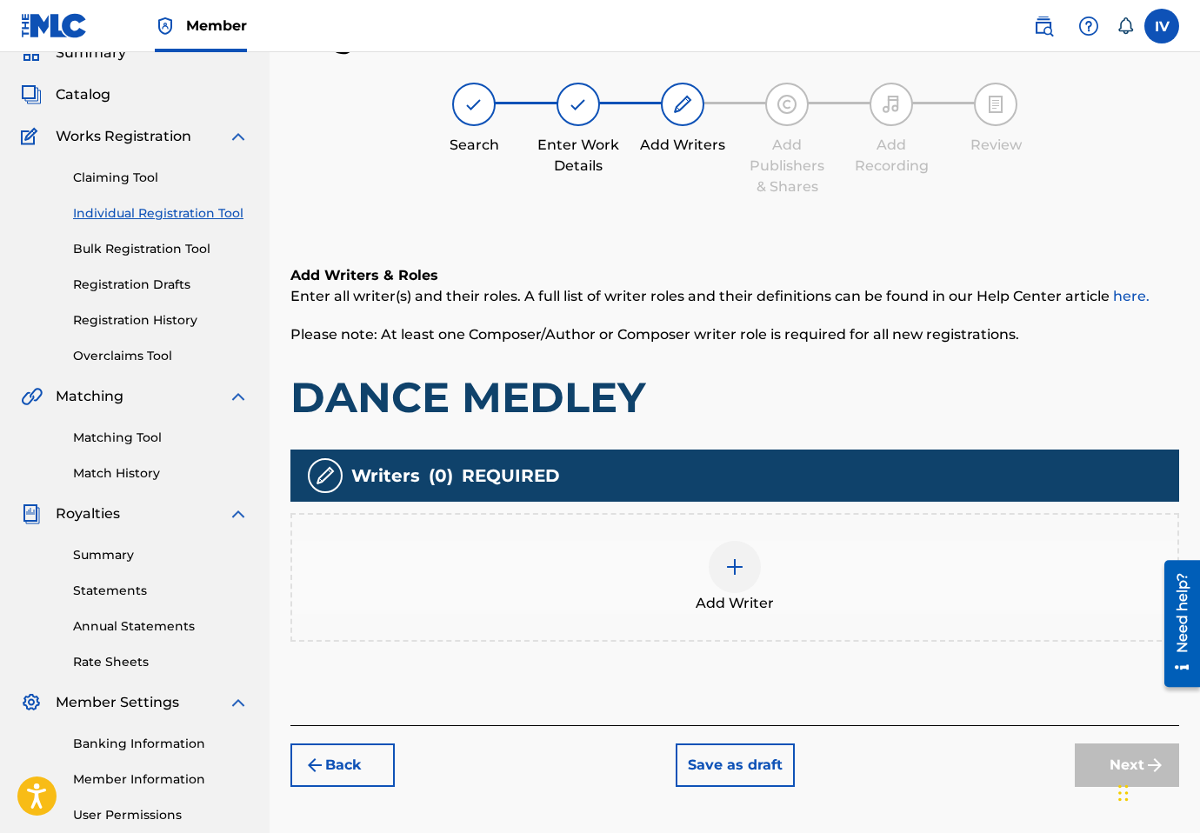
click at [848, 578] on div "Add Writer" at bounding box center [734, 577] width 885 height 73
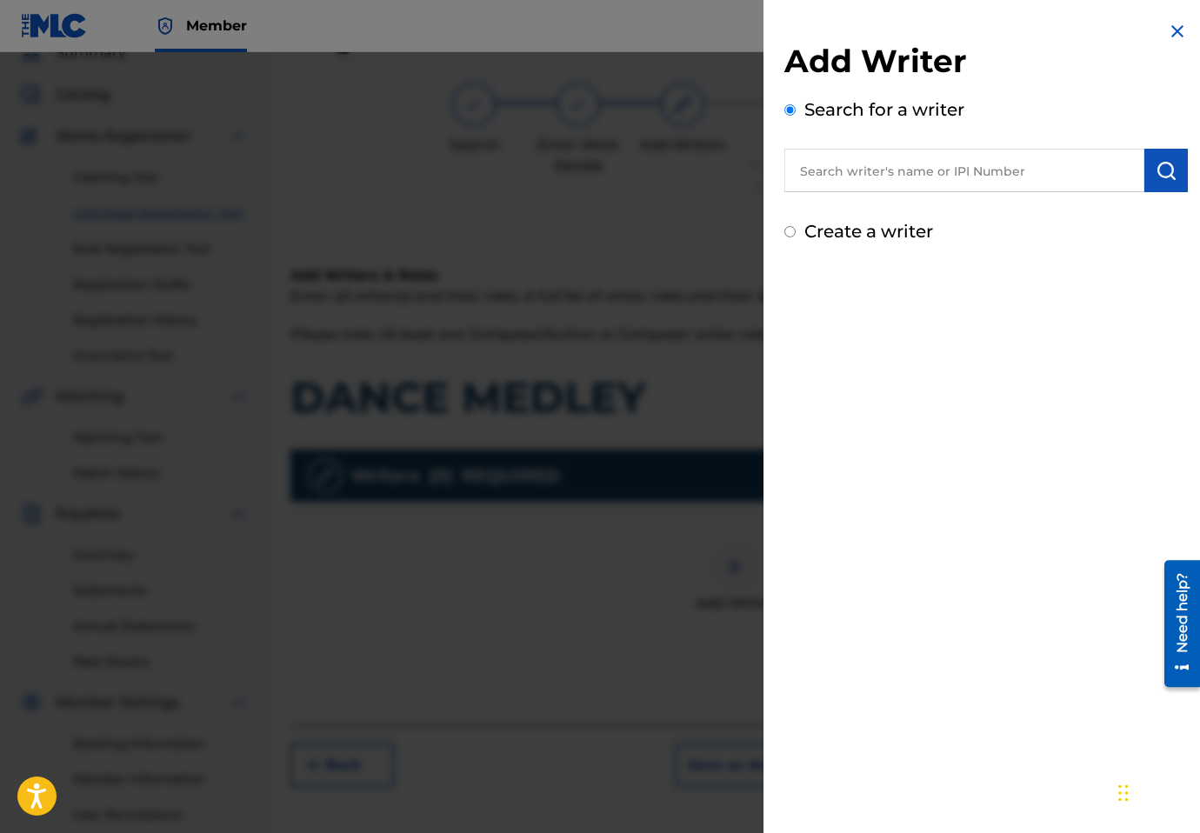
click at [931, 161] on input "text" at bounding box center [965, 170] width 360 height 43
paste input "374239252"
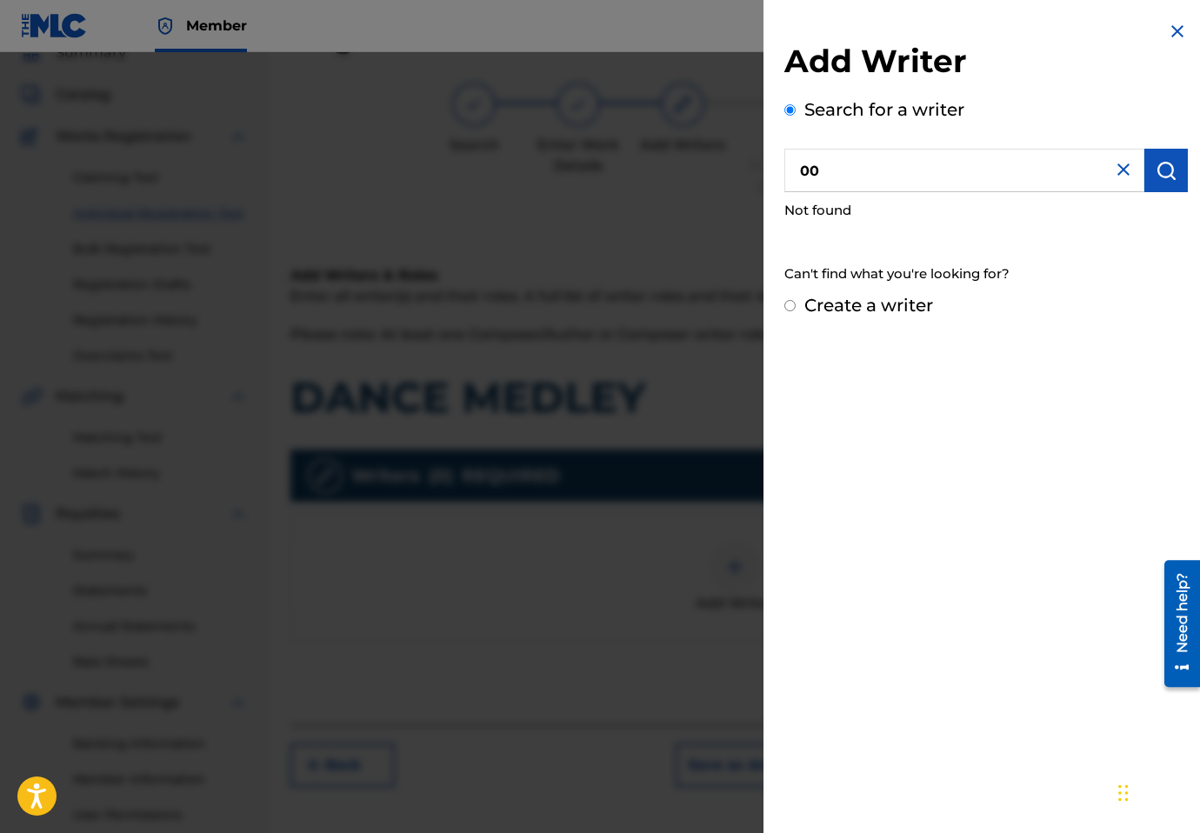
paste input "374239252"
type input "00374239252"
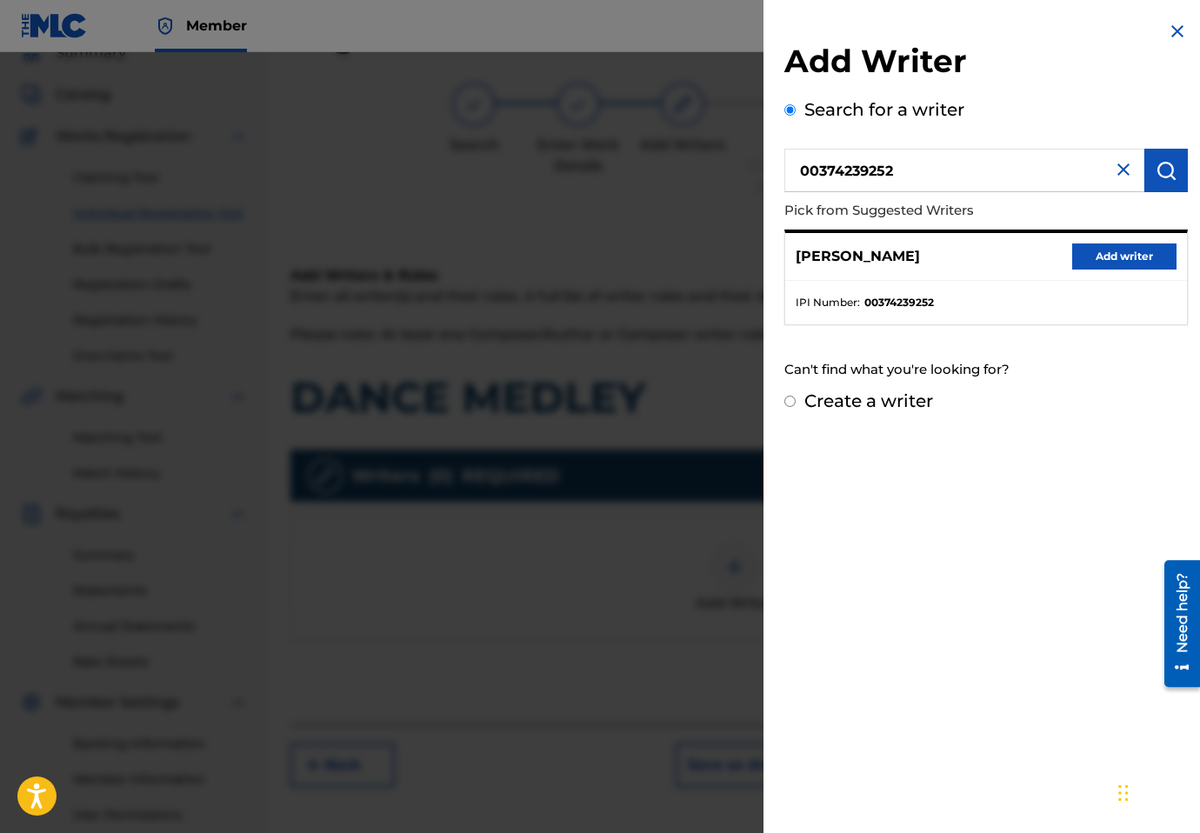
click at [1093, 269] on button "Add writer" at bounding box center [1124, 257] width 104 height 26
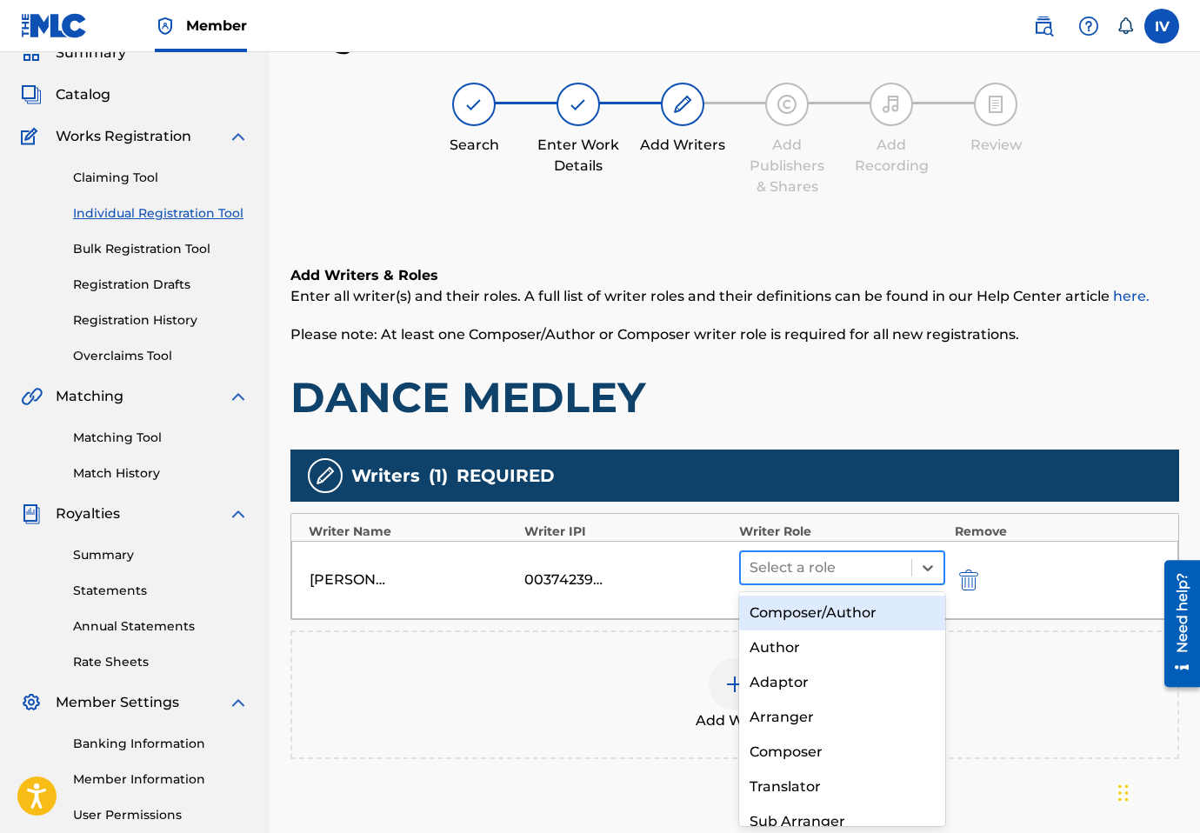
click at [803, 583] on div "Select a role" at bounding box center [826, 567] width 170 height 31
click at [798, 626] on div "Composer/Author" at bounding box center [842, 613] width 206 height 35
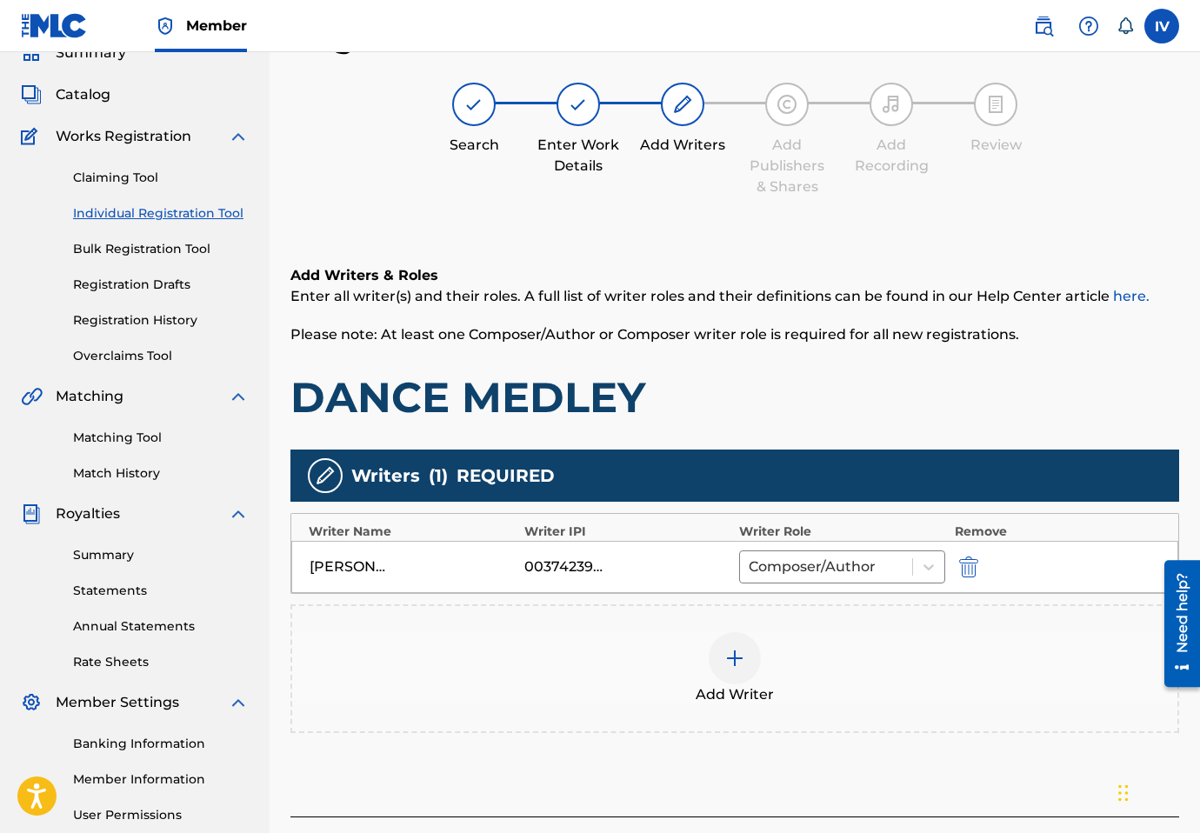
click at [636, 674] on div "Add Writer" at bounding box center [734, 668] width 885 height 73
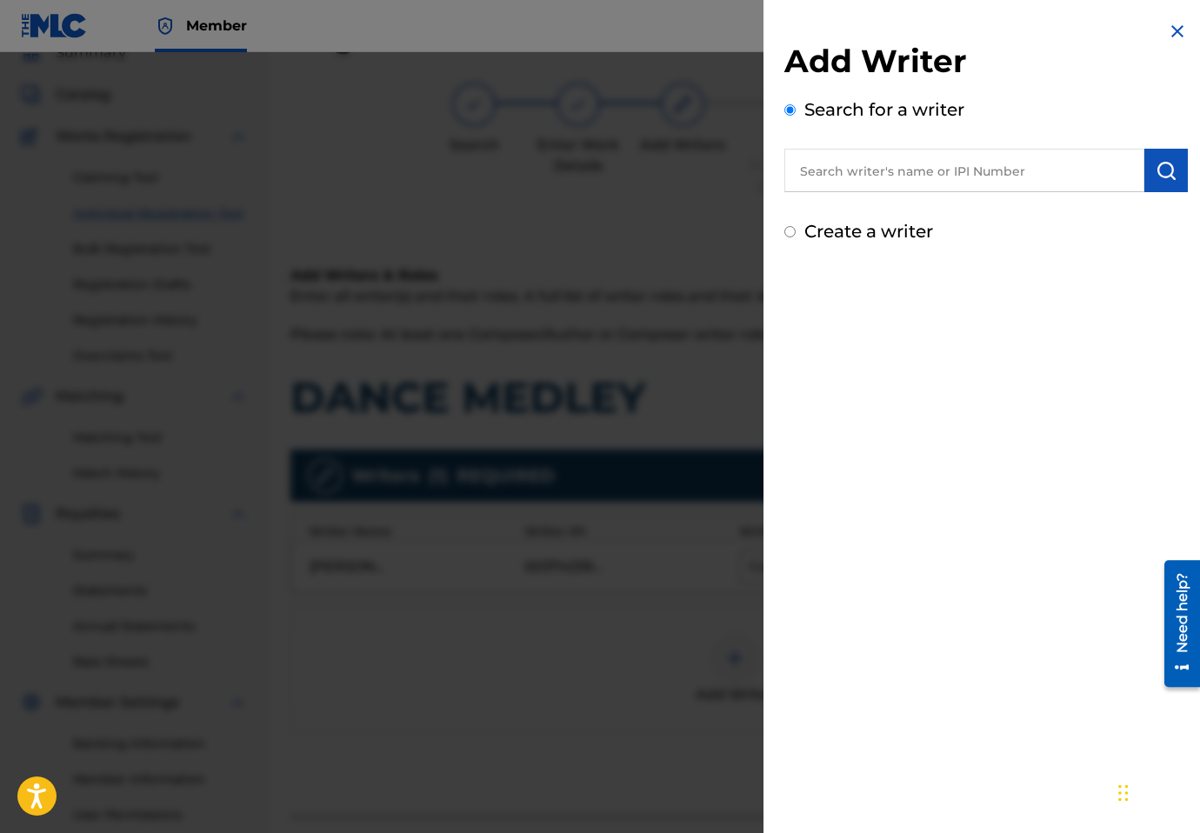
click at [942, 157] on input "text" at bounding box center [965, 170] width 360 height 43
paste input "373841052"
type input "00373841052"
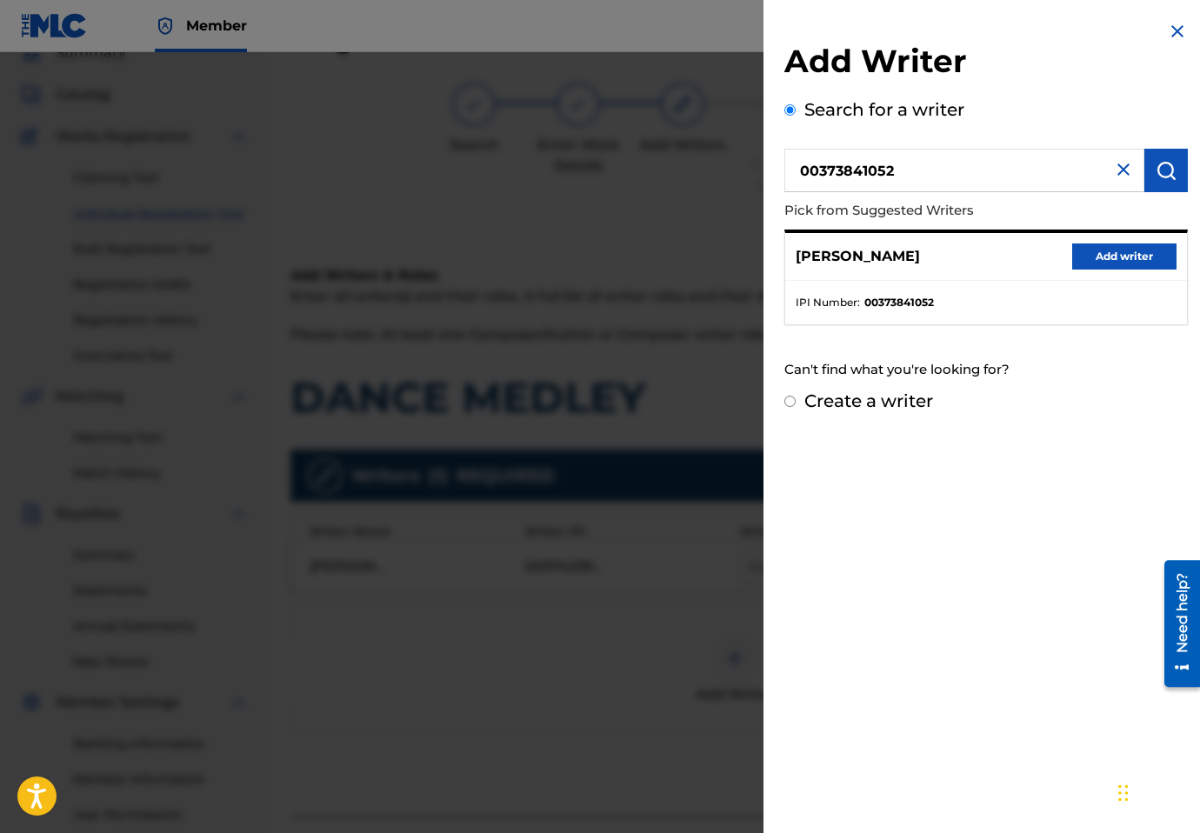
click at [1107, 261] on button "Add writer" at bounding box center [1124, 257] width 104 height 26
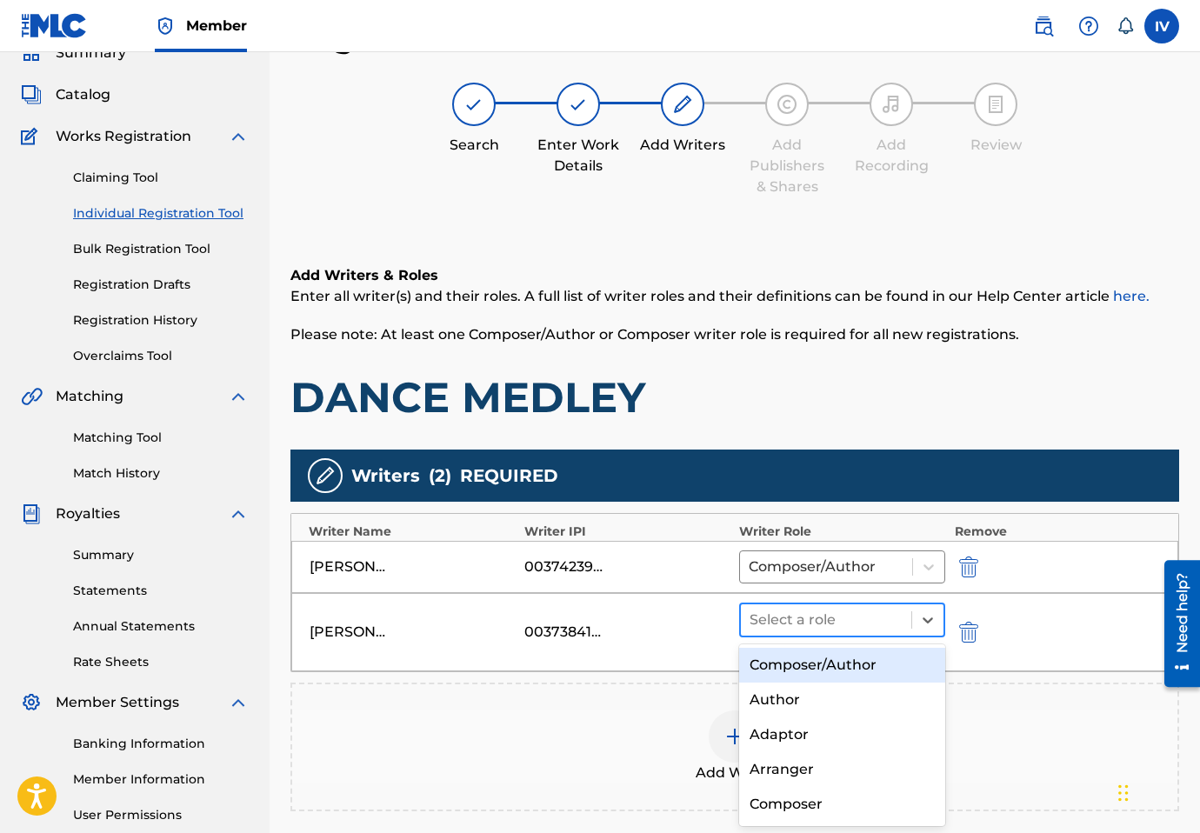
click at [787, 618] on div at bounding box center [826, 620] width 153 height 24
click at [789, 678] on div "Composer/Author" at bounding box center [842, 665] width 206 height 35
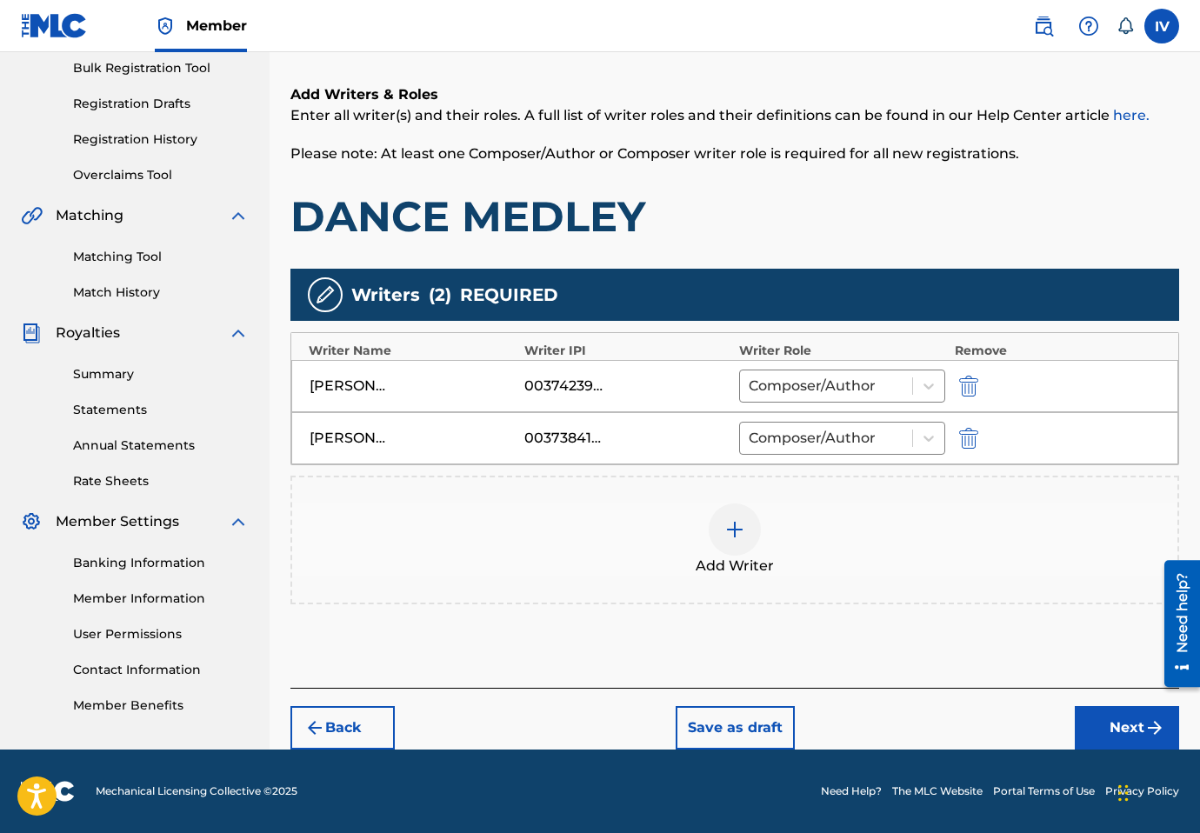
click at [1098, 724] on button "Next" at bounding box center [1127, 727] width 104 height 43
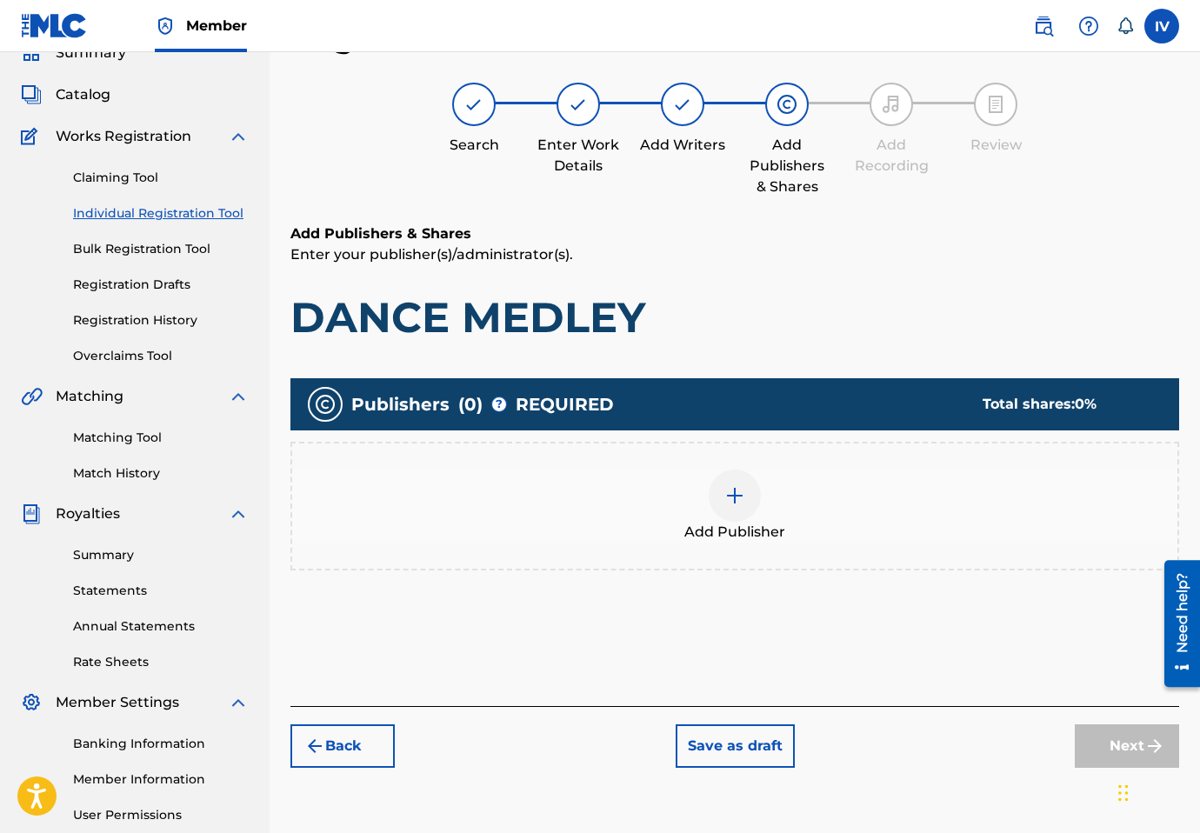
click at [873, 515] on div "Add Publisher" at bounding box center [734, 506] width 885 height 73
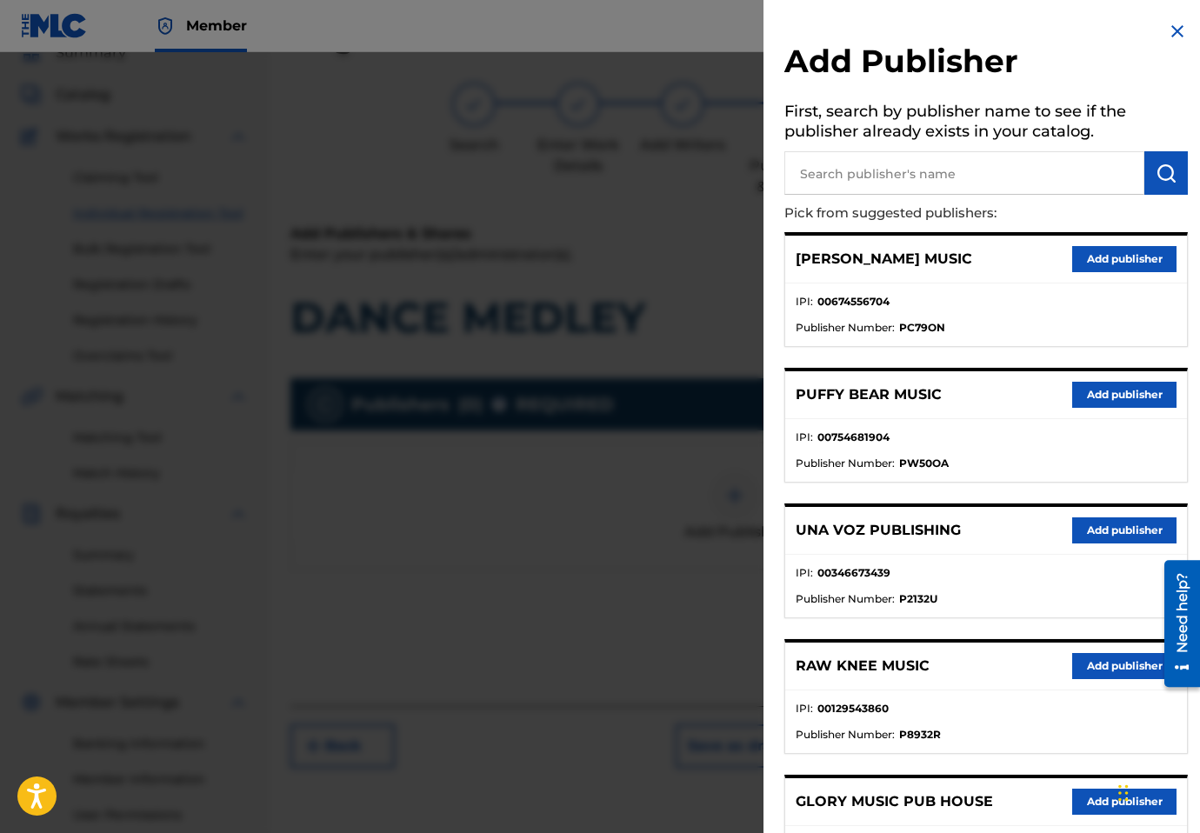
click at [978, 176] on input "text" at bounding box center [965, 172] width 360 height 43
type input "uncion"
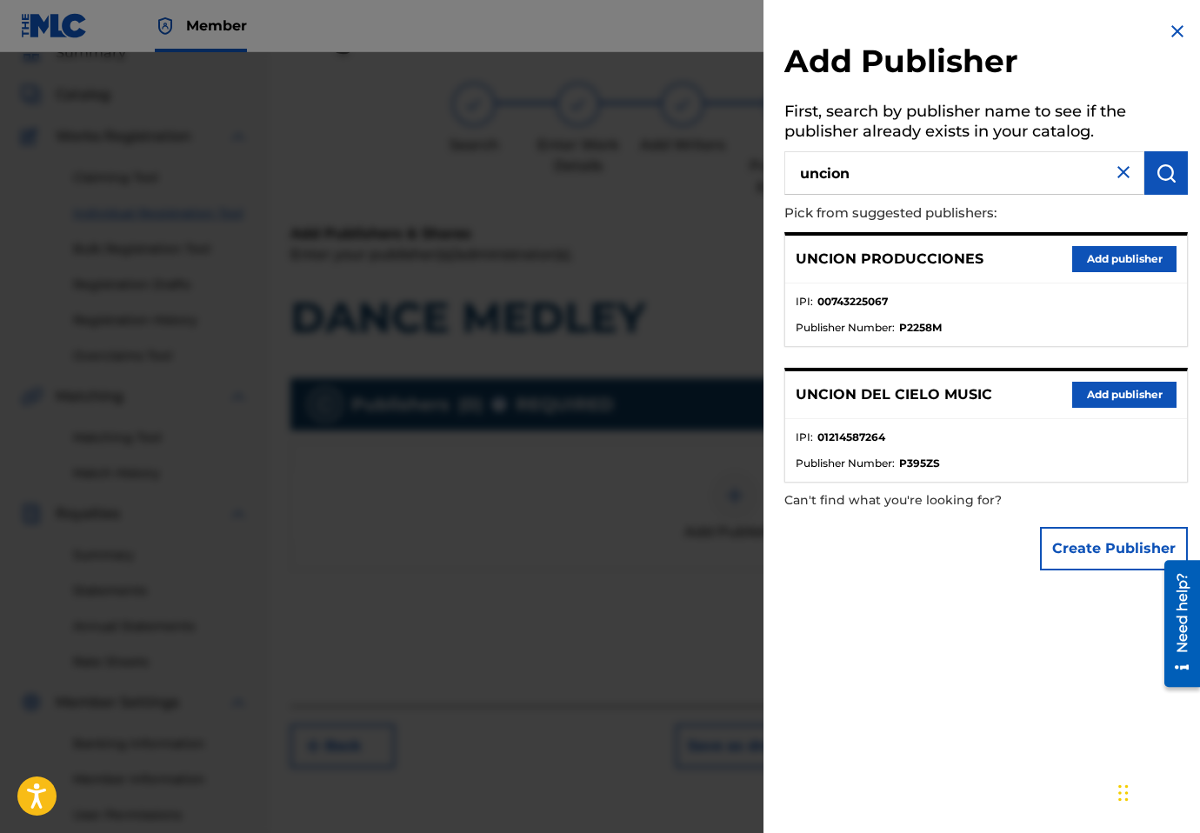
click at [1113, 264] on button "Add publisher" at bounding box center [1124, 259] width 104 height 26
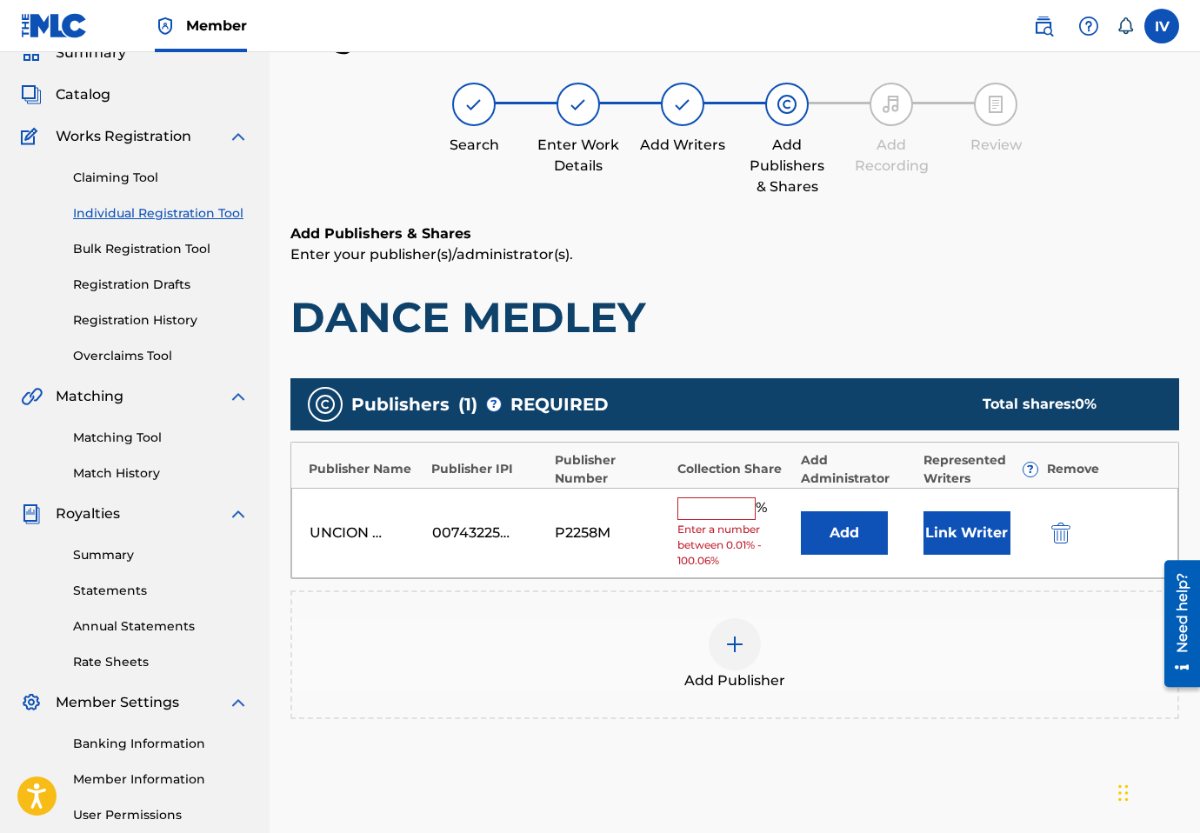
click at [820, 521] on button "Add" at bounding box center [844, 532] width 87 height 43
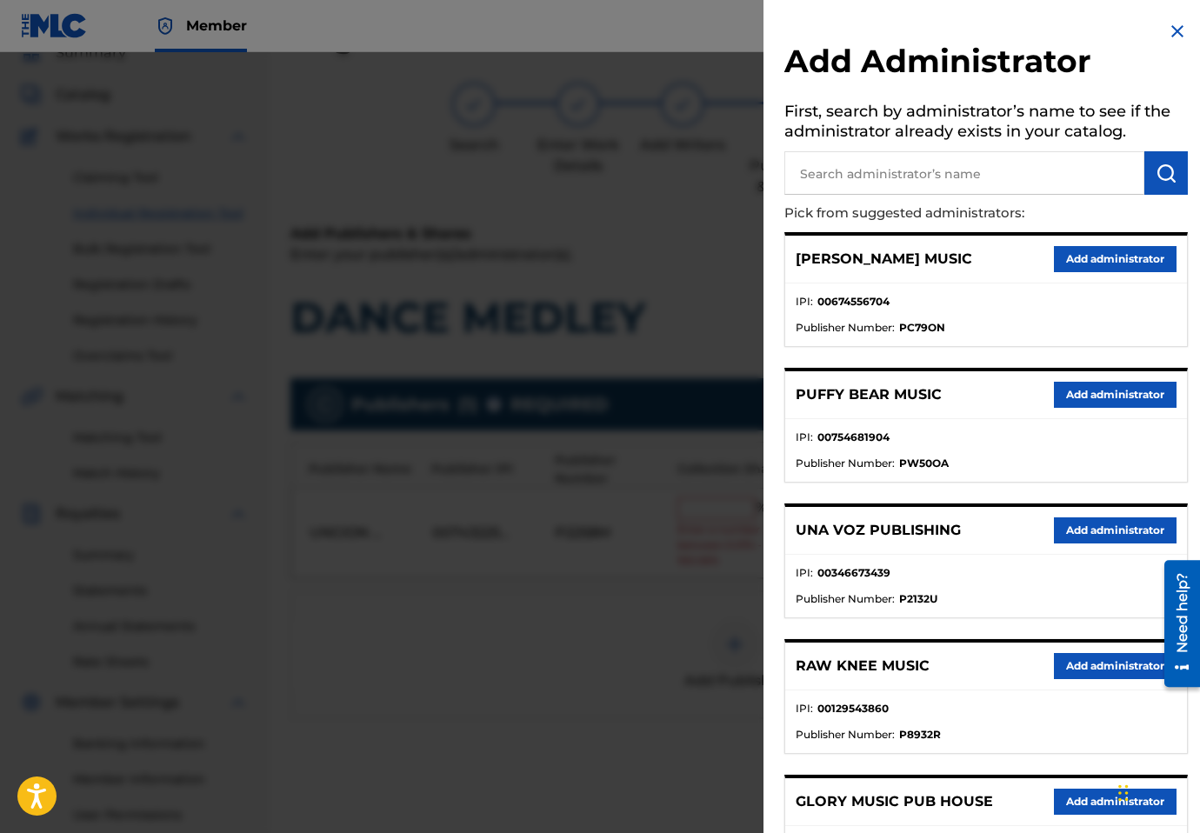
click at [928, 178] on input "text" at bounding box center [965, 172] width 360 height 43
type input "adarga"
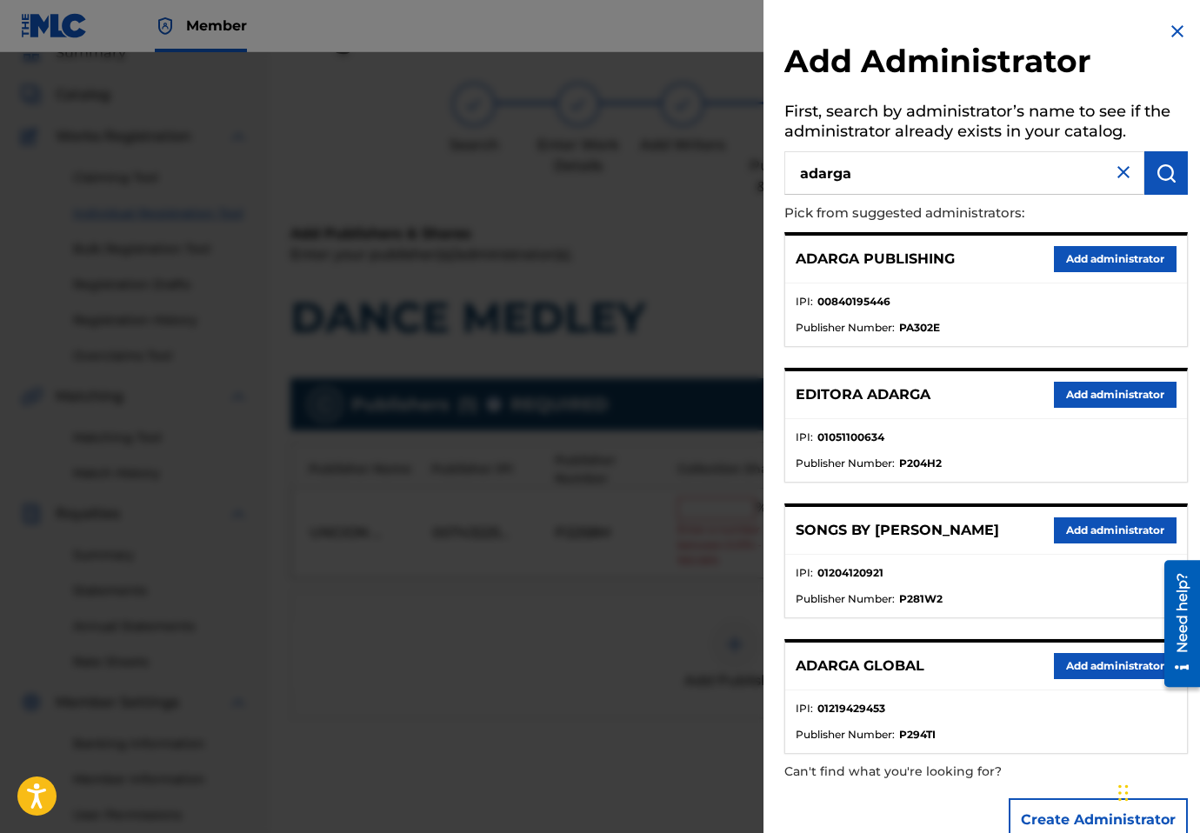
click at [1069, 254] on button "Add administrator" at bounding box center [1115, 259] width 123 height 26
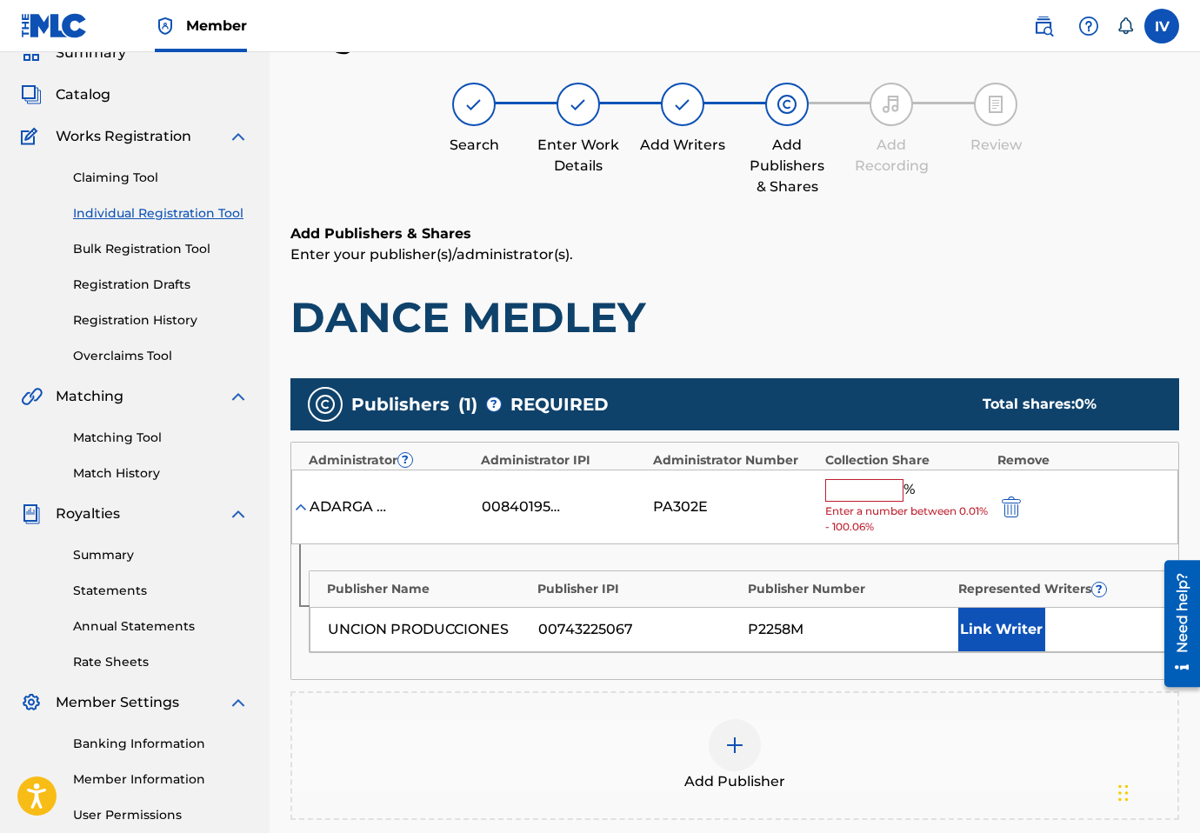
click at [853, 492] on input "text" at bounding box center [864, 490] width 78 height 23
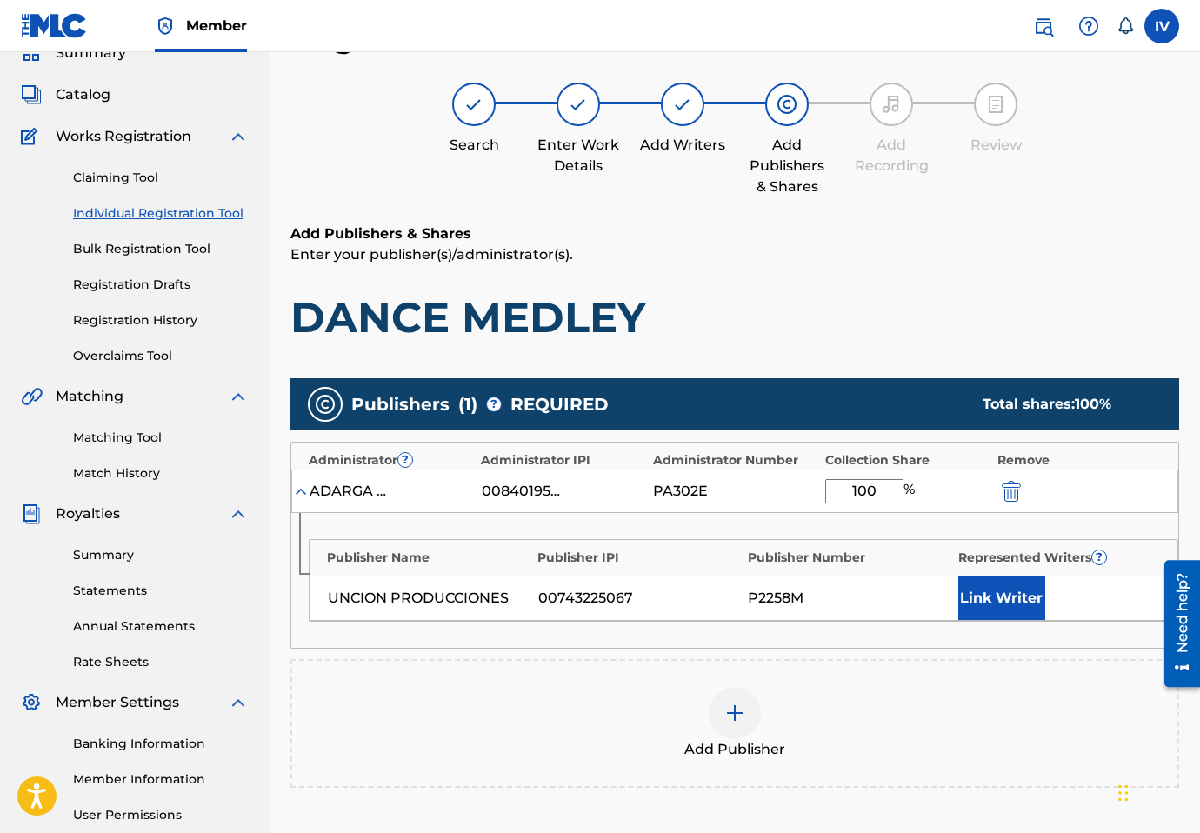
type input "100"
click at [1022, 609] on button "Link Writer" at bounding box center [1001, 598] width 87 height 43
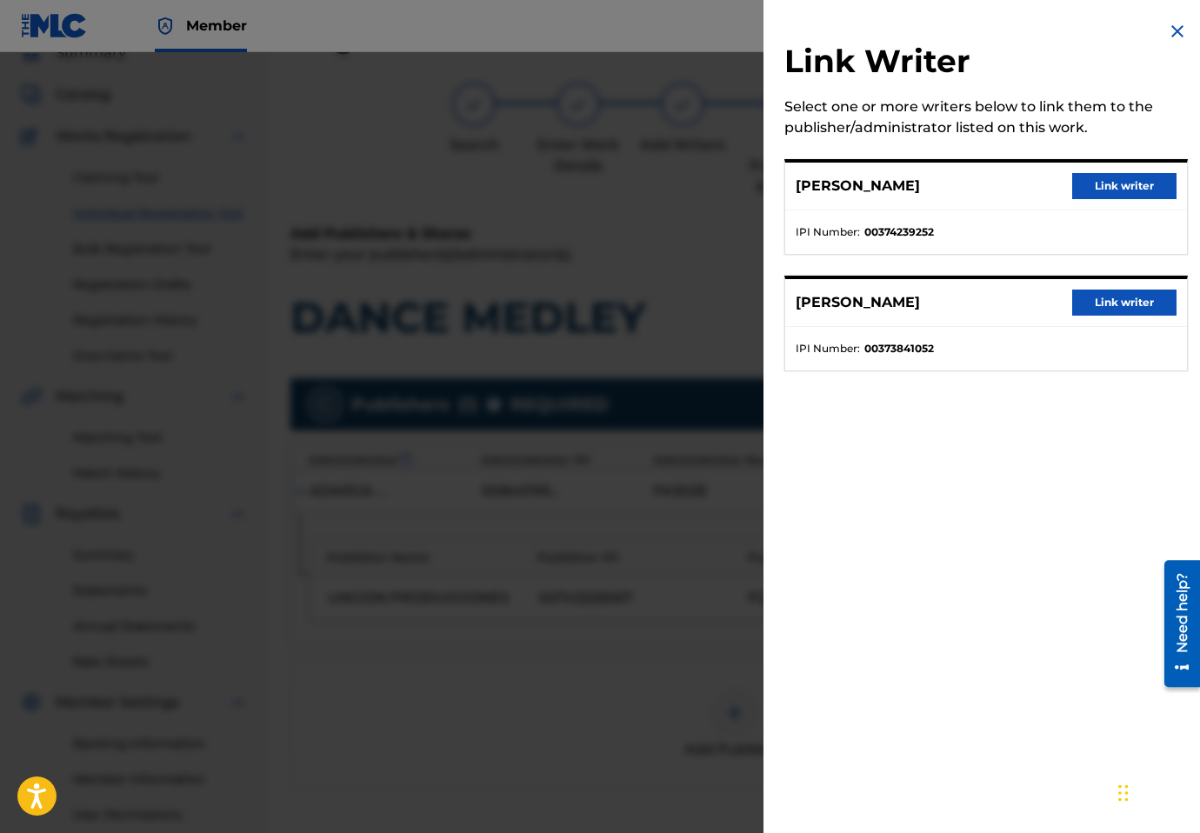
click at [1103, 199] on div "[PERSON_NAME] Link writer" at bounding box center [986, 187] width 402 height 48
click at [1085, 192] on button "Link writer" at bounding box center [1124, 186] width 104 height 26
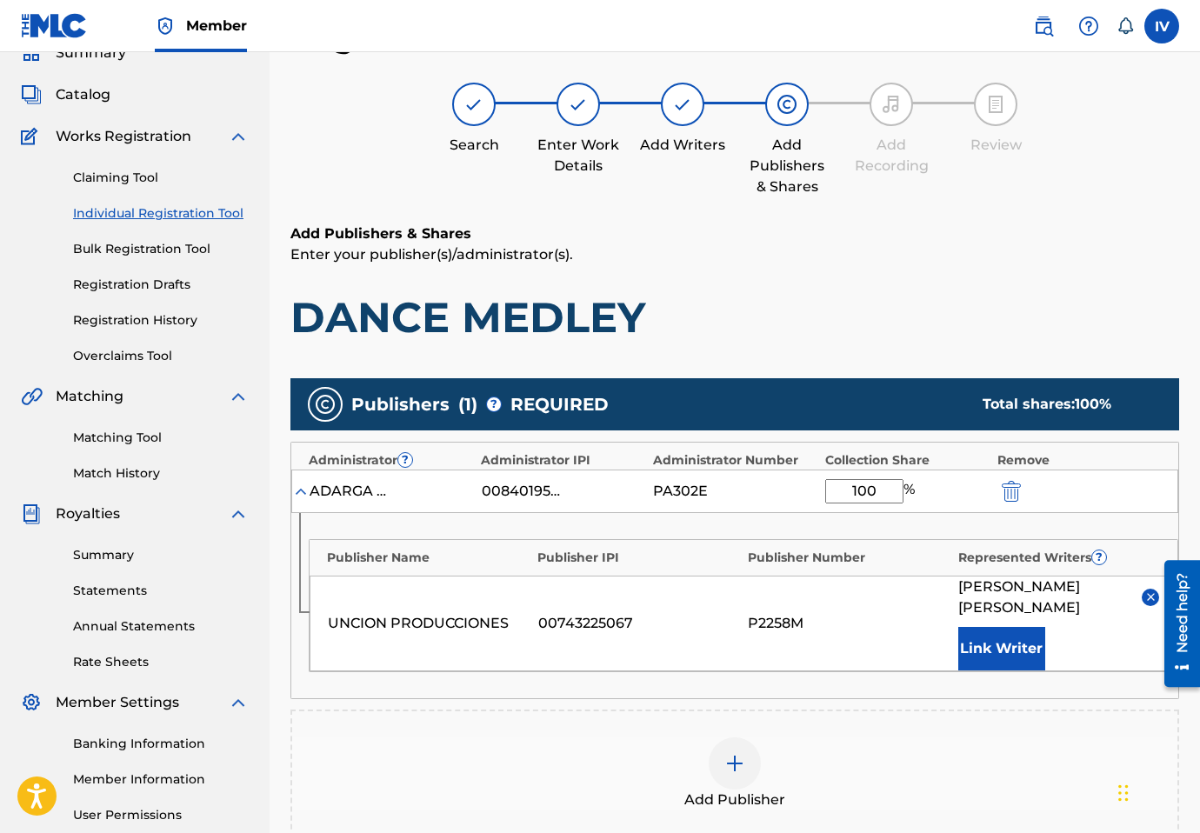
click at [1020, 638] on button "Link Writer" at bounding box center [1001, 648] width 87 height 43
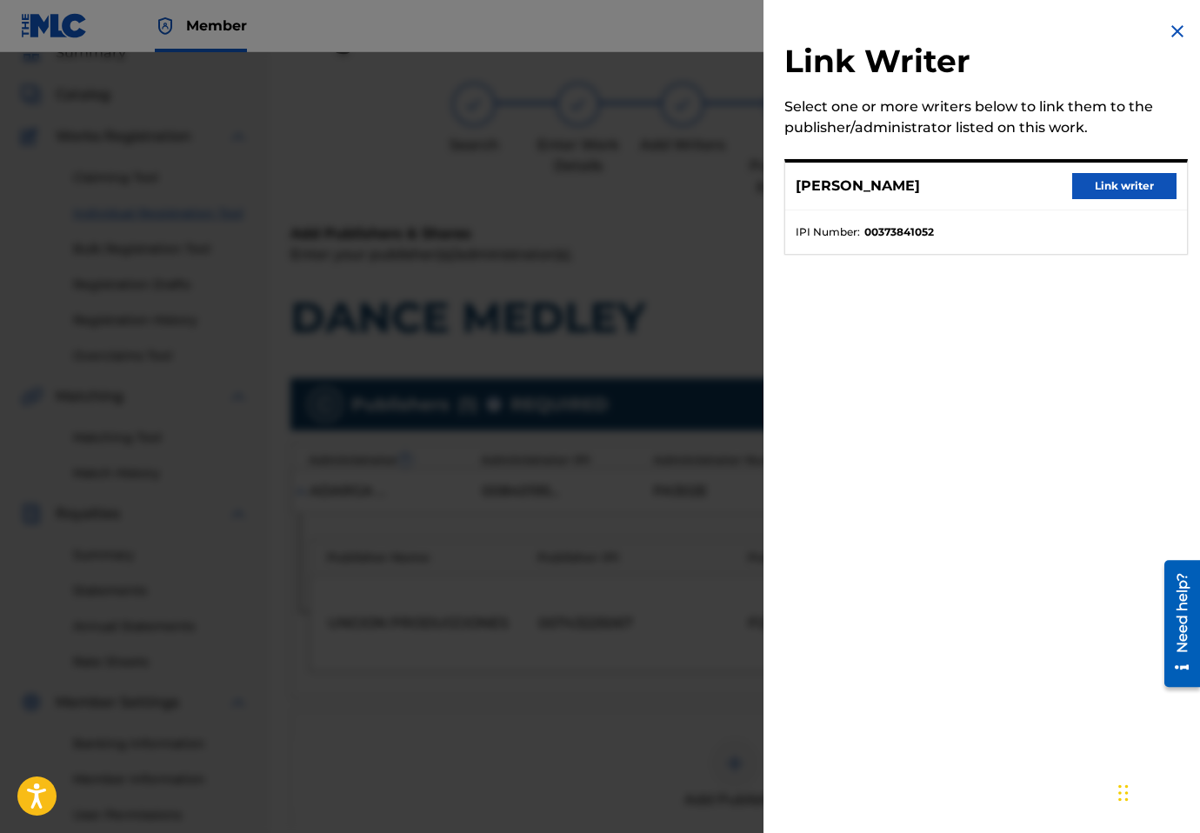
click at [1134, 175] on button "Link writer" at bounding box center [1124, 186] width 104 height 26
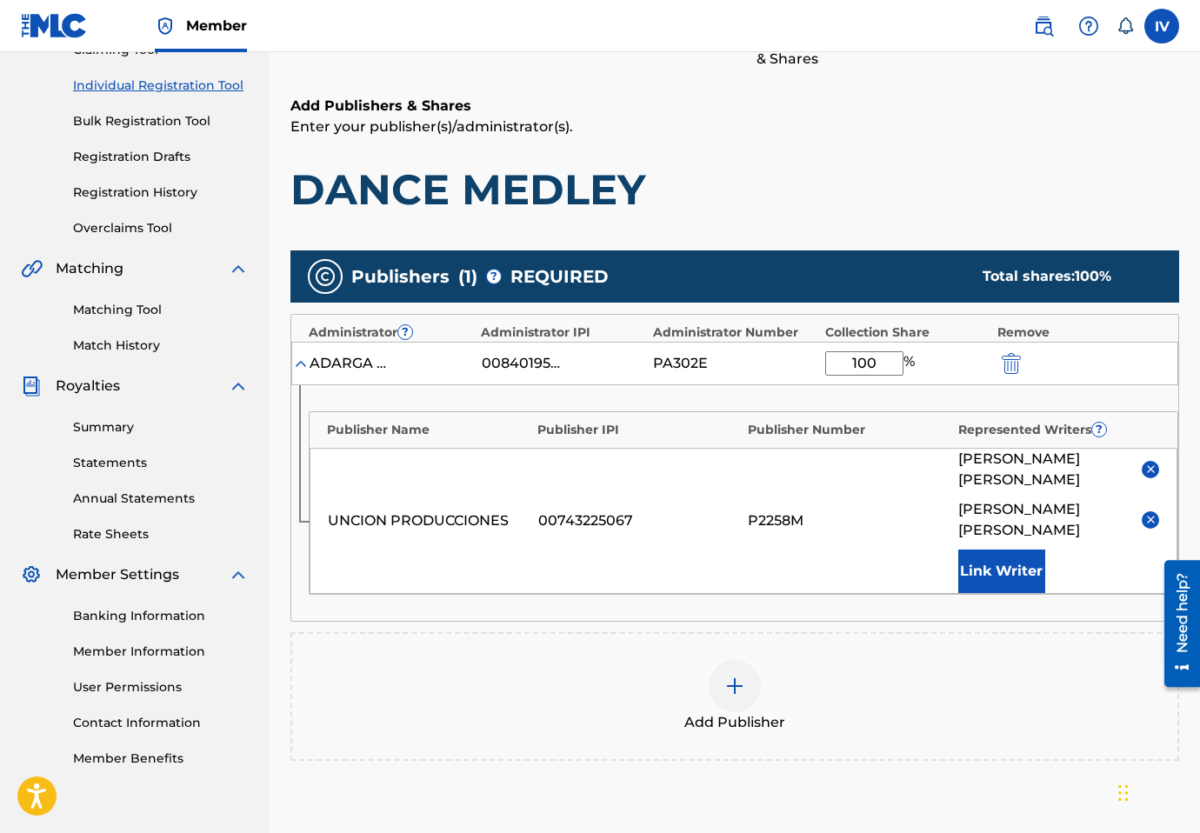
scroll to position [373, 0]
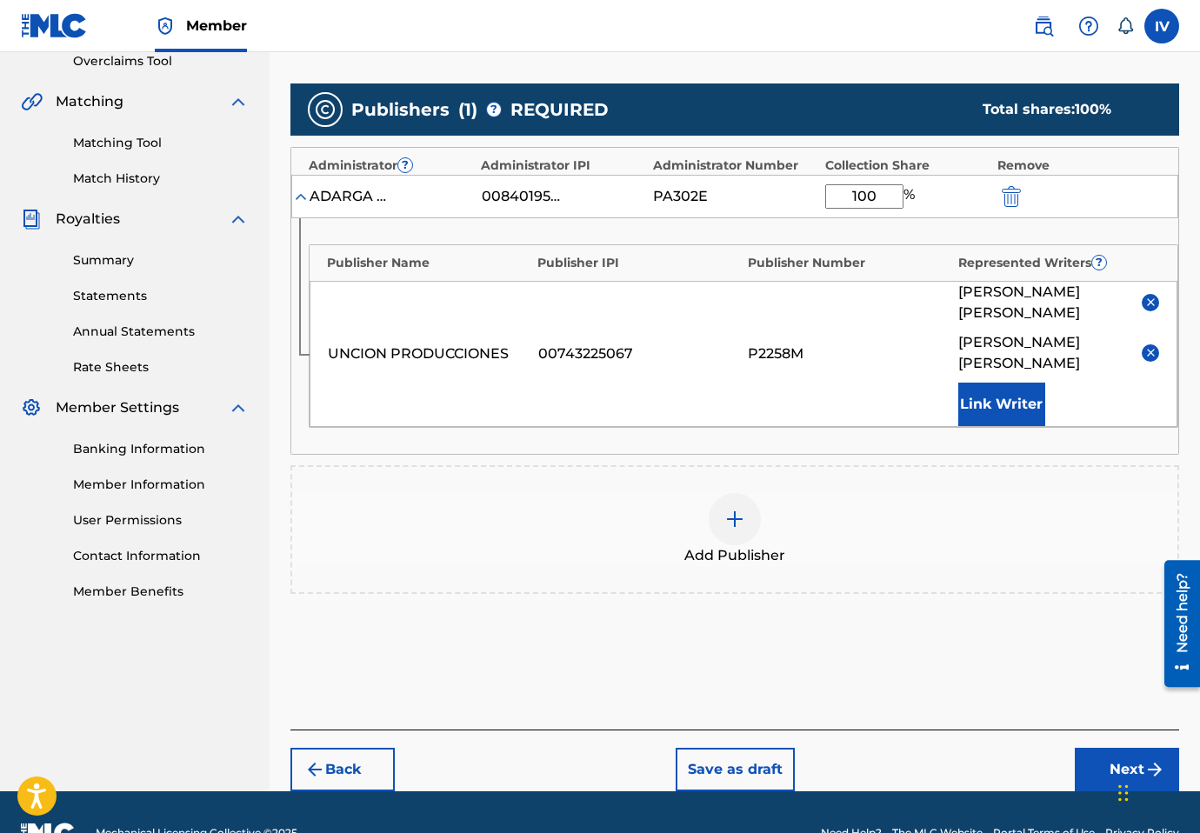
click at [1101, 748] on button "Next" at bounding box center [1127, 769] width 104 height 43
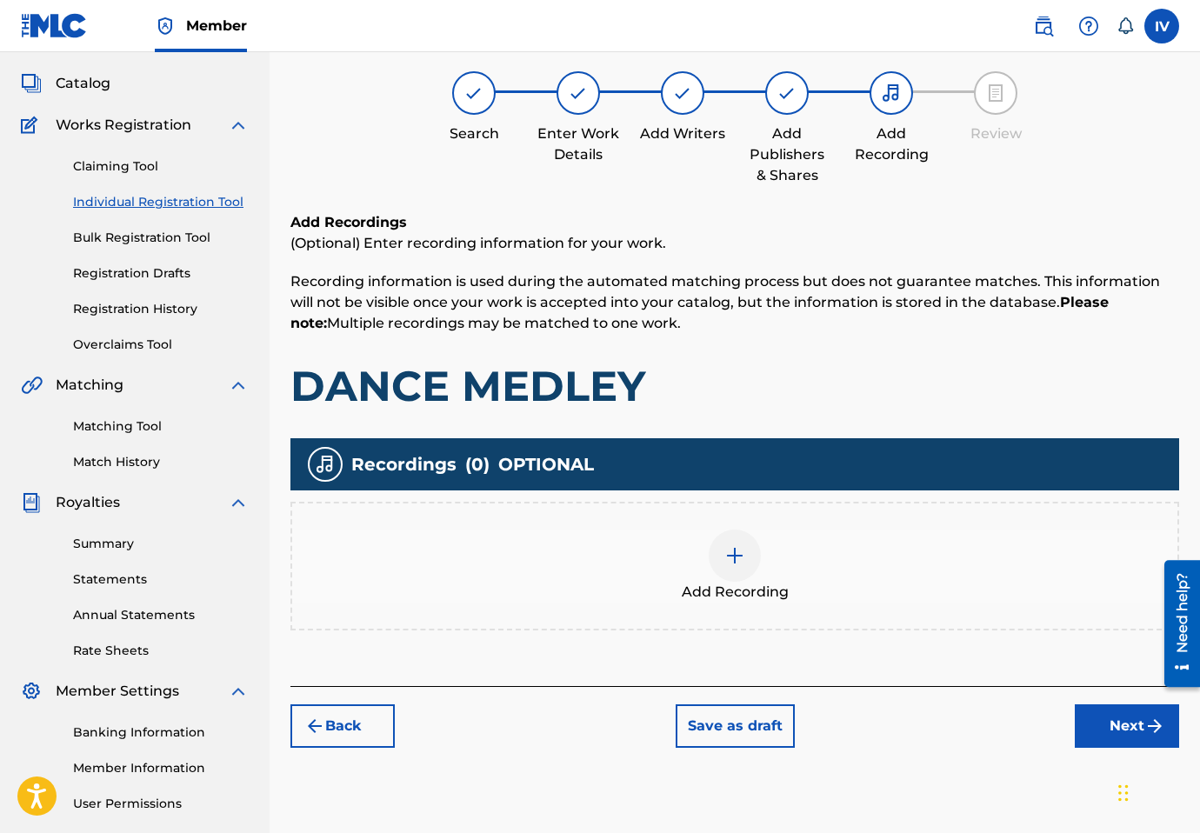
scroll to position [78, 0]
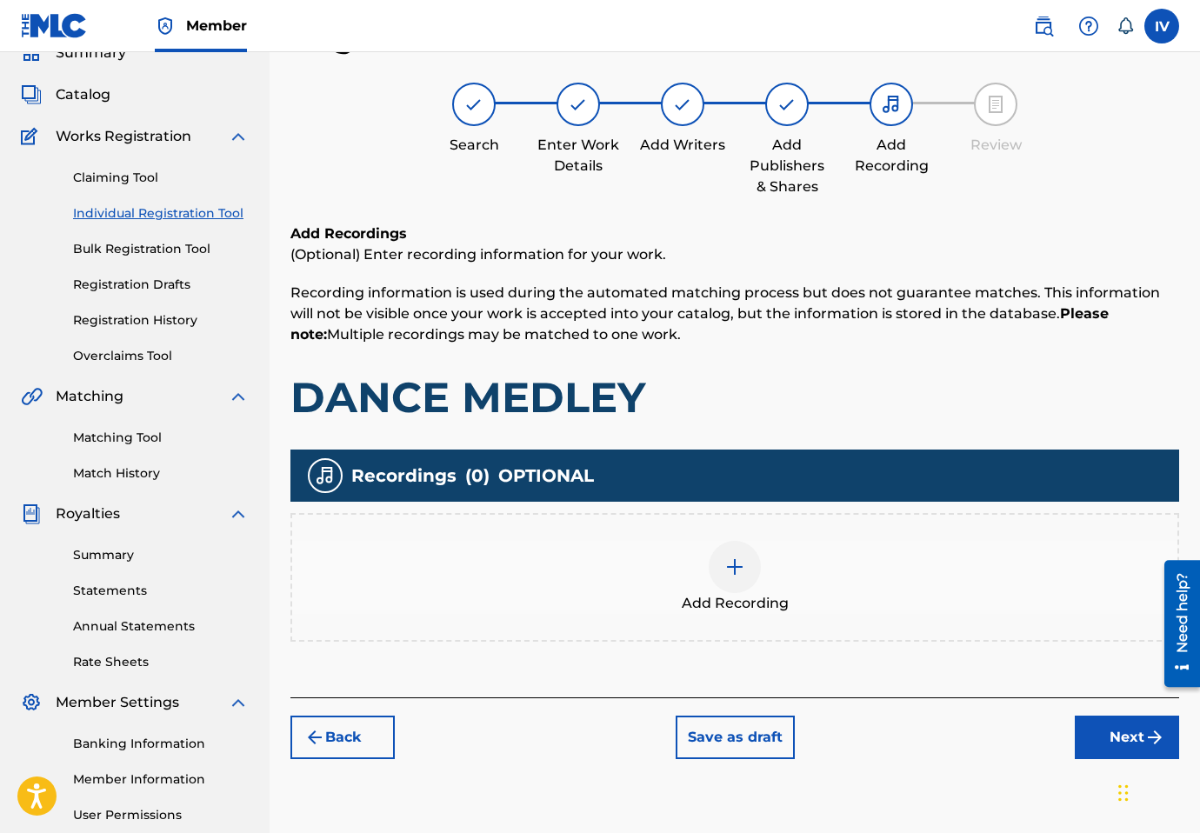
click at [702, 603] on span "Add Recording" at bounding box center [735, 603] width 107 height 21
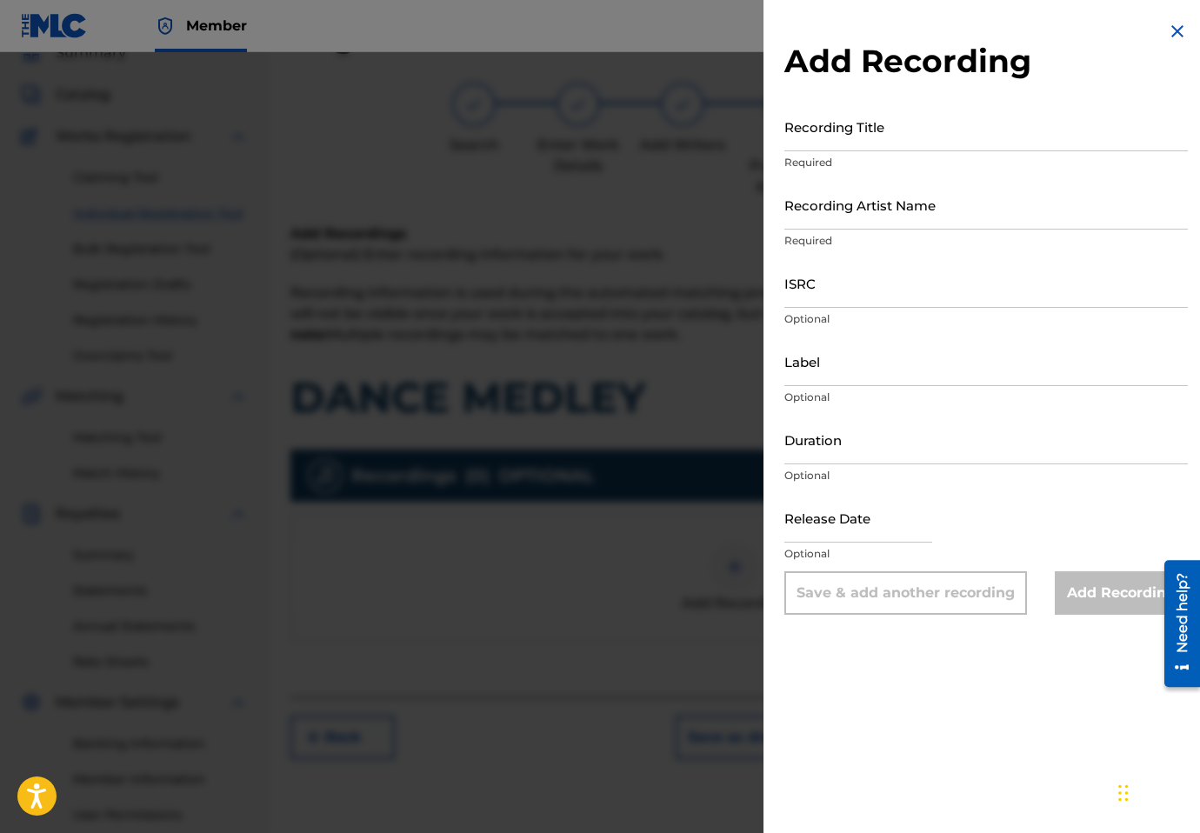
click at [880, 126] on input "Recording Title" at bounding box center [987, 127] width 404 height 50
paste input "Dance [PERSON_NAME] [PERSON_NAME], [PERSON_NAME], [PERSON_NAME] Unción Producci…"
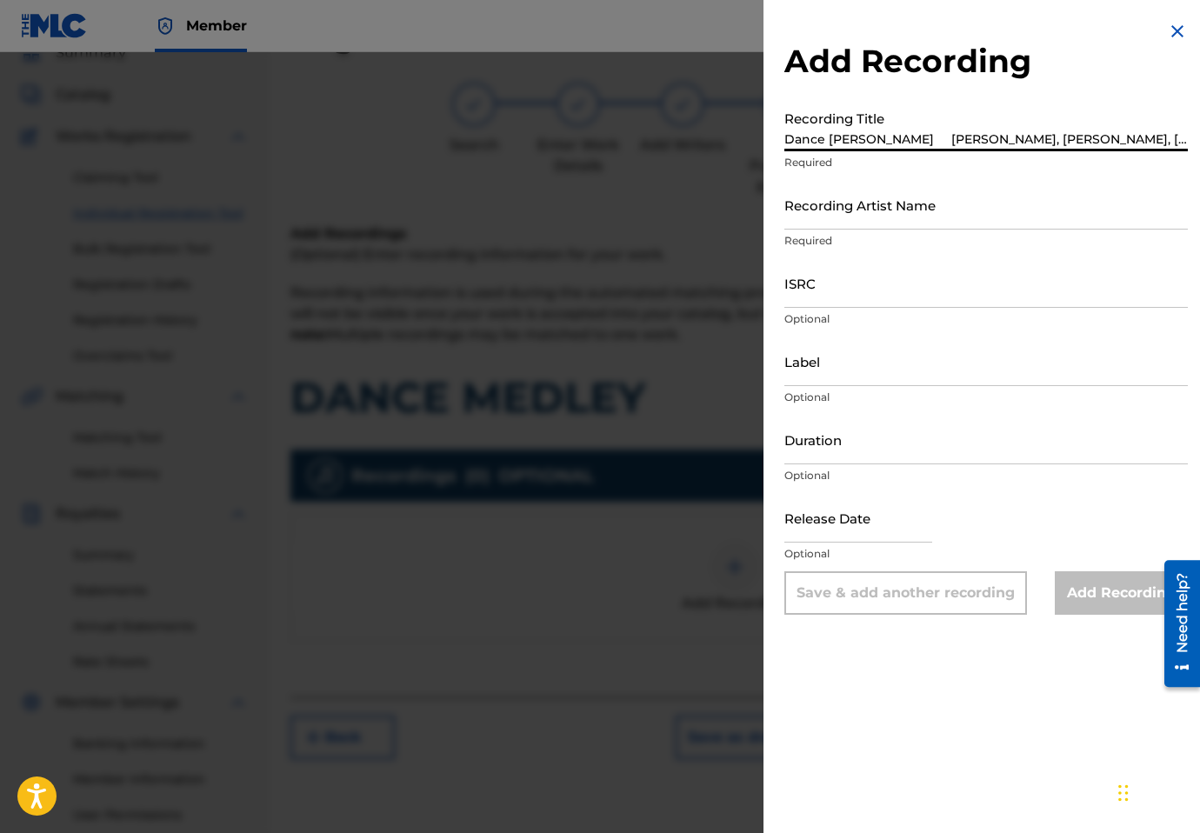
scroll to position [0, 250]
click at [1080, 137] on input "Dance [PERSON_NAME] [PERSON_NAME], [PERSON_NAME], [PERSON_NAME] Unción Producci…" at bounding box center [987, 127] width 404 height 50
type input "Dance [PERSON_NAME] [PERSON_NAME], [PERSON_NAME], [PERSON_NAME] Unción Producci…"
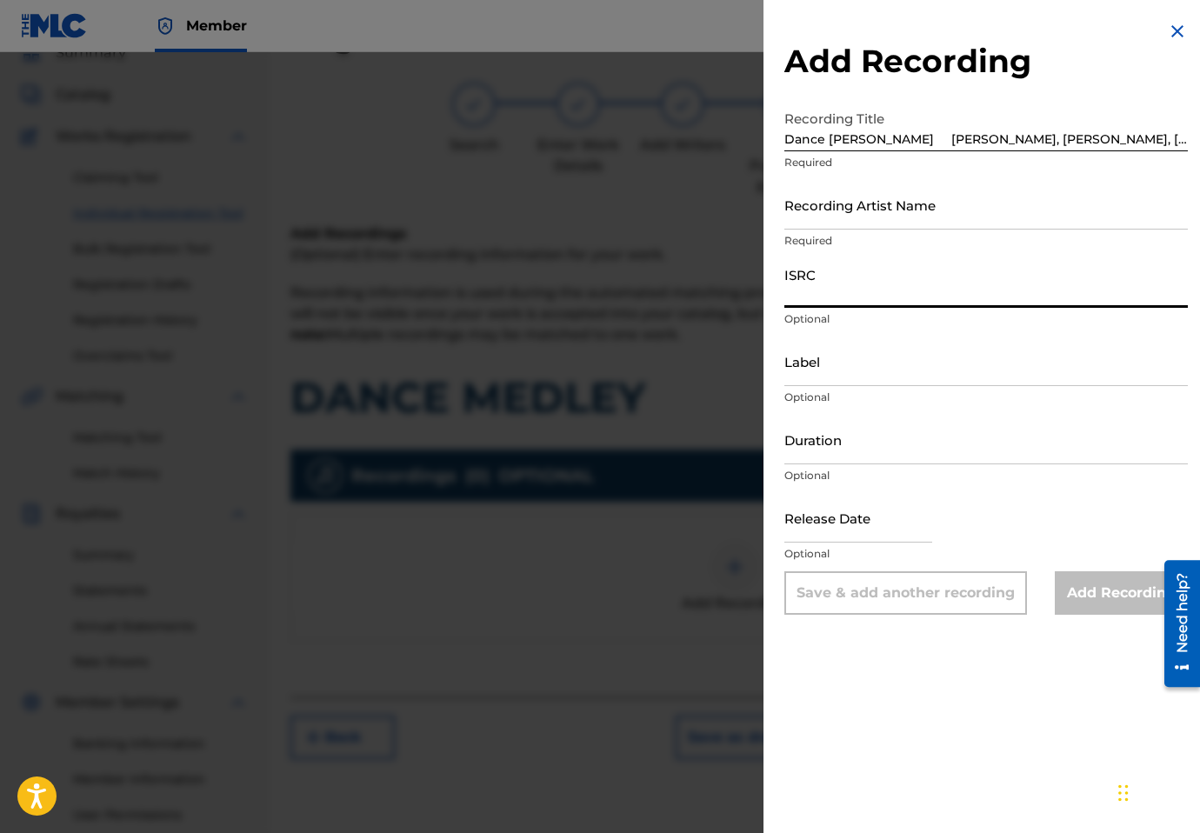
paste input "QM3DF2204895"
type input "QM3DF2204895"
click at [1072, 133] on input "Dance [PERSON_NAME] [PERSON_NAME], [PERSON_NAME], [PERSON_NAME] Unción Producci…" at bounding box center [987, 127] width 404 height 50
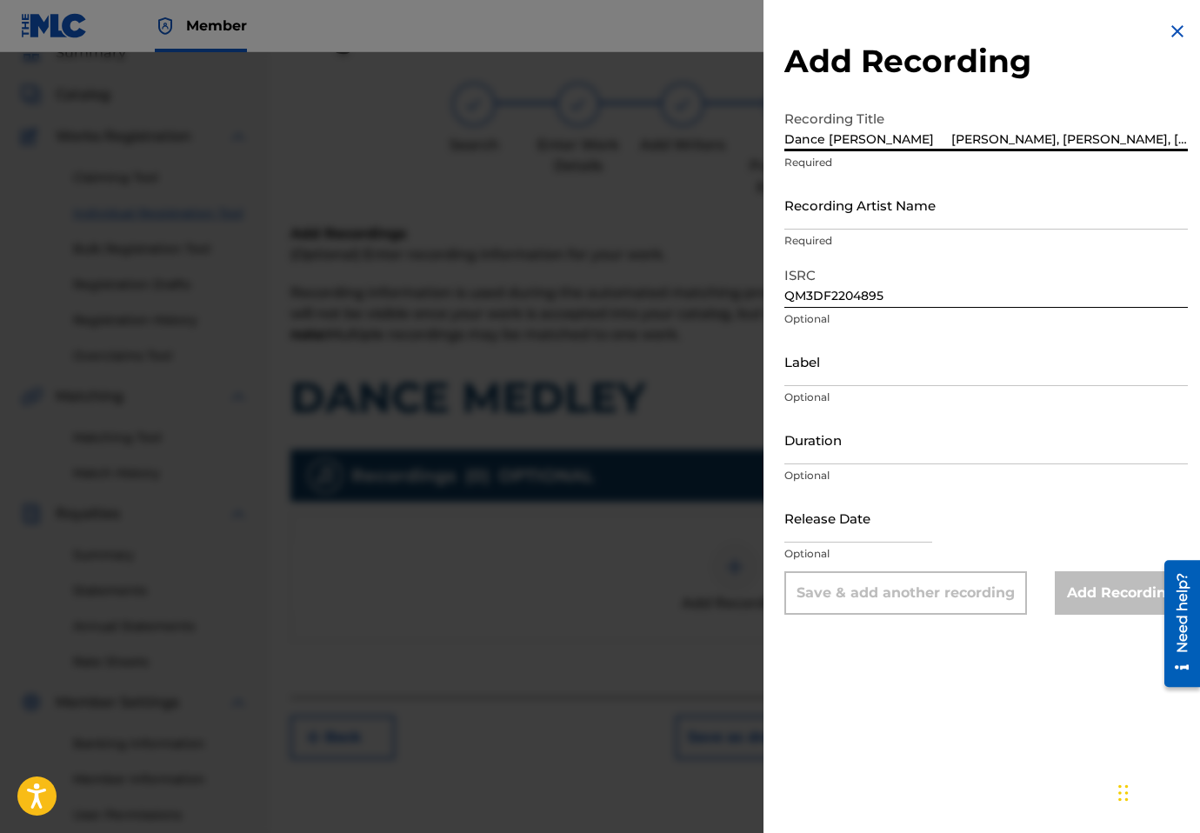
scroll to position [0, 127]
click at [1052, 135] on input "Dance [PERSON_NAME] [PERSON_NAME], [PERSON_NAME], [PERSON_NAME] Unción Producci…" at bounding box center [987, 127] width 404 height 50
type input "Dance [PERSON_NAME] [PERSON_NAME], [PERSON_NAME], [PERSON_NAME]"
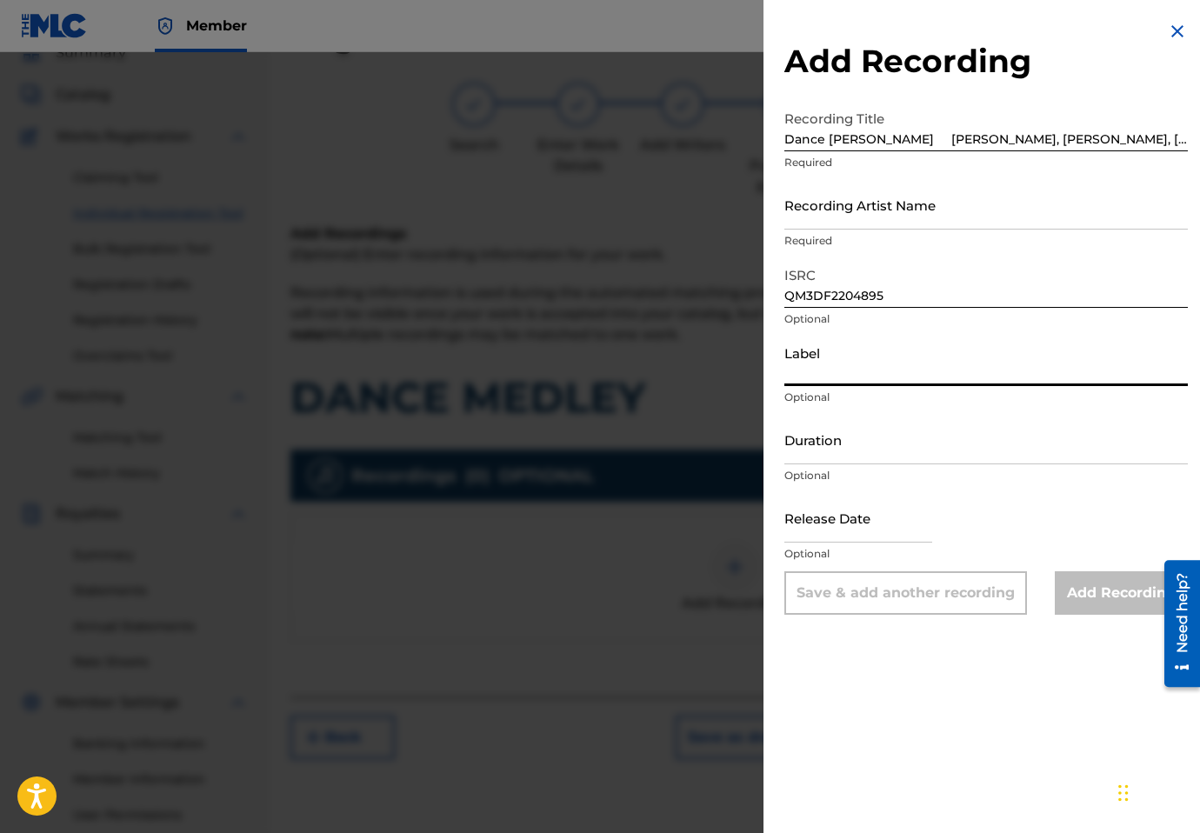
paste input "Unción Producciones"
type input "Unción Producciones"
click at [891, 142] on input "Dance [PERSON_NAME] [PERSON_NAME], [PERSON_NAME], [PERSON_NAME]" at bounding box center [987, 127] width 404 height 50
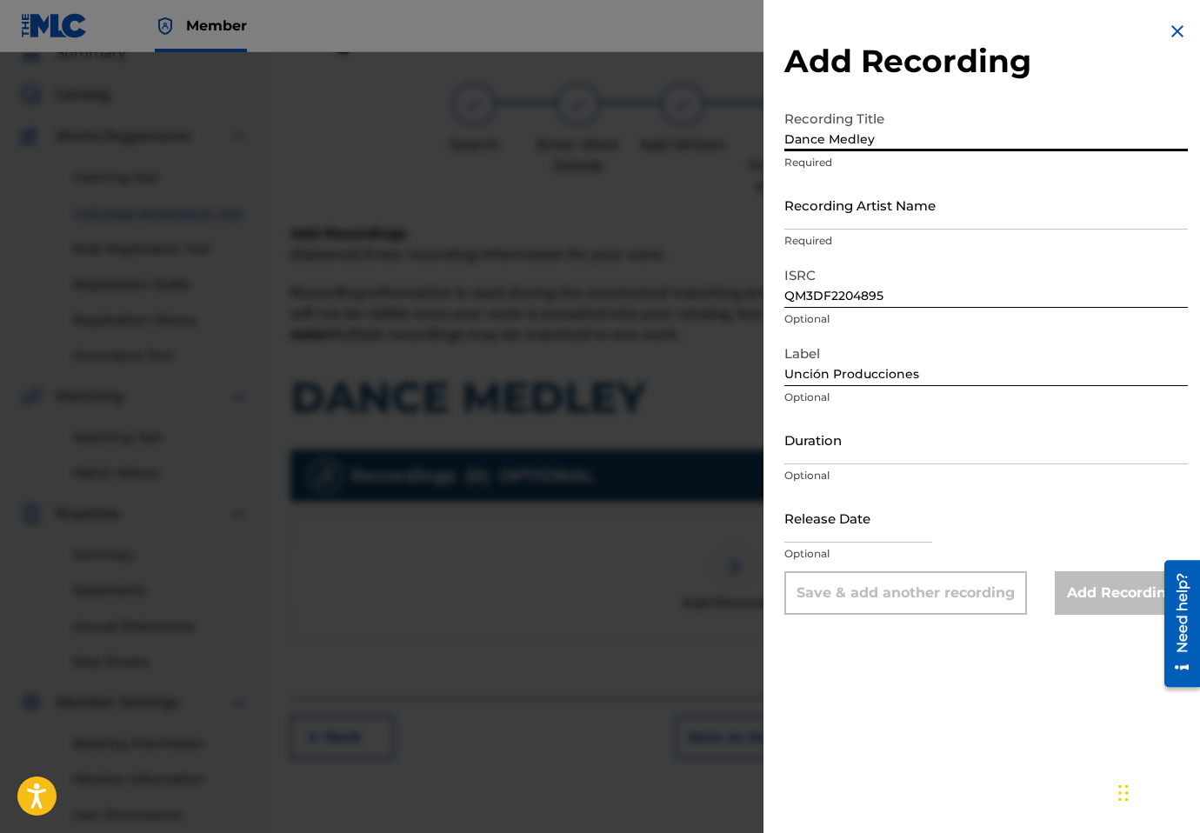
type input "Dance Medley"
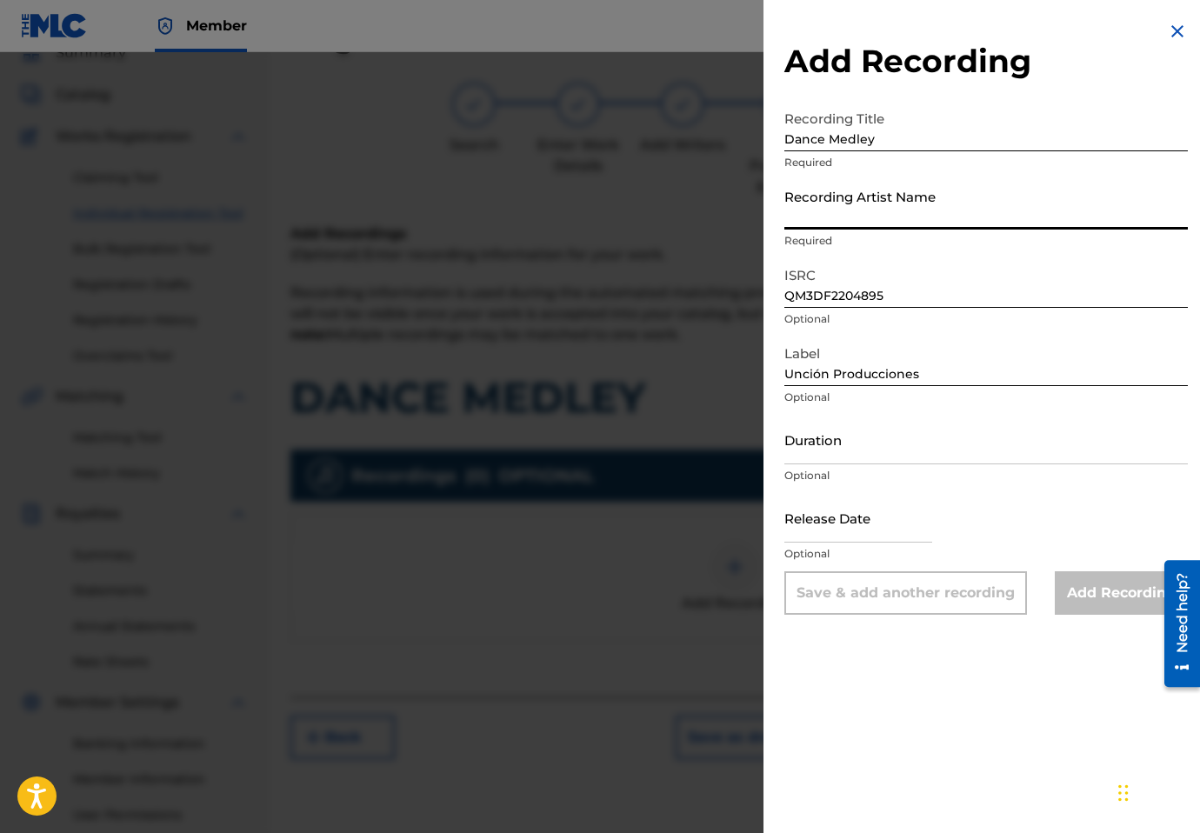
paste input "[PERSON_NAME], [PERSON_NAME], [PERSON_NAME]"
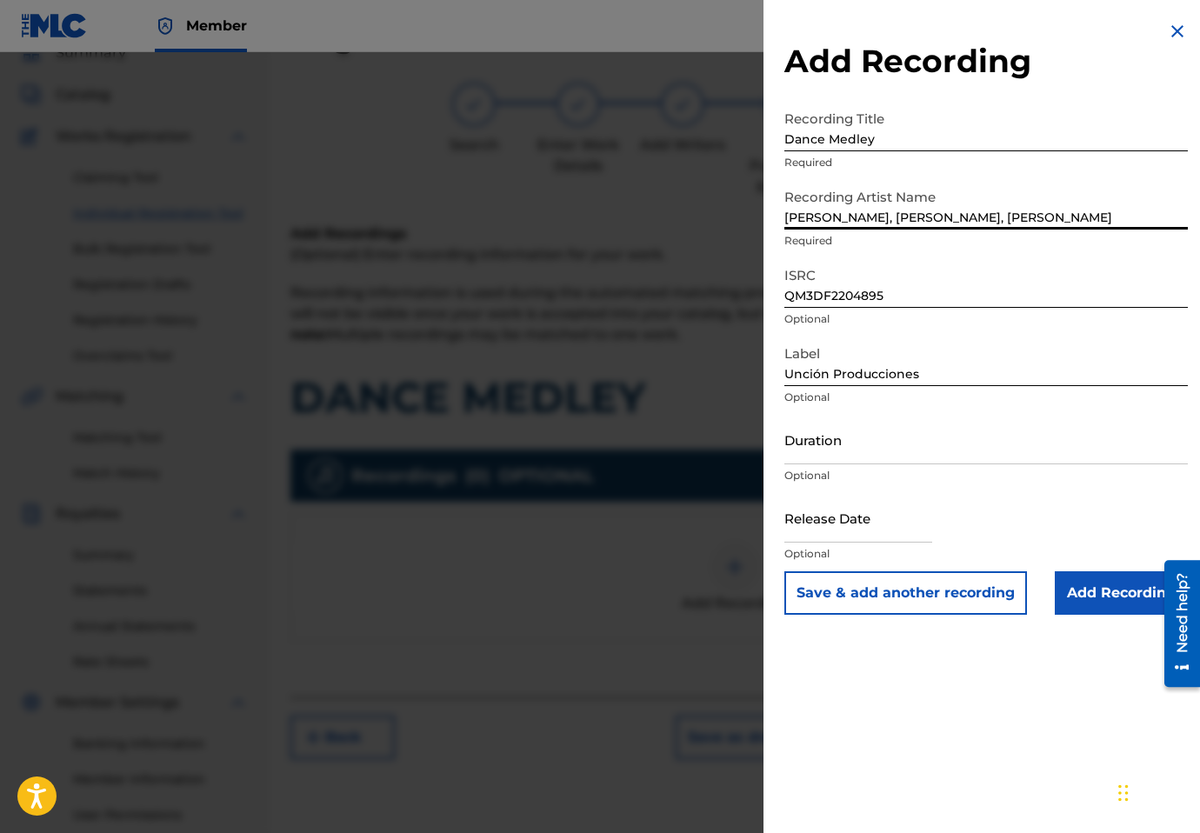
type input "[PERSON_NAME], [PERSON_NAME], [PERSON_NAME]"
click at [1059, 585] on input "Add Recording" at bounding box center [1121, 592] width 133 height 43
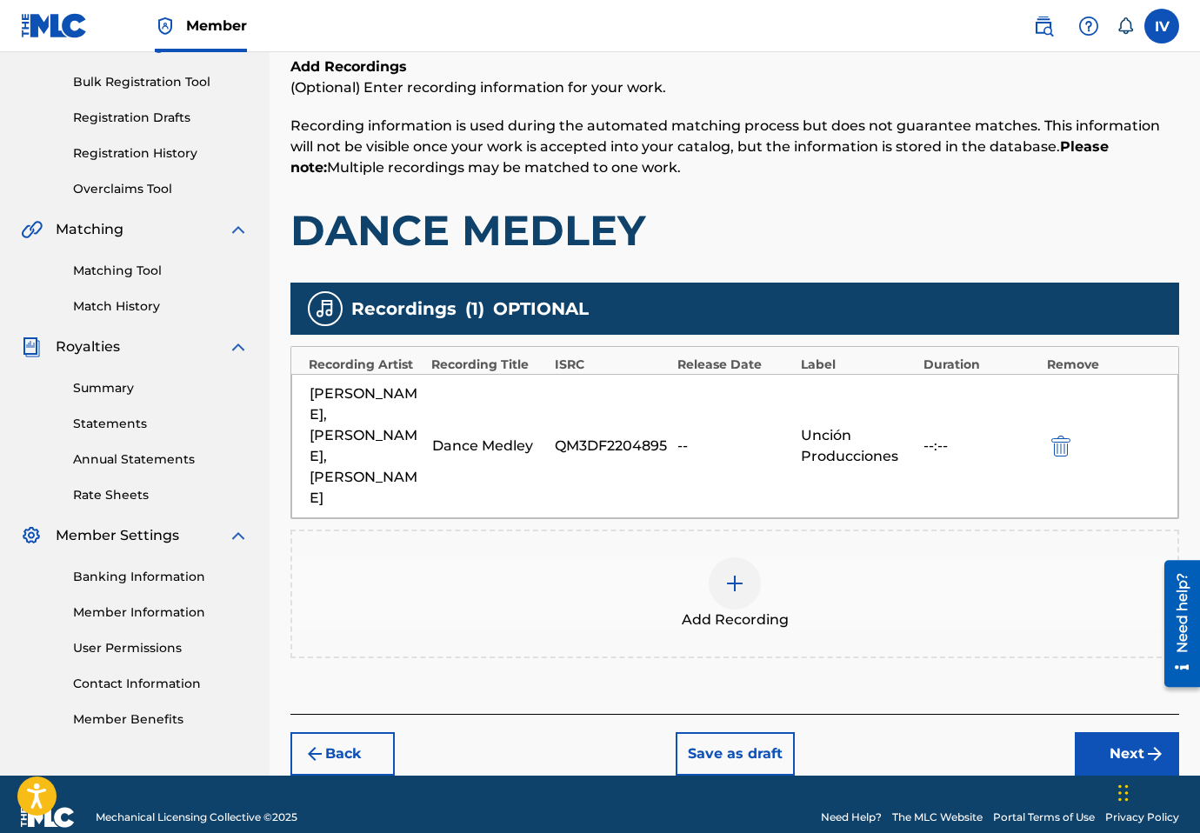
click at [1098, 732] on button "Next" at bounding box center [1127, 753] width 104 height 43
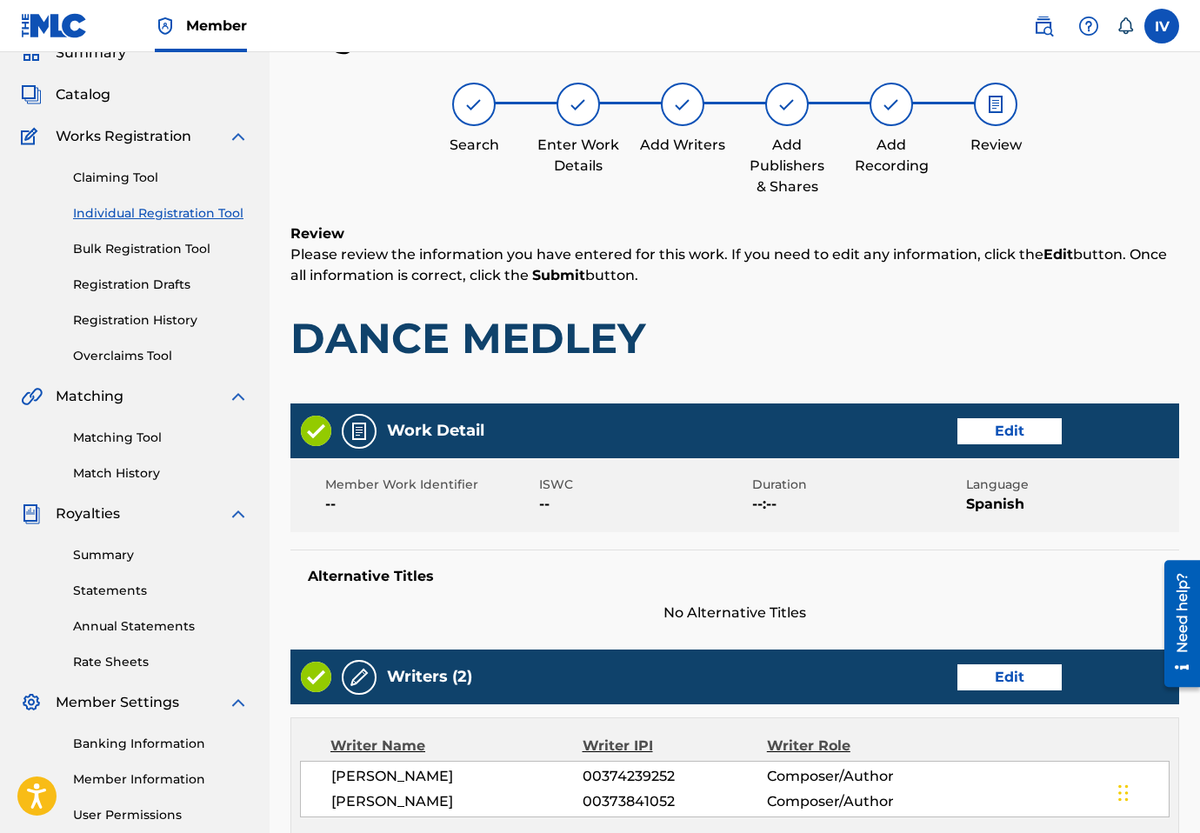
scroll to position [784, 0]
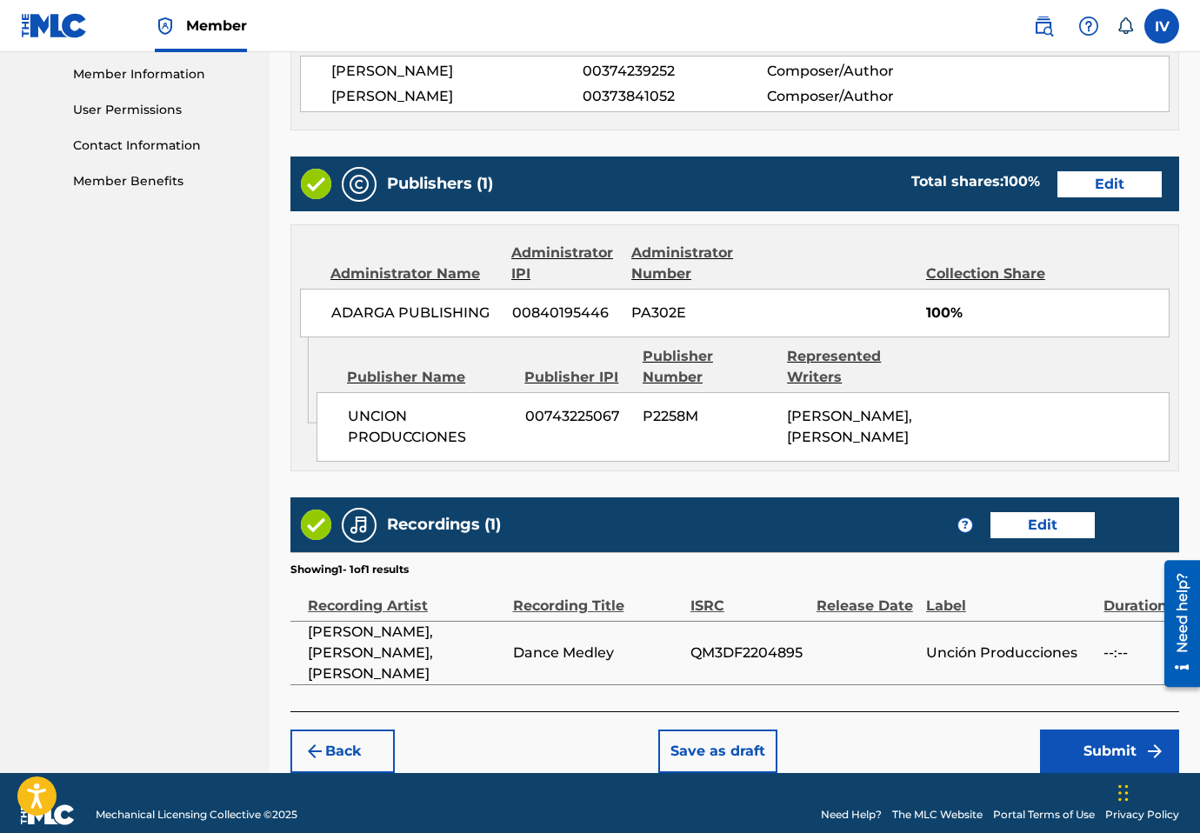
click at [1070, 730] on button "Submit" at bounding box center [1109, 751] width 139 height 43
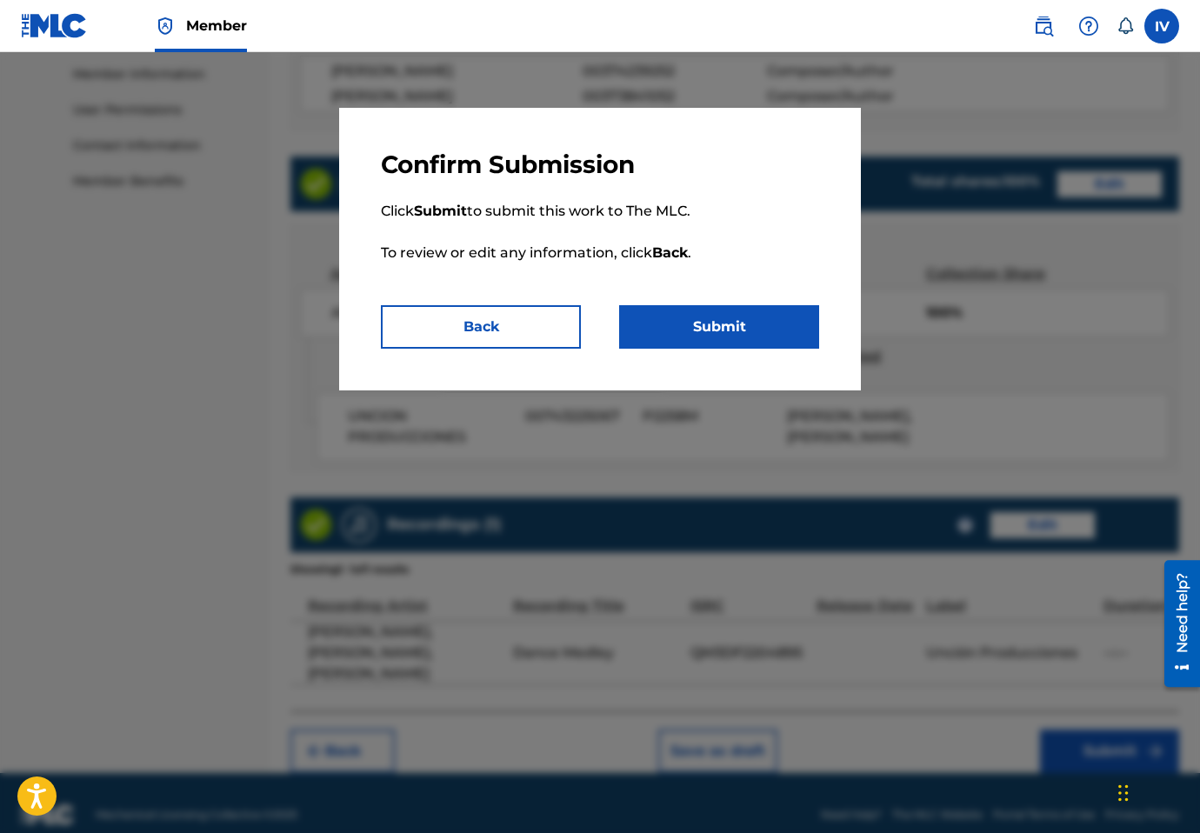
click at [767, 310] on button "Submit" at bounding box center [719, 326] width 200 height 43
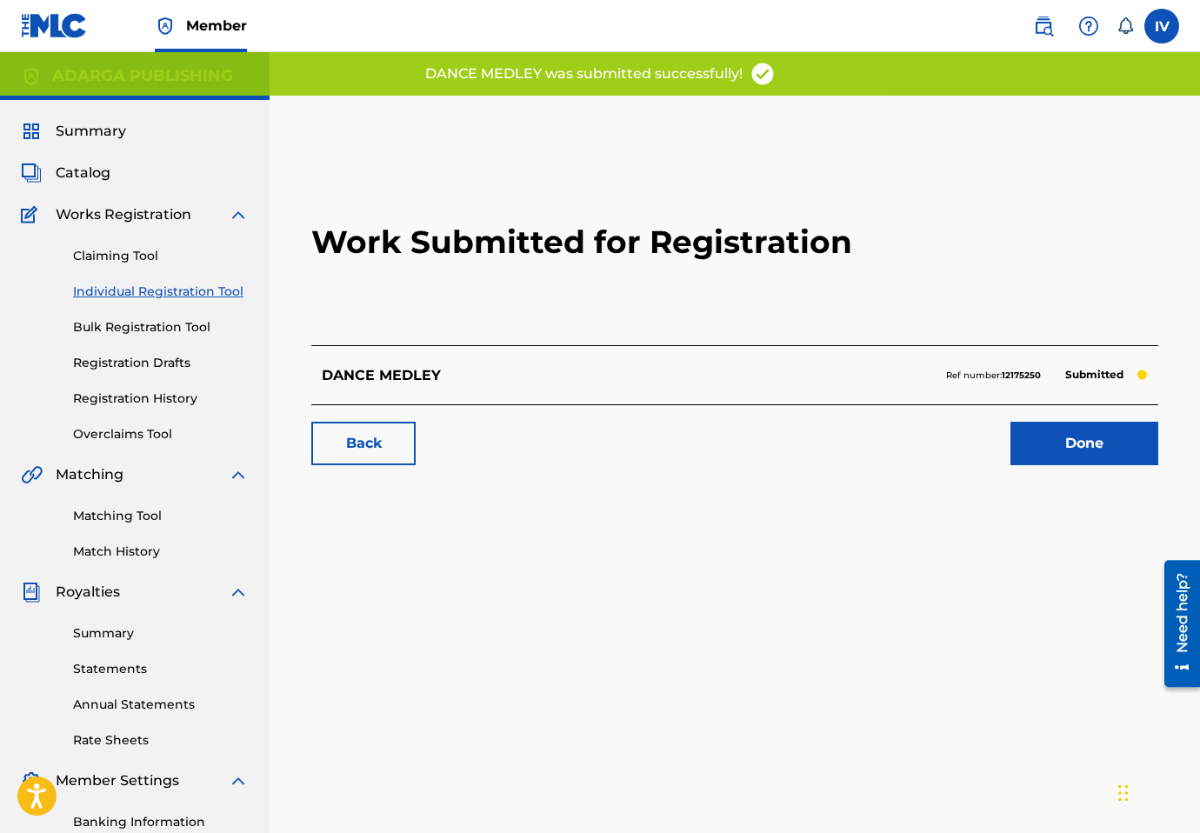
click at [208, 290] on link "Individual Registration Tool" at bounding box center [161, 292] width 176 height 18
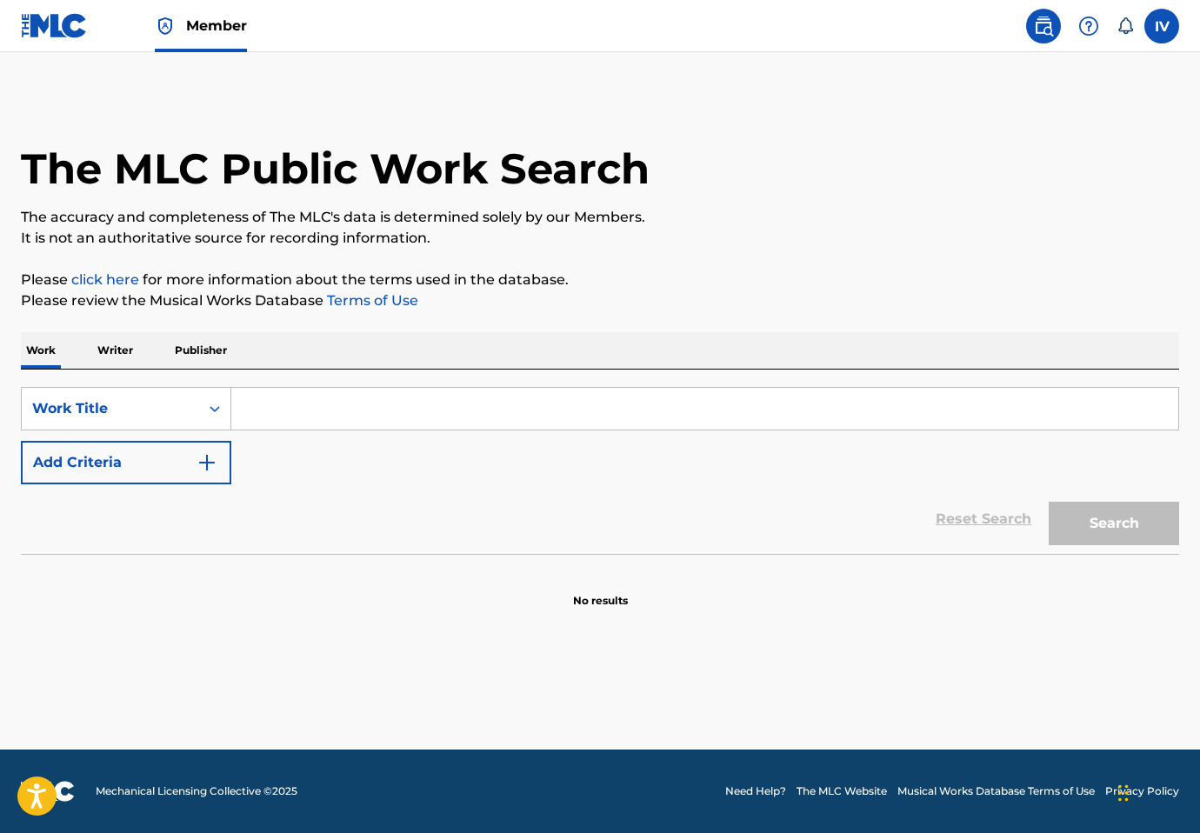
click at [295, 423] on input "Search Form" at bounding box center [704, 409] width 947 height 42
paste input "Intro Evangelio"
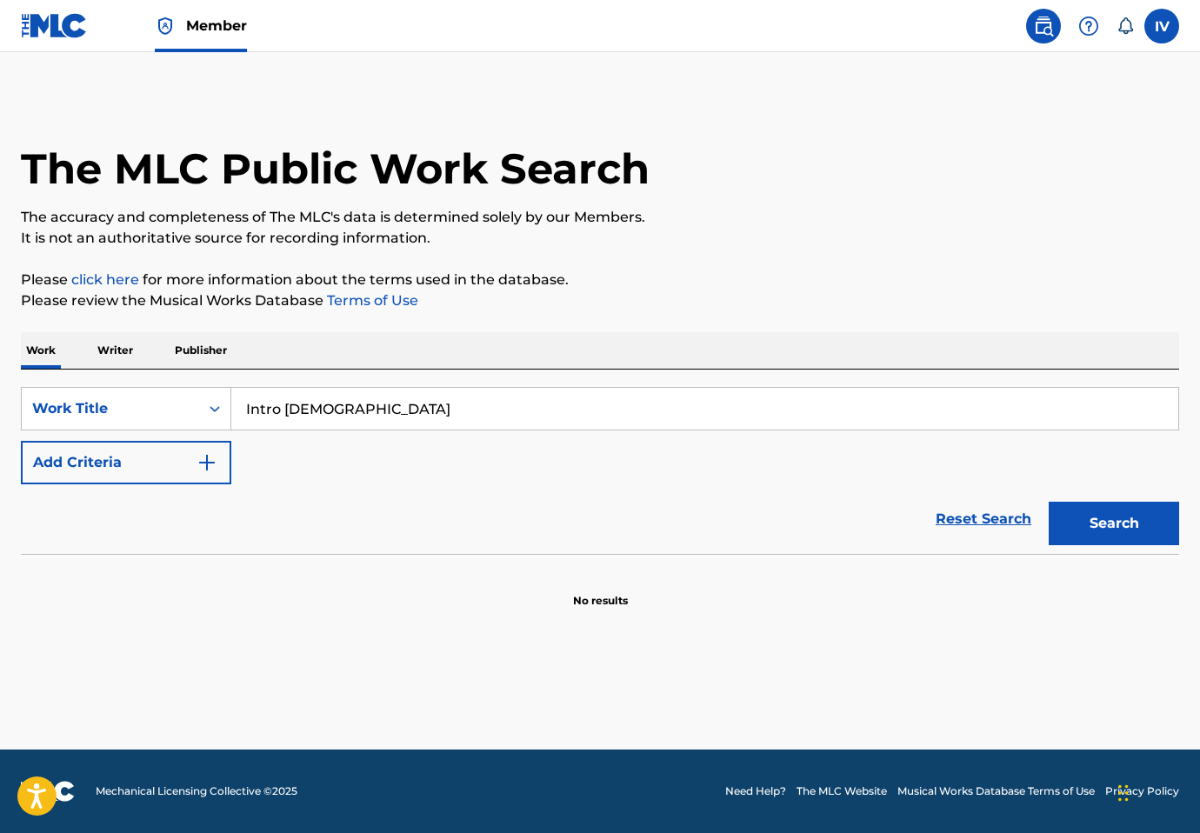
type input "Intro Evangelio"
click at [1049, 502] on button "Search" at bounding box center [1114, 523] width 130 height 43
